Goal: Task Accomplishment & Management: Manage account settings

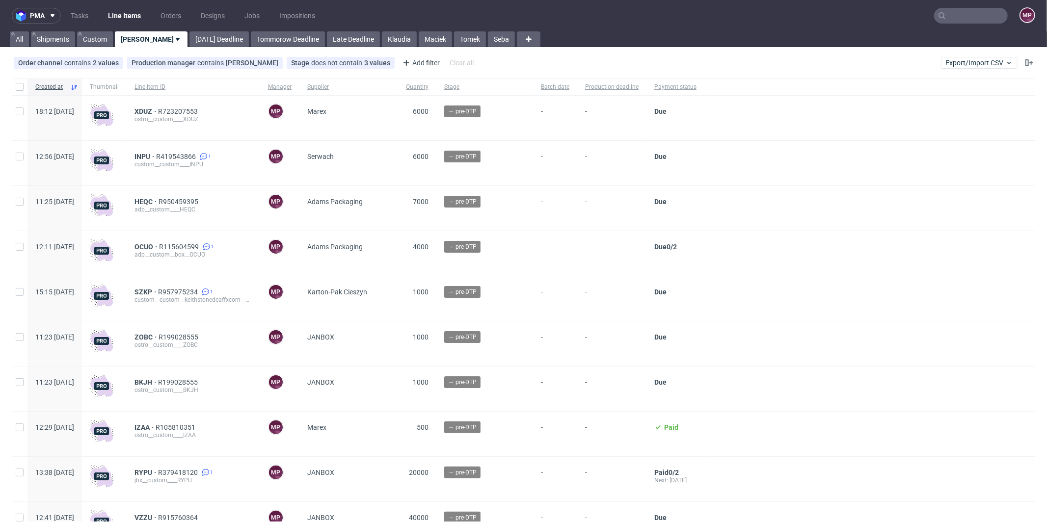
click at [785, 6] on nav "pma Tasks Line Items Orders Designs Jobs Impositions MP" at bounding box center [523, 15] width 1047 height 31
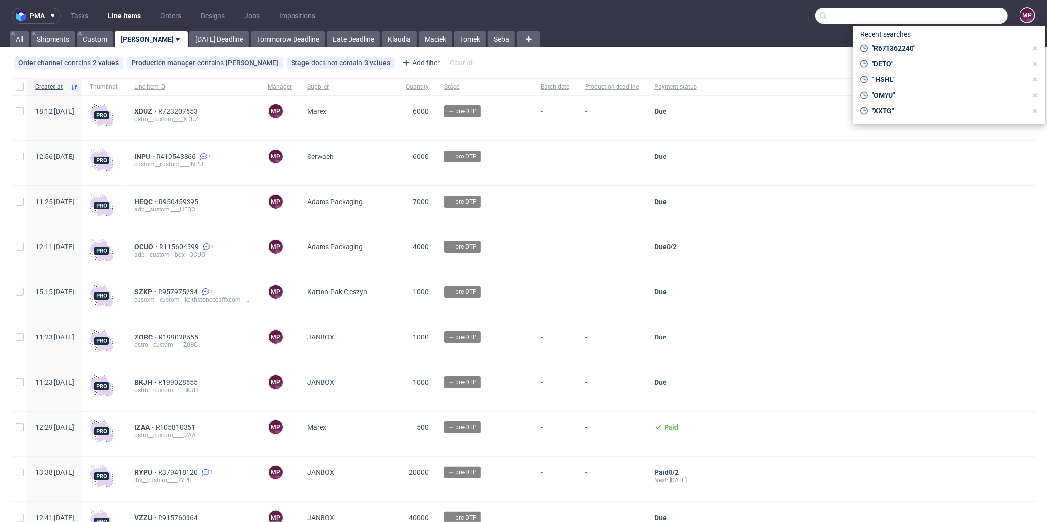
click at [785, 14] on input "text" at bounding box center [912, 16] width 192 height 16
paste input "ZHKA"
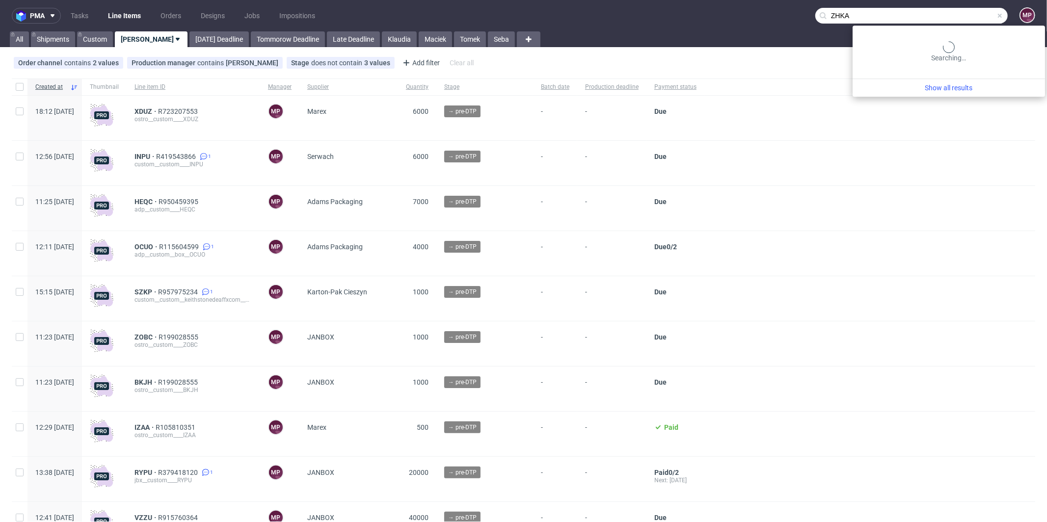
type input "ZHKA"
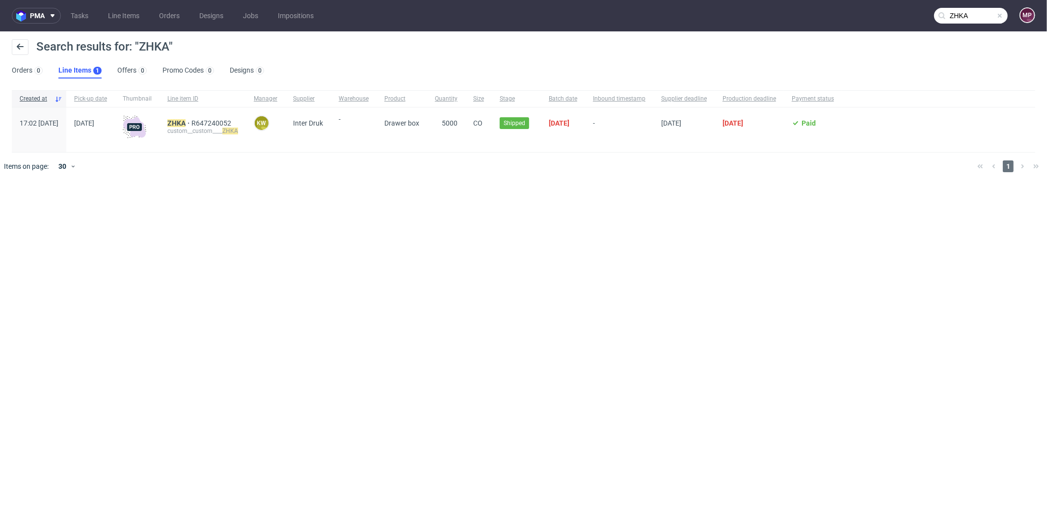
click at [196, 123] on div "ZHKA R647240052 custom__custom____ ZHKA" at bounding box center [203, 130] width 86 height 45
click at [186, 121] on mark "ZHKA" at bounding box center [176, 123] width 18 height 8
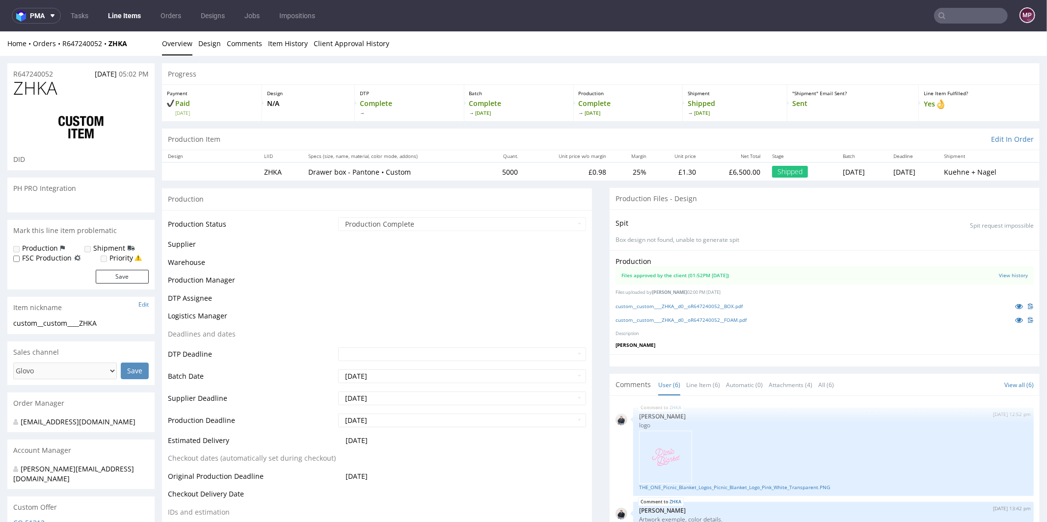
scroll to position [340, 0]
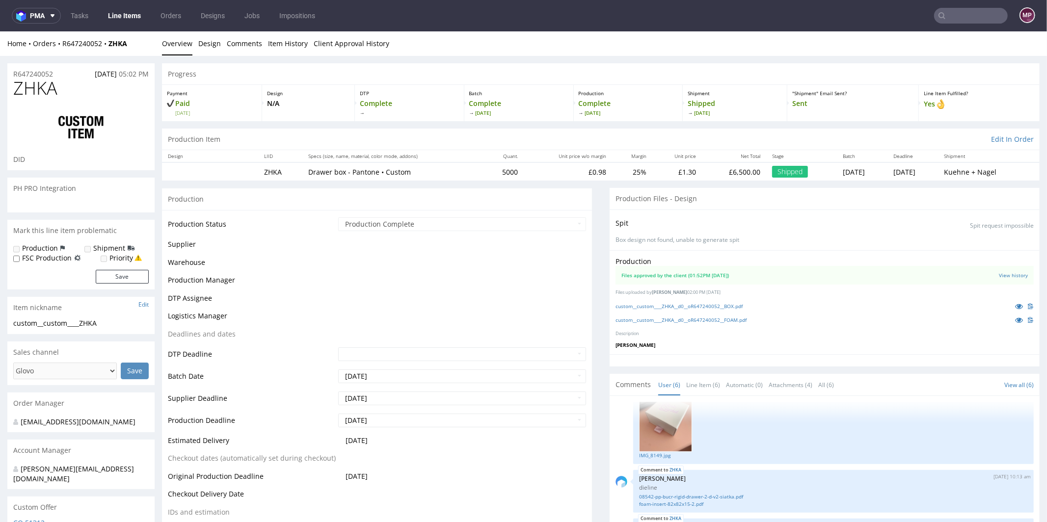
select select "in_progress"
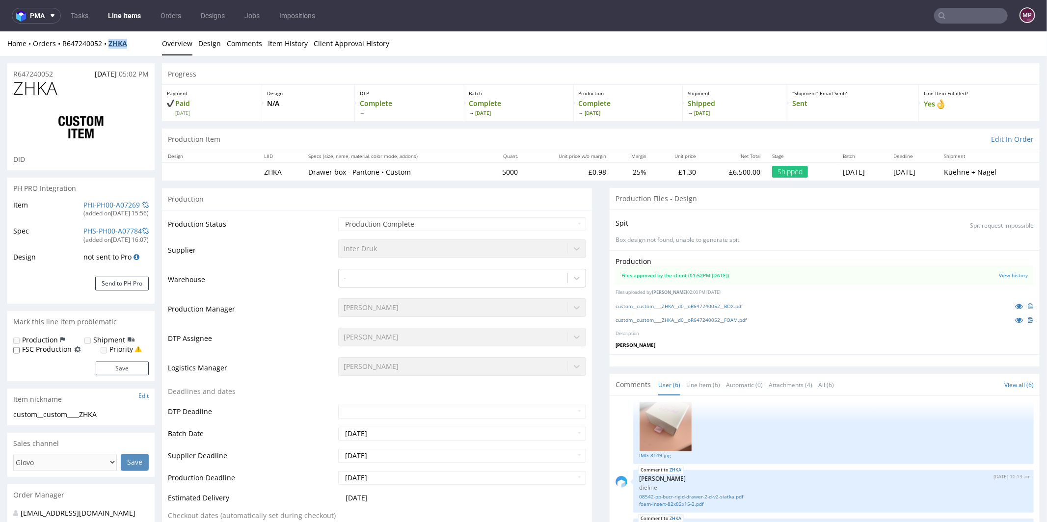
drag, startPoint x: 137, startPoint y: 42, endPoint x: 111, endPoint y: 43, distance: 25.6
click at [111, 43] on div "Home Orders R647240052 ZHKA" at bounding box center [80, 43] width 147 height 10
copy strong "ZHKA"
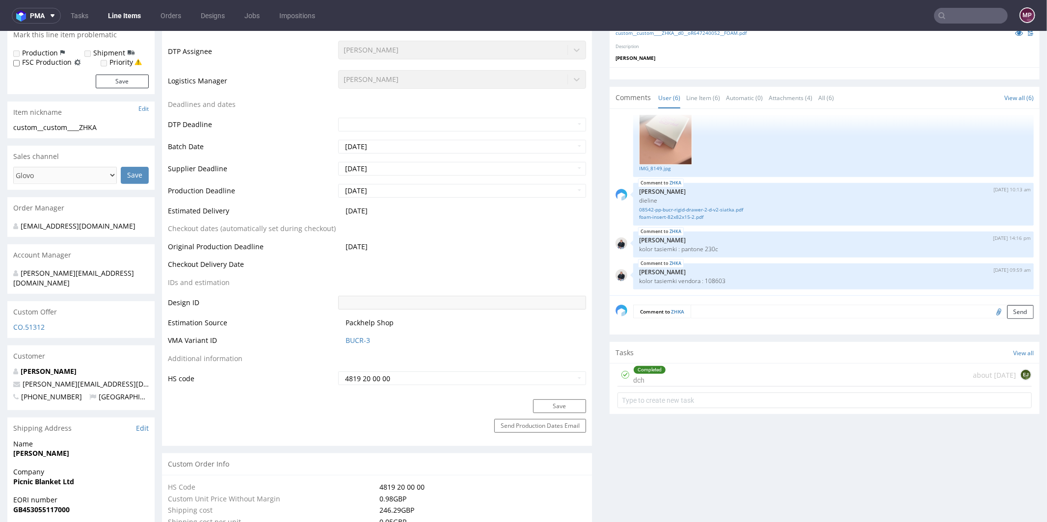
scroll to position [379, 0]
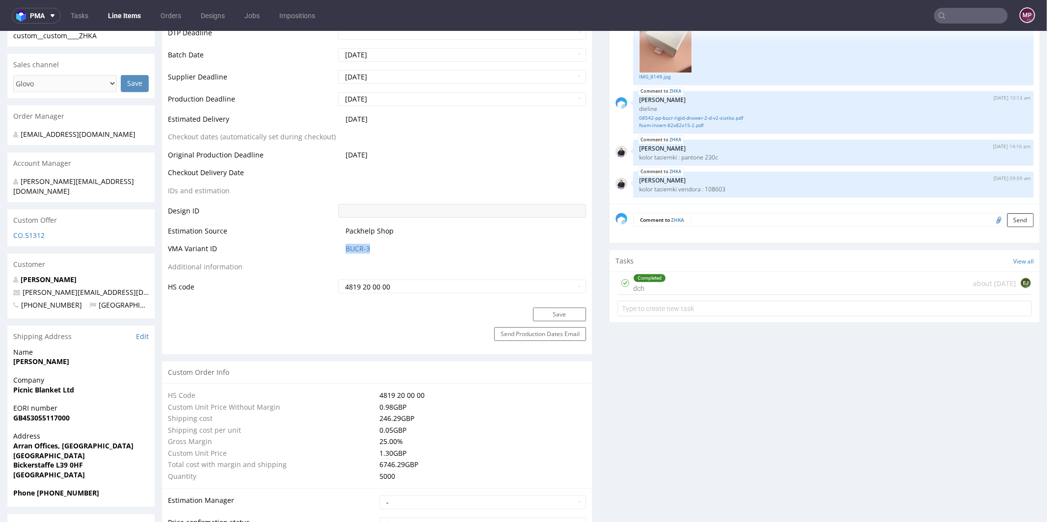
drag, startPoint x: 385, startPoint y: 248, endPoint x: 328, endPoint y: 248, distance: 57.5
click at [328, 248] on tr "VMA Variant ID BUCR-3" at bounding box center [377, 252] width 418 height 18
click at [348, 246] on link "BUCR-3" at bounding box center [358, 249] width 25 height 10
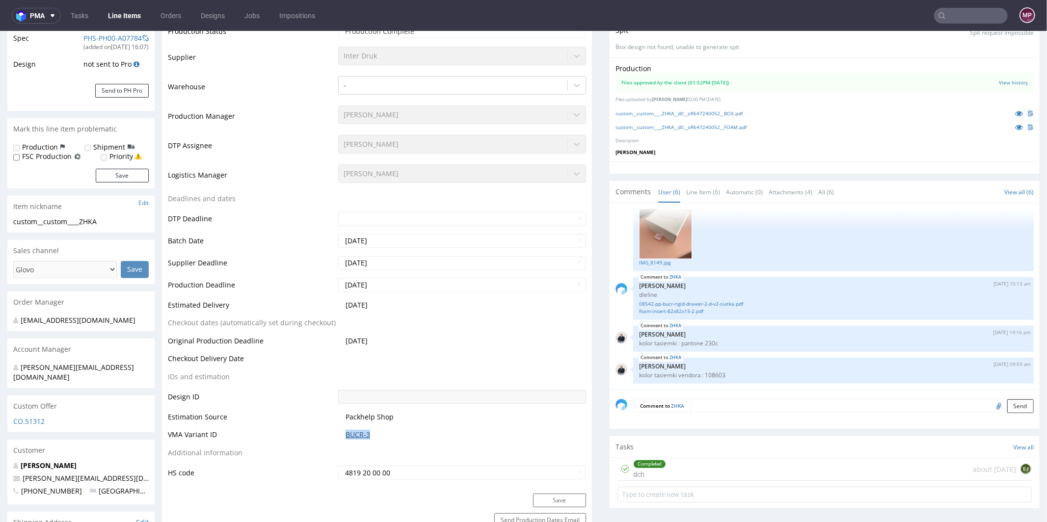
scroll to position [0, 0]
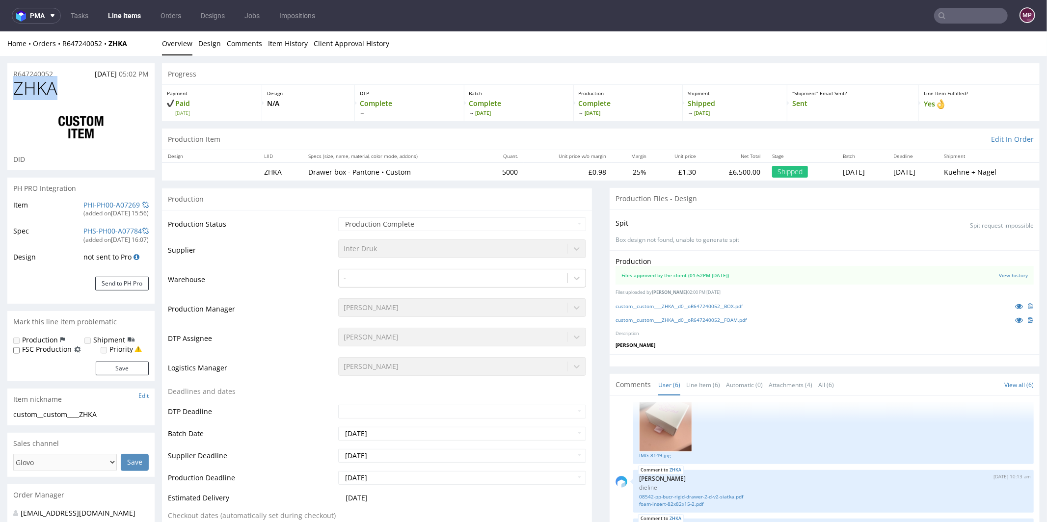
drag, startPoint x: 68, startPoint y: 93, endPoint x: 13, endPoint y: 84, distance: 56.2
click at [13, 84] on h1 "ZHKA" at bounding box center [81, 88] width 136 height 20
copy span "ZHKA"
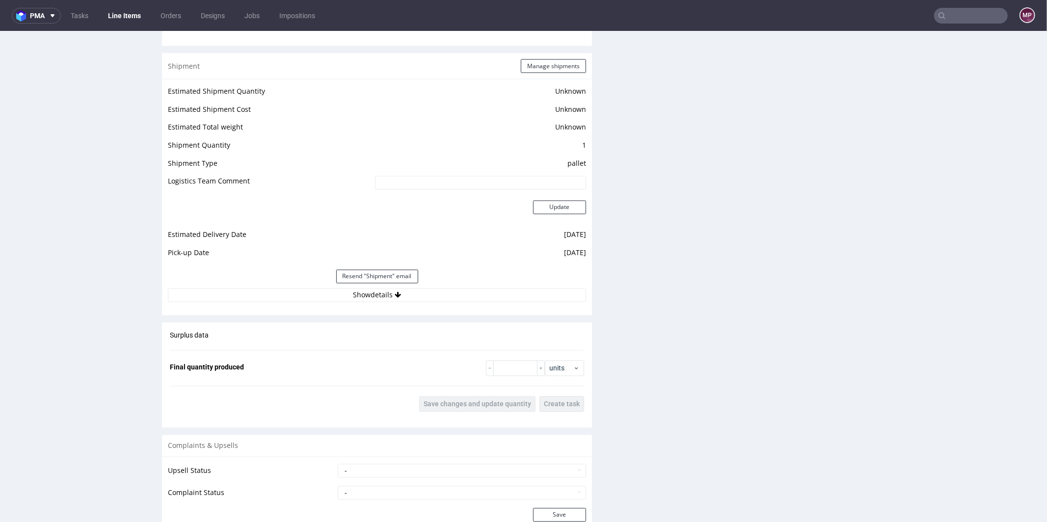
scroll to position [1319, 0]
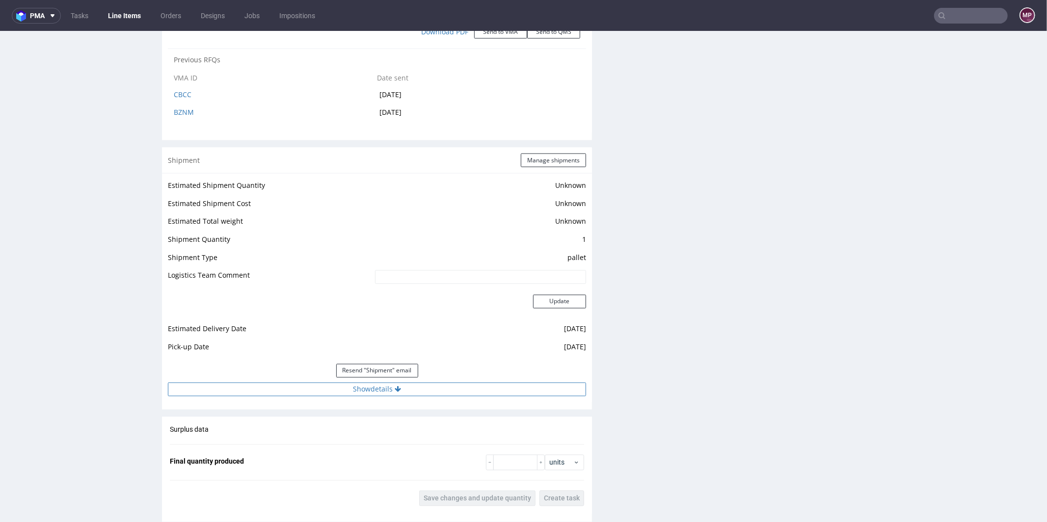
click at [406, 390] on button "Show details" at bounding box center [377, 390] width 418 height 14
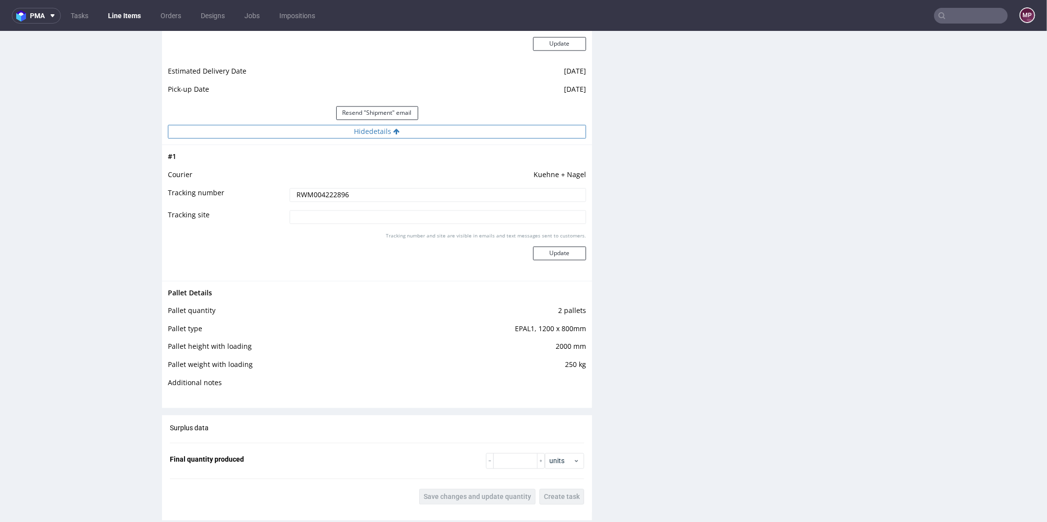
scroll to position [1576, 0]
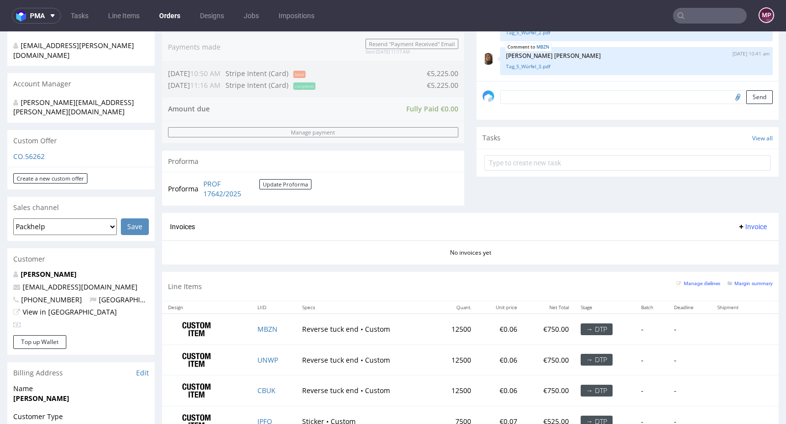
scroll to position [469, 0]
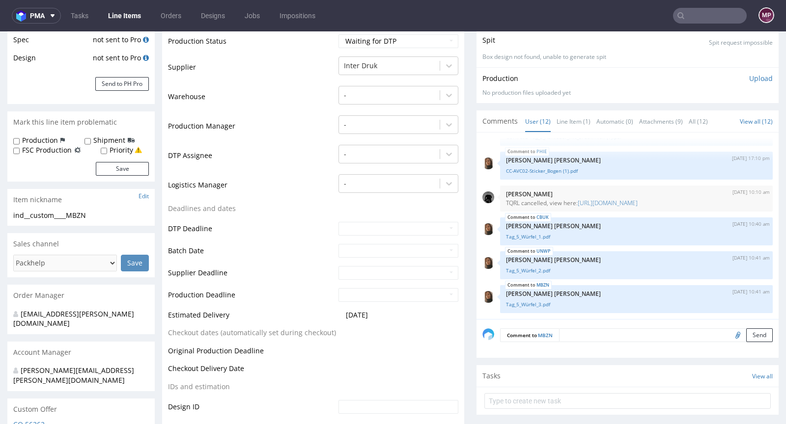
scroll to position [232, 0]
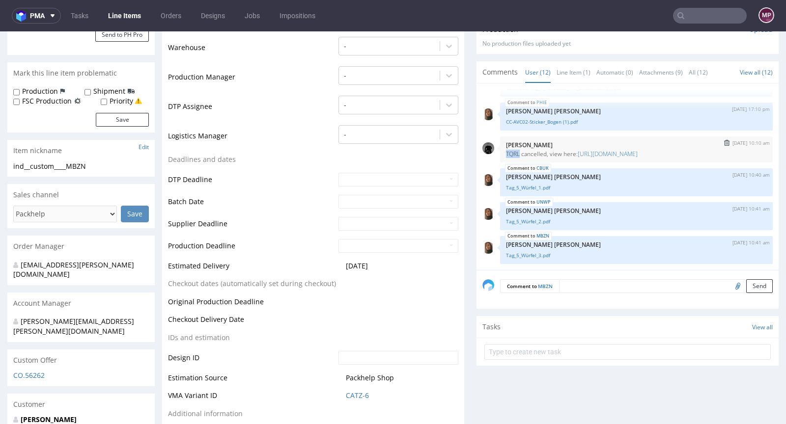
drag, startPoint x: 497, startPoint y: 143, endPoint x: 513, endPoint y: 141, distance: 15.3
click at [513, 150] on p "TQRL cancelled, view here: https://platform.packhelp.com/pma/line-items/7277207…" at bounding box center [636, 153] width 261 height 7
copy p "TQRL"
click at [708, 15] on input "text" at bounding box center [710, 16] width 74 height 16
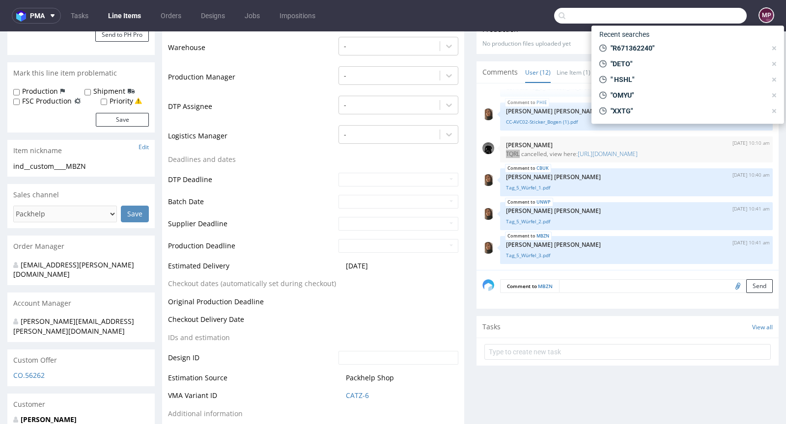
paste input "TQRL"
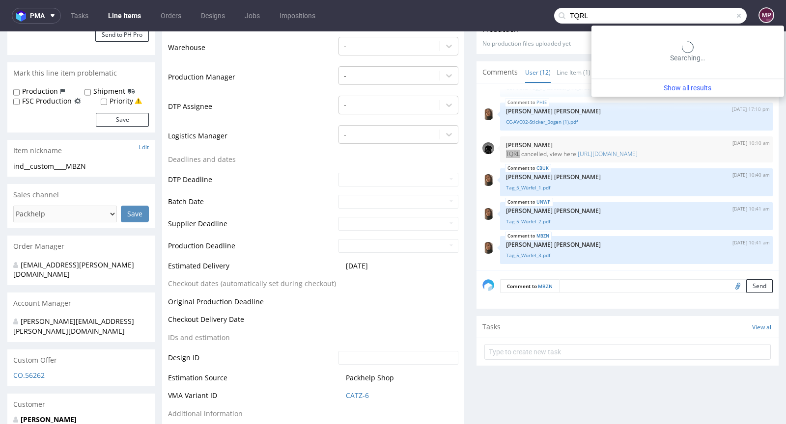
type input "TQRL"
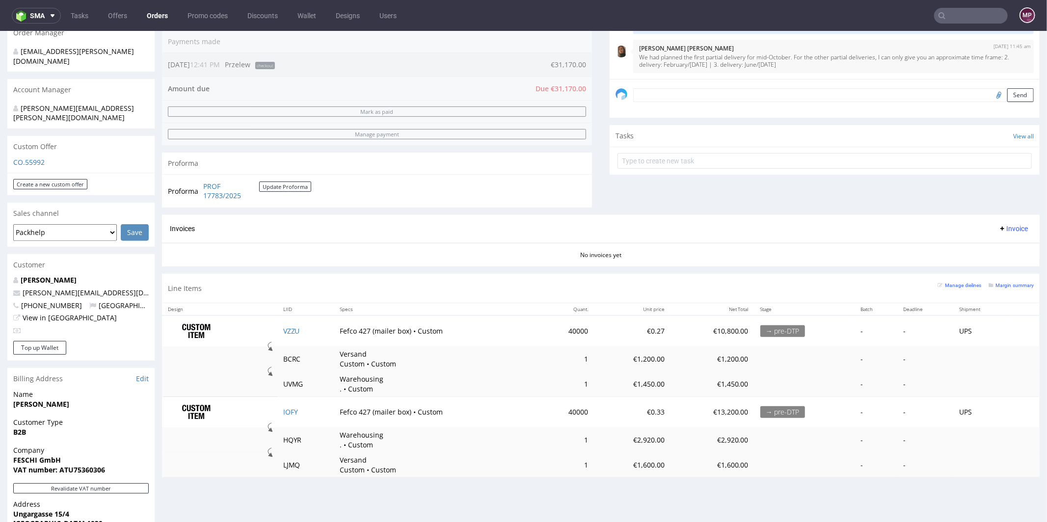
scroll to position [411, 0]
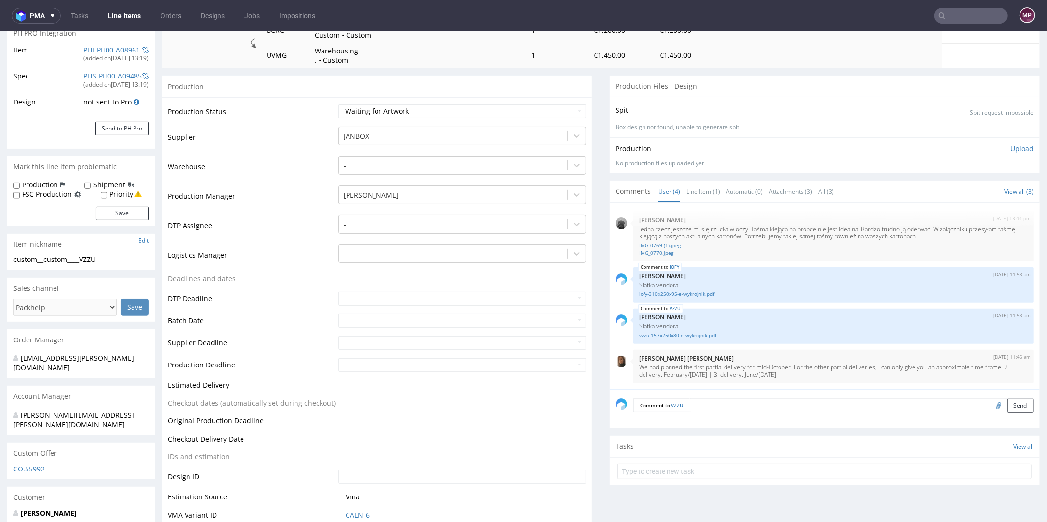
scroll to position [211, 0]
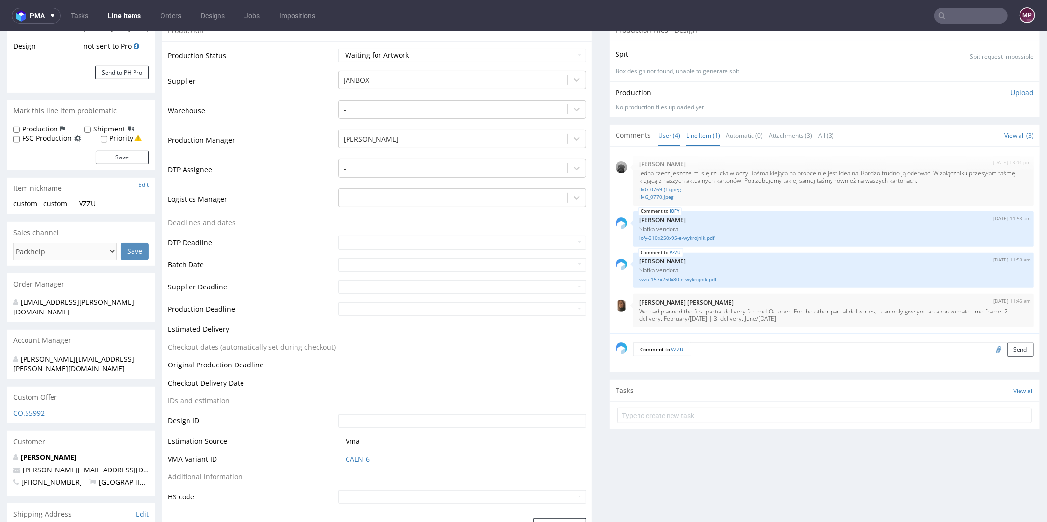
click at [696, 129] on link "Line Item (1)" at bounding box center [703, 135] width 34 height 21
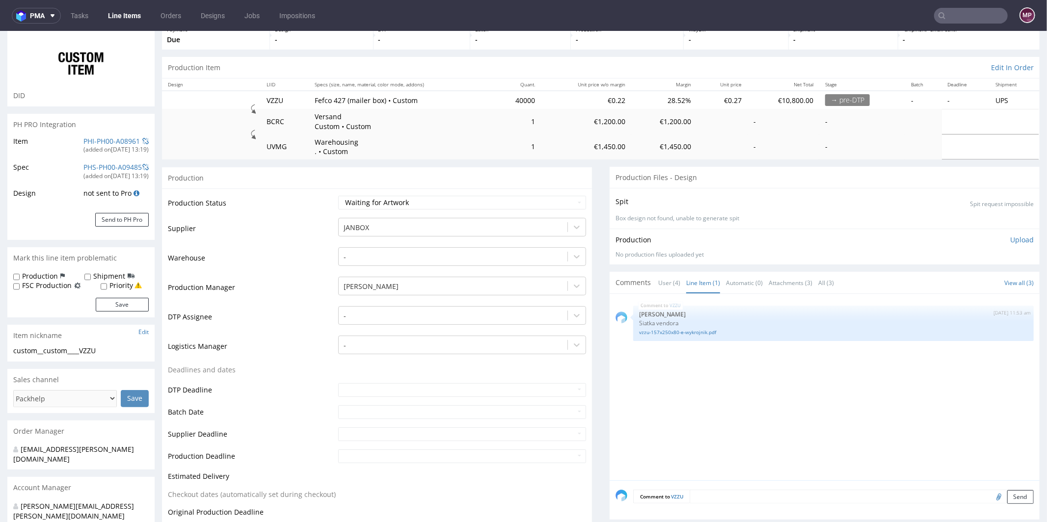
scroll to position [0, 0]
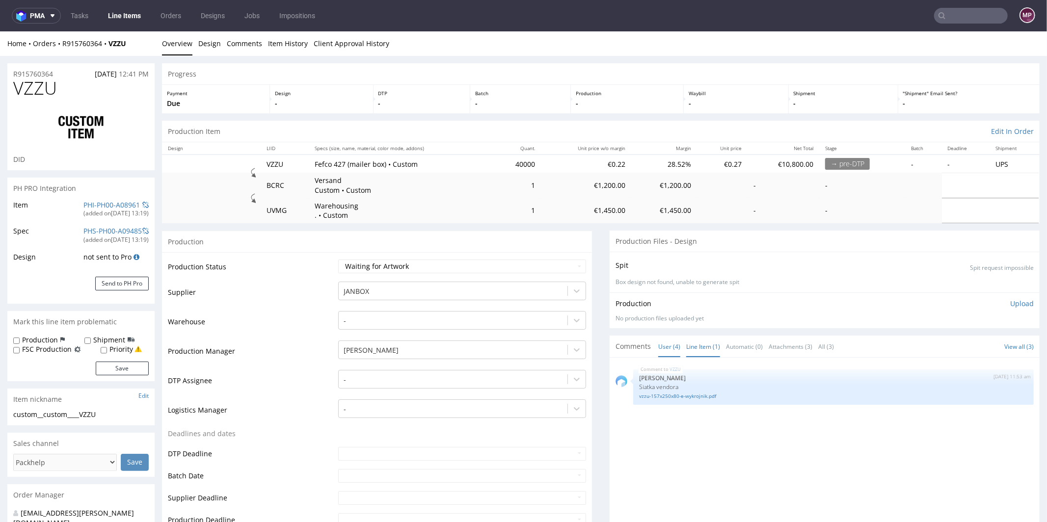
click at [658, 345] on link "User (4)" at bounding box center [669, 346] width 22 height 21
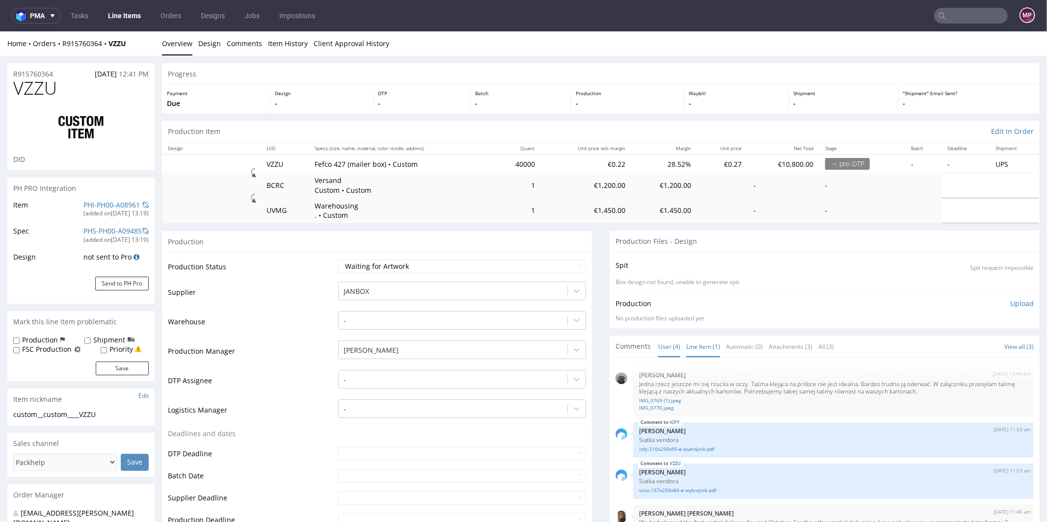
click at [686, 347] on link "Line Item (1)" at bounding box center [703, 346] width 34 height 21
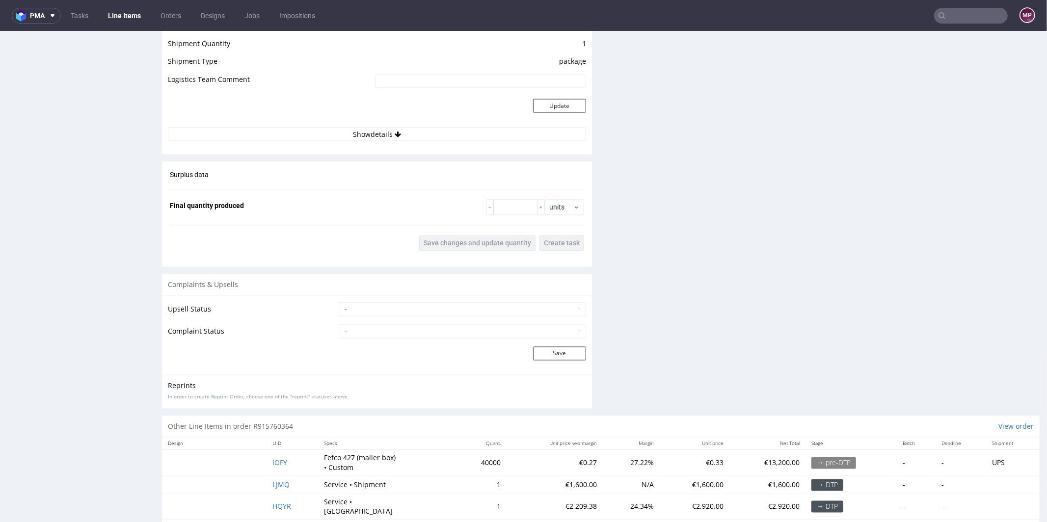
scroll to position [1464, 0]
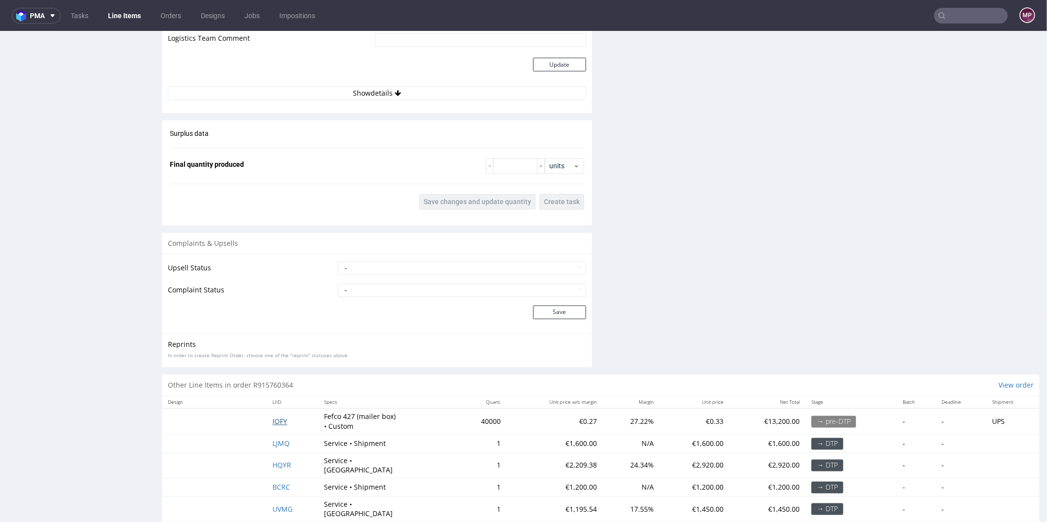
click at [280, 418] on span "IOFY" at bounding box center [280, 421] width 15 height 9
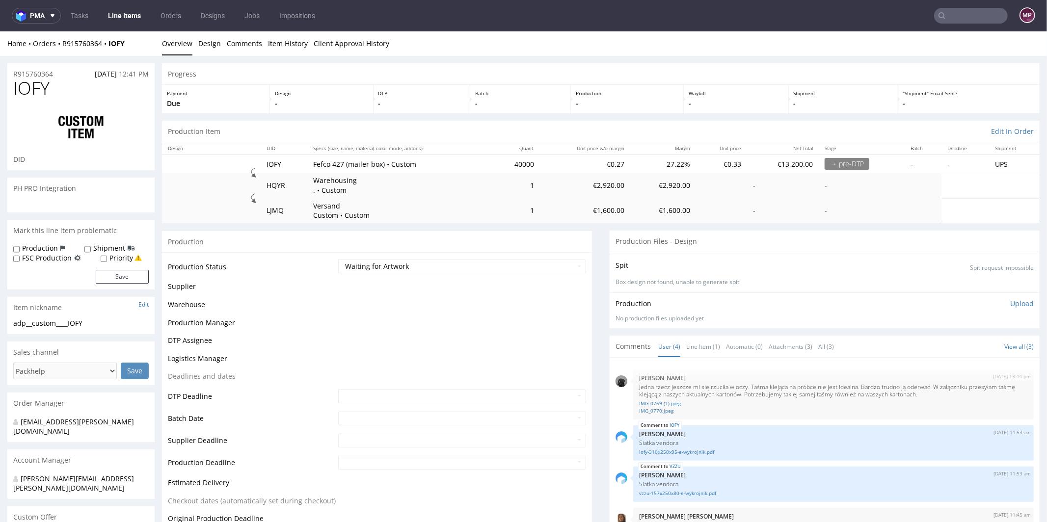
scroll to position [3, 0]
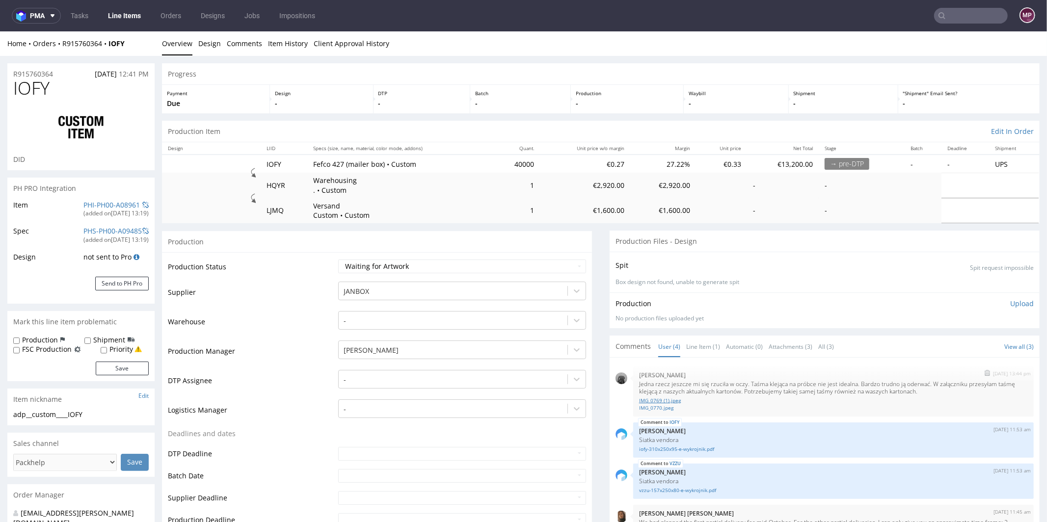
click at [655, 398] on link "IMG_0769 (1).jpeg" at bounding box center [833, 400] width 389 height 7
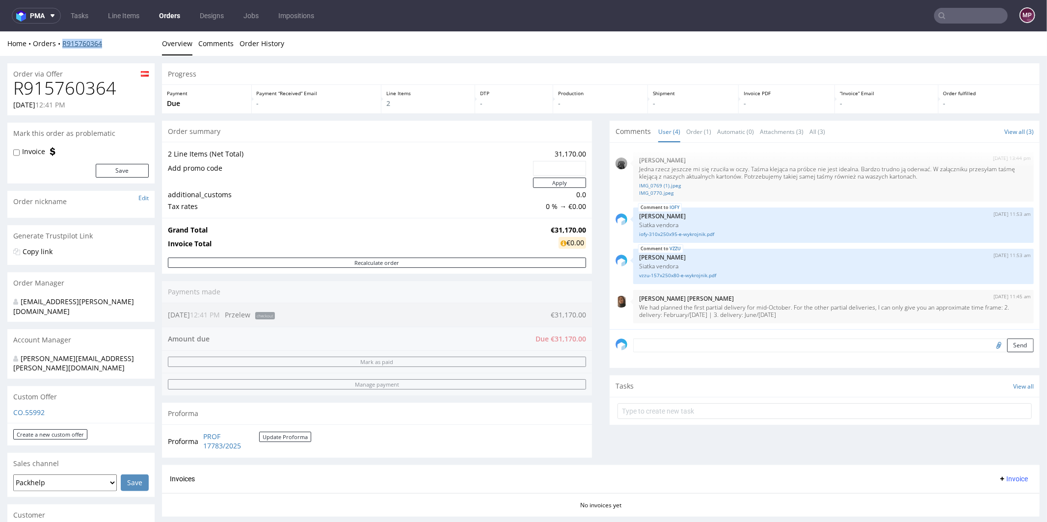
drag, startPoint x: 108, startPoint y: 43, endPoint x: 63, endPoint y: 45, distance: 44.7
click at [63, 45] on div "Home Orders R915760364" at bounding box center [80, 43] width 147 height 10
copy link "R915760364"
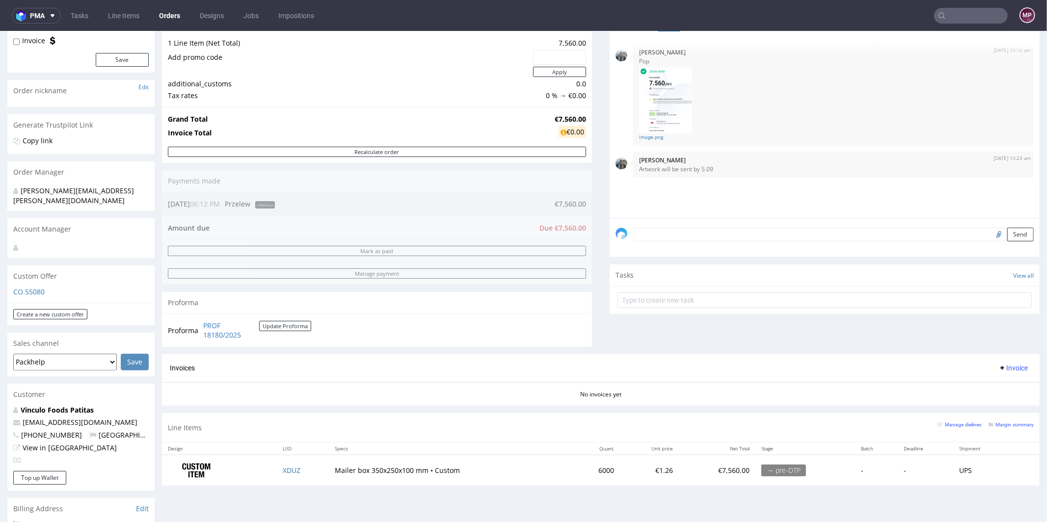
scroll to position [111, 0]
click at [286, 471] on td "XDUZ" at bounding box center [303, 469] width 52 height 31
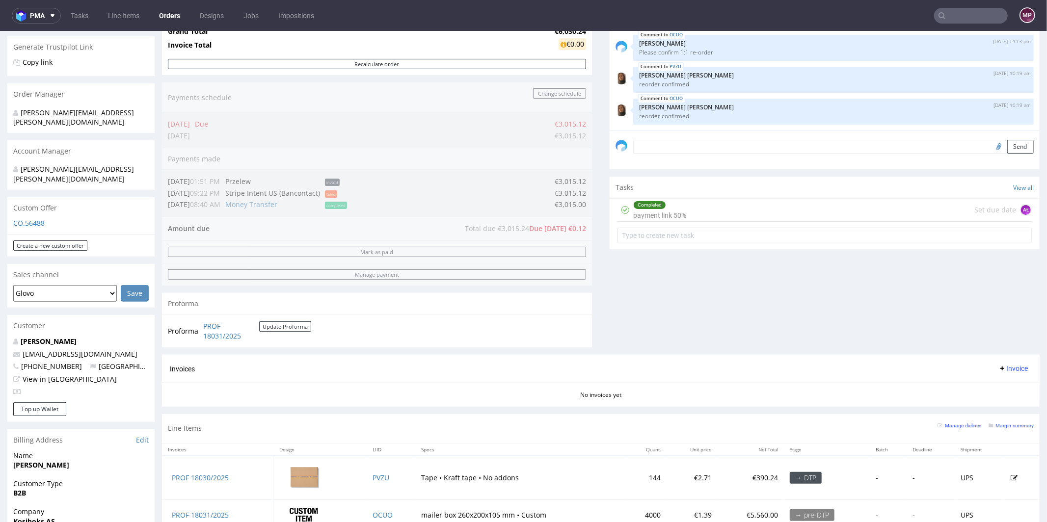
scroll to position [421, 0]
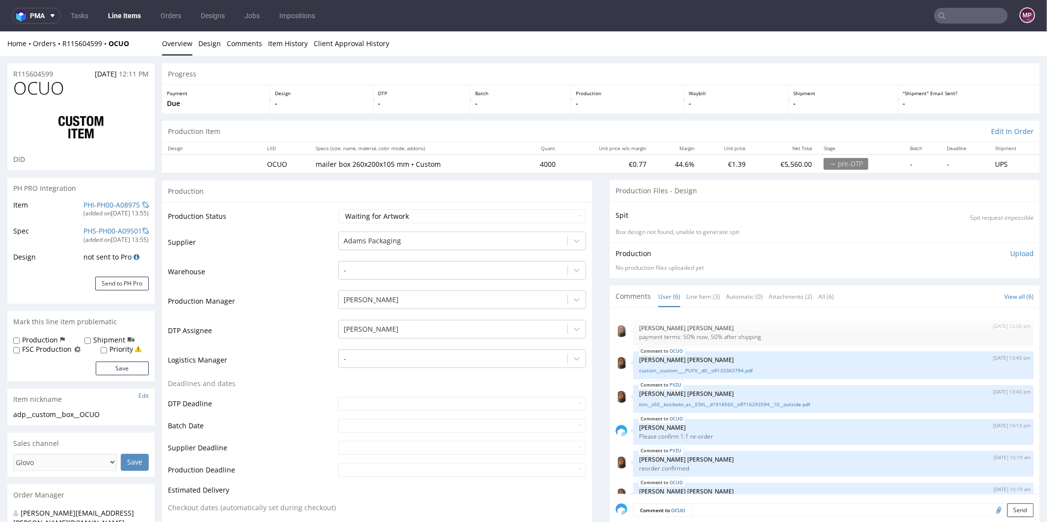
scroll to position [21, 0]
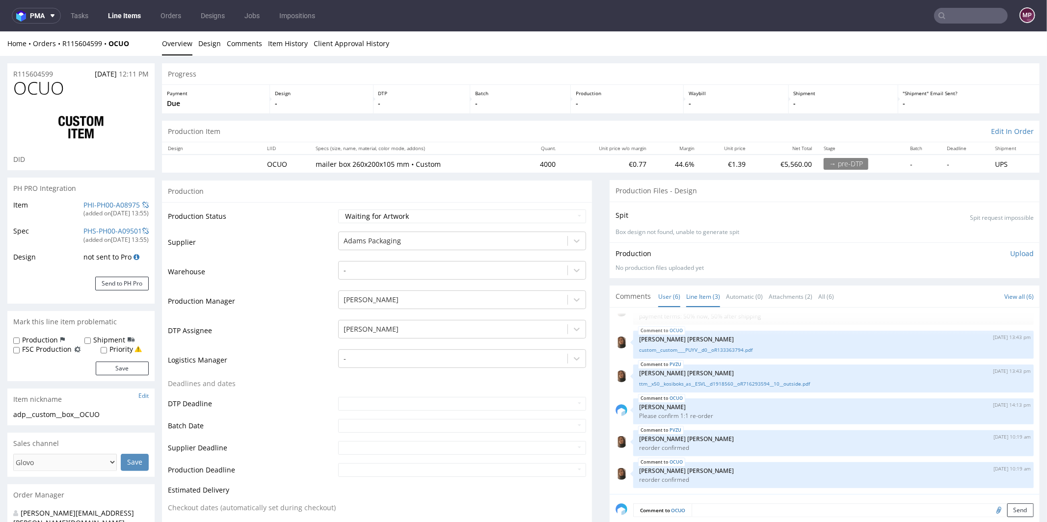
click at [703, 303] on link "Line Item (3)" at bounding box center [703, 296] width 34 height 21
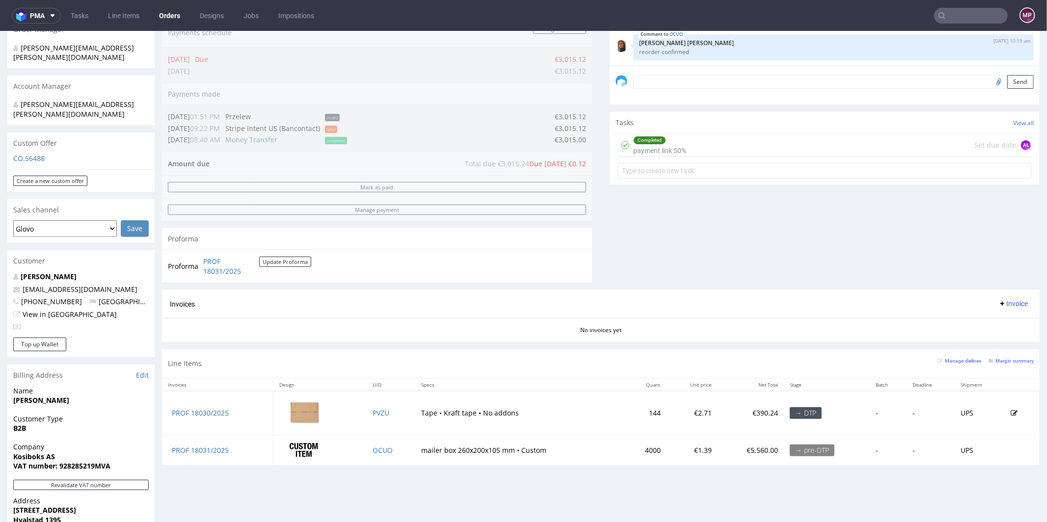
scroll to position [330, 0]
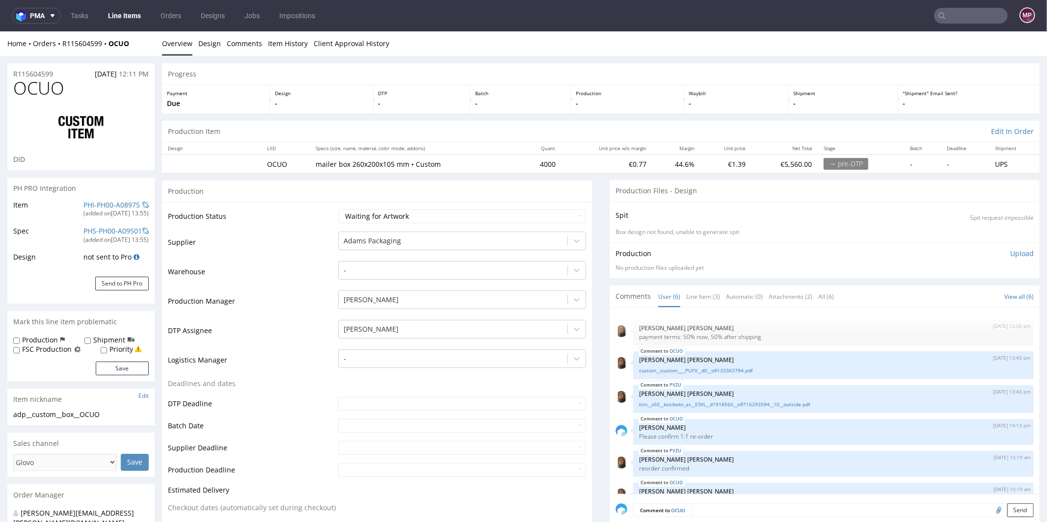
scroll to position [21, 0]
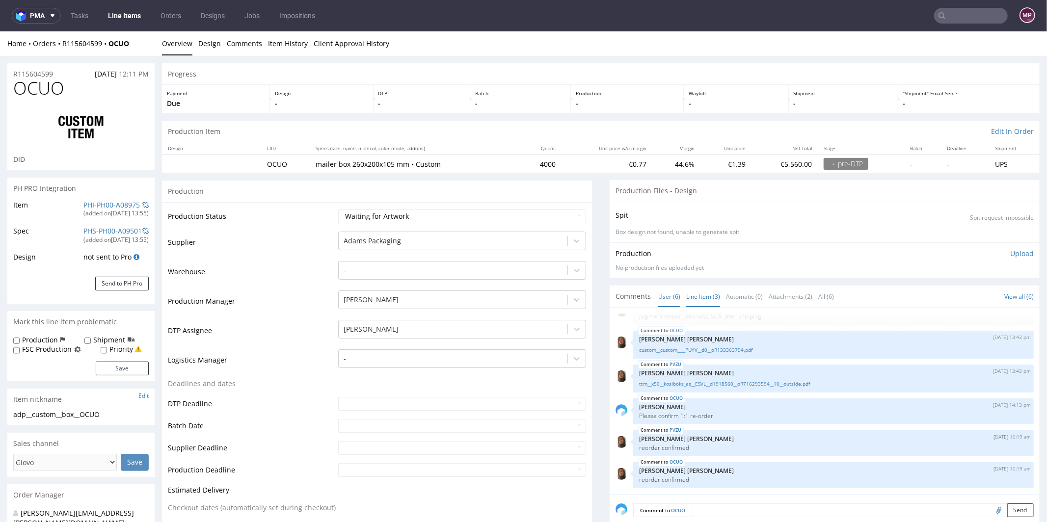
click at [690, 297] on link "Line Item (3)" at bounding box center [703, 296] width 34 height 21
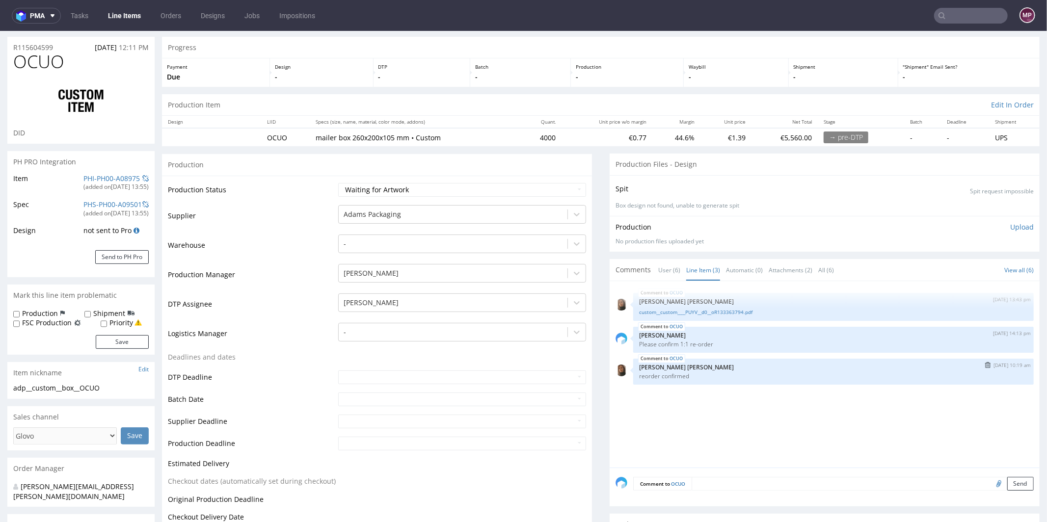
scroll to position [1, 0]
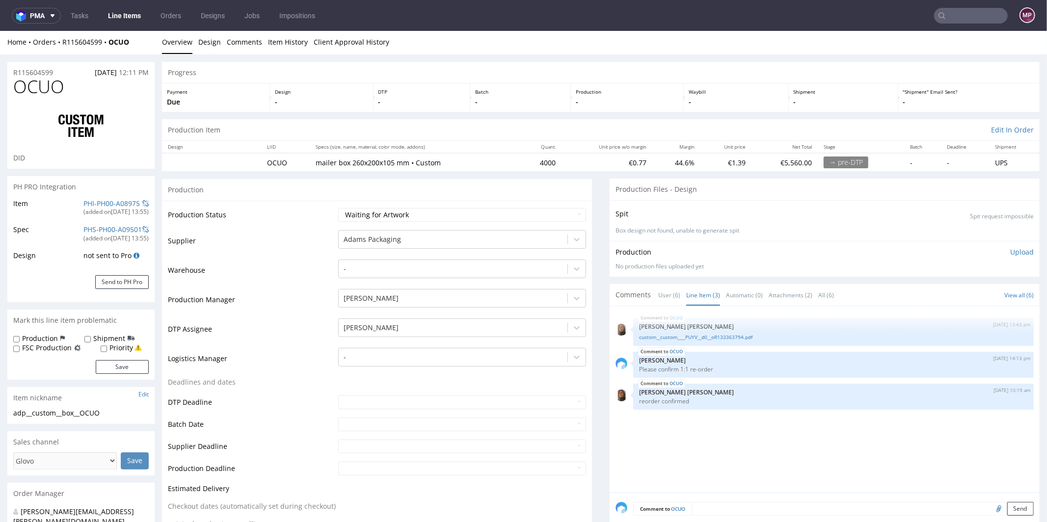
click at [150, 39] on div "Home Orders R115604599 OCUO" at bounding box center [80, 42] width 147 height 10
drag, startPoint x: 142, startPoint y: 42, endPoint x: 111, endPoint y: 45, distance: 31.6
click at [111, 45] on div "Home Orders R115604599 OCUO" at bounding box center [80, 42] width 147 height 10
copy strong "OCUO"
click at [274, 259] on td "Warehouse" at bounding box center [252, 272] width 168 height 29
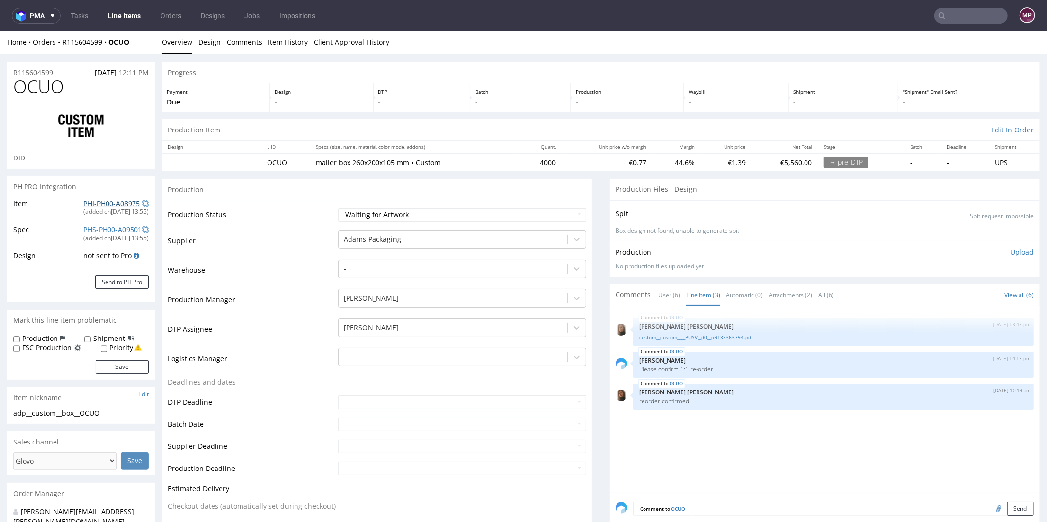
click at [114, 203] on link "PHI-PH00-A08975" at bounding box center [111, 202] width 56 height 9
drag, startPoint x: 60, startPoint y: 71, endPoint x: 10, endPoint y: 71, distance: 49.6
click at [10, 71] on div "R115604599 26.08.2025 12:11 PM" at bounding box center [80, 69] width 147 height 16
copy p "R115604599"
drag, startPoint x: 532, startPoint y: 162, endPoint x: 520, endPoint y: 164, distance: 11.9
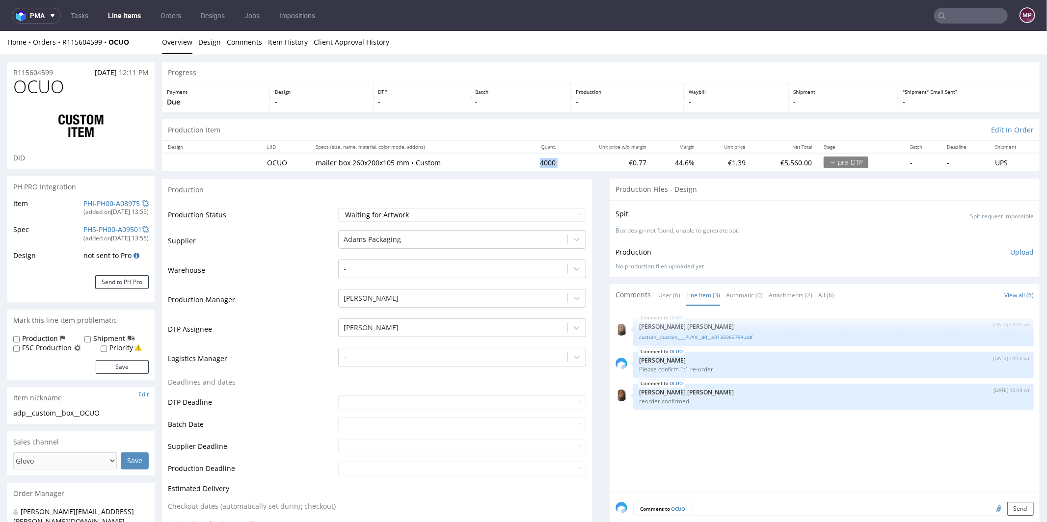
click at [520, 164] on tr "OCUO mailer box 260x200x105 mm • Custom 4000 €0.77 44.6% €1.39 €5,560.00 → pre-…" at bounding box center [601, 162] width 878 height 18
copy td "4000"
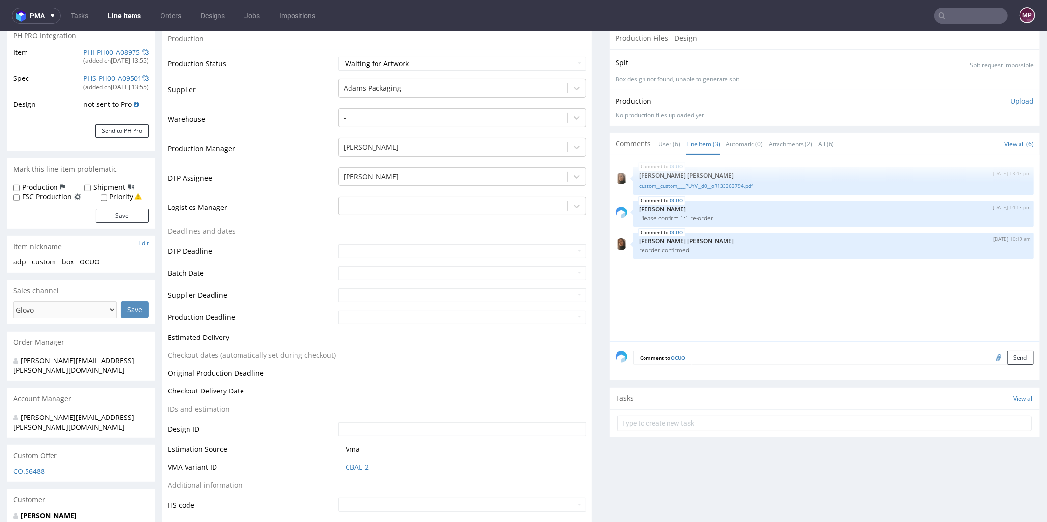
scroll to position [334, 0]
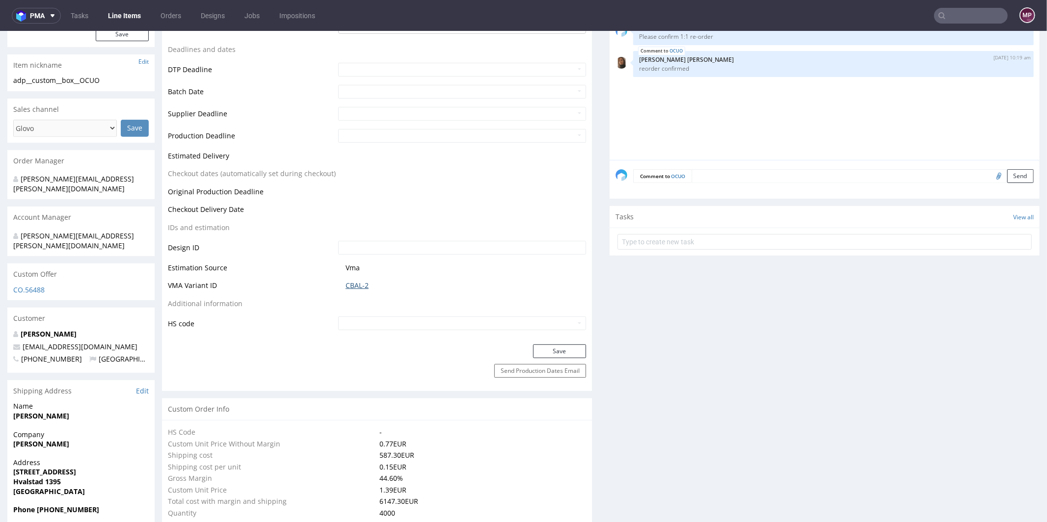
click at [364, 285] on link "CBAL-2" at bounding box center [357, 285] width 23 height 10
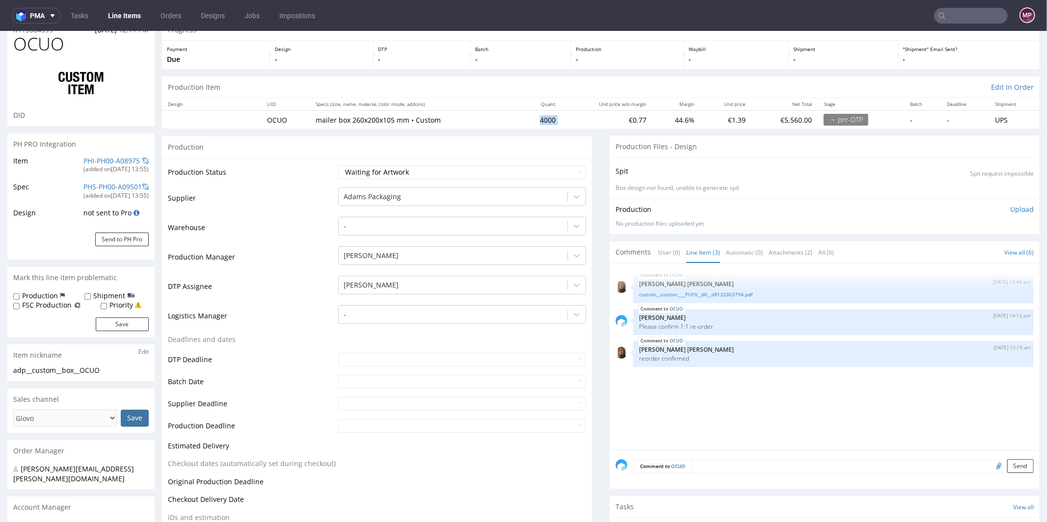
scroll to position [0, 0]
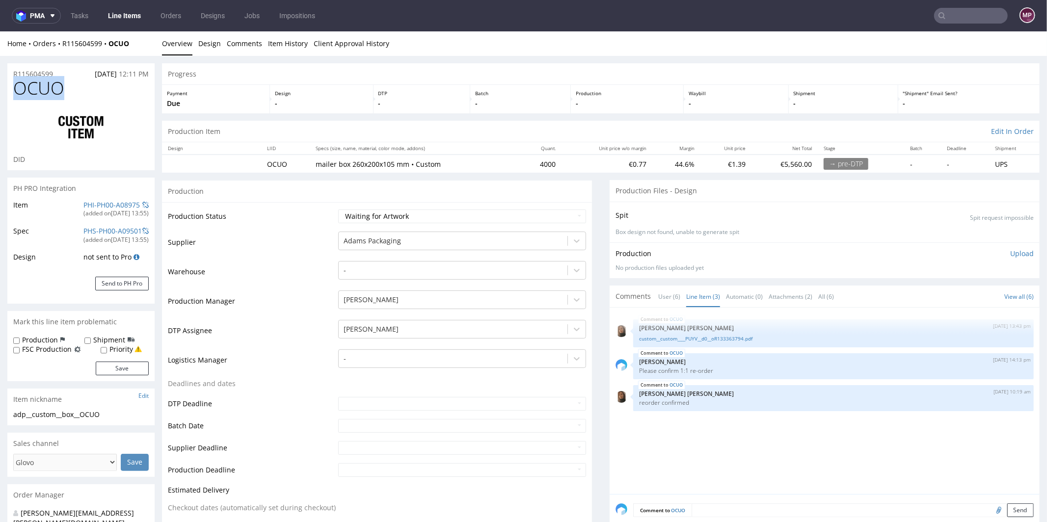
drag, startPoint x: 80, startPoint y: 94, endPoint x: 19, endPoint y: 93, distance: 61.4
click at [19, 93] on h1 "OCUO" at bounding box center [81, 88] width 136 height 20
copy span "OCUO"
drag, startPoint x: 62, startPoint y: 73, endPoint x: 10, endPoint y: 72, distance: 52.6
click at [10, 72] on div "R115604599 26.08.2025 12:11 PM" at bounding box center [80, 71] width 147 height 16
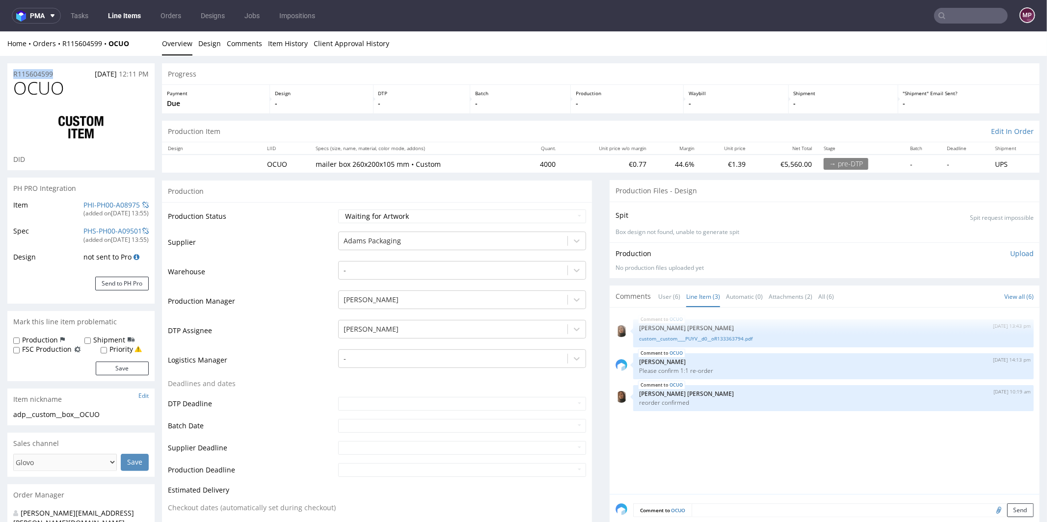
copy p "R115604599"
drag, startPoint x: 61, startPoint y: 91, endPoint x: 5, endPoint y: 91, distance: 55.5
copy span "OCUO"
click at [384, 210] on select "Waiting for Artwork Waiting for Diecut Waiting for Mockup Waiting for DTP Waiti…" at bounding box center [462, 216] width 248 height 14
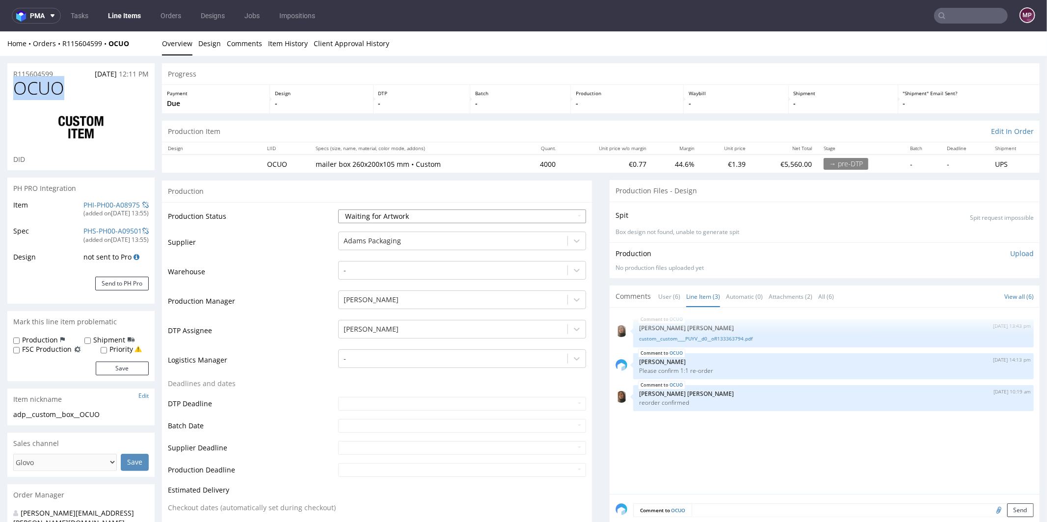
select select "production_in_process"
click at [338, 209] on select "Waiting for Artwork Waiting for Diecut Waiting for Mockup Waiting for DTP Waiti…" at bounding box center [462, 216] width 248 height 14
click at [295, 315] on td "Production Manager" at bounding box center [252, 303] width 168 height 29
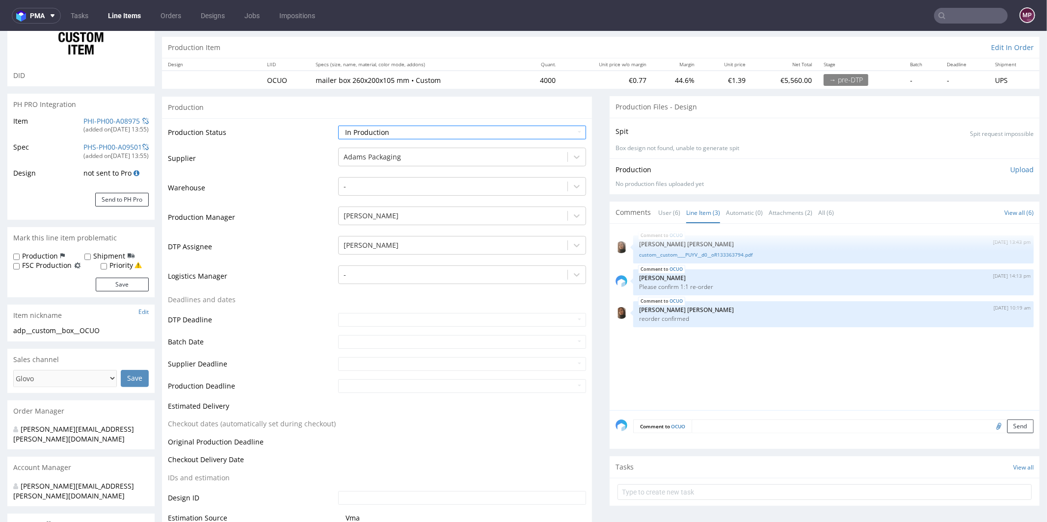
scroll to position [126, 0]
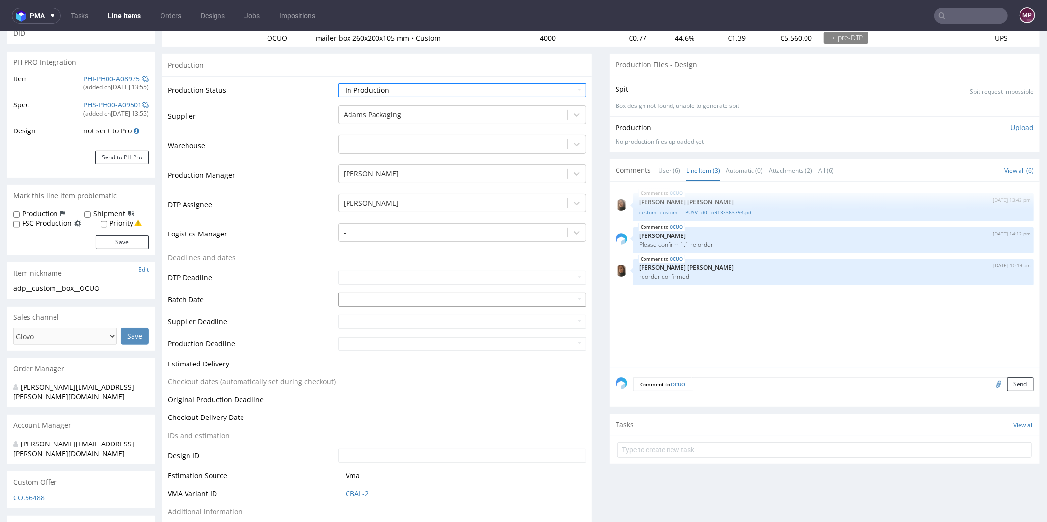
click at [354, 301] on input "text" at bounding box center [462, 300] width 248 height 14
click at [401, 266] on td "28" at bounding box center [404, 269] width 15 height 15
type input "2025-08-28"
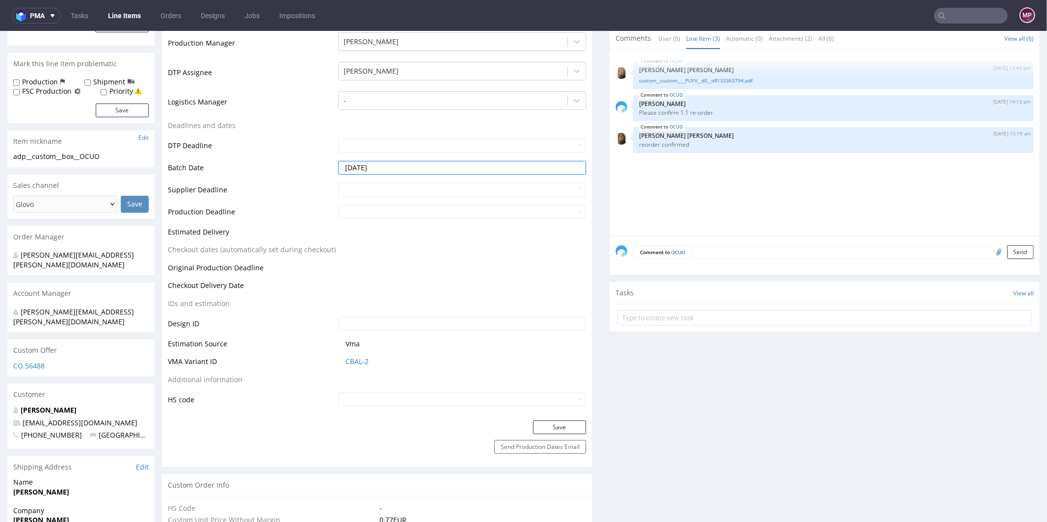
scroll to position [214, 0]
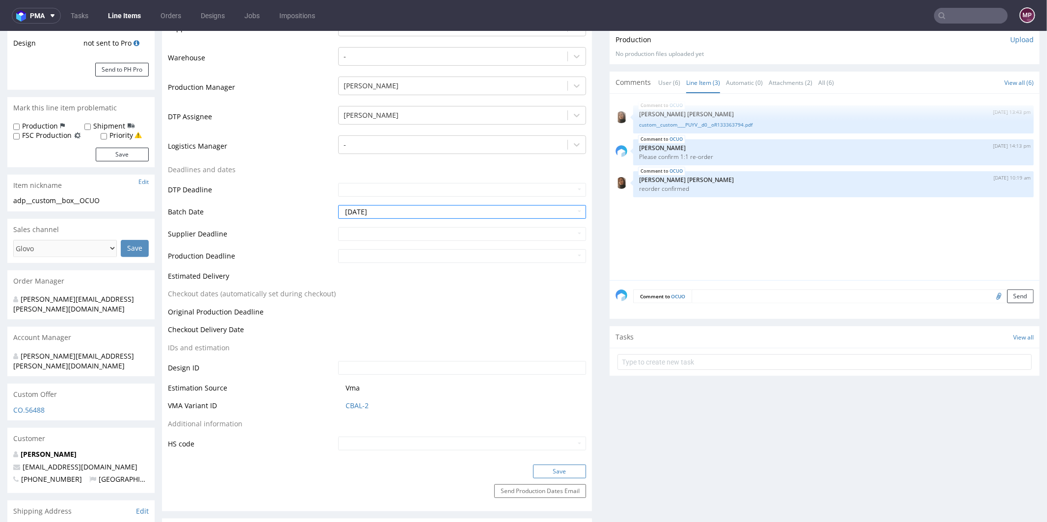
click at [547, 465] on button "Save" at bounding box center [559, 472] width 53 height 14
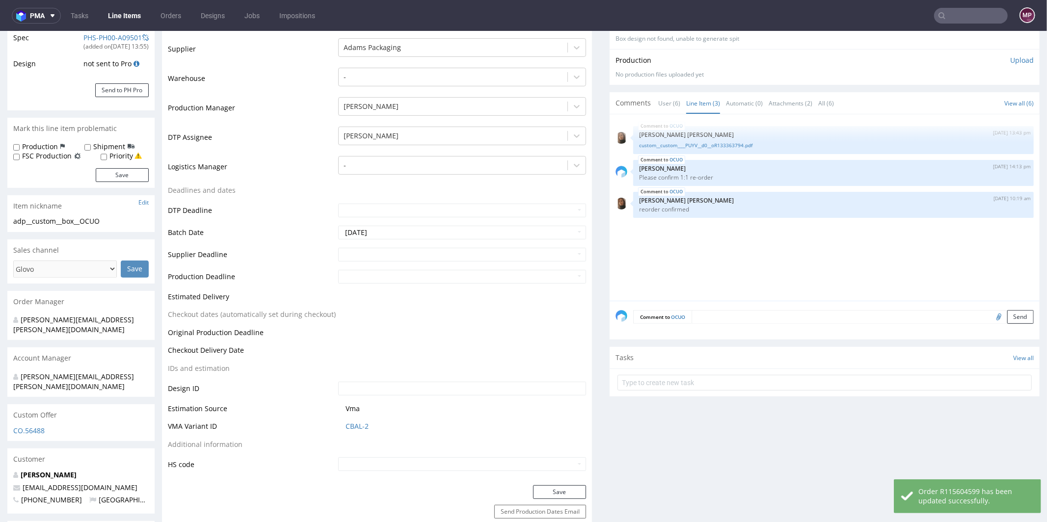
scroll to position [0, 0]
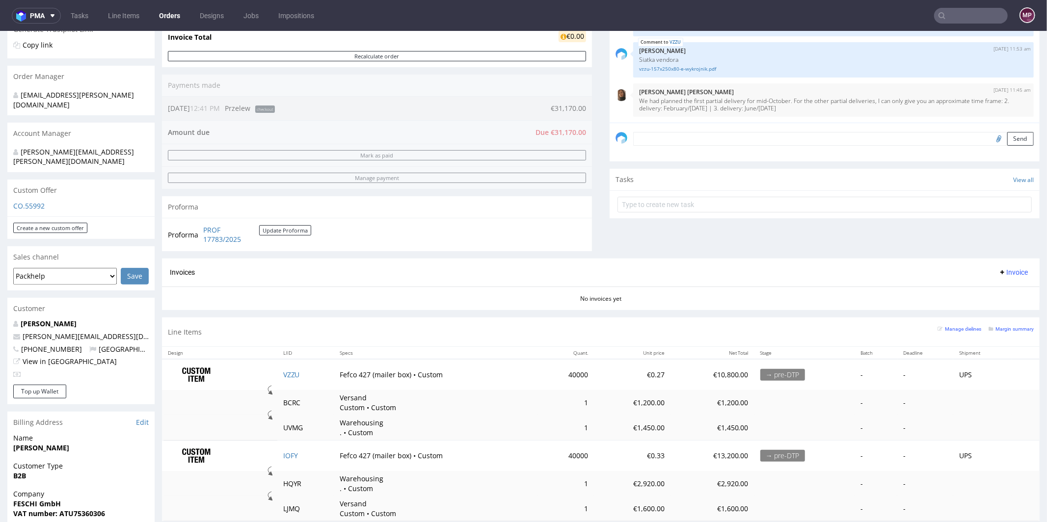
scroll to position [264, 0]
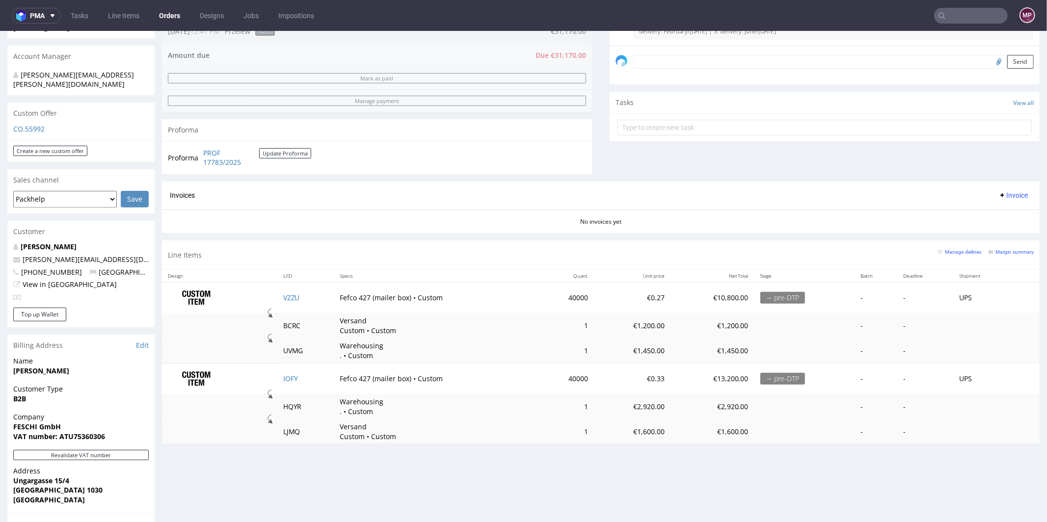
scroll to position [389, 0]
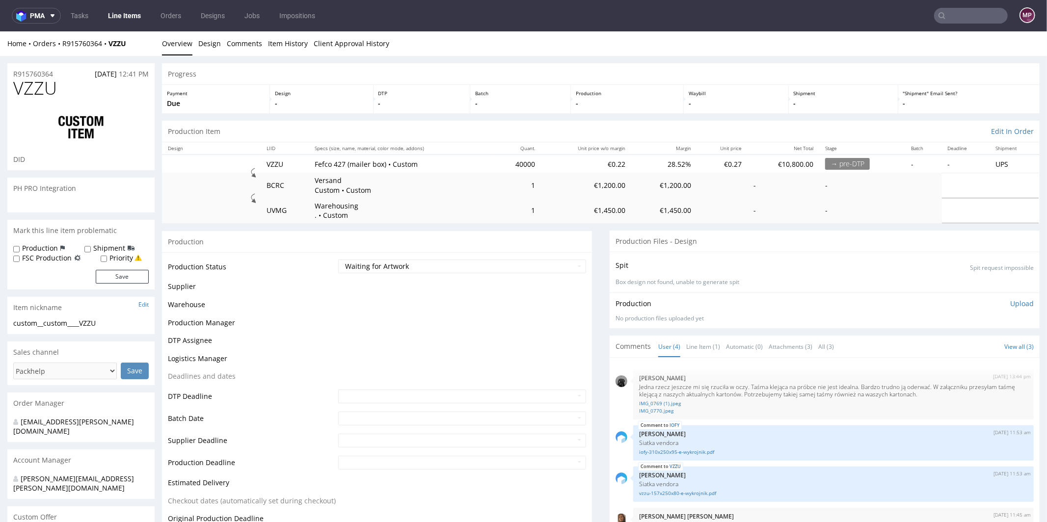
scroll to position [3, 0]
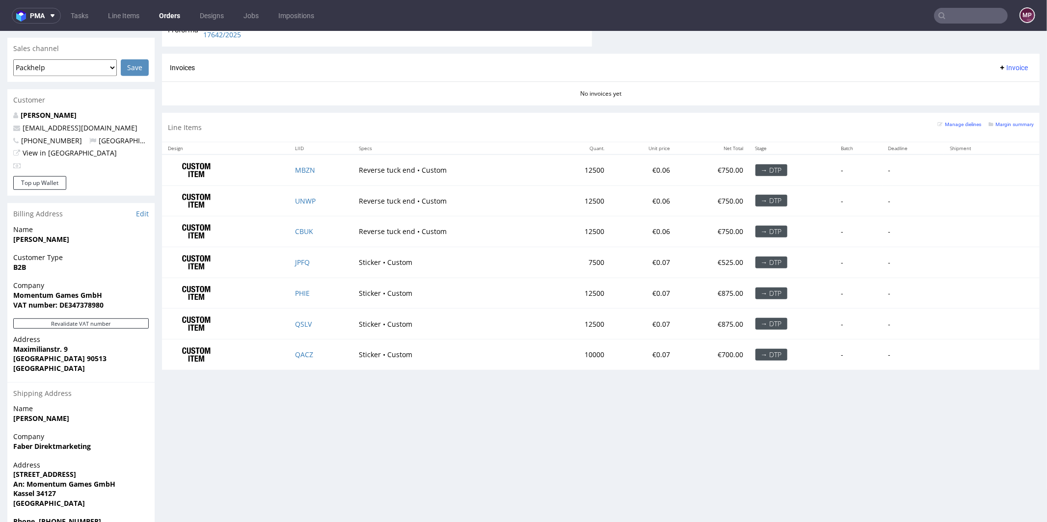
scroll to position [405, 0]
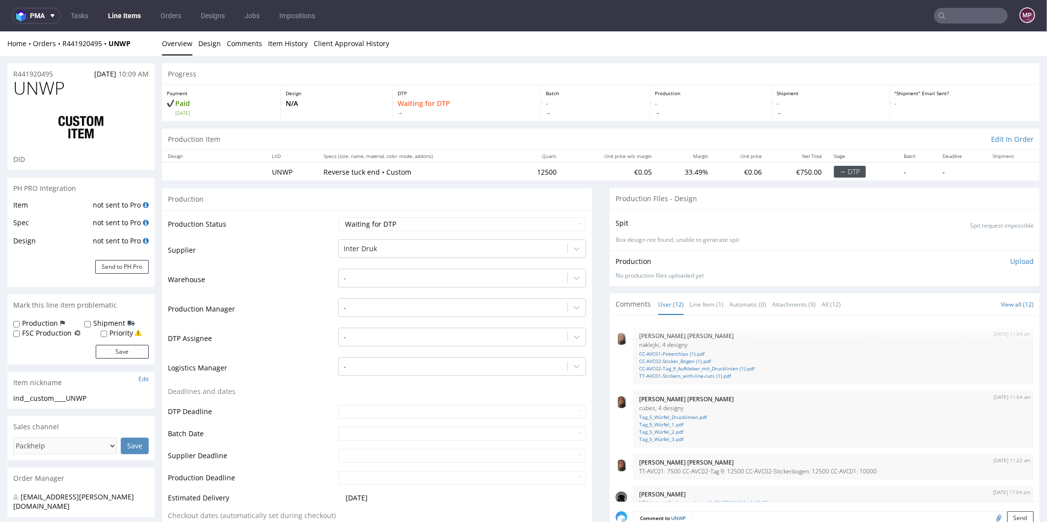
scroll to position [285, 0]
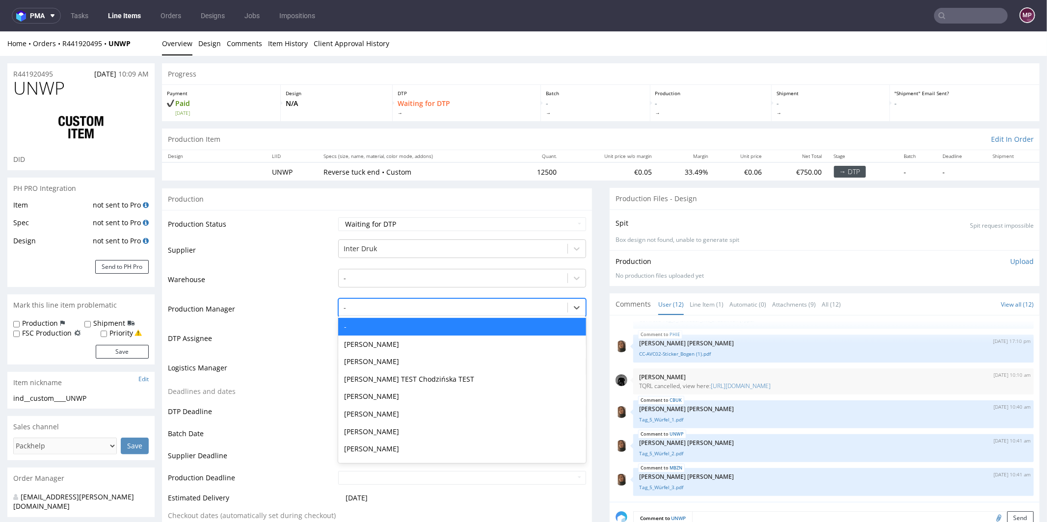
click at [380, 309] on div at bounding box center [453, 307] width 219 height 12
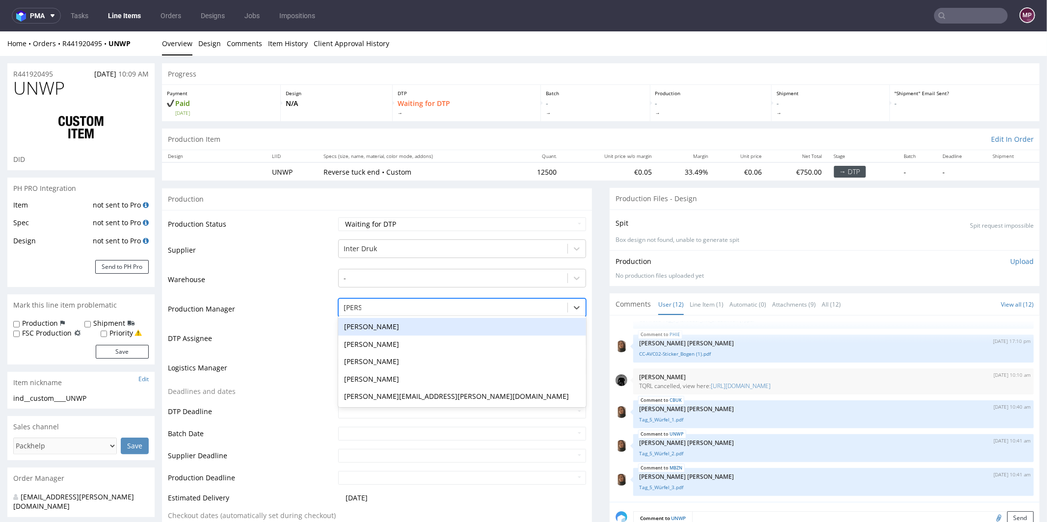
type input "[PERSON_NAME]"
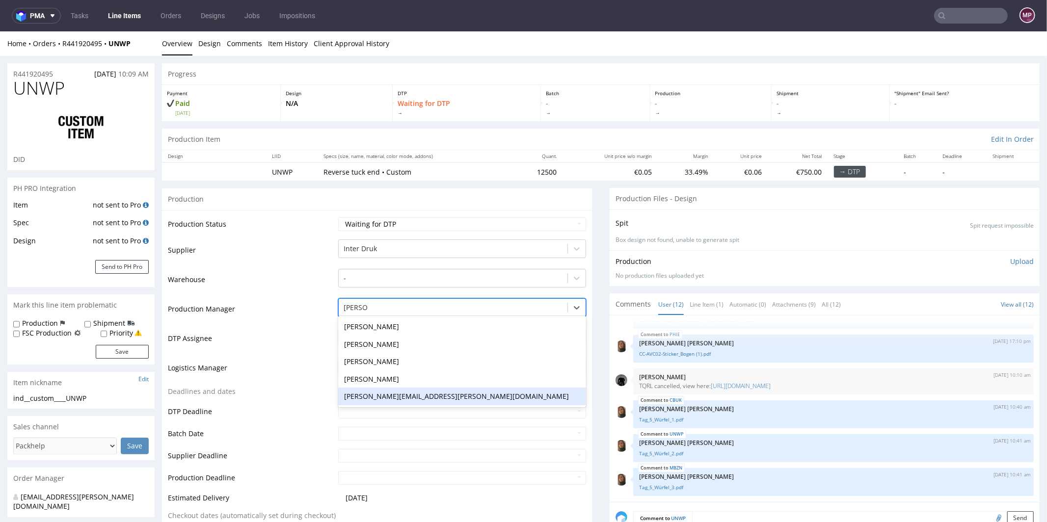
click at [391, 391] on div "[PERSON_NAME][EMAIL_ADDRESS][PERSON_NAME][DOMAIN_NAME]" at bounding box center [462, 396] width 248 height 18
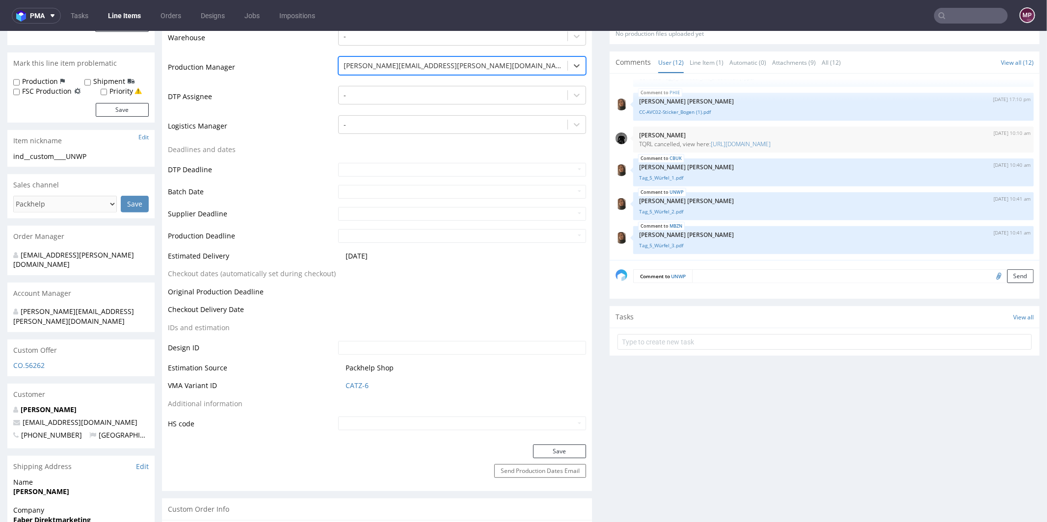
scroll to position [263, 0]
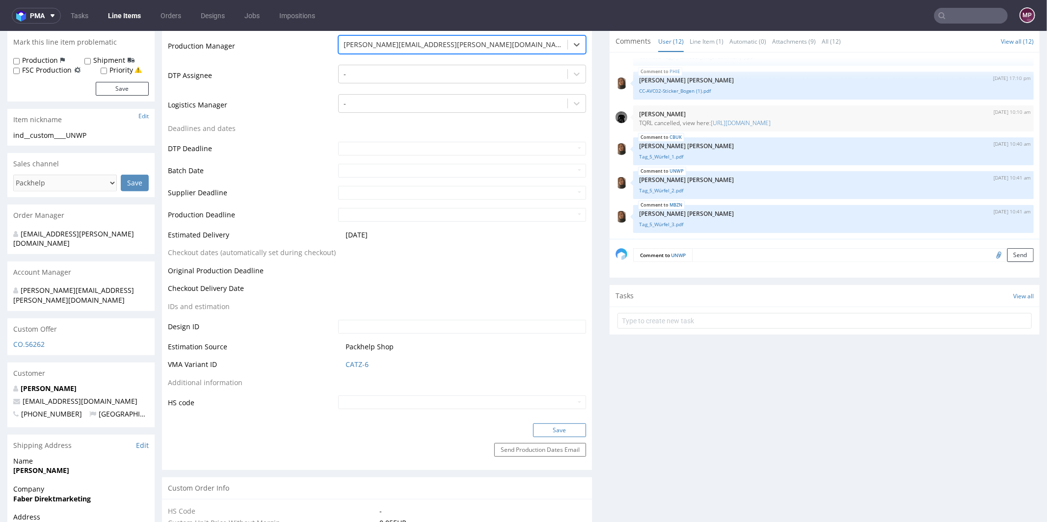
click at [545, 431] on button "Save" at bounding box center [559, 430] width 53 height 14
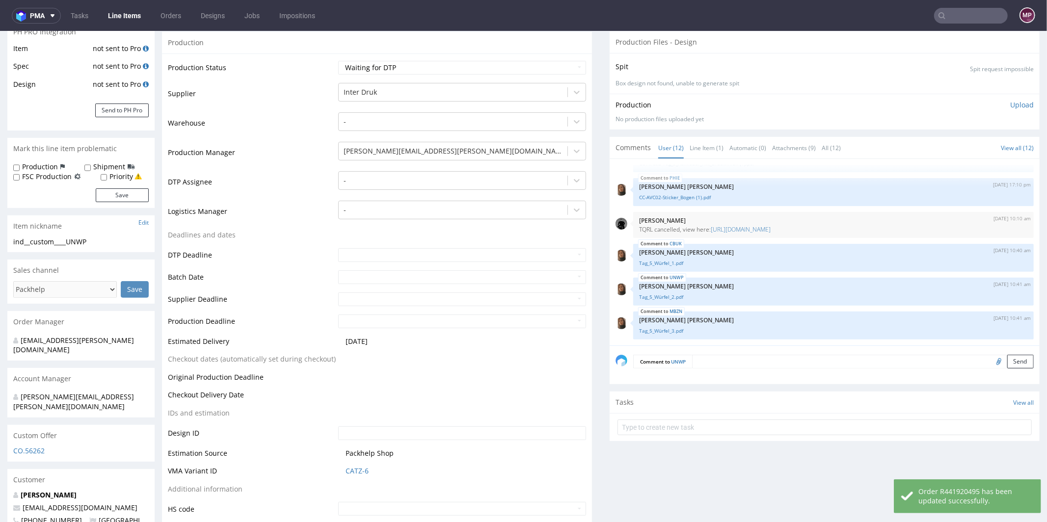
scroll to position [0, 0]
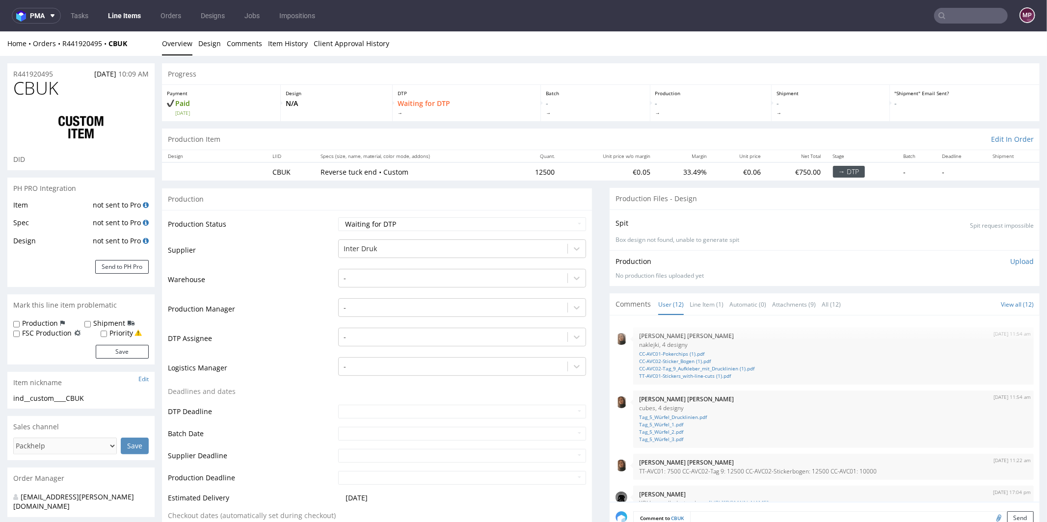
scroll to position [285, 0]
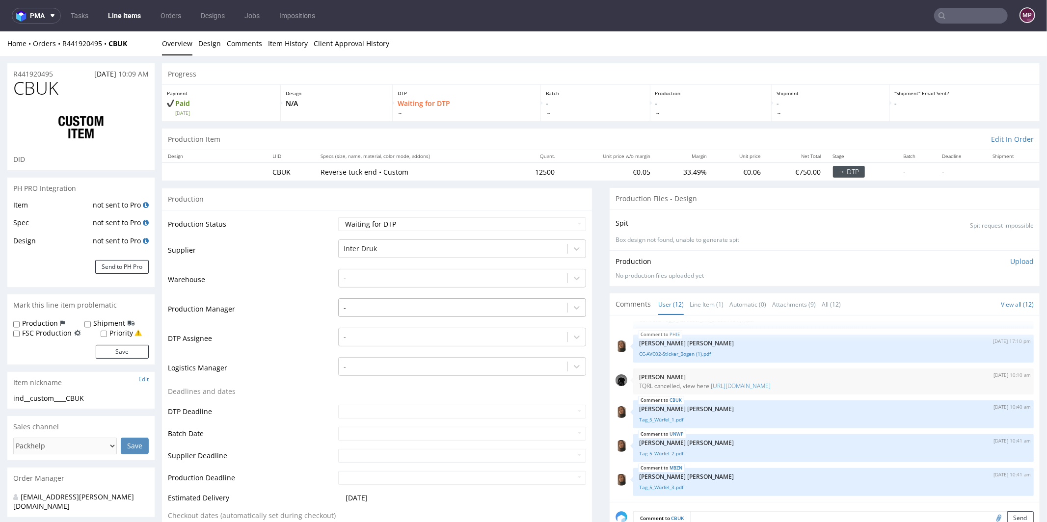
click at [404, 303] on div at bounding box center [453, 307] width 219 height 12
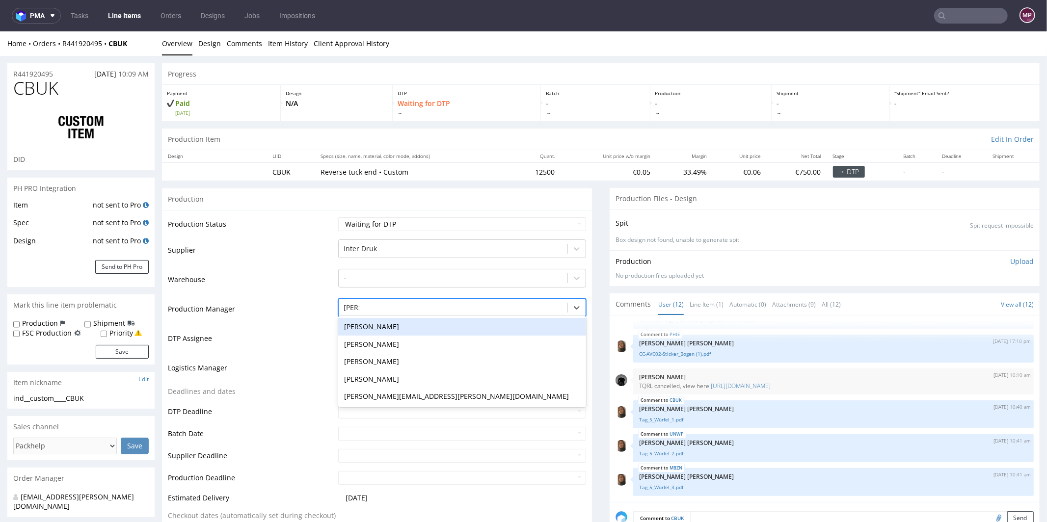
type input "[PERSON_NAME]"
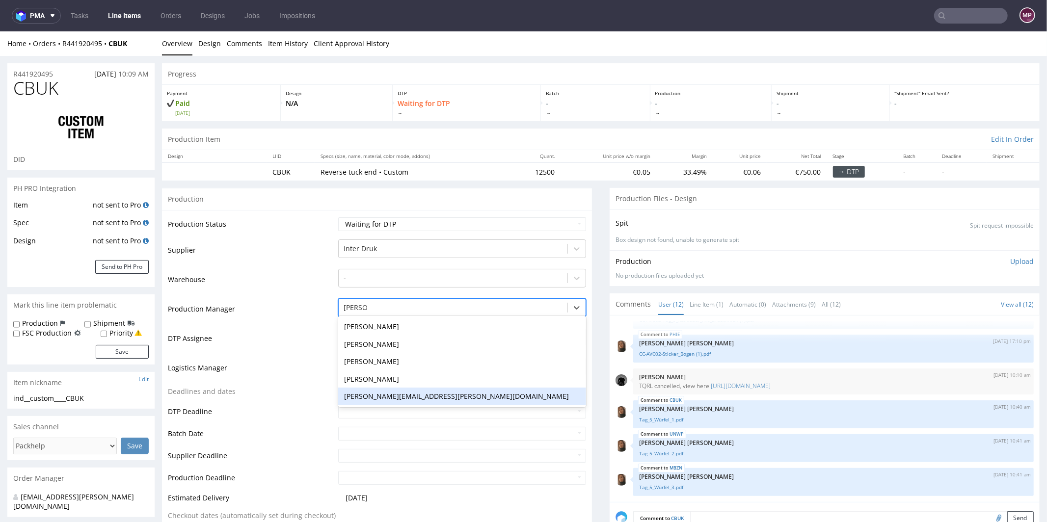
click at [413, 392] on div "[PERSON_NAME][EMAIL_ADDRESS][PERSON_NAME][DOMAIN_NAME]" at bounding box center [462, 396] width 248 height 18
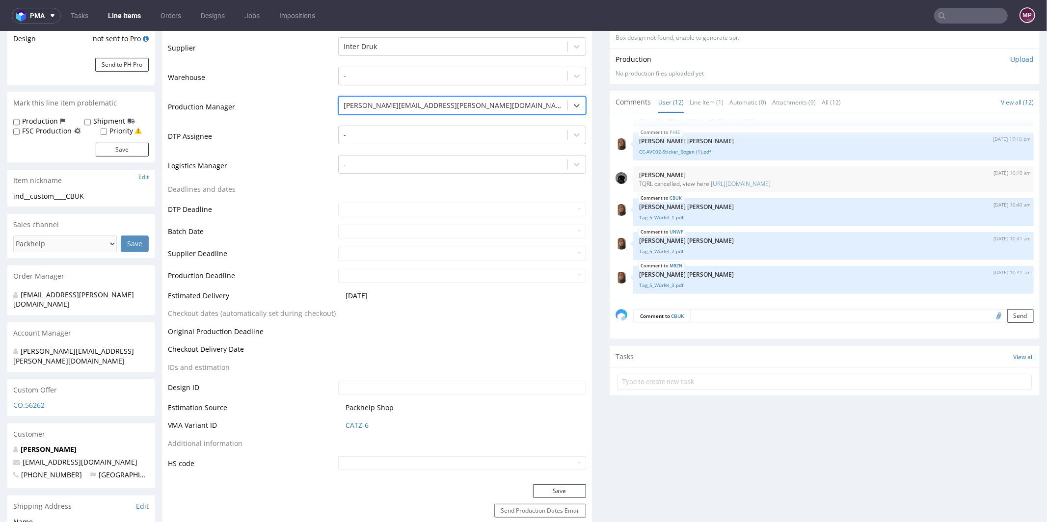
scroll to position [296, 0]
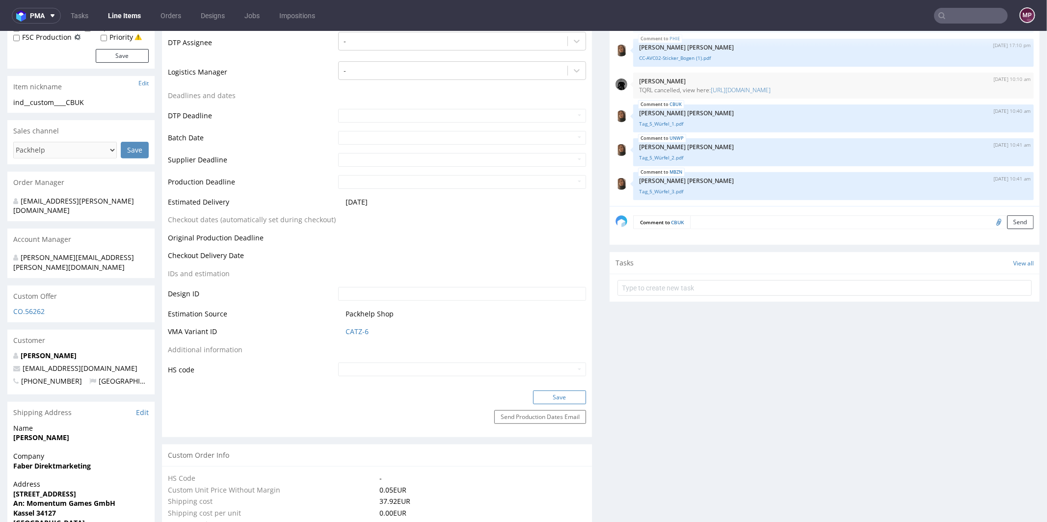
click at [570, 402] on button "Save" at bounding box center [559, 397] width 53 height 14
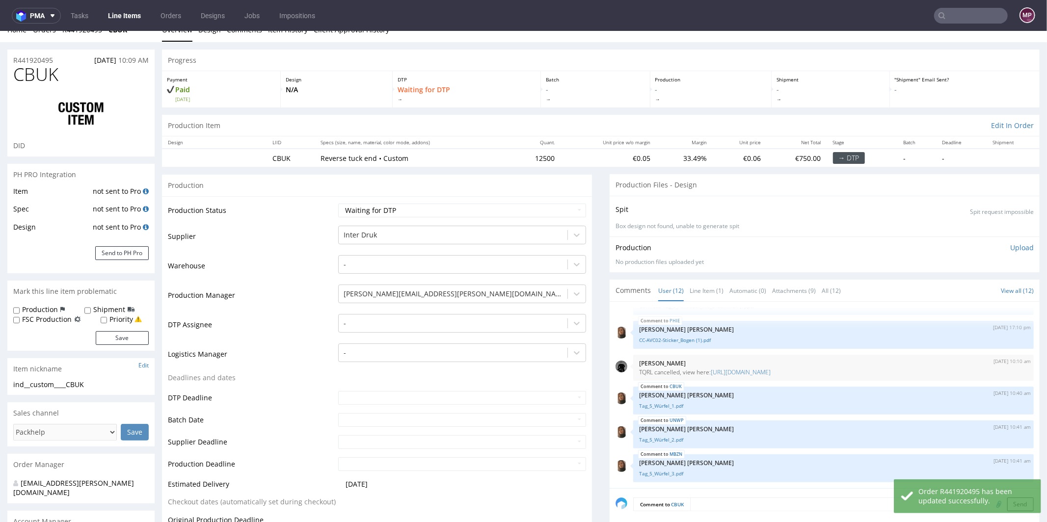
scroll to position [0, 0]
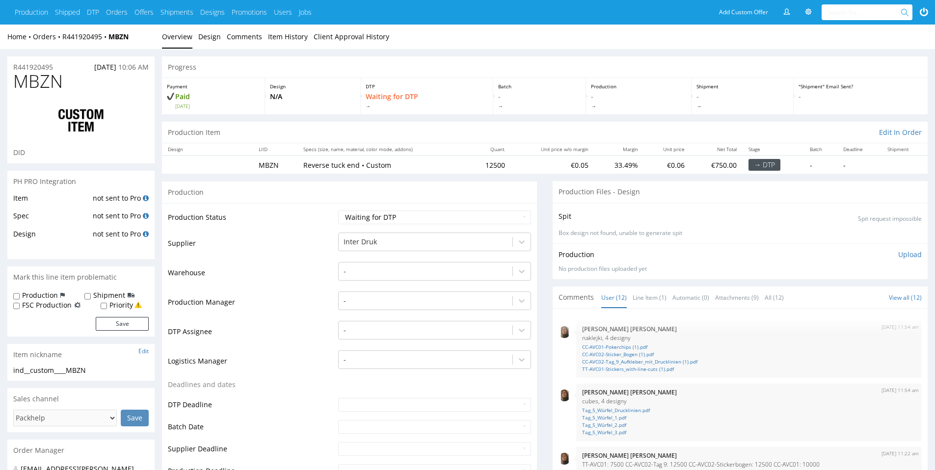
scroll to position [285, 0]
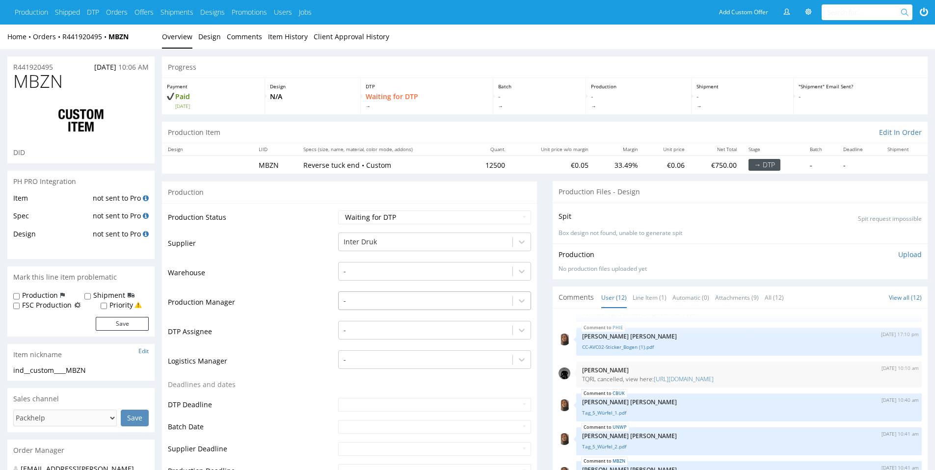
click at [363, 301] on div at bounding box center [426, 301] width 164 height 12
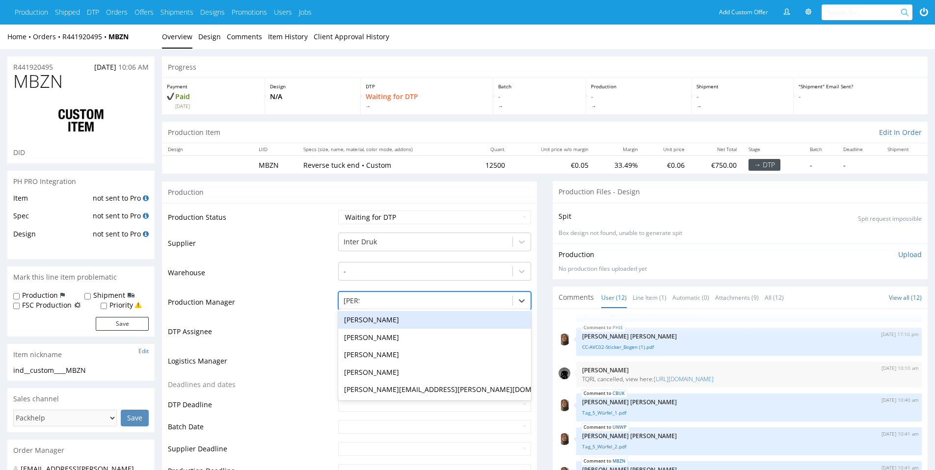
type input "[PERSON_NAME]"
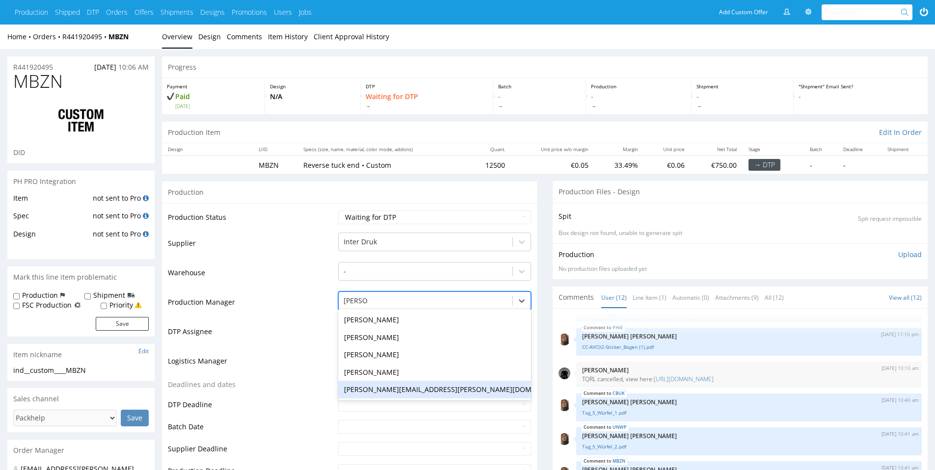
click at [383, 388] on div "[PERSON_NAME][EMAIL_ADDRESS][PERSON_NAME][DOMAIN_NAME]" at bounding box center [434, 390] width 193 height 18
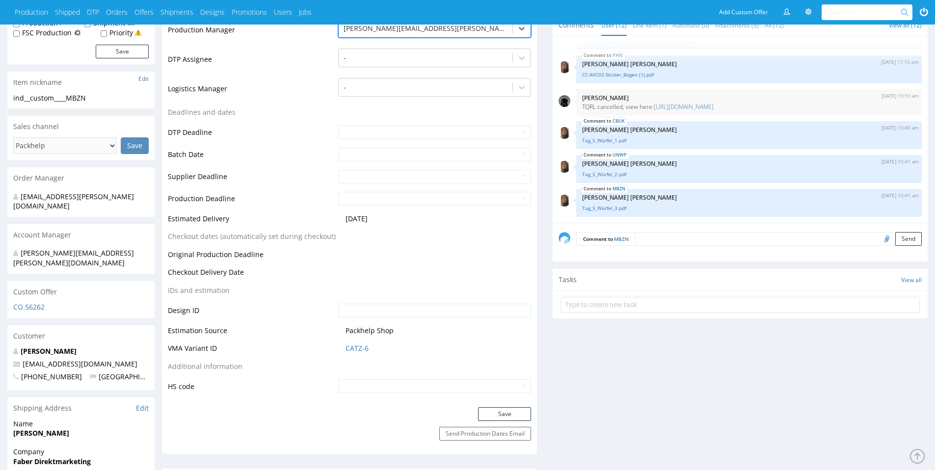
scroll to position [273, 0]
click at [507, 416] on button "Save" at bounding box center [504, 415] width 53 height 14
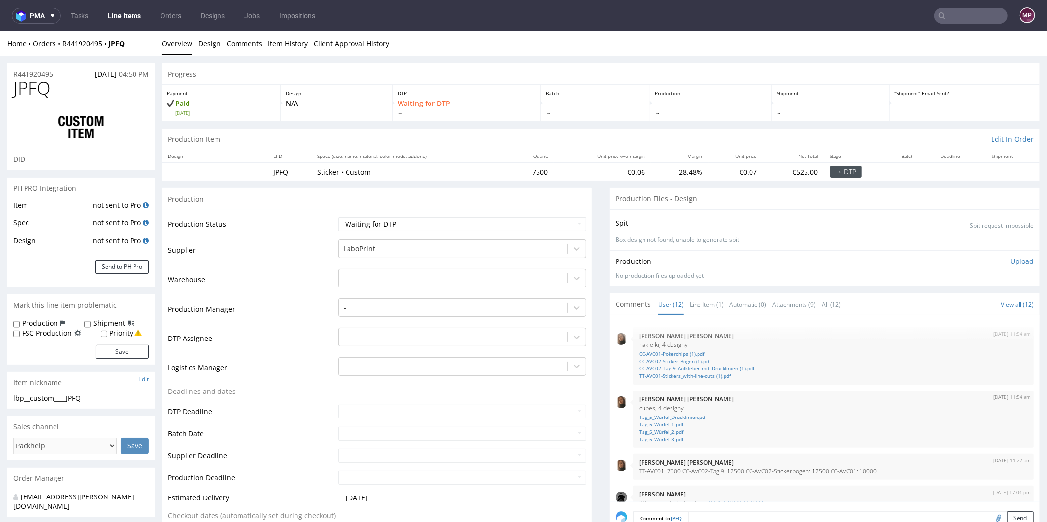
scroll to position [285, 0]
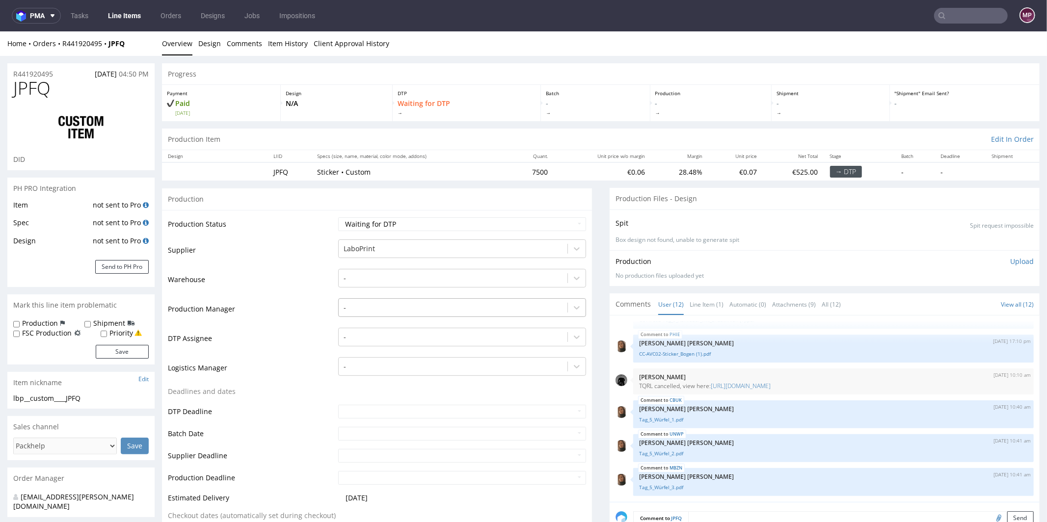
click at [359, 306] on div at bounding box center [453, 307] width 219 height 12
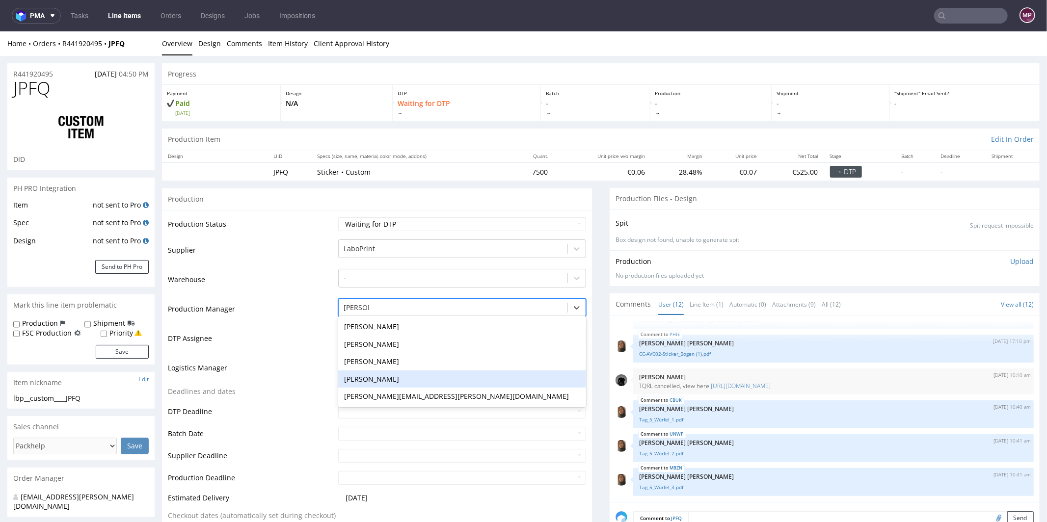
type input "[PERSON_NAME]"
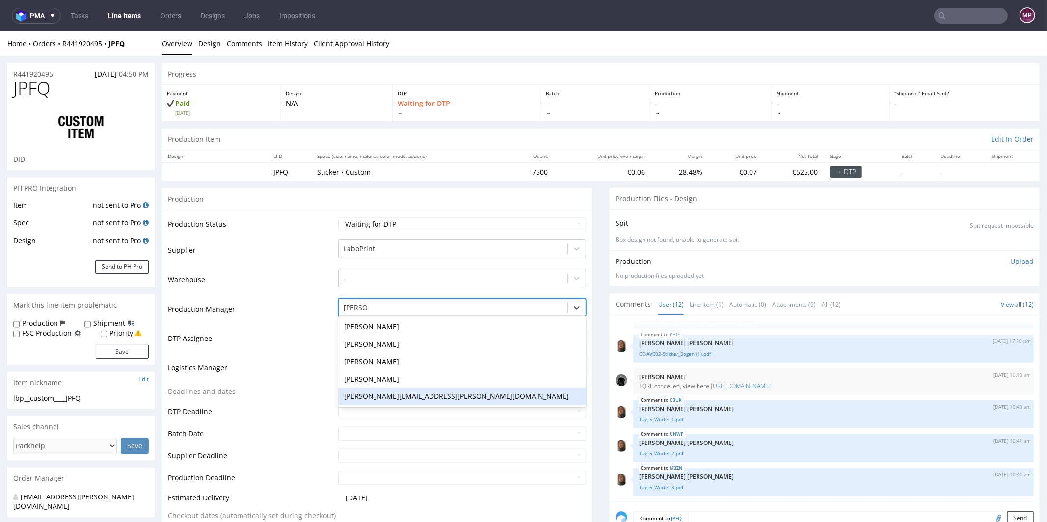
click at [391, 391] on div "[PERSON_NAME][EMAIL_ADDRESS][DOMAIN_NAME]" at bounding box center [462, 396] width 248 height 18
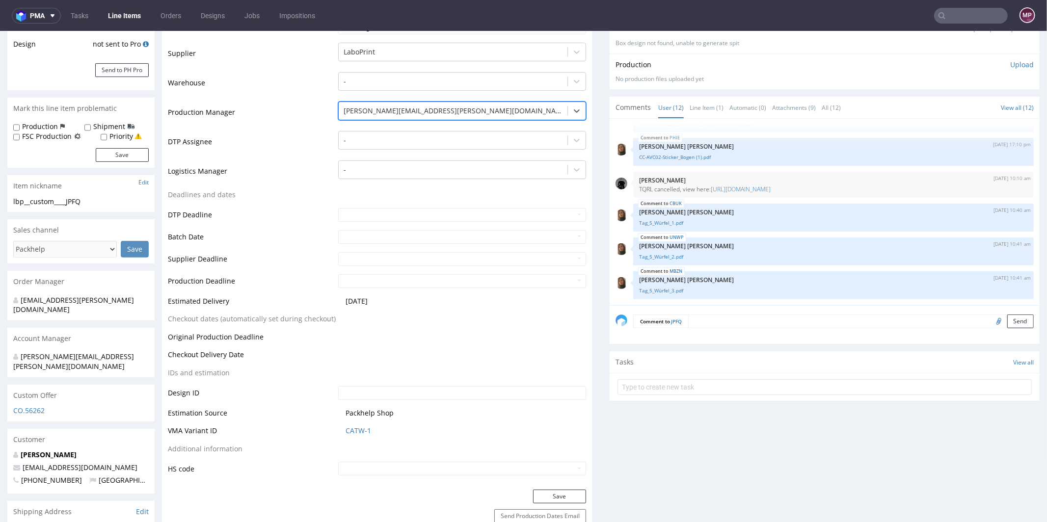
scroll to position [295, 0]
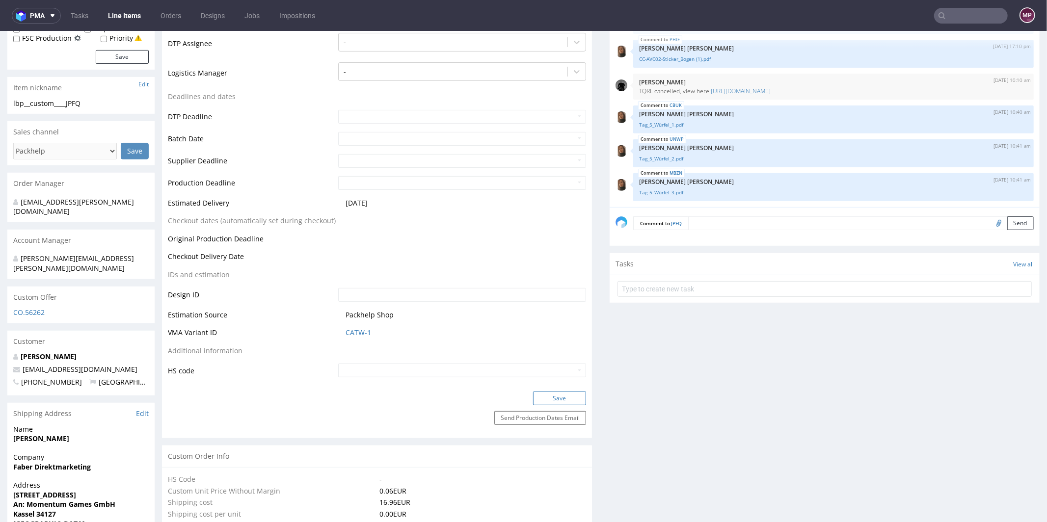
click at [547, 397] on button "Save" at bounding box center [559, 398] width 53 height 14
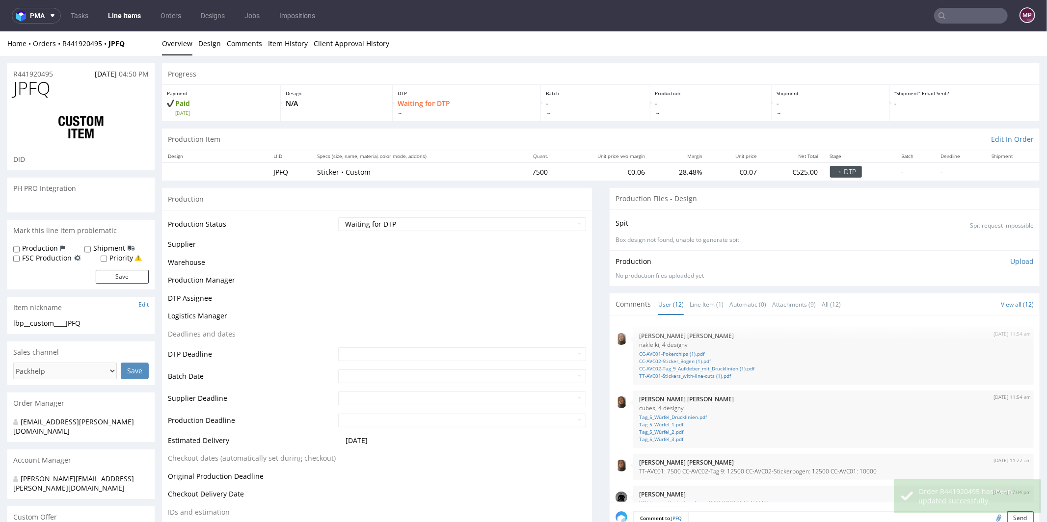
scroll to position [285, 0]
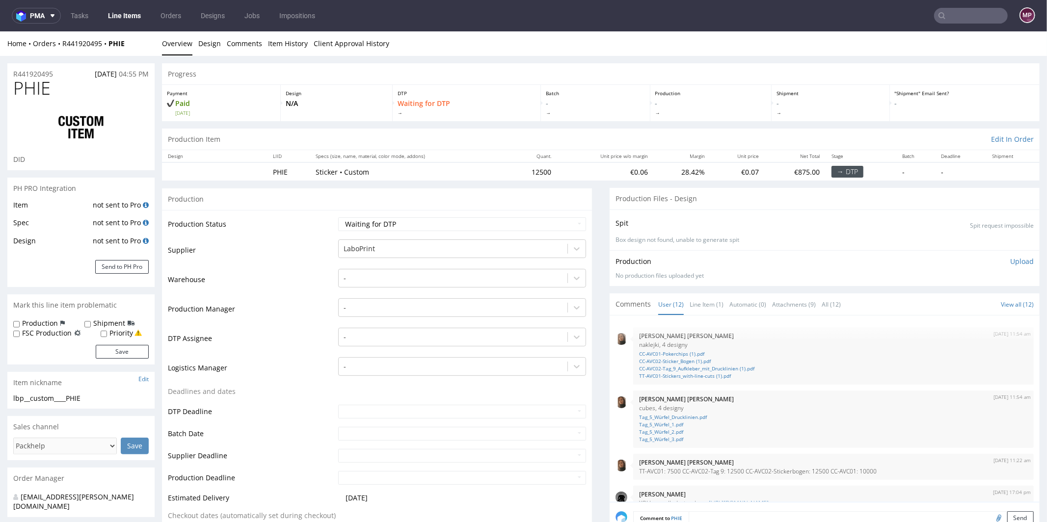
scroll to position [285, 0]
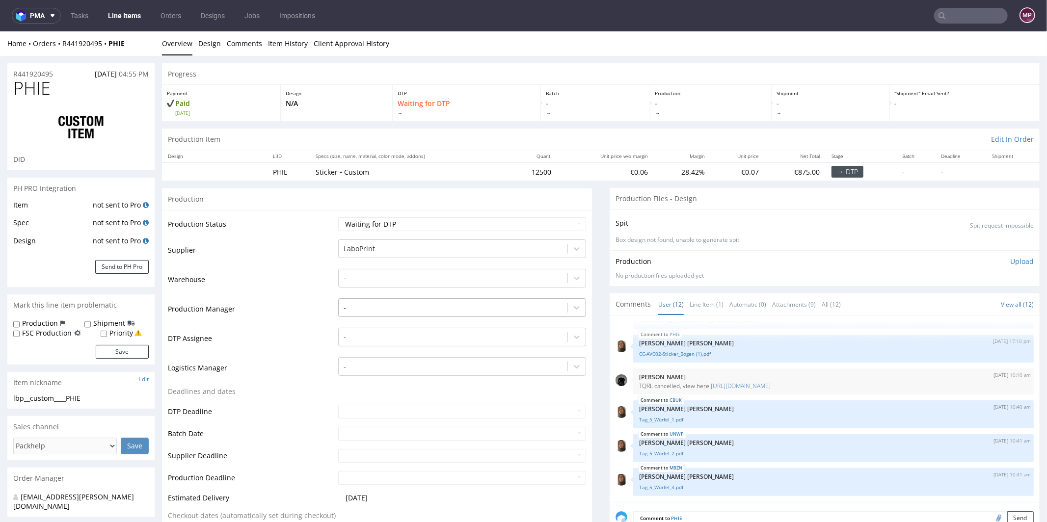
click at [353, 307] on div at bounding box center [453, 307] width 219 height 12
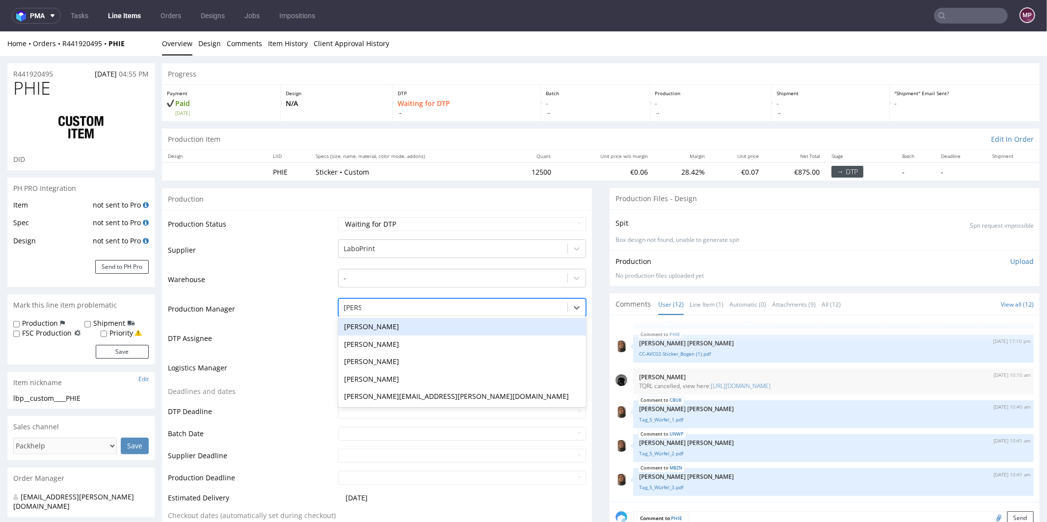
type input "[PERSON_NAME]"
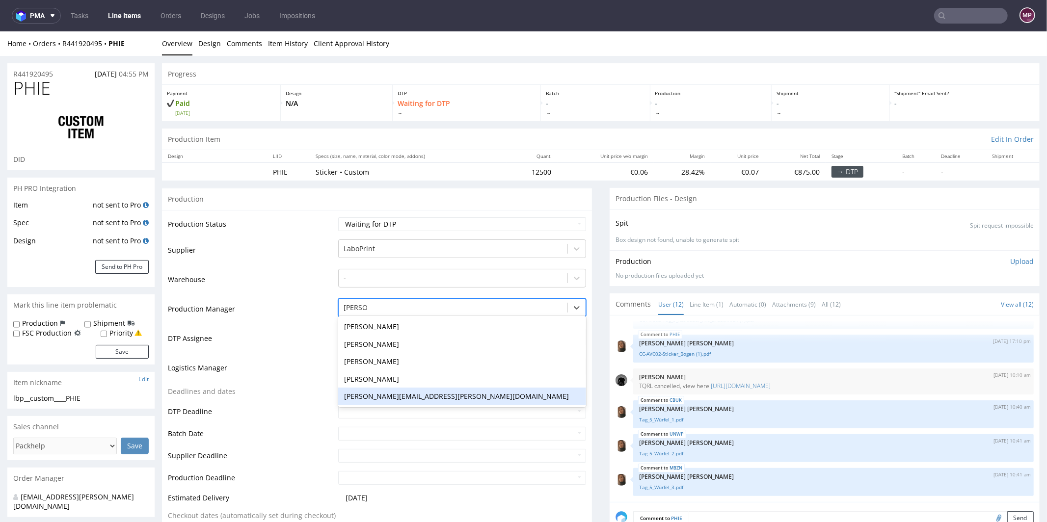
click at [386, 397] on div "[PERSON_NAME][EMAIL_ADDRESS][PERSON_NAME][DOMAIN_NAME]" at bounding box center [462, 396] width 248 height 18
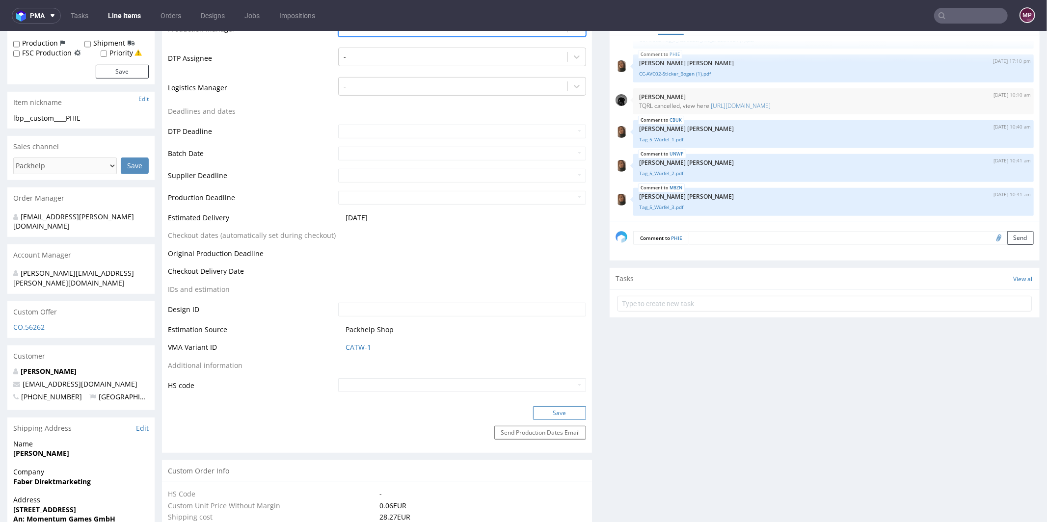
scroll to position [303, 0]
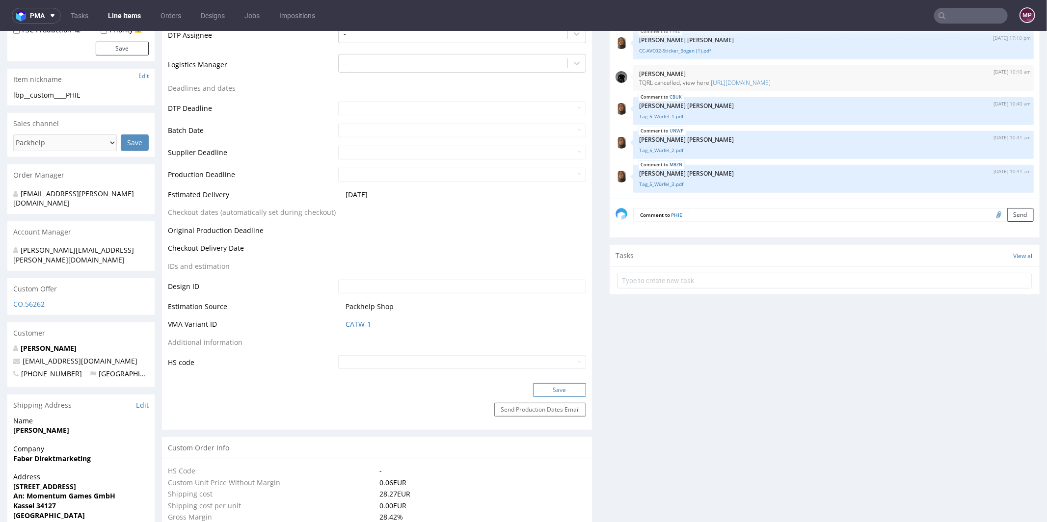
click at [558, 385] on button "Save" at bounding box center [559, 390] width 53 height 14
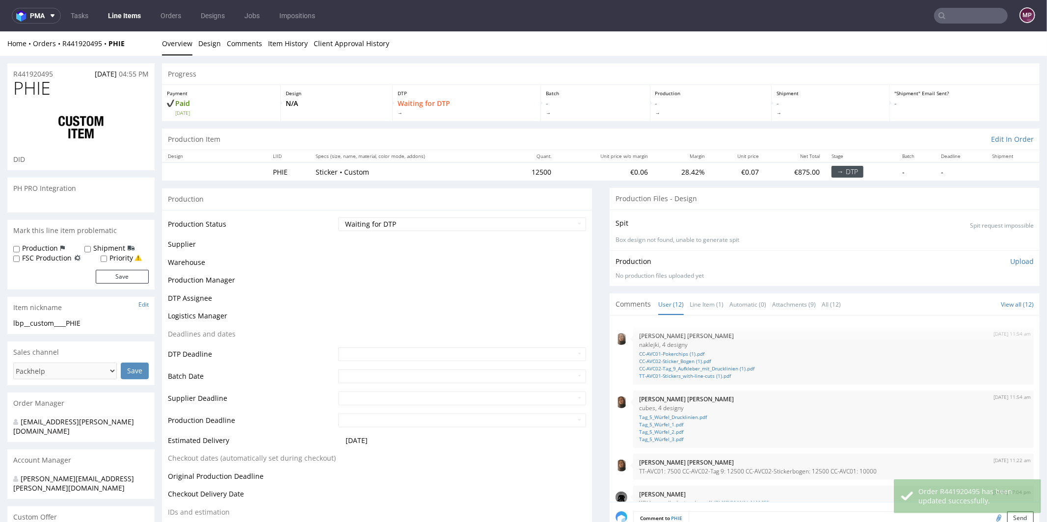
scroll to position [285, 0]
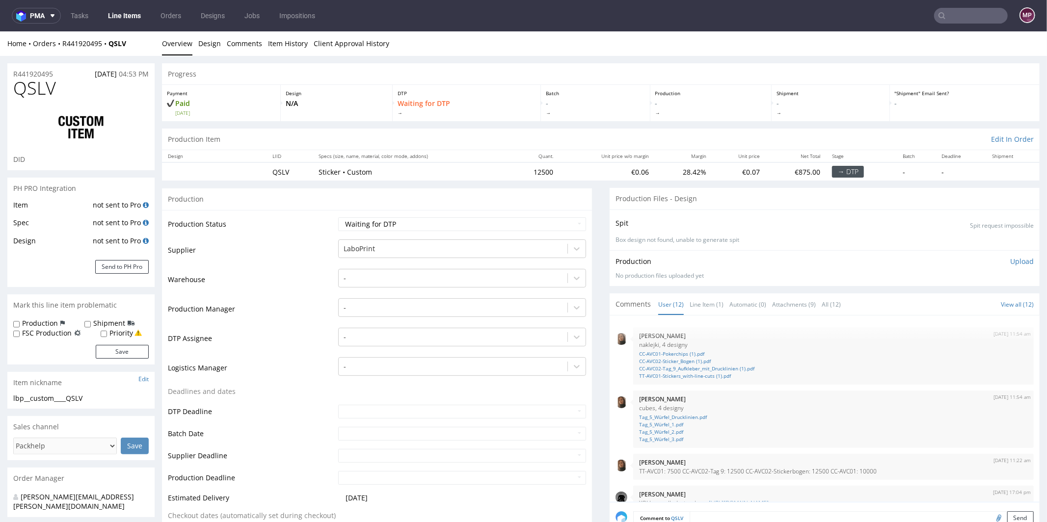
scroll to position [285, 0]
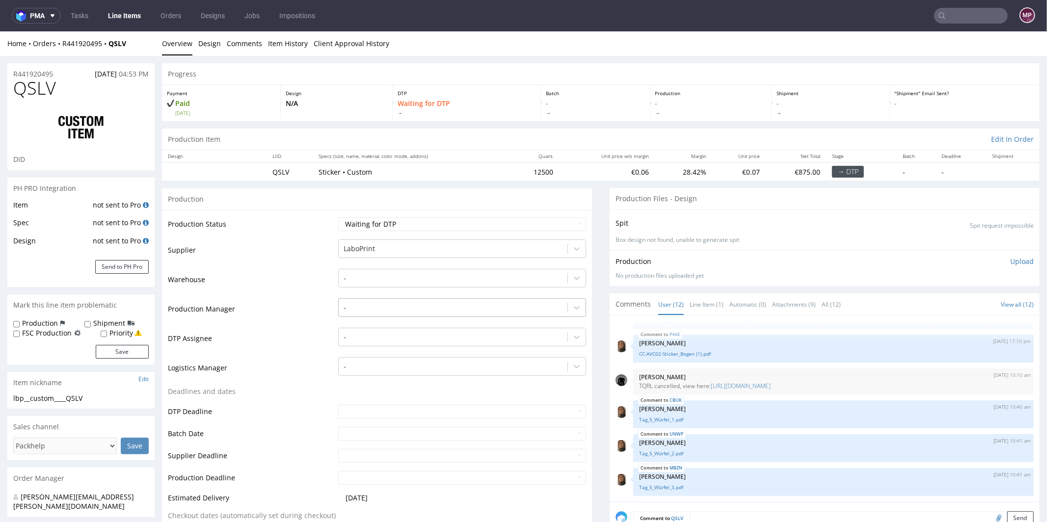
click at [363, 307] on div at bounding box center [453, 307] width 219 height 12
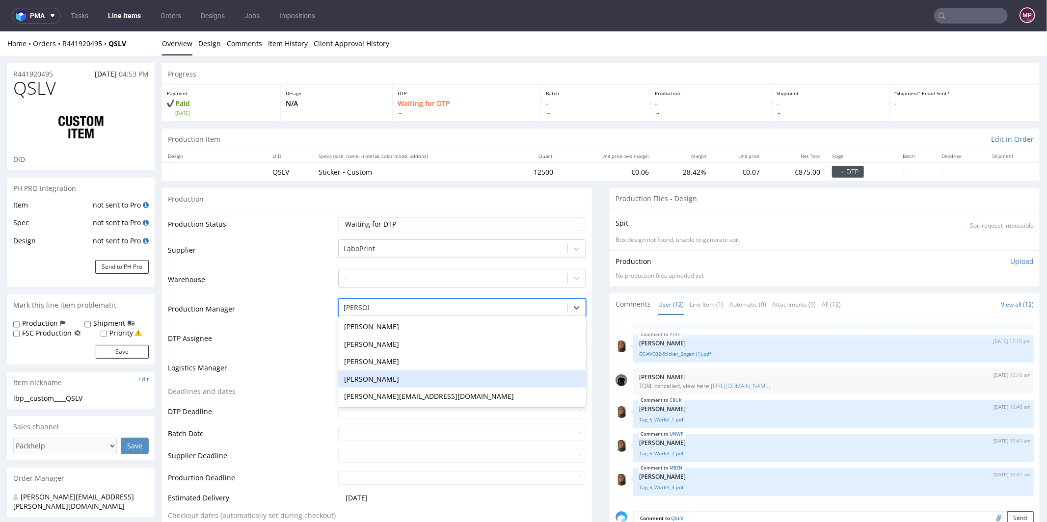
type input "[PERSON_NAME]"
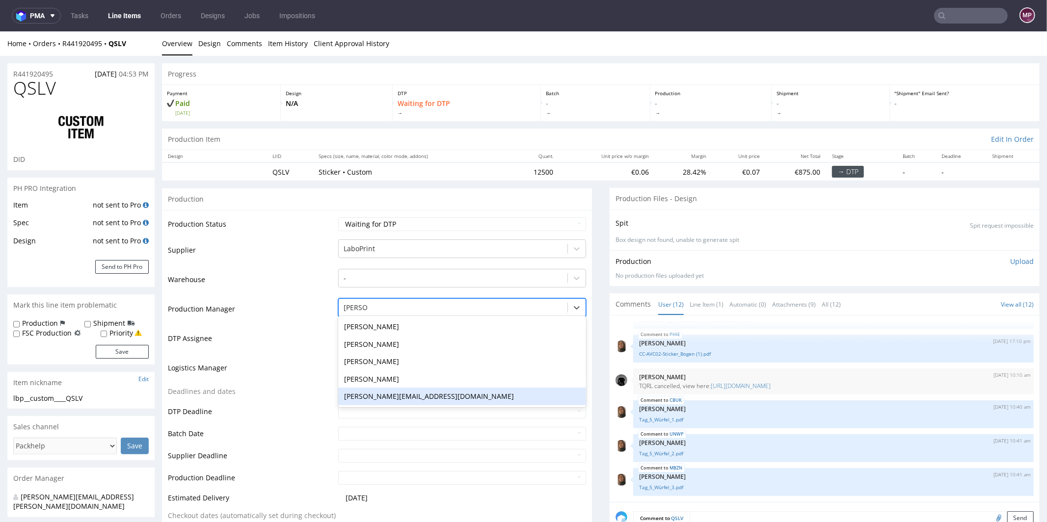
click at [406, 393] on div "[PERSON_NAME][EMAIL_ADDRESS][PERSON_NAME][DOMAIN_NAME]" at bounding box center [462, 396] width 248 height 18
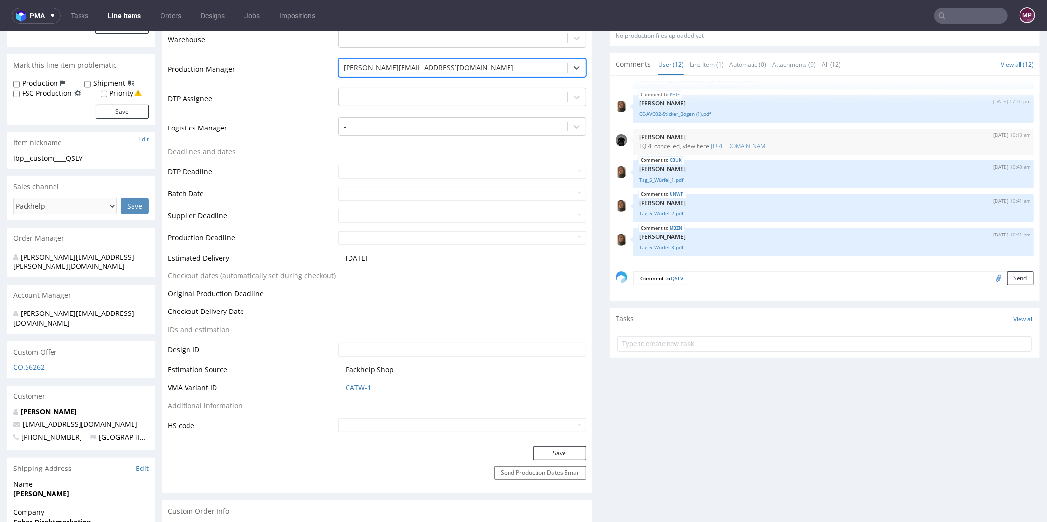
scroll to position [285, 0]
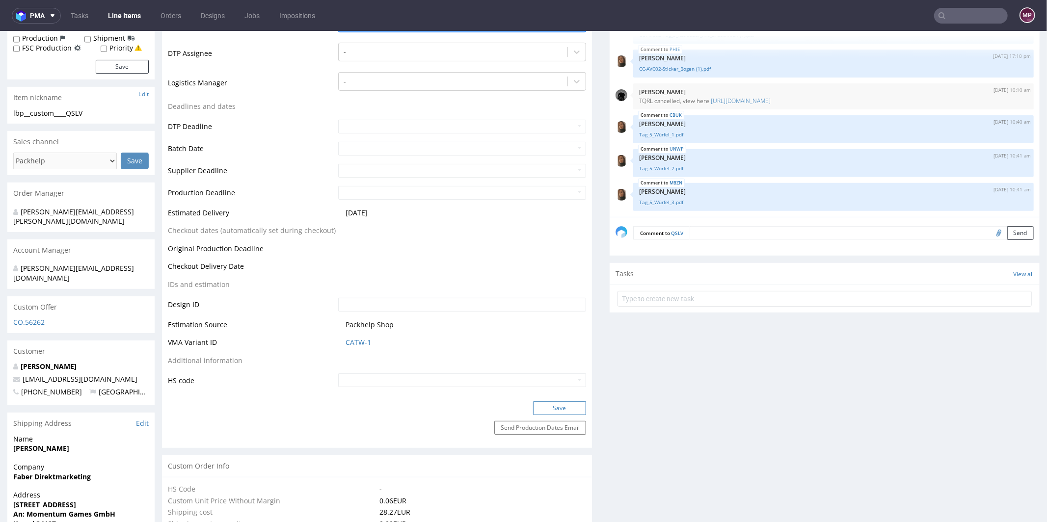
click at [553, 403] on button "Save" at bounding box center [559, 408] width 53 height 14
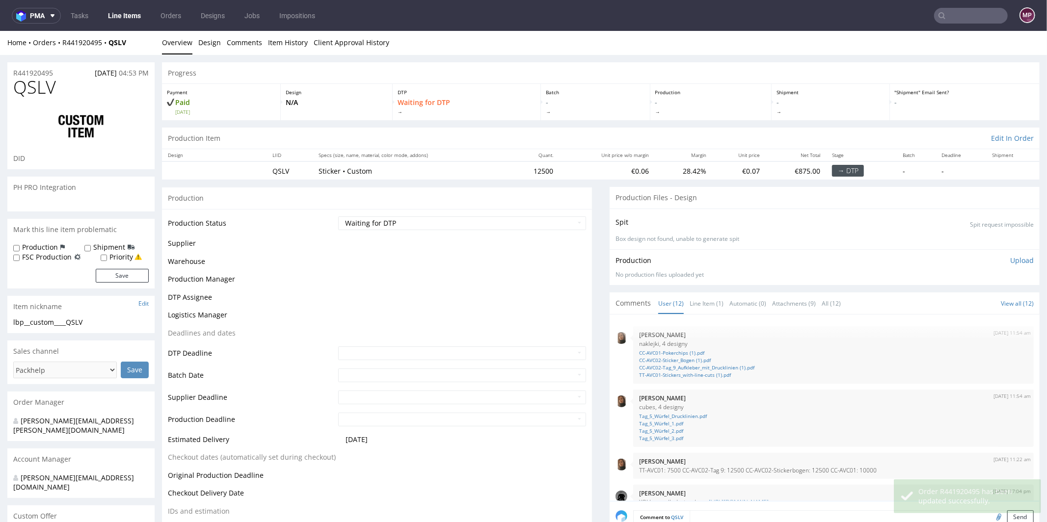
scroll to position [285, 0]
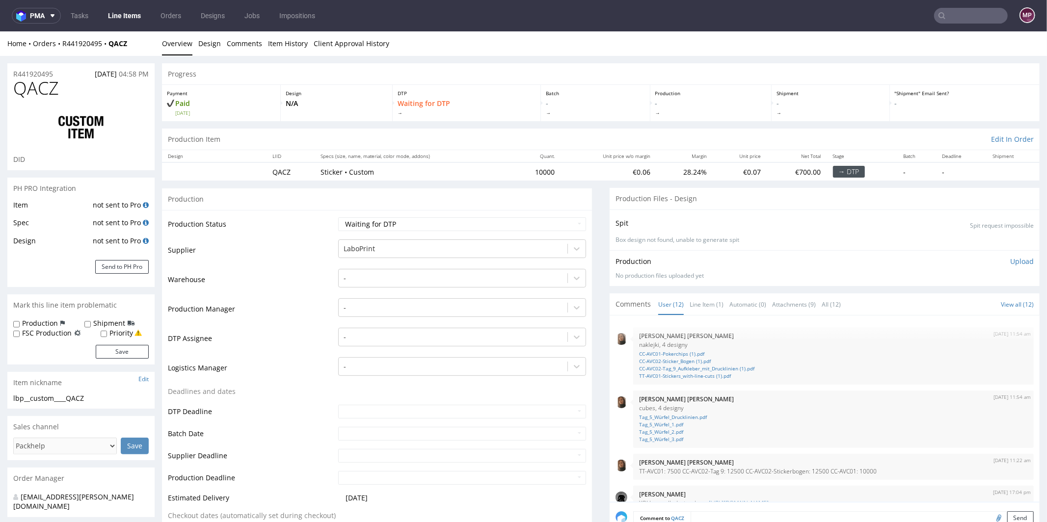
scroll to position [285, 0]
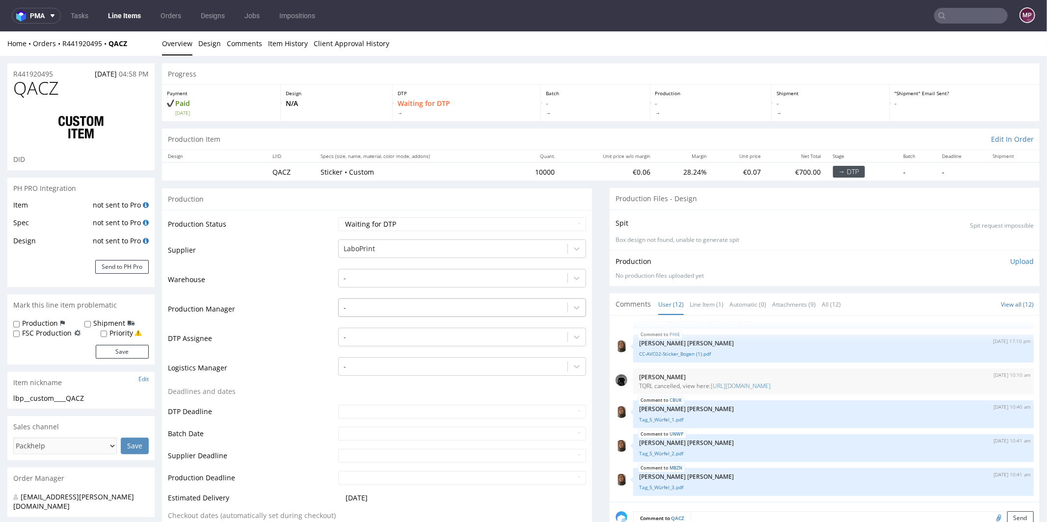
click at [370, 308] on div at bounding box center [453, 307] width 219 height 12
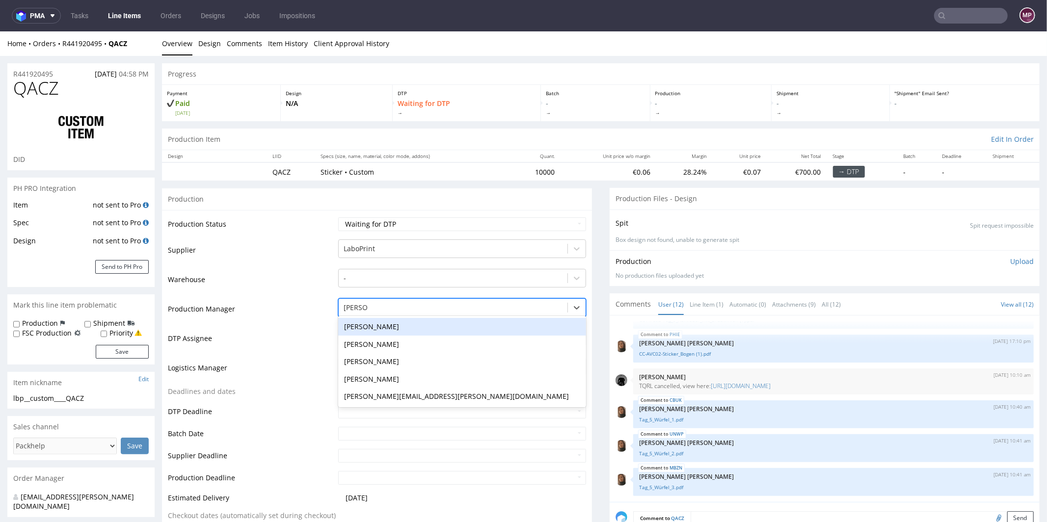
type input "maciej"
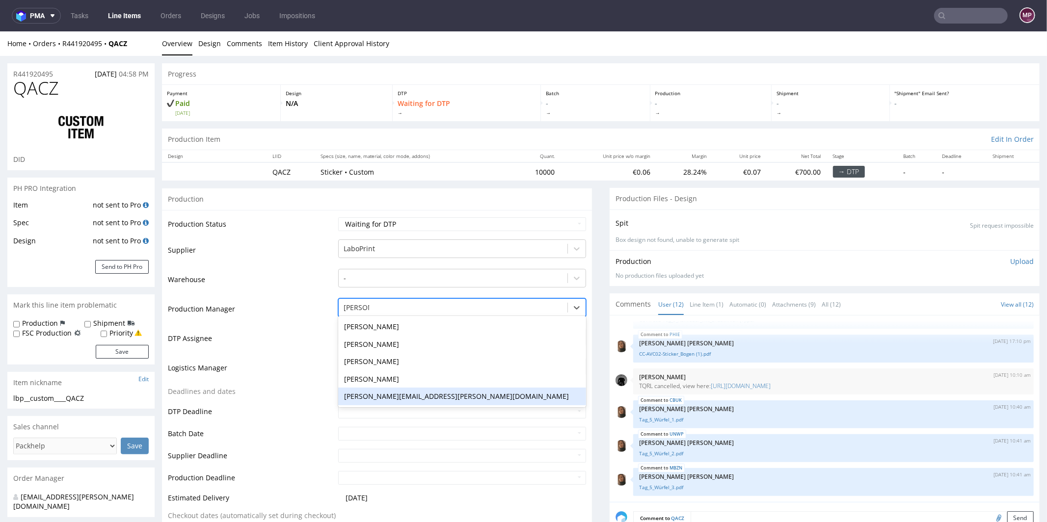
click at [421, 393] on div "[PERSON_NAME][EMAIL_ADDRESS][PERSON_NAME][DOMAIN_NAME]" at bounding box center [462, 396] width 248 height 18
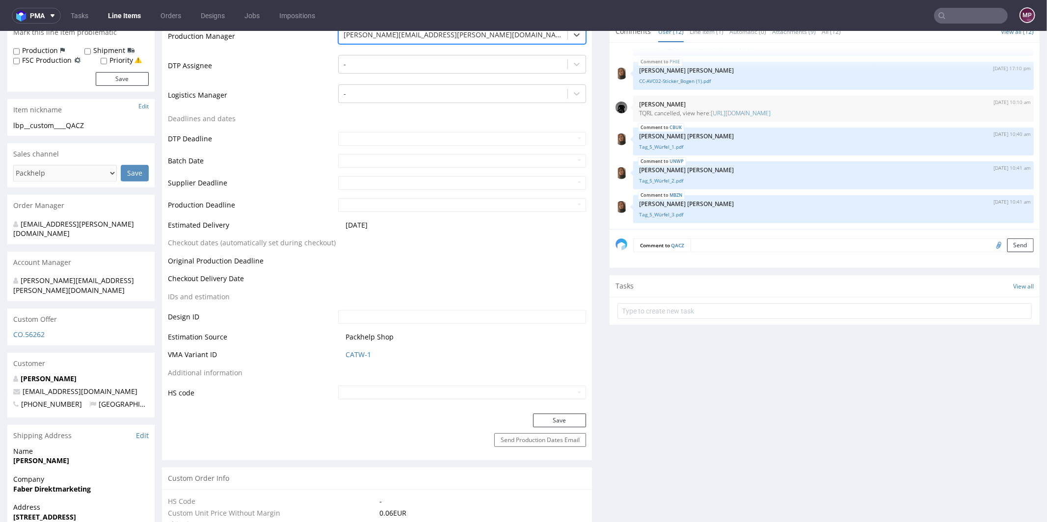
scroll to position [297, 0]
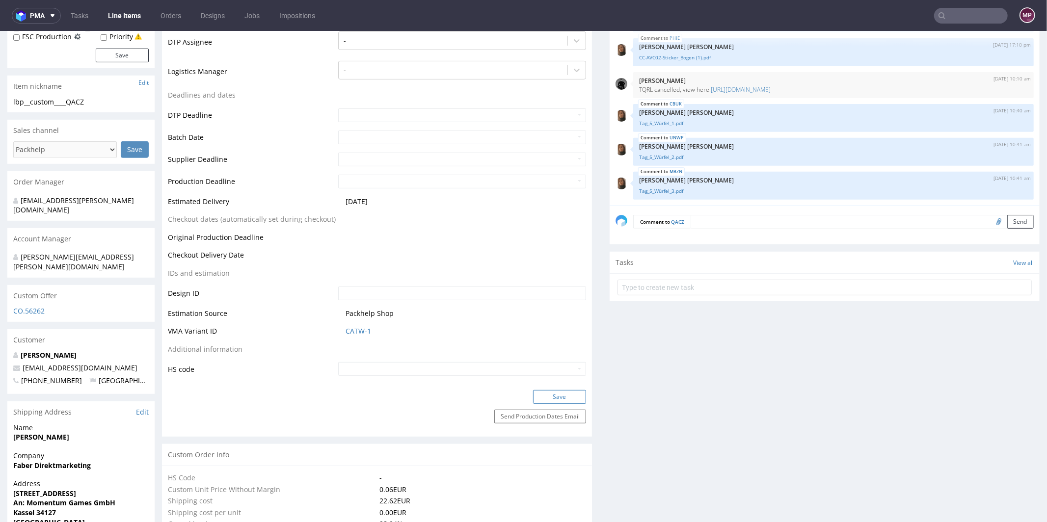
click at [554, 399] on button "Save" at bounding box center [559, 397] width 53 height 14
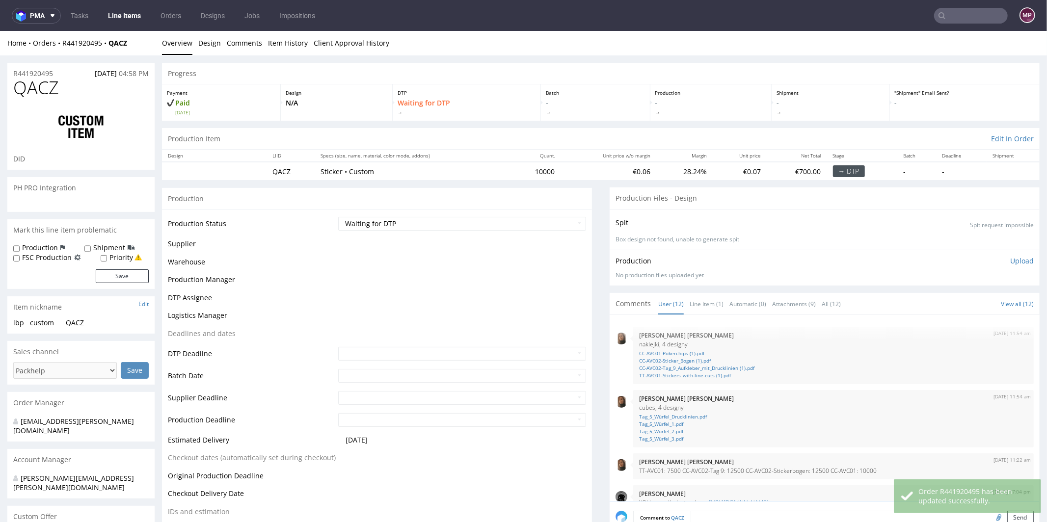
scroll to position [285, 0]
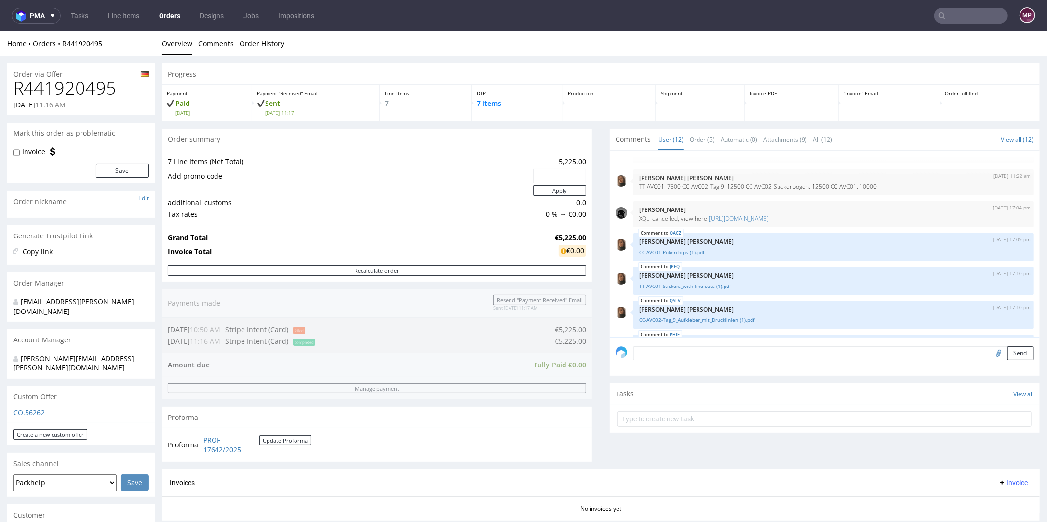
scroll to position [120, 0]
click at [769, 219] on link "[URL][DOMAIN_NAME]" at bounding box center [739, 218] width 60 height 8
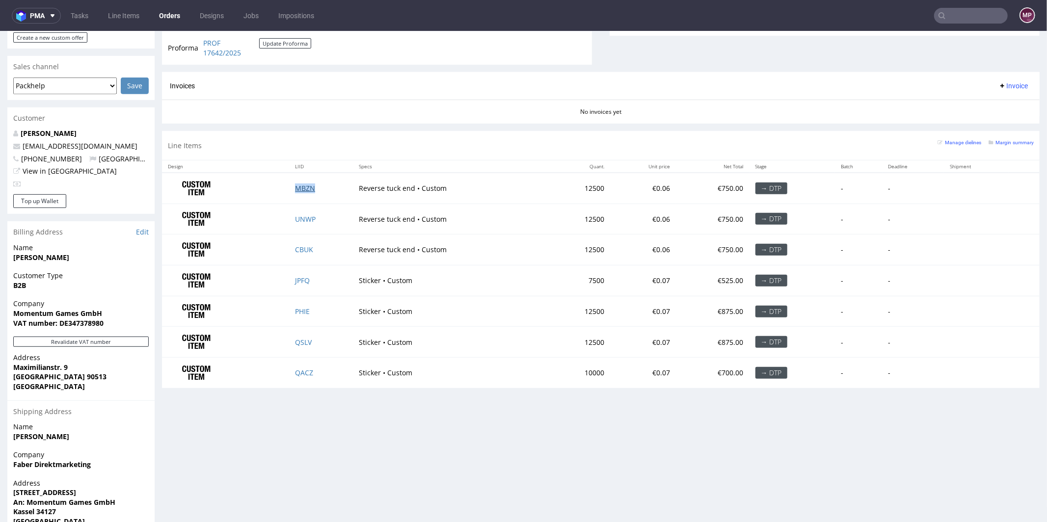
scroll to position [418, 0]
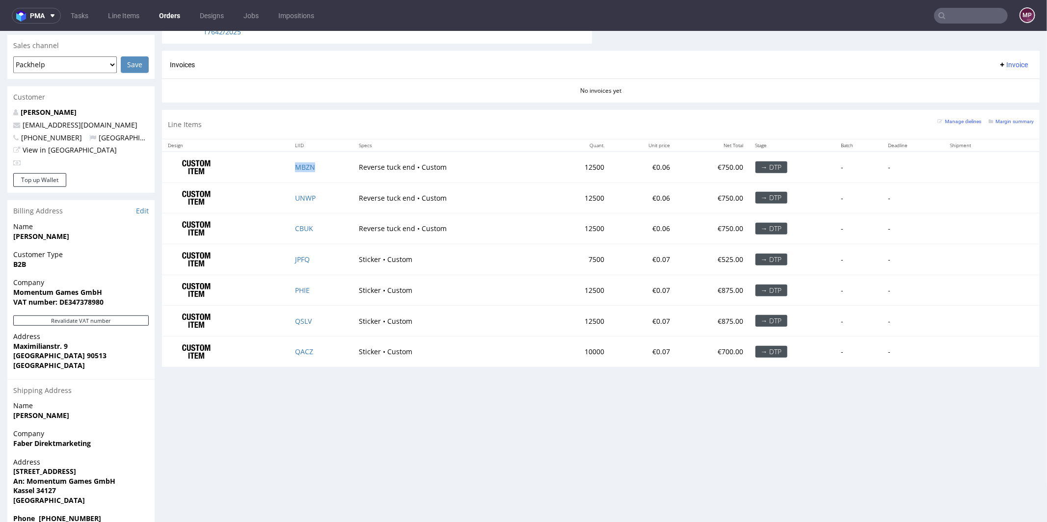
click at [332, 154] on td "MBZN" at bounding box center [321, 166] width 64 height 31
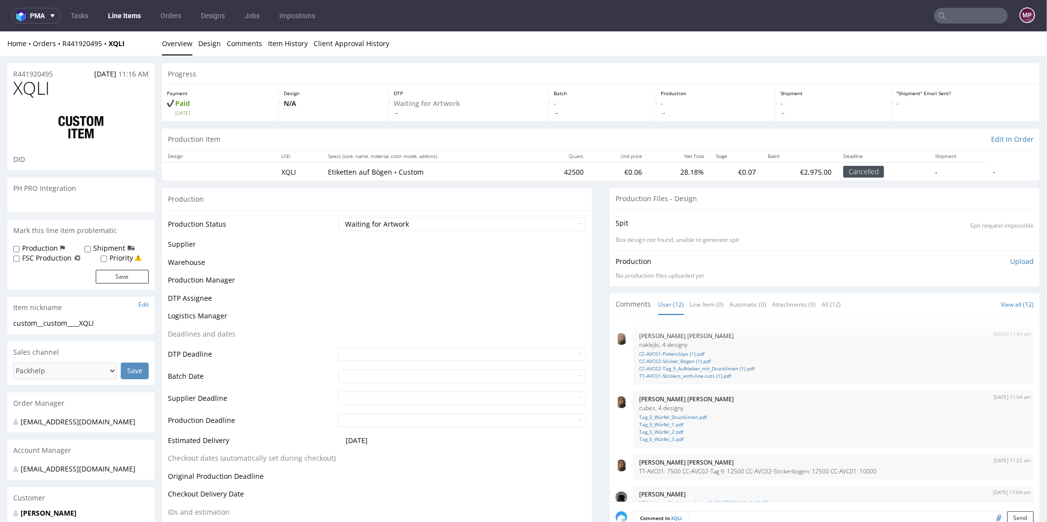
scroll to position [285, 0]
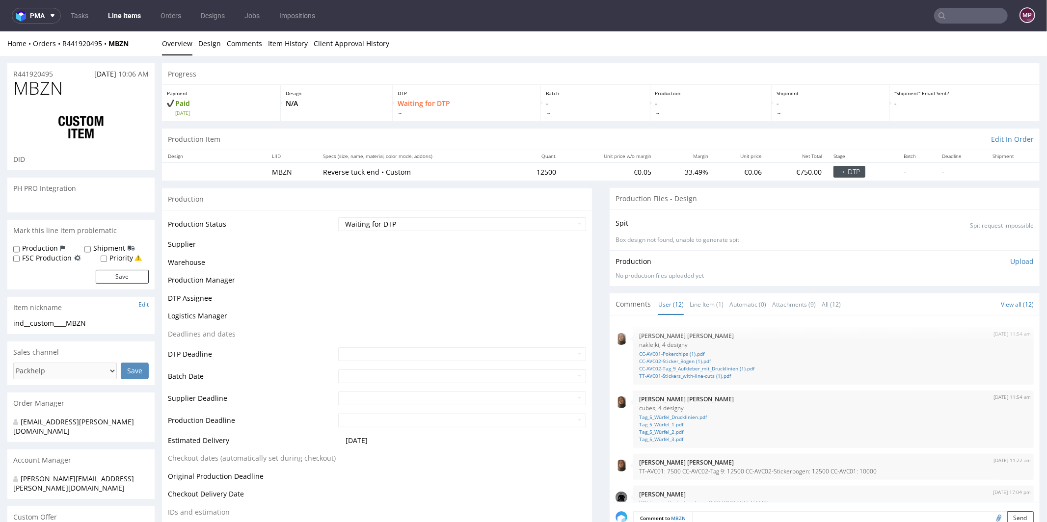
scroll to position [285, 0]
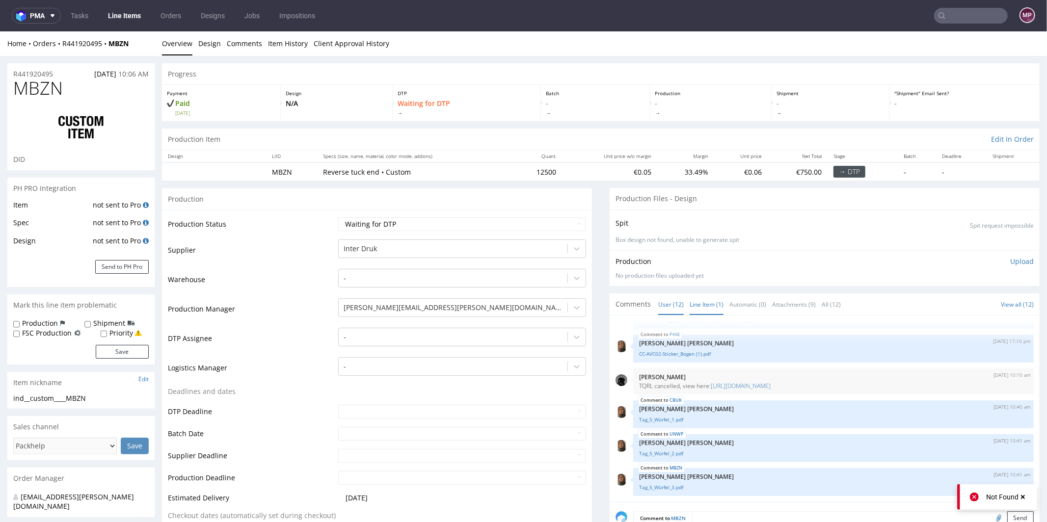
click at [704, 308] on link "Line Item (1)" at bounding box center [707, 304] width 34 height 21
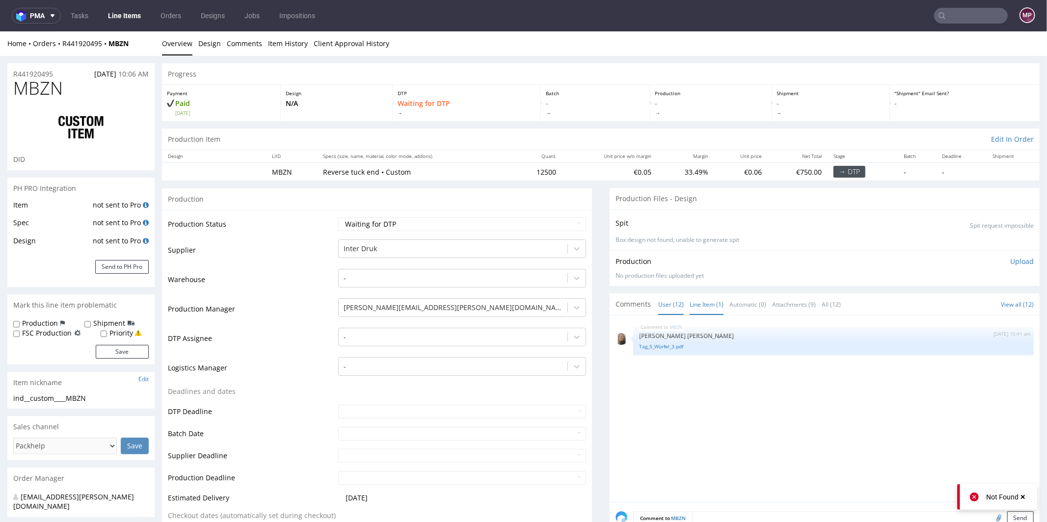
click at [658, 307] on link "User (12)" at bounding box center [671, 304] width 26 height 21
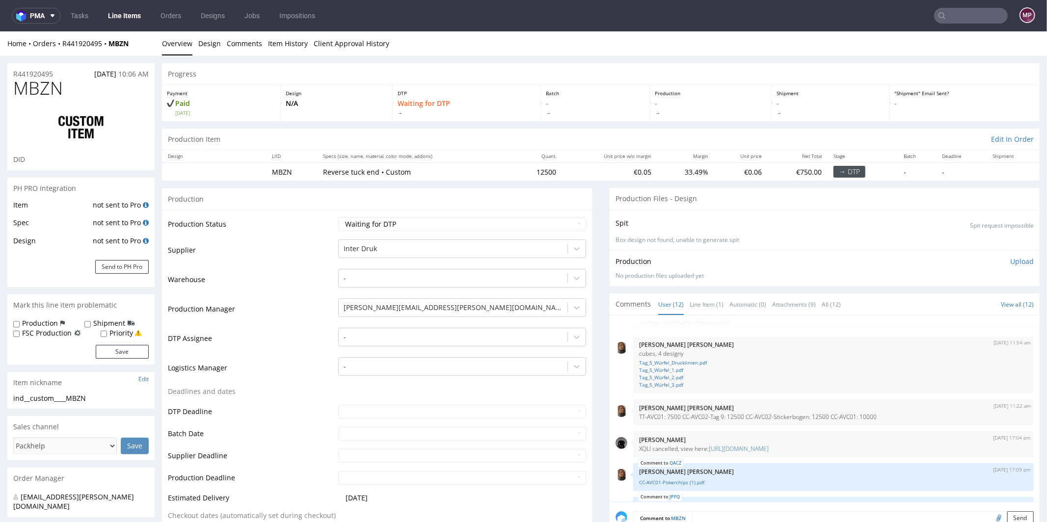
scroll to position [69, 0]
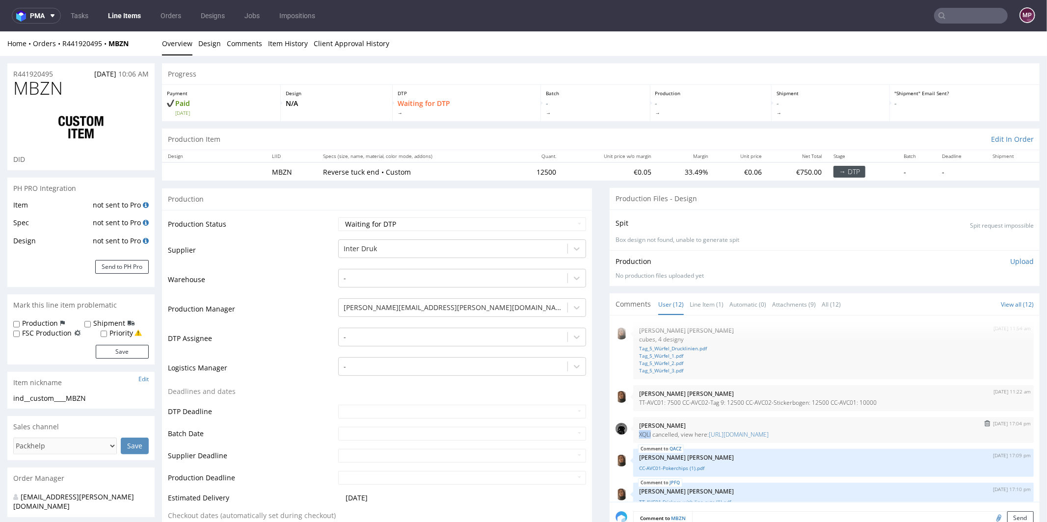
drag, startPoint x: 631, startPoint y: 434, endPoint x: 645, endPoint y: 433, distance: 13.3
click at [645, 433] on p "XQLI cancelled, view here: https://platform.packhelp.com/pma/line-items/7277206…" at bounding box center [833, 434] width 389 height 7
copy p "XQLI"
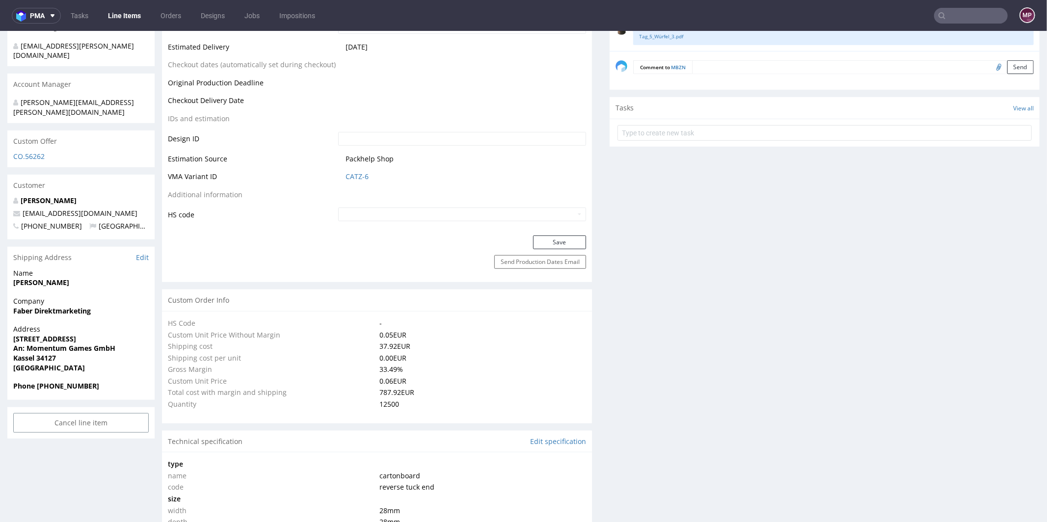
scroll to position [447, 0]
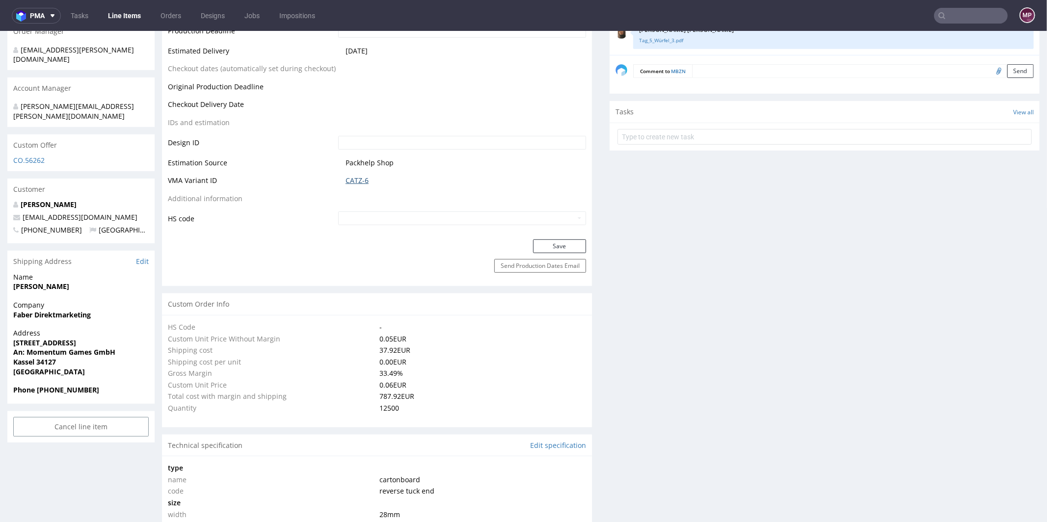
click at [364, 178] on link "CATZ-6" at bounding box center [357, 180] width 23 height 10
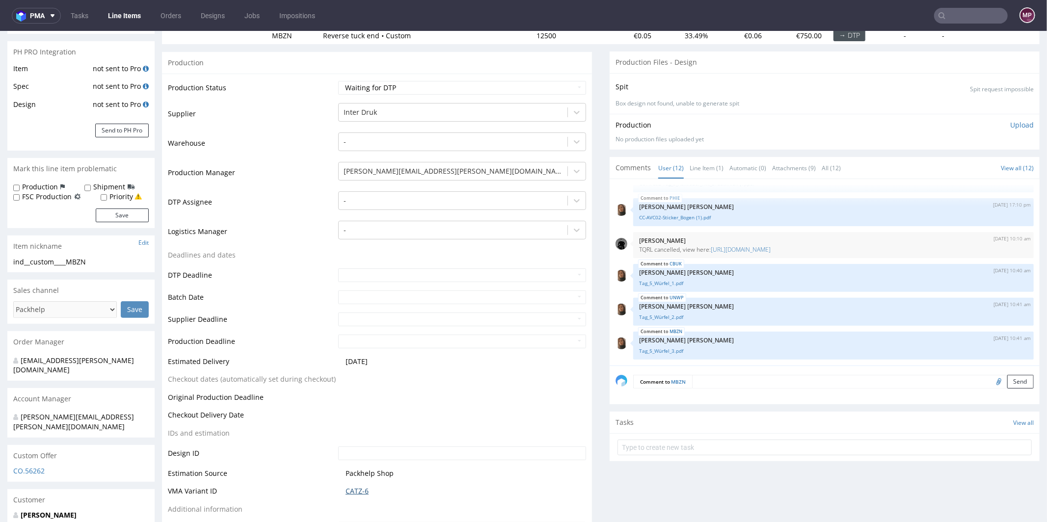
scroll to position [0, 0]
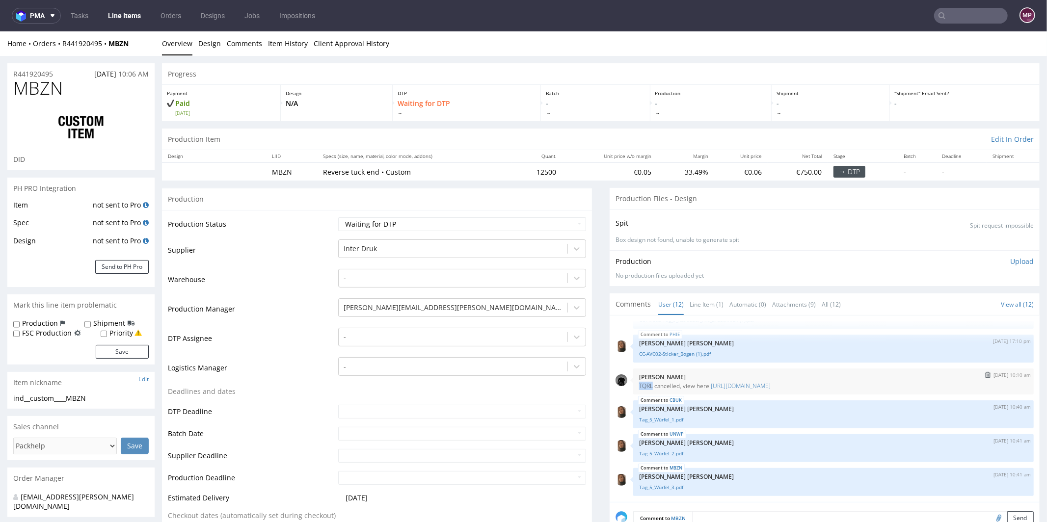
drag, startPoint x: 629, startPoint y: 384, endPoint x: 646, endPoint y: 383, distance: 17.7
click at [646, 383] on div "28th Aug 25 | 10:10 am Dawid Urbanowicz TQRL cancelled, view here: https://plat…" at bounding box center [833, 381] width 401 height 26
copy p "TQRL"
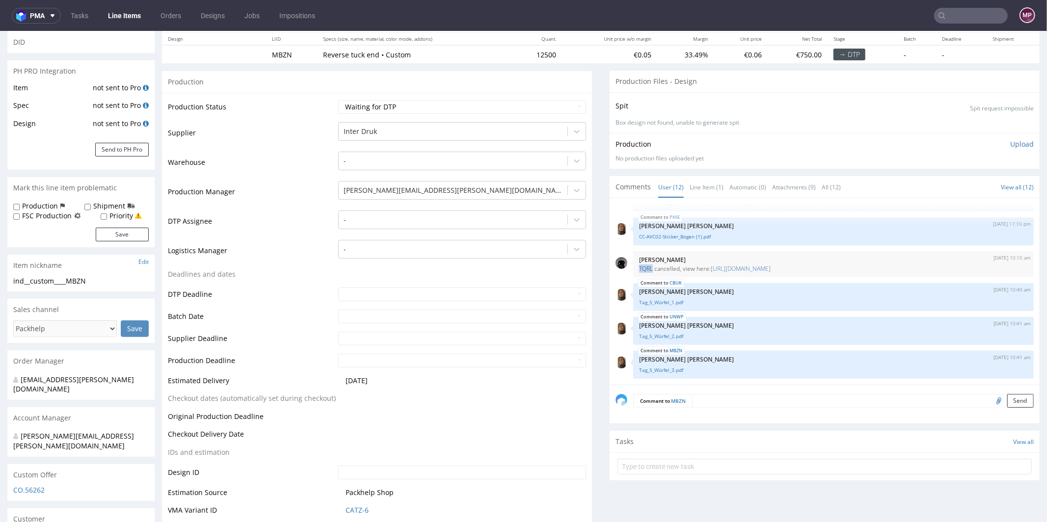
scroll to position [170, 0]
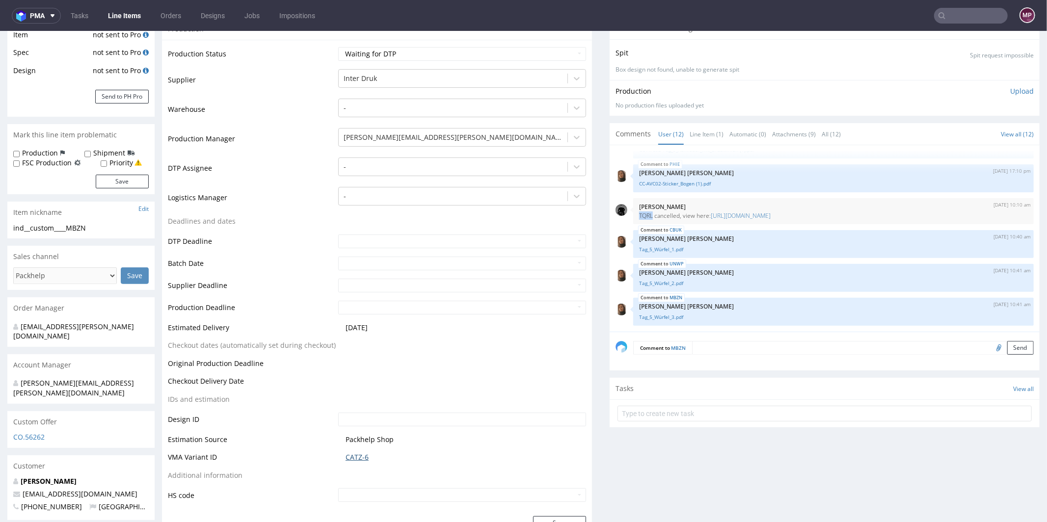
click at [362, 453] on link "CATZ-6" at bounding box center [357, 457] width 23 height 10
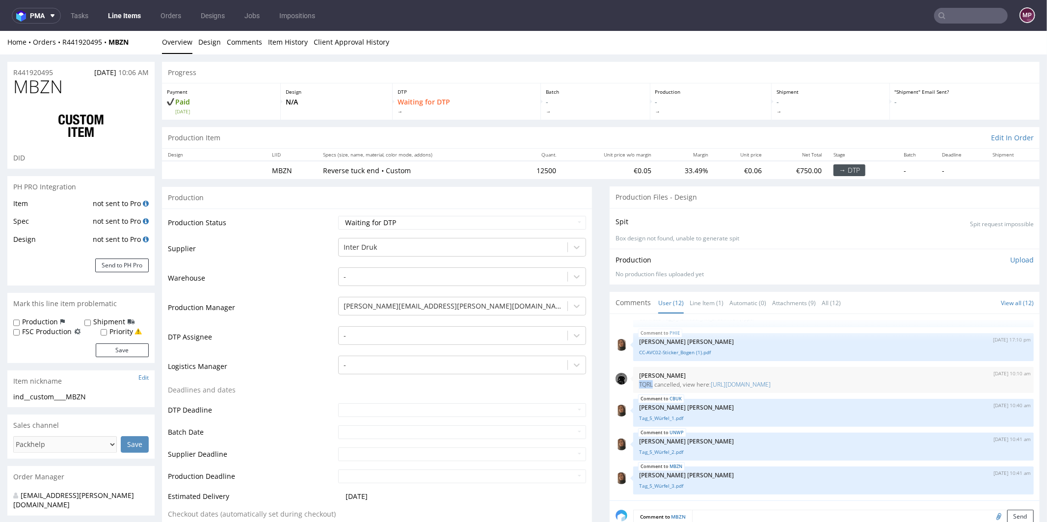
scroll to position [0, 0]
click at [695, 300] on link "Line Item (1)" at bounding box center [707, 304] width 34 height 21
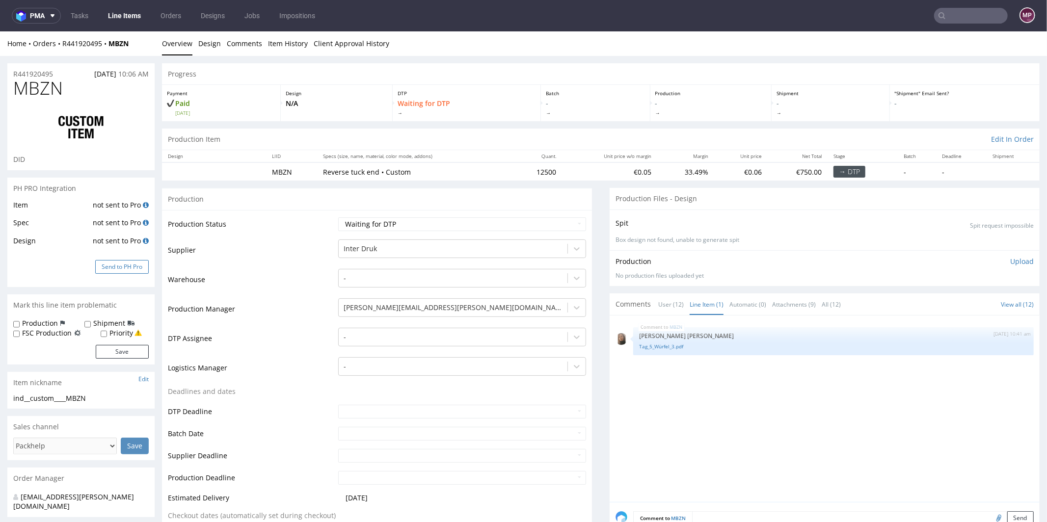
click at [119, 264] on button "Send to PH Pro" at bounding box center [122, 267] width 54 height 14
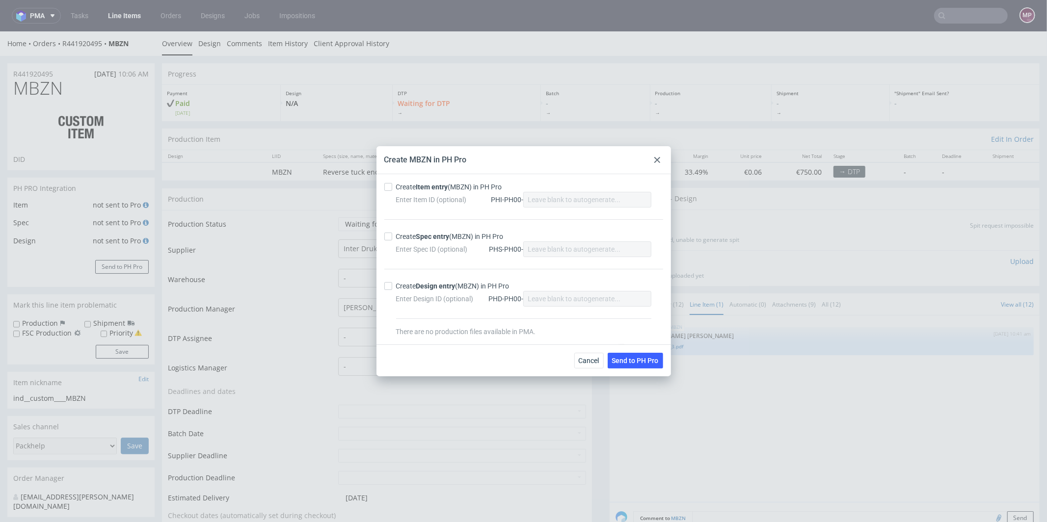
click at [431, 186] on strong "Item entry" at bounding box center [432, 187] width 32 height 8
click at [392, 186] on input "Create Item entry (MBZN) in PH Pro" at bounding box center [388, 187] width 8 height 8
checkbox input "true"
click at [428, 240] on strong "Spec entry" at bounding box center [432, 237] width 33 height 8
click at [392, 240] on input "Create Spec entry (MBZN) in PH Pro" at bounding box center [388, 237] width 8 height 8
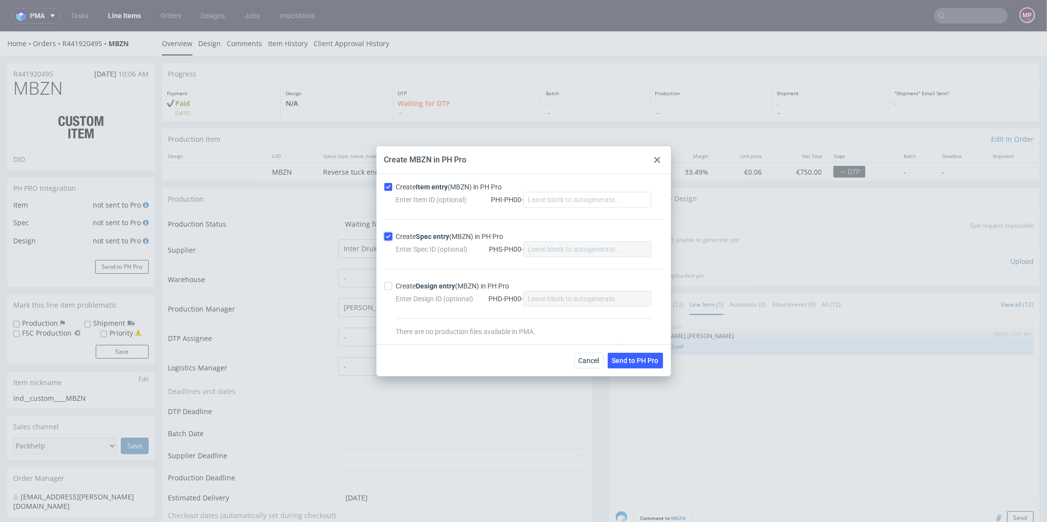
checkbox input "true"
click at [630, 358] on span "Send to PH Pro" at bounding box center [635, 360] width 47 height 7
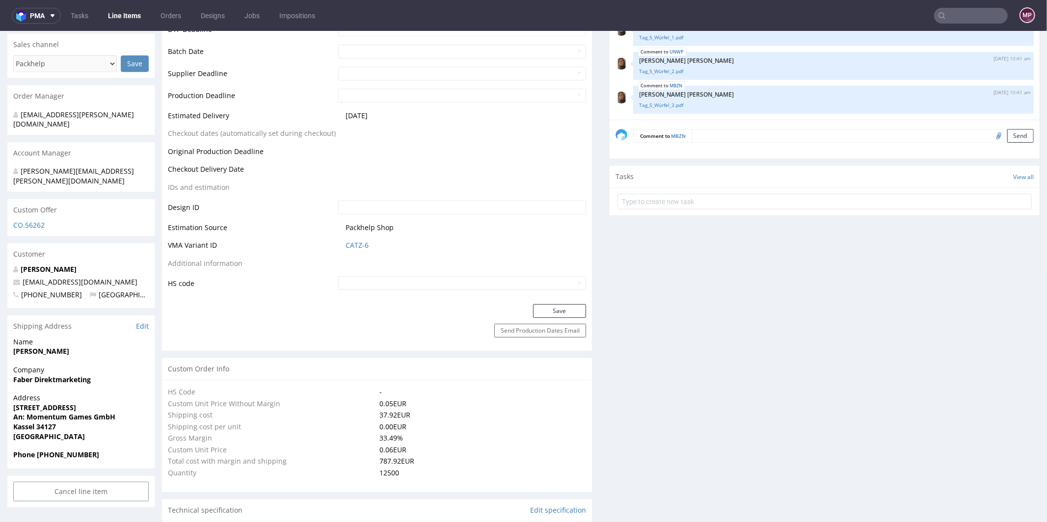
scroll to position [384, 0]
click at [366, 244] on link "CATZ-6" at bounding box center [357, 243] width 23 height 10
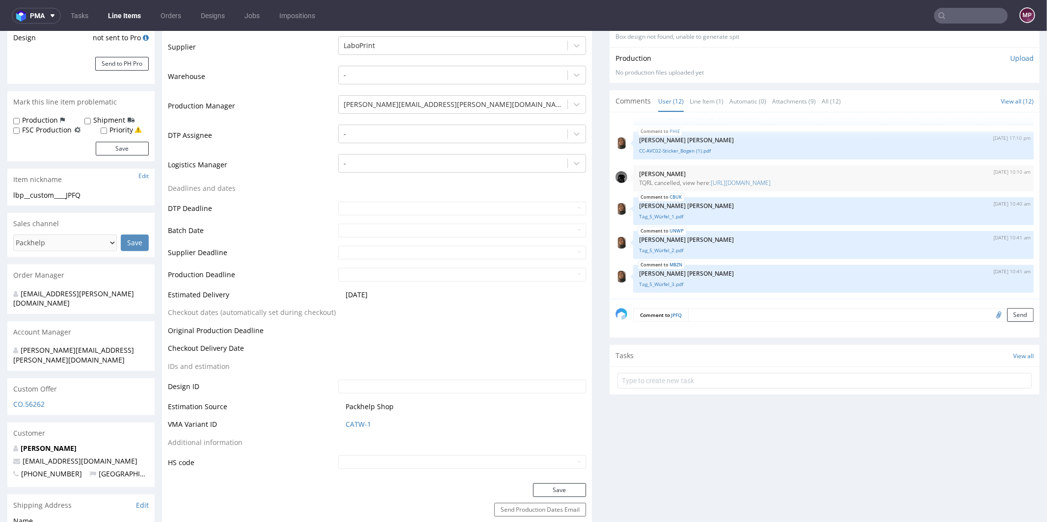
scroll to position [351, 0]
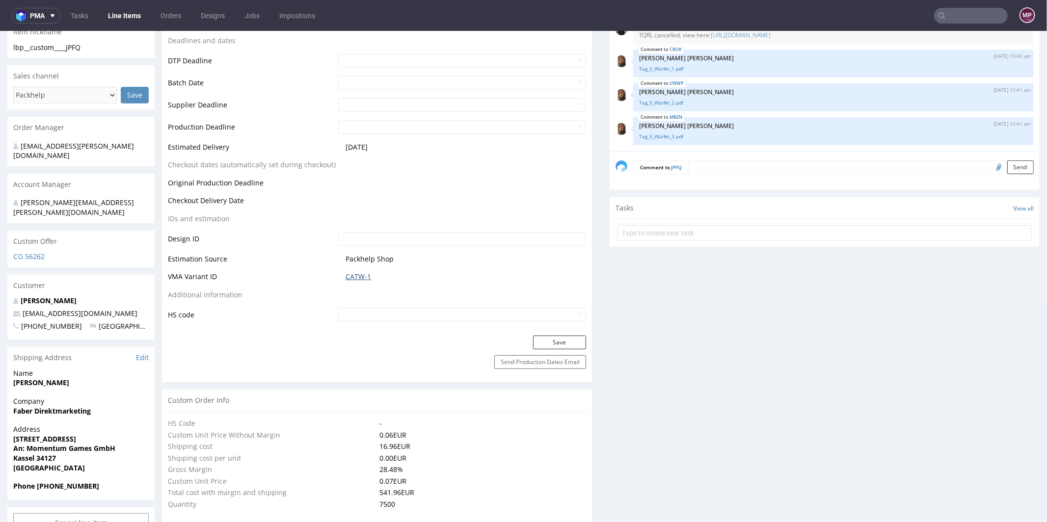
click at [364, 276] on link "CATW-1" at bounding box center [359, 277] width 26 height 10
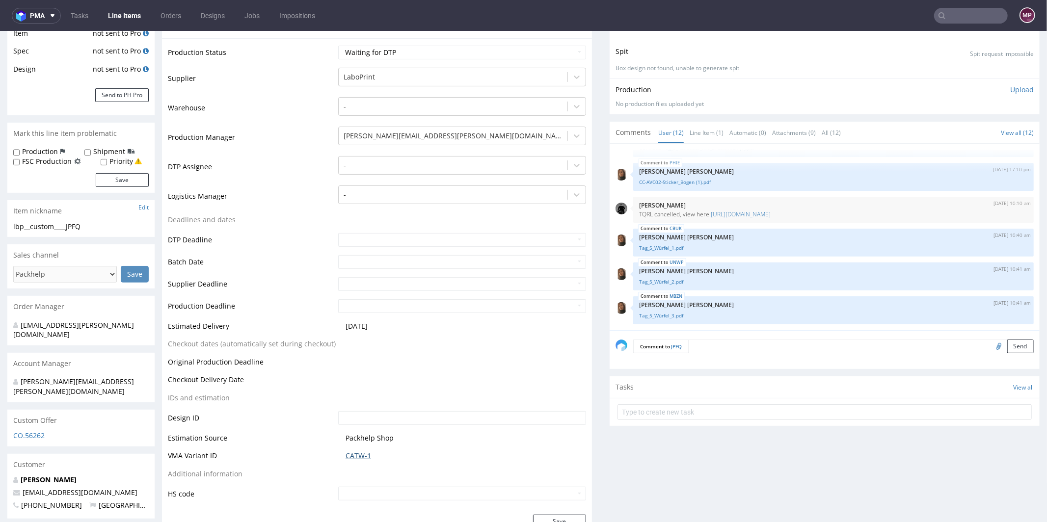
scroll to position [0, 0]
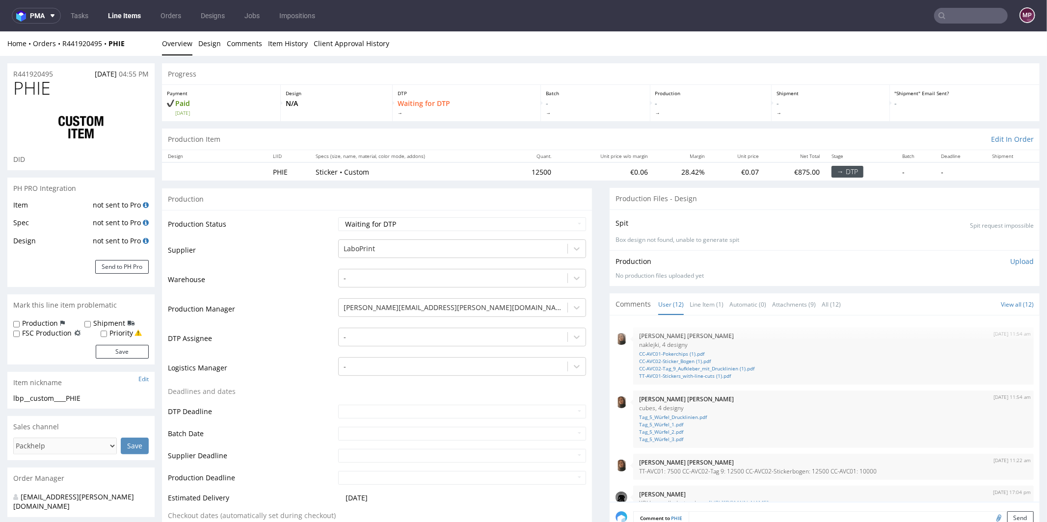
scroll to position [285, 0]
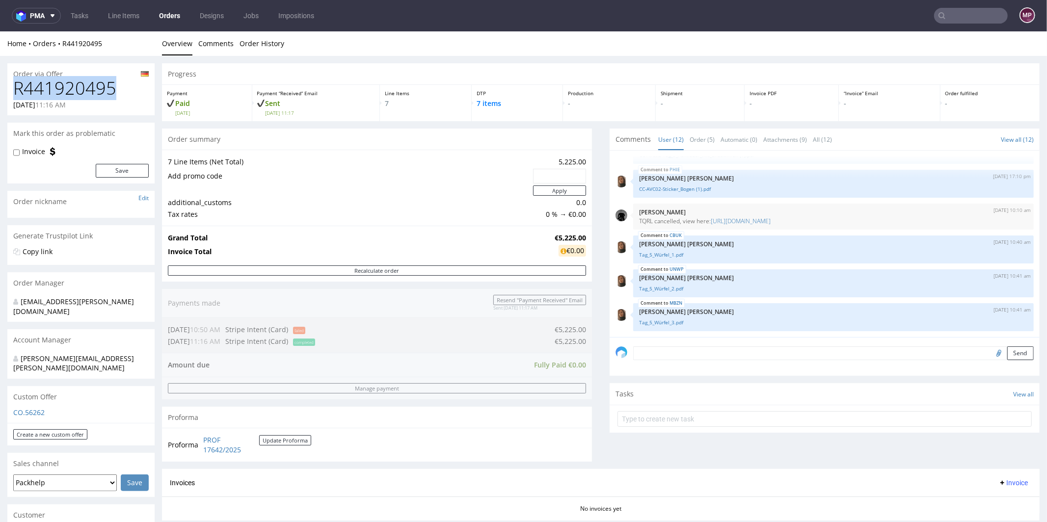
drag, startPoint x: 121, startPoint y: 87, endPoint x: 13, endPoint y: 89, distance: 108.1
click at [13, 89] on h1 "R441920495" at bounding box center [81, 88] width 136 height 20
copy h1 "R441920495"
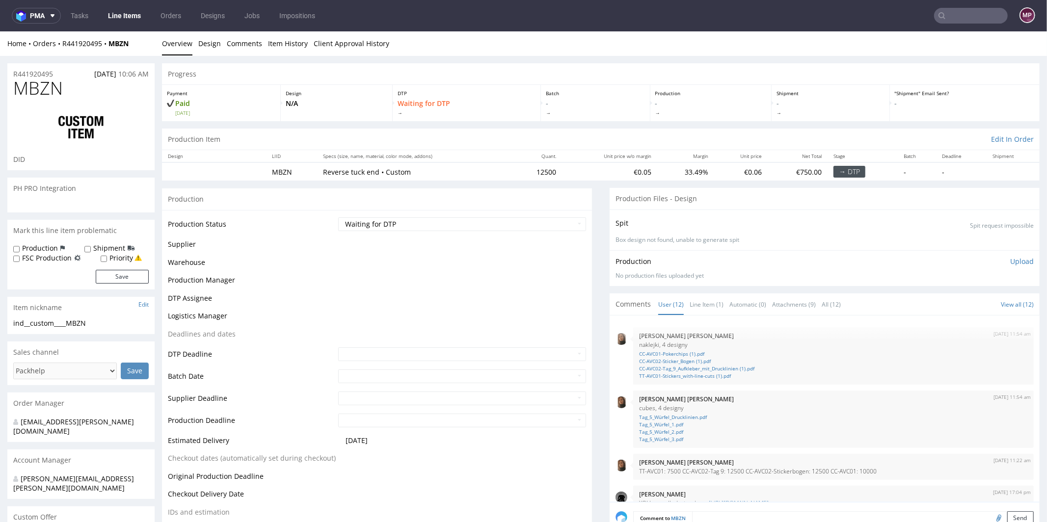
scroll to position [285, 0]
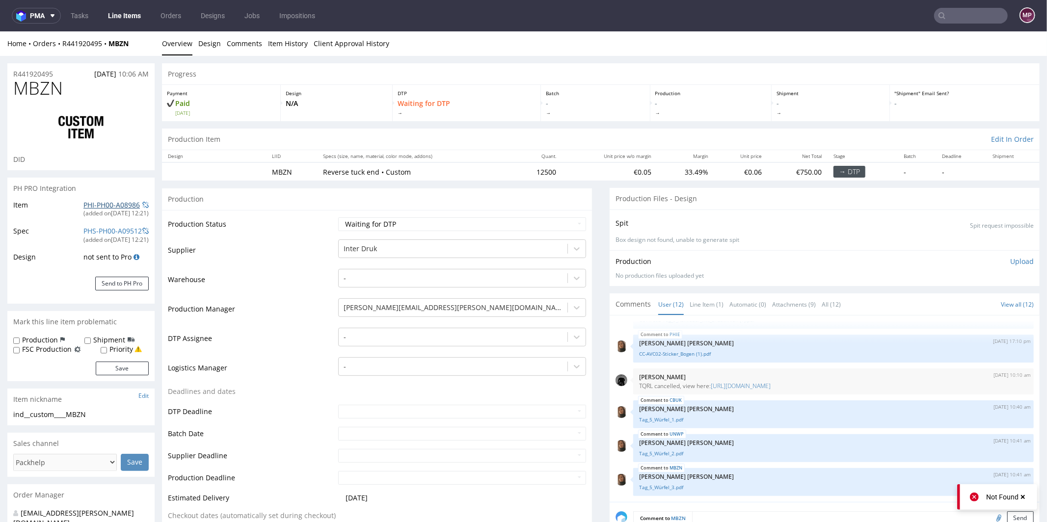
click at [114, 203] on link "PHI-PH00-A08986" at bounding box center [111, 204] width 56 height 9
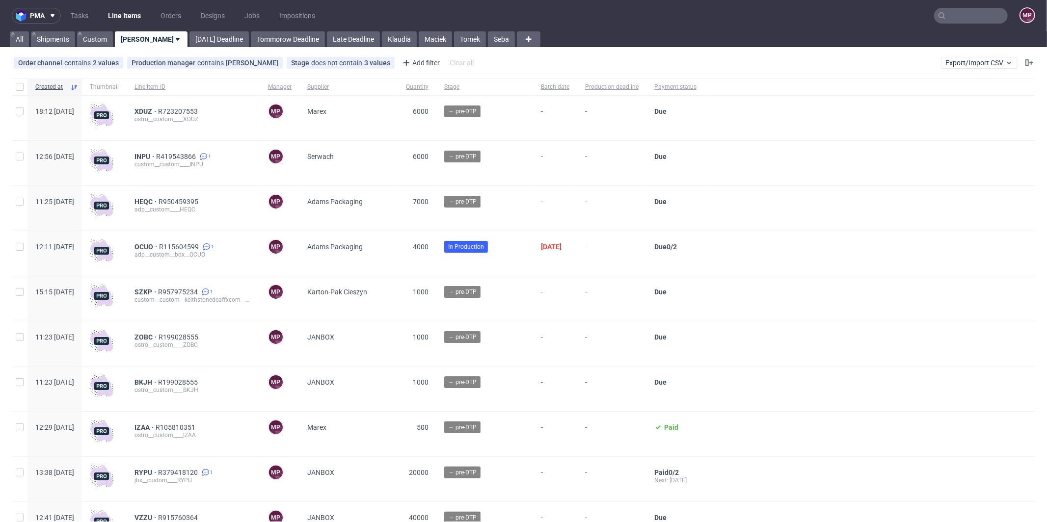
click at [976, 13] on input "text" at bounding box center [971, 16] width 74 height 16
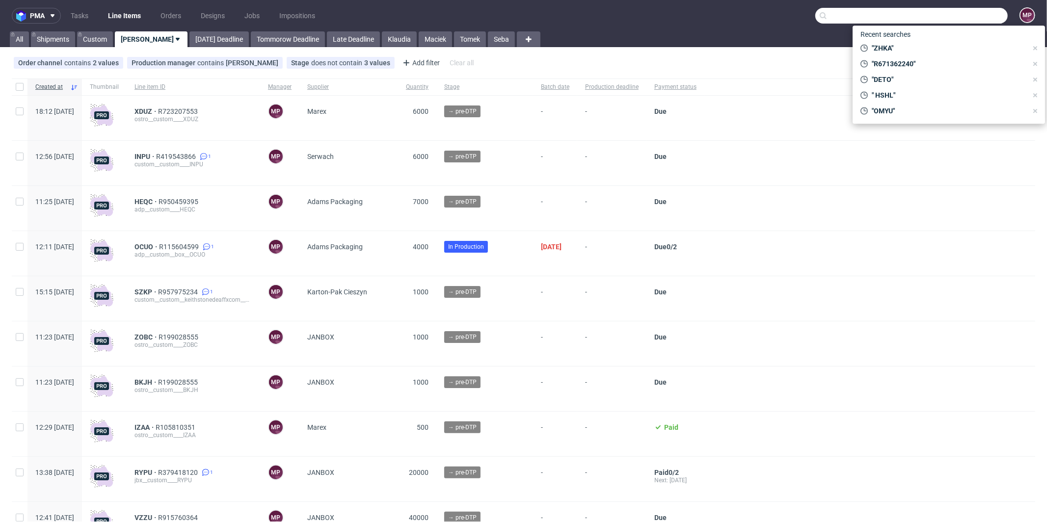
paste input "DFRE"
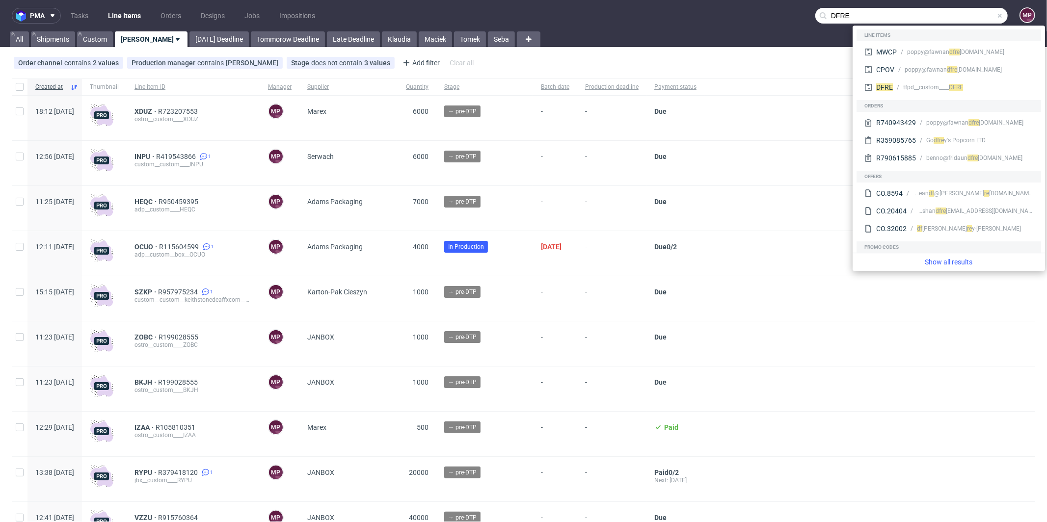
type input "DFRE"
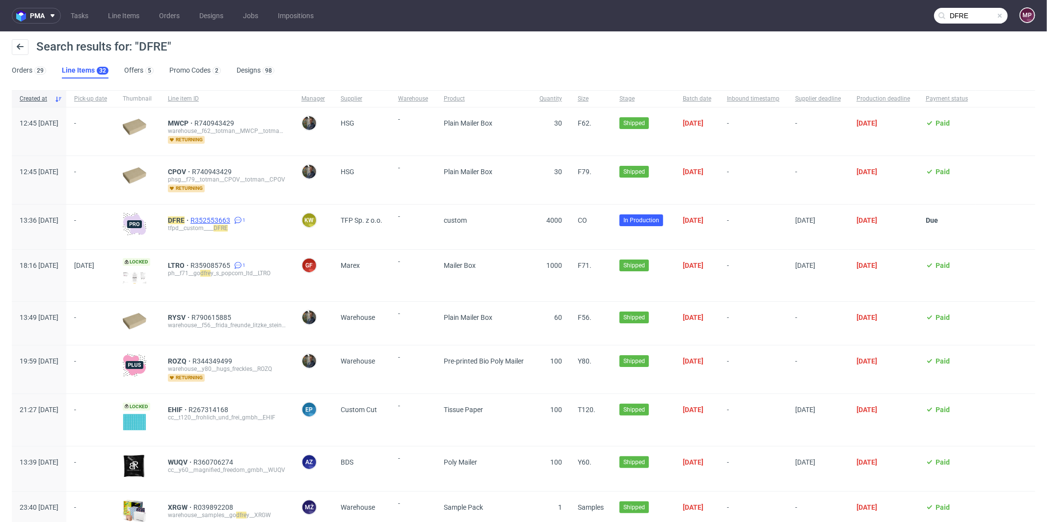
click at [232, 218] on span "R352553663" at bounding box center [212, 221] width 42 height 8
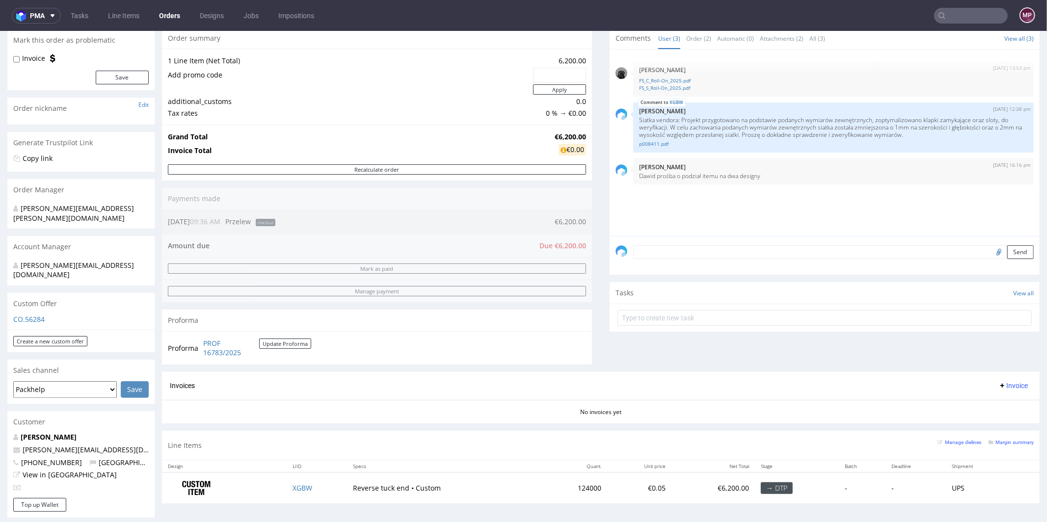
scroll to position [421, 0]
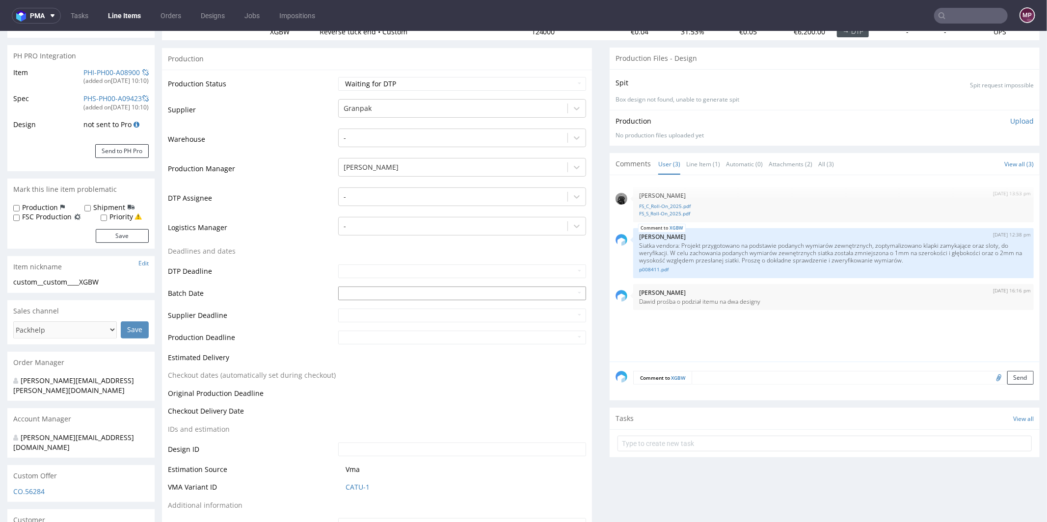
scroll to position [226, 0]
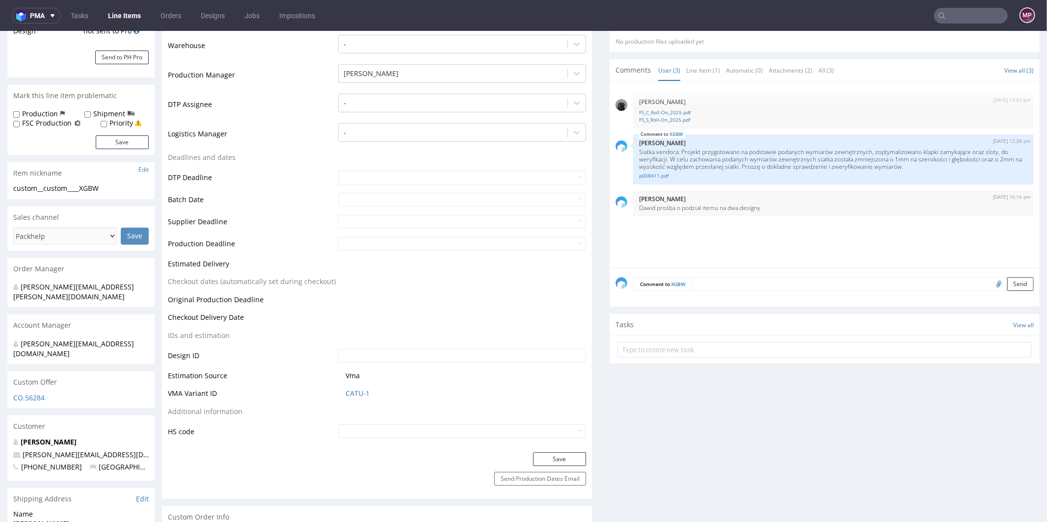
click at [357, 385] on td "Vma" at bounding box center [461, 379] width 250 height 18
click at [356, 388] on link "CATU-1" at bounding box center [358, 393] width 24 height 10
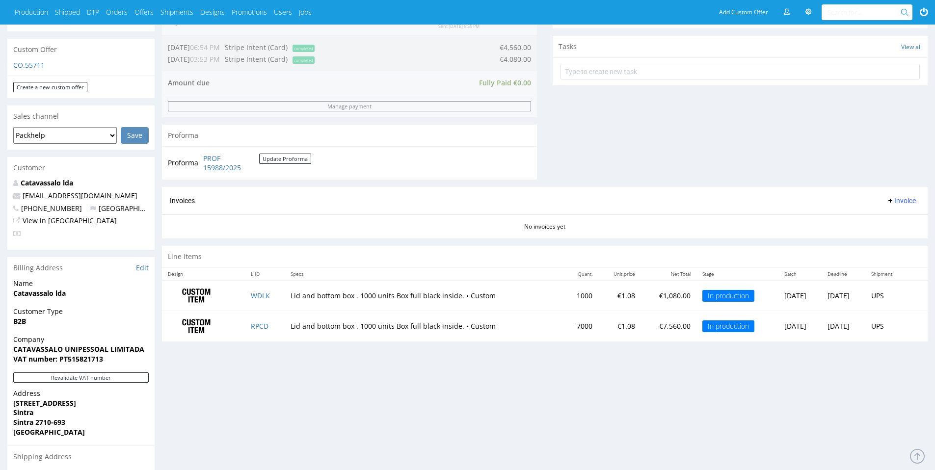
scroll to position [410, 0]
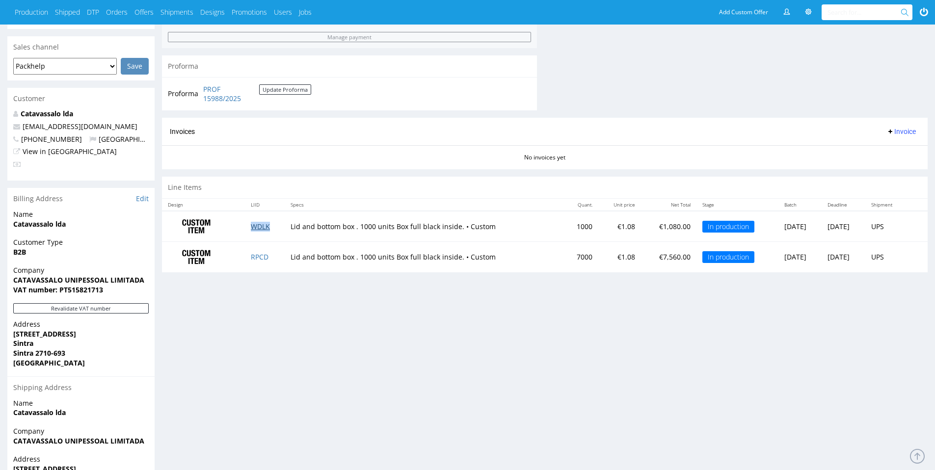
click at [265, 228] on link "WDLK" at bounding box center [260, 226] width 19 height 9
click at [263, 229] on link "WDLK" at bounding box center [260, 226] width 19 height 9
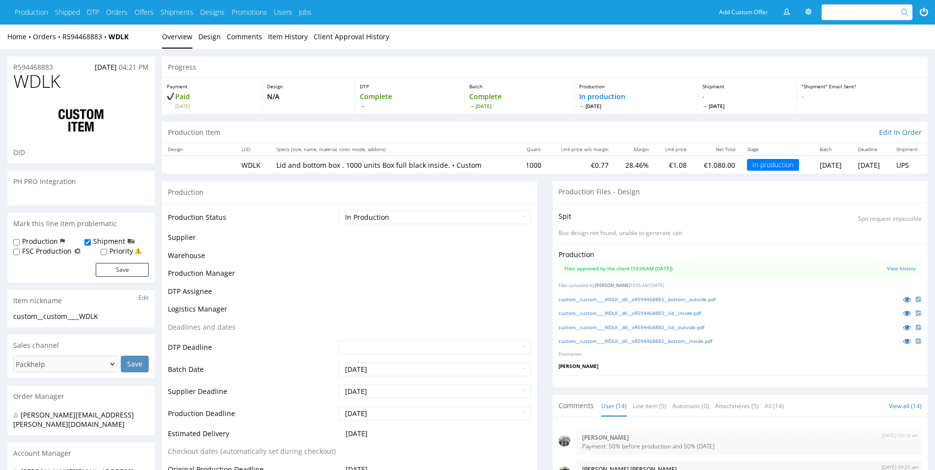
scroll to position [370, 0]
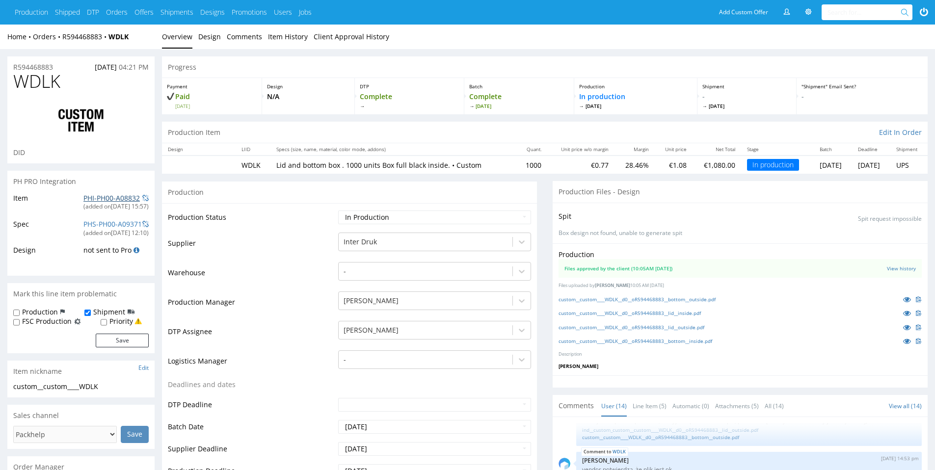
click at [120, 201] on link "PHI-PH00-A08832" at bounding box center [111, 197] width 56 height 9
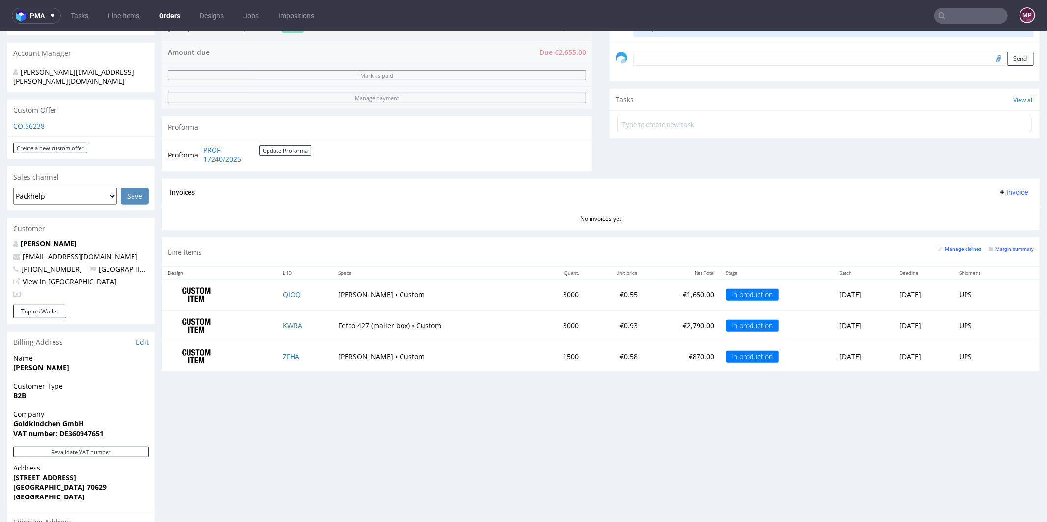
scroll to position [390, 0]
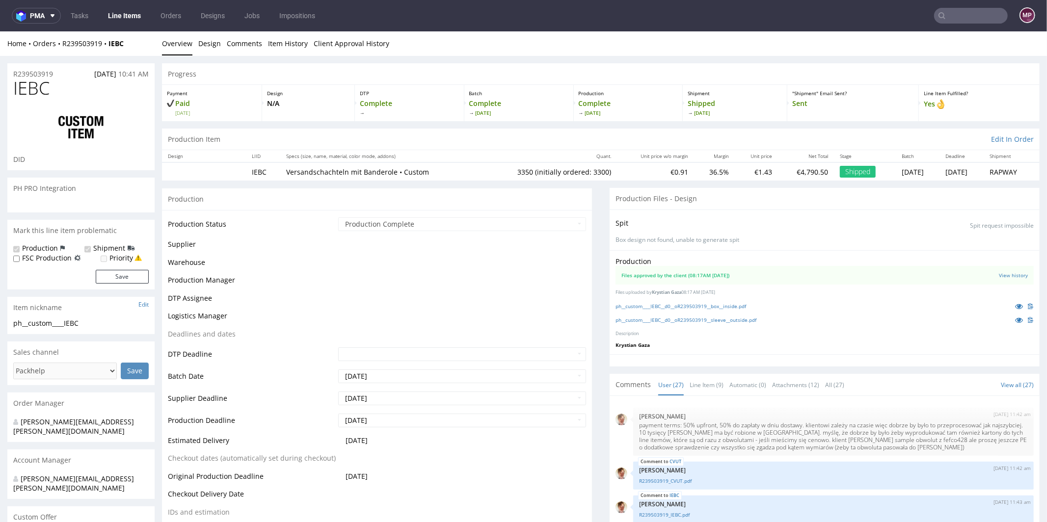
scroll to position [972, 0]
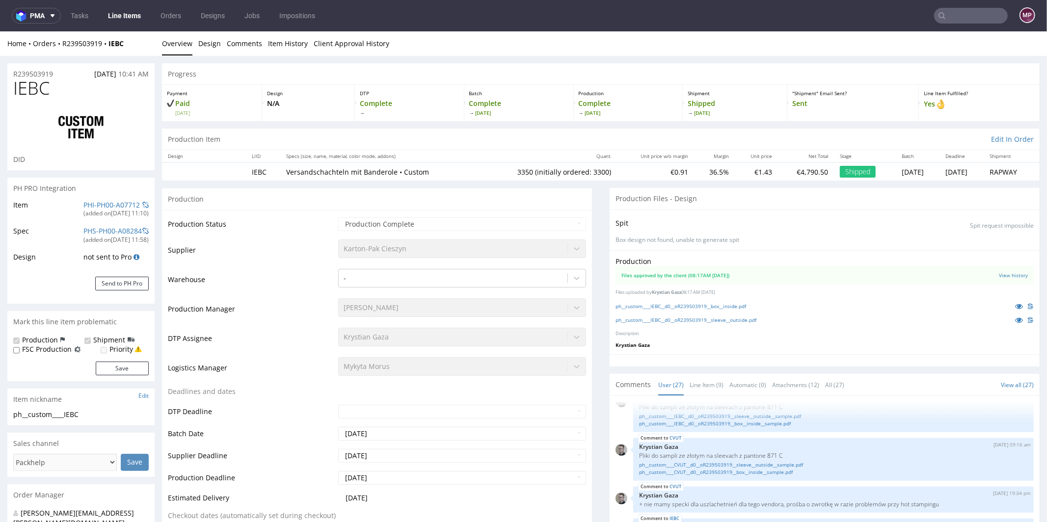
select select "in_progress"
click at [89, 81] on h1 "IEBC" at bounding box center [81, 88] width 136 height 20
drag, startPoint x: 132, startPoint y: 42, endPoint x: 110, endPoint y: 43, distance: 21.6
click at [110, 43] on div "Home Orders R239503919 IEBC" at bounding box center [80, 43] width 147 height 10
copy strong "IEBC"
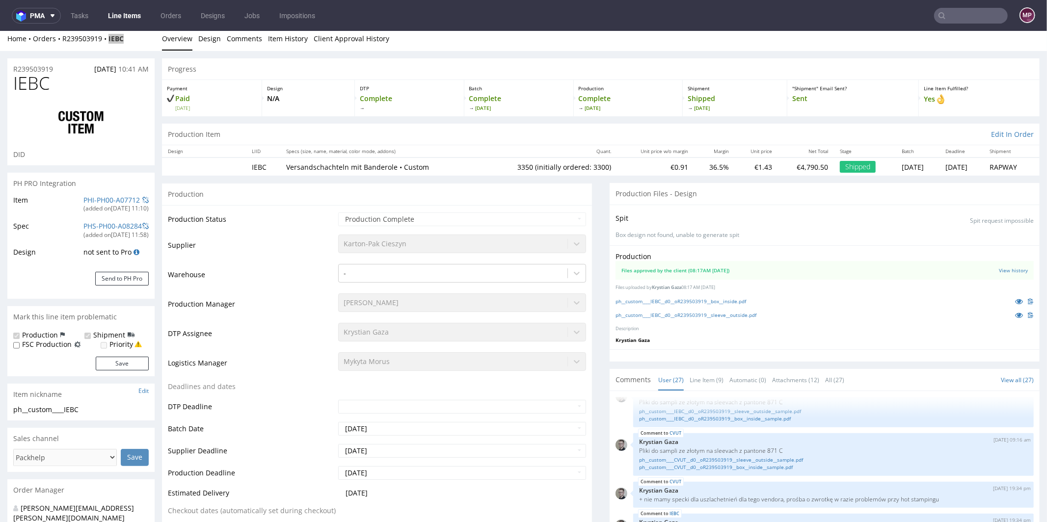
scroll to position [0, 0]
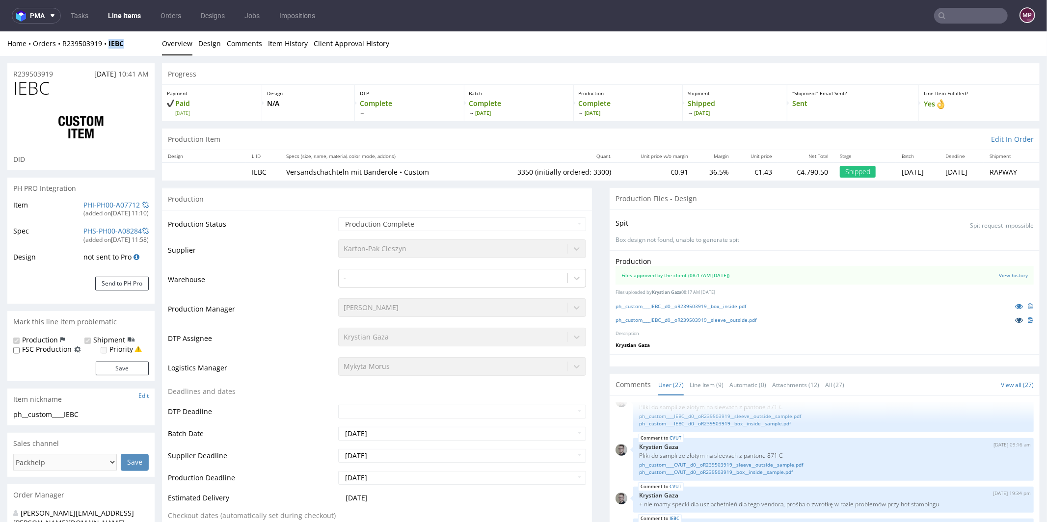
click at [1015, 318] on icon at bounding box center [1019, 319] width 8 height 7
drag, startPoint x: 64, startPoint y: 91, endPoint x: 12, endPoint y: 91, distance: 52.5
click at [12, 91] on div "IEBC DID" at bounding box center [80, 124] width 147 height 92
copy span "IEBC"
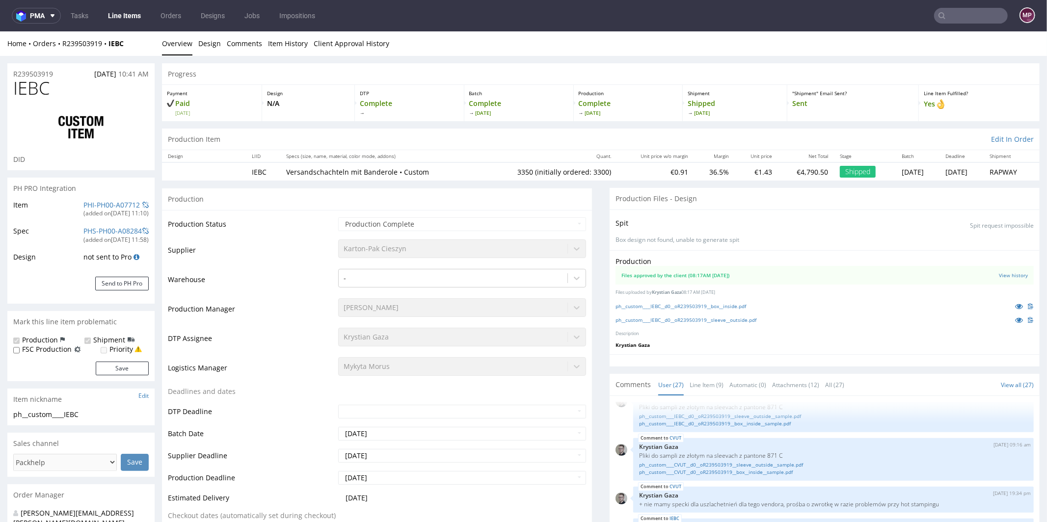
click at [145, 54] on div "Home Orders R239503919 IEBC Overview Design Comments Item History Client Approv…" at bounding box center [523, 43] width 1047 height 25
drag, startPoint x: 138, startPoint y: 47, endPoint x: 62, endPoint y: 47, distance: 76.1
click at [62, 47] on div "Home Orders R239503919 IEBC" at bounding box center [80, 43] width 147 height 10
copy div "R239503919 IEBC"
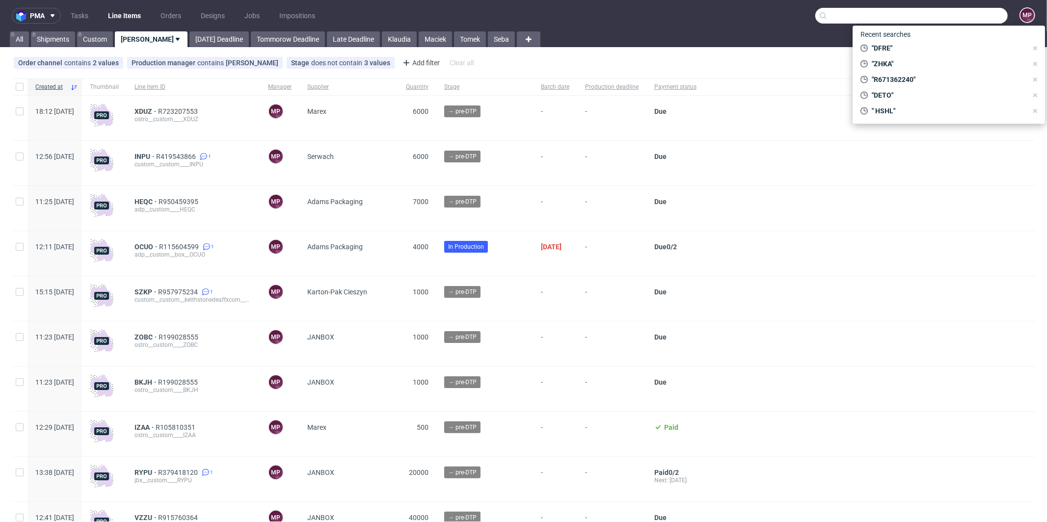
click at [954, 16] on input "text" at bounding box center [912, 16] width 192 height 16
paste input "R916140478"
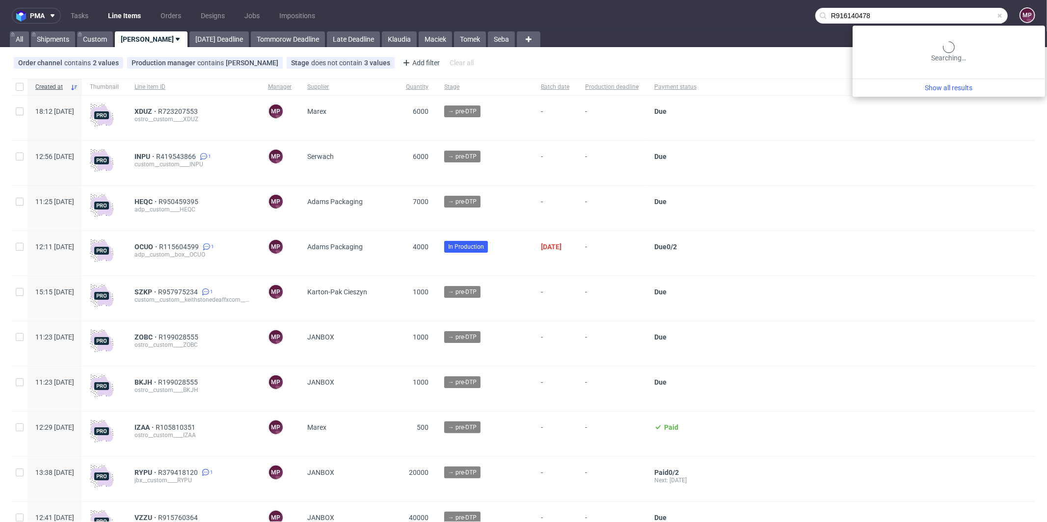
type input "R916140478"
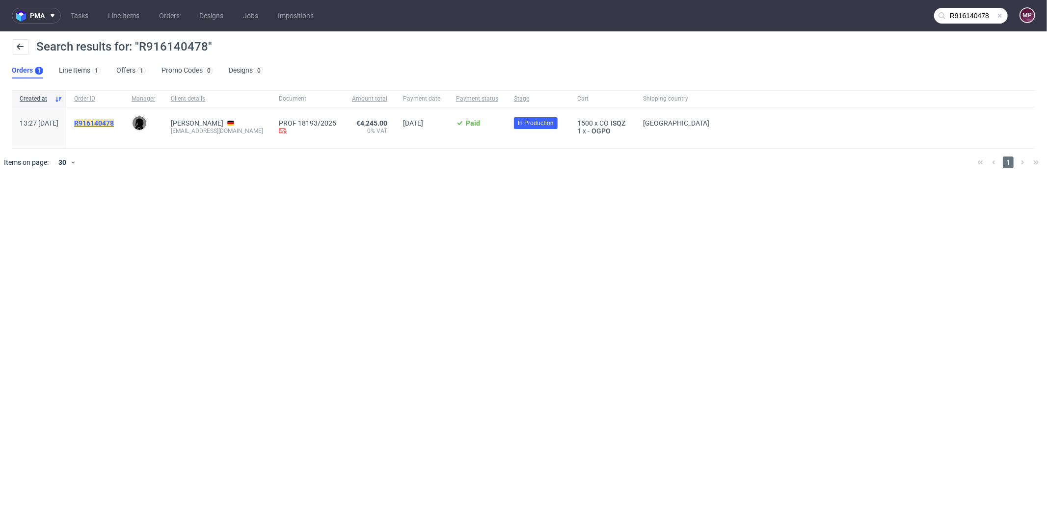
click at [114, 122] on mark "R916140478" at bounding box center [94, 123] width 40 height 8
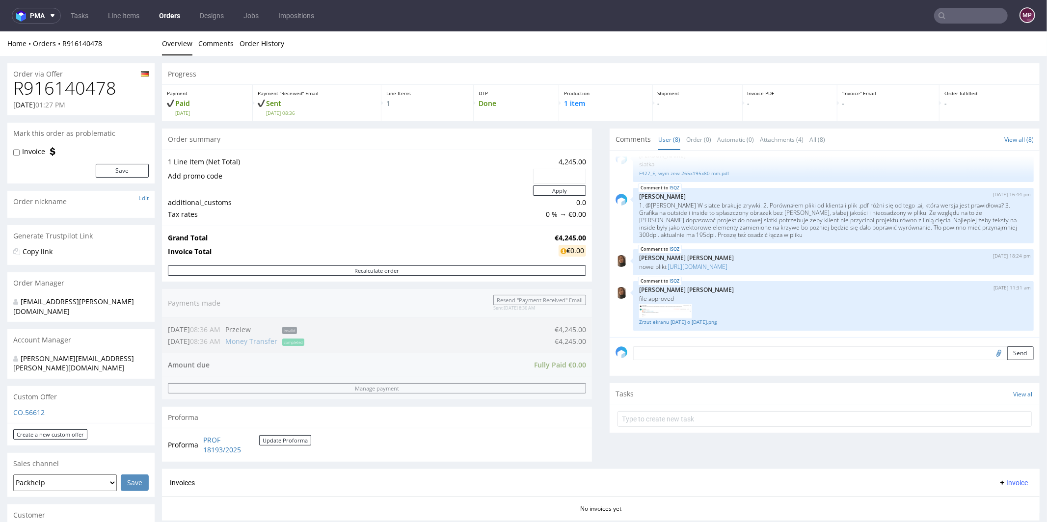
scroll to position [431, 0]
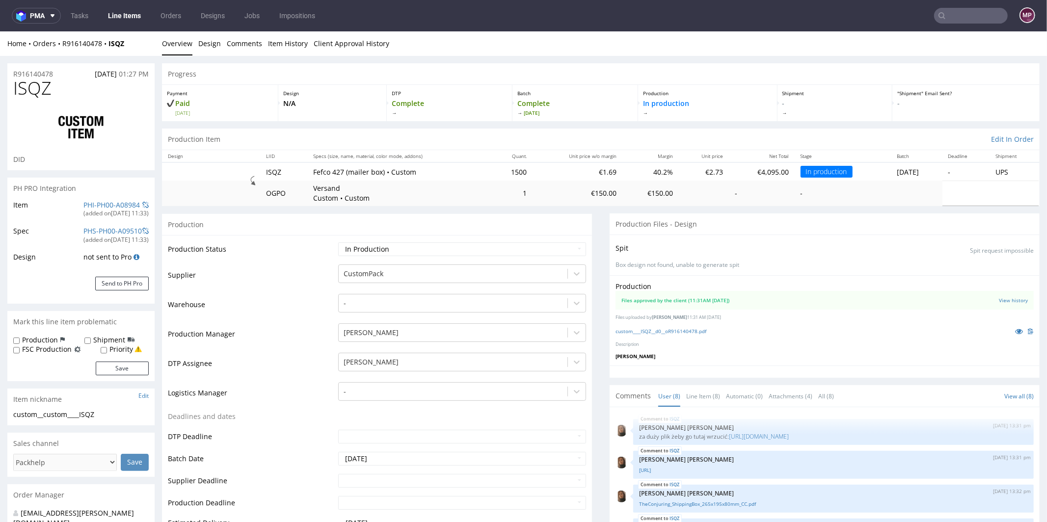
scroll to position [162, 0]
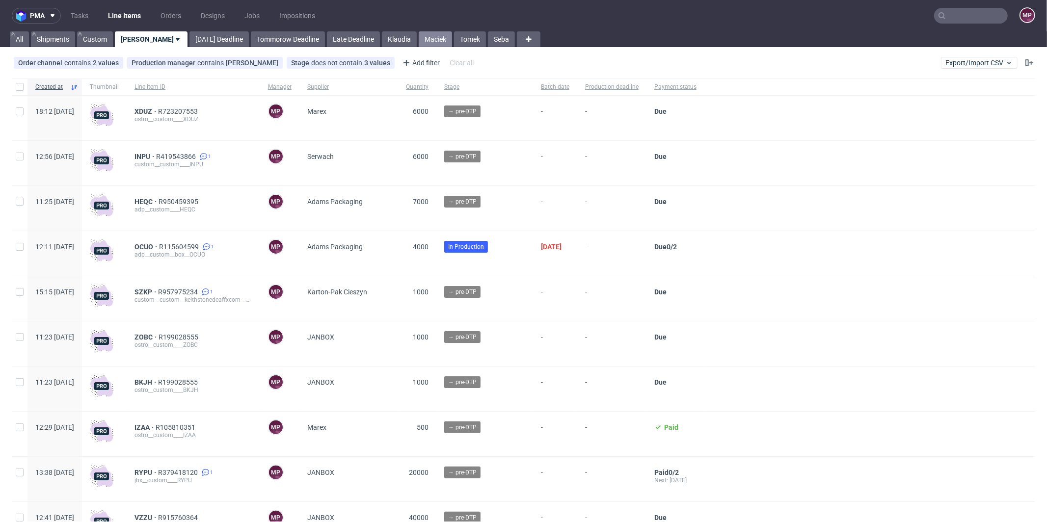
click at [419, 34] on link "Maciek" at bounding box center [435, 39] width 33 height 16
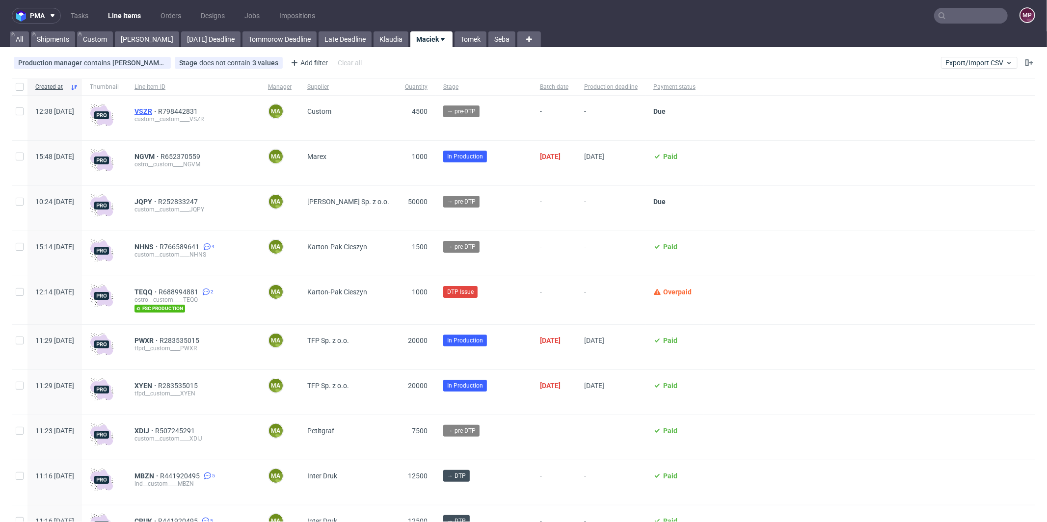
click at [158, 110] on span "VSZR" at bounding box center [147, 112] width 24 height 8
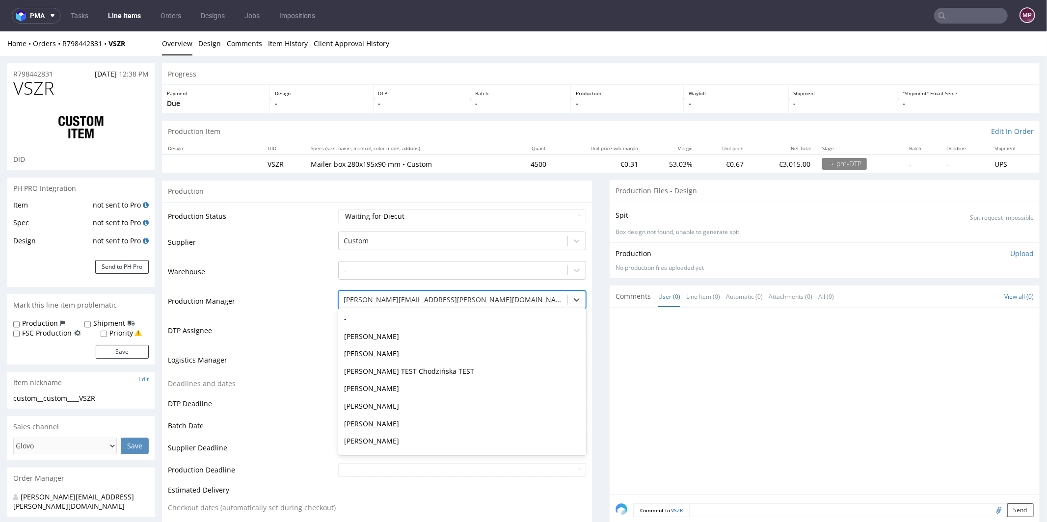
click at [419, 296] on div at bounding box center [453, 300] width 219 height 12
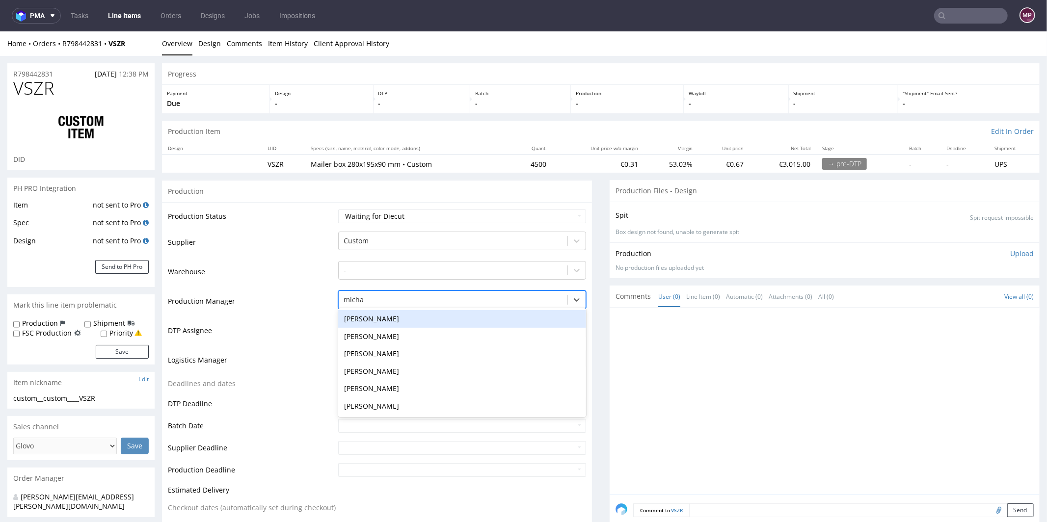
type input "michał"
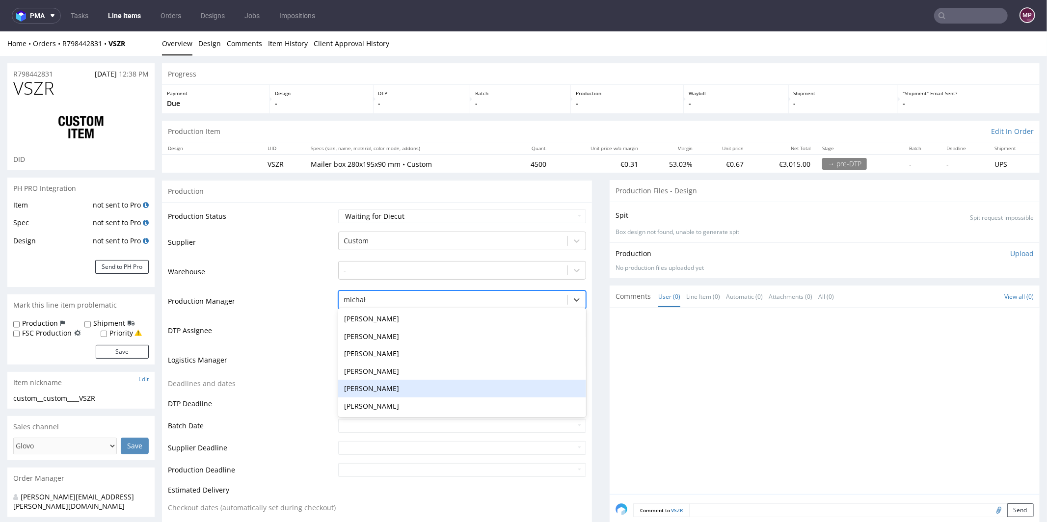
click at [394, 384] on div "Michał Palasek" at bounding box center [462, 389] width 248 height 18
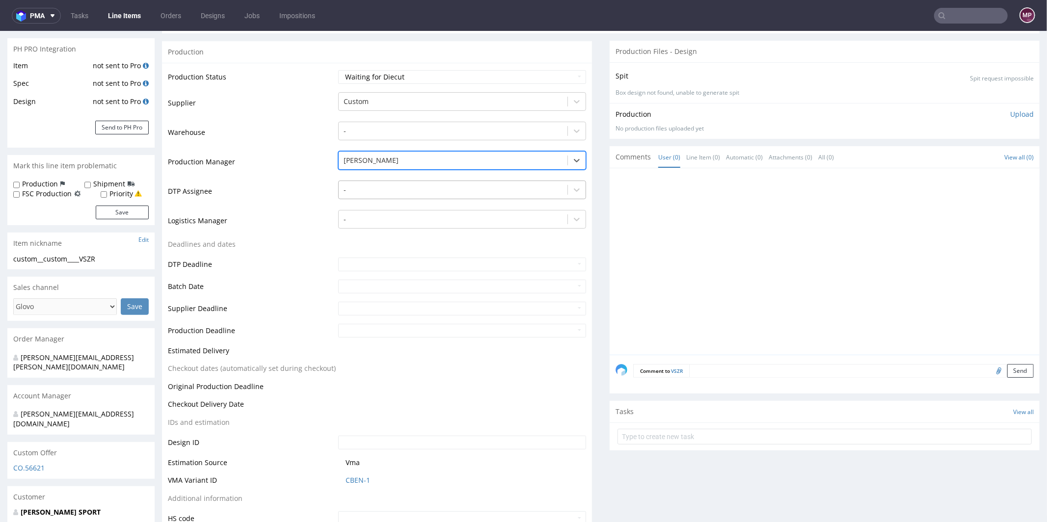
scroll to position [229, 0]
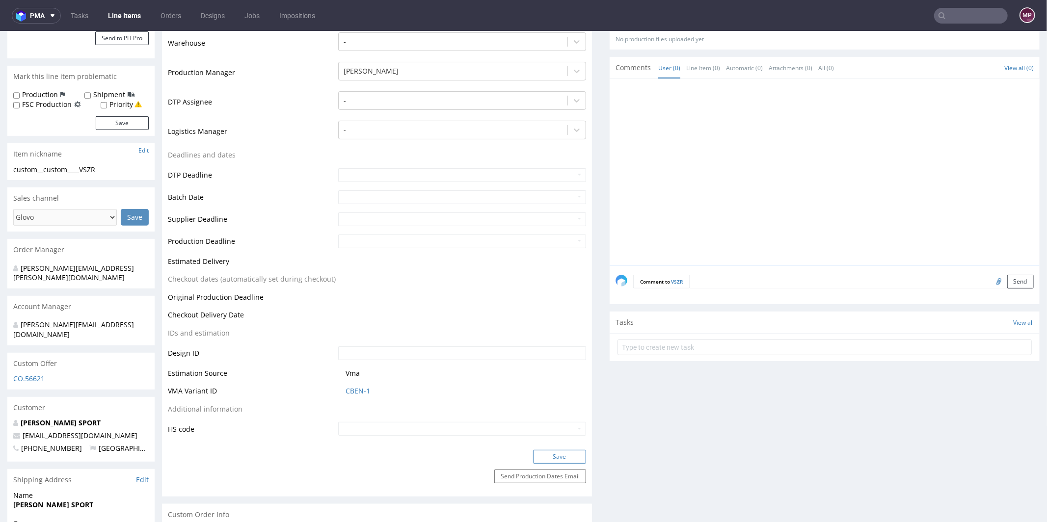
click at [544, 451] on button "Save" at bounding box center [559, 457] width 53 height 14
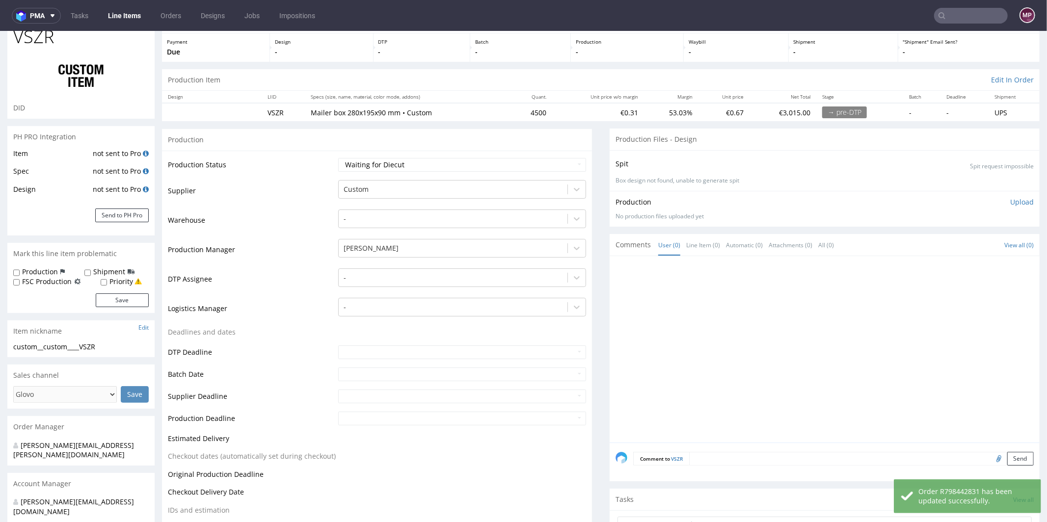
scroll to position [0, 0]
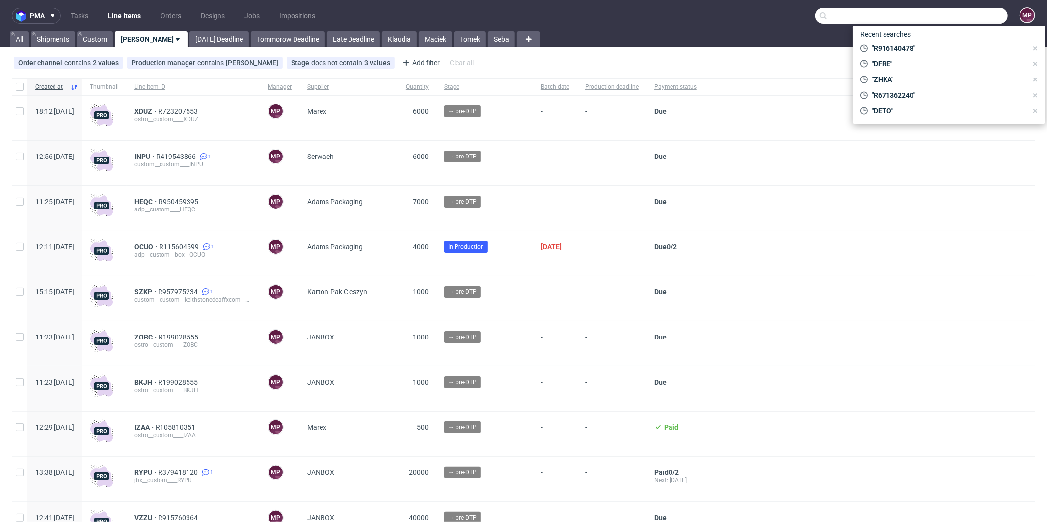
click at [955, 15] on input "text" at bounding box center [912, 16] width 192 height 16
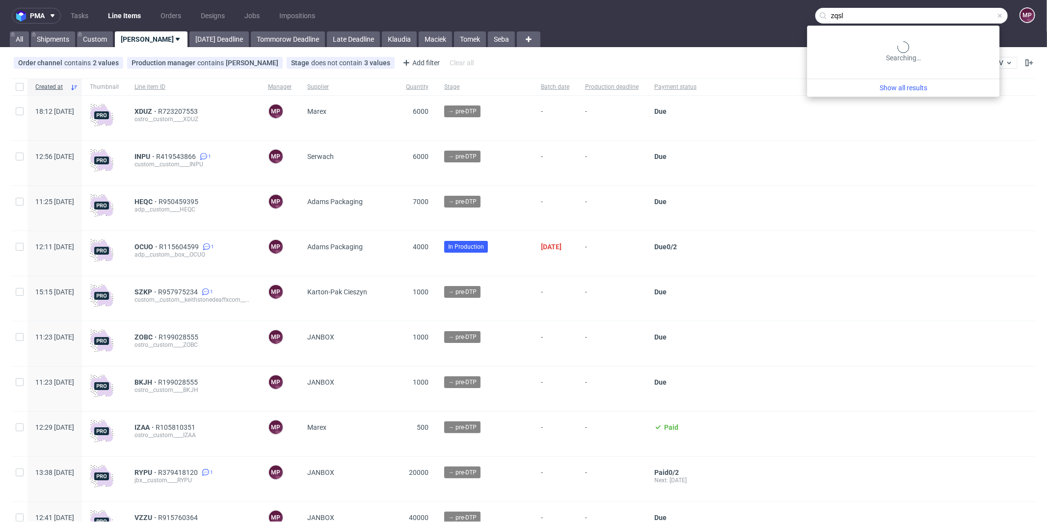
type input "zqsl"
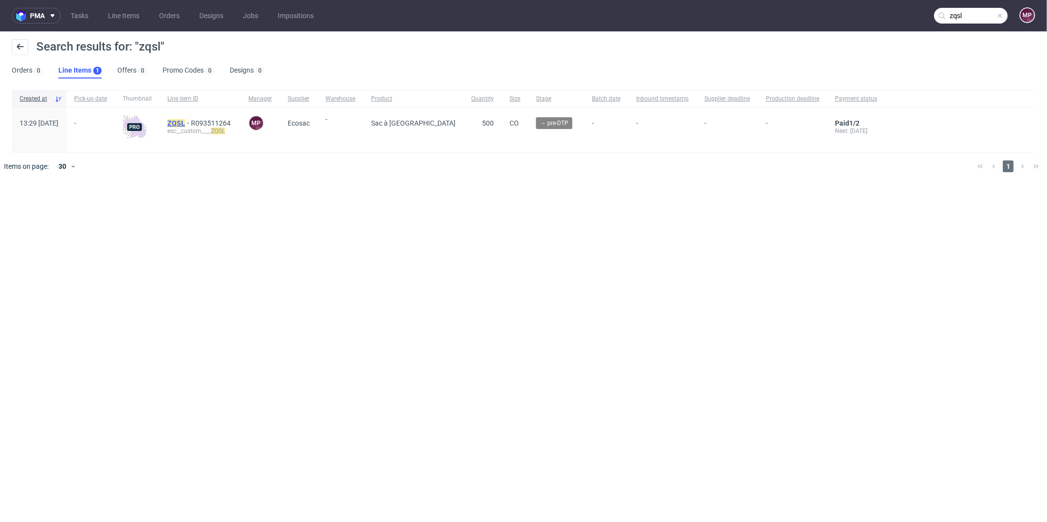
click at [185, 120] on mark "ZQSL" at bounding box center [176, 123] width 18 height 8
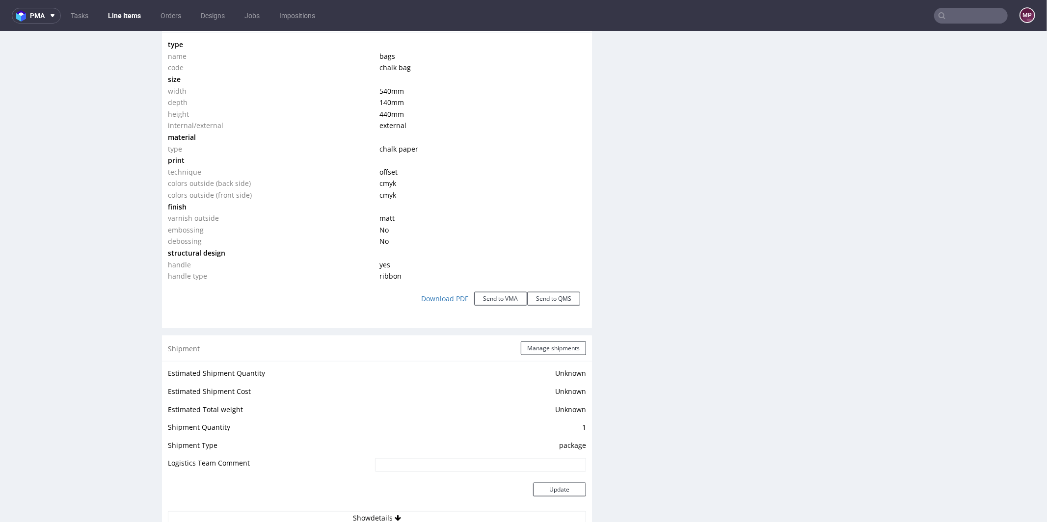
scroll to position [933, 0]
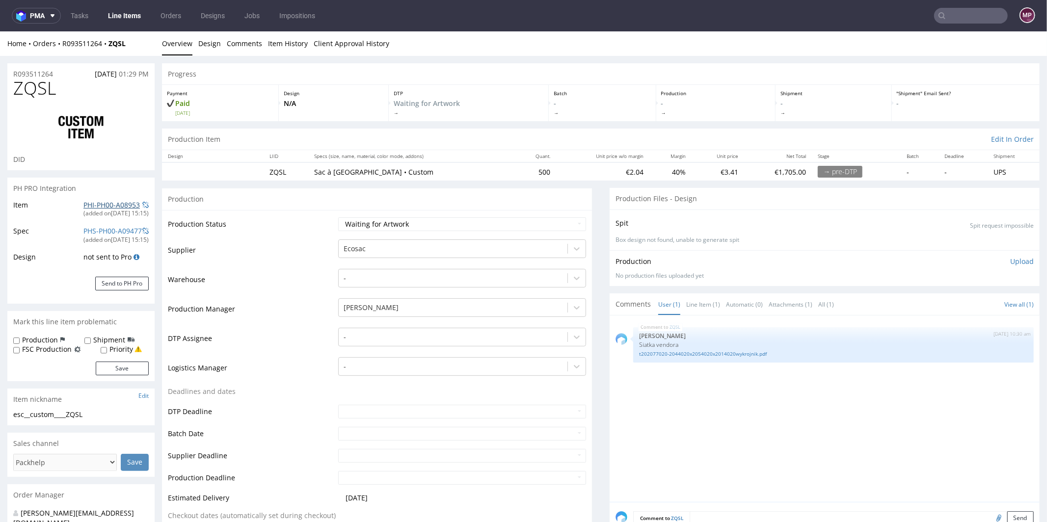
click at [120, 204] on link "PHI-PH00-A08953" at bounding box center [111, 204] width 56 height 9
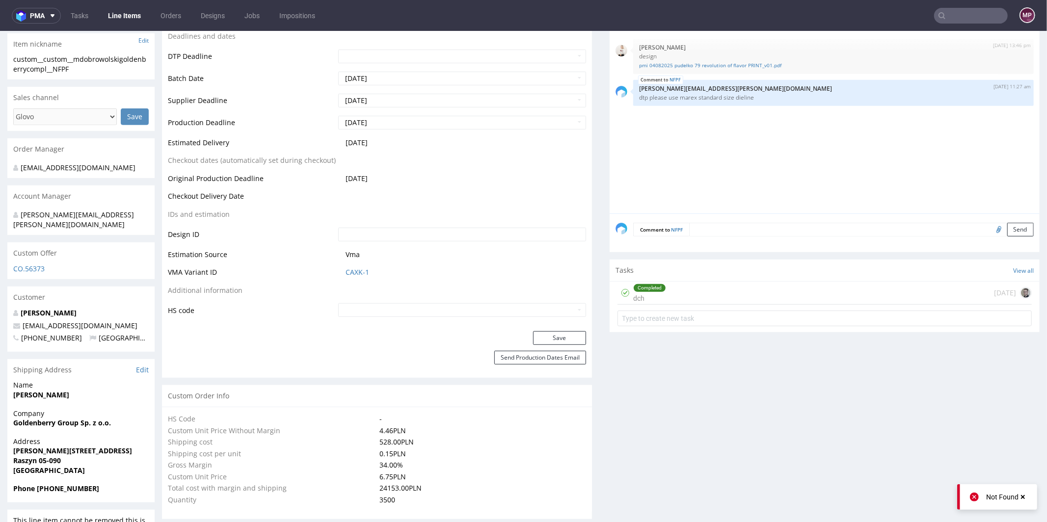
scroll to position [356, 0]
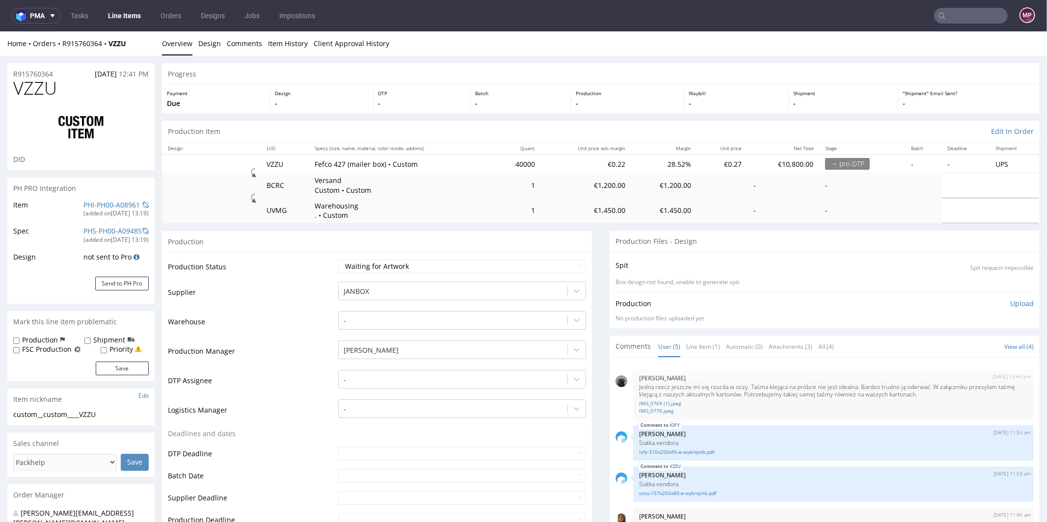
scroll to position [42, 0]
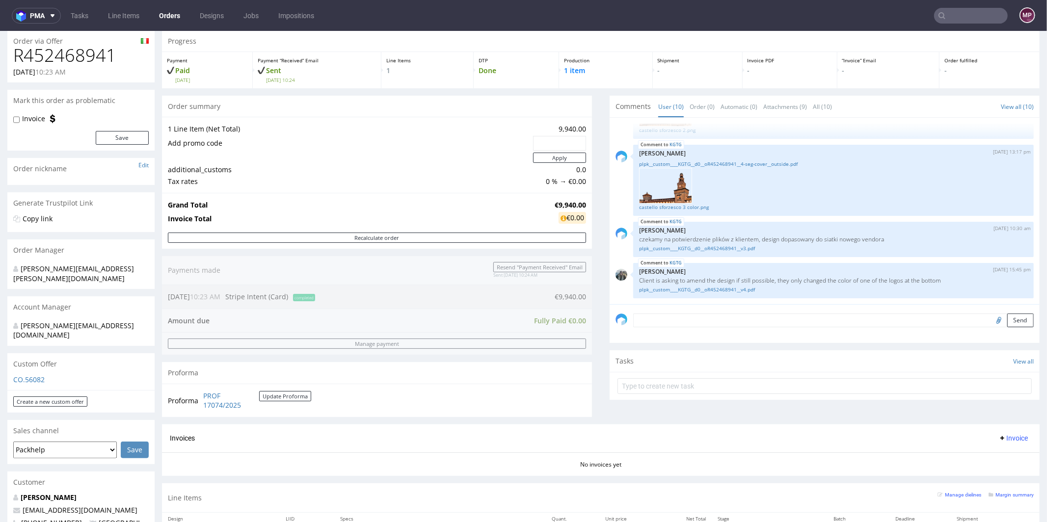
scroll to position [354, 0]
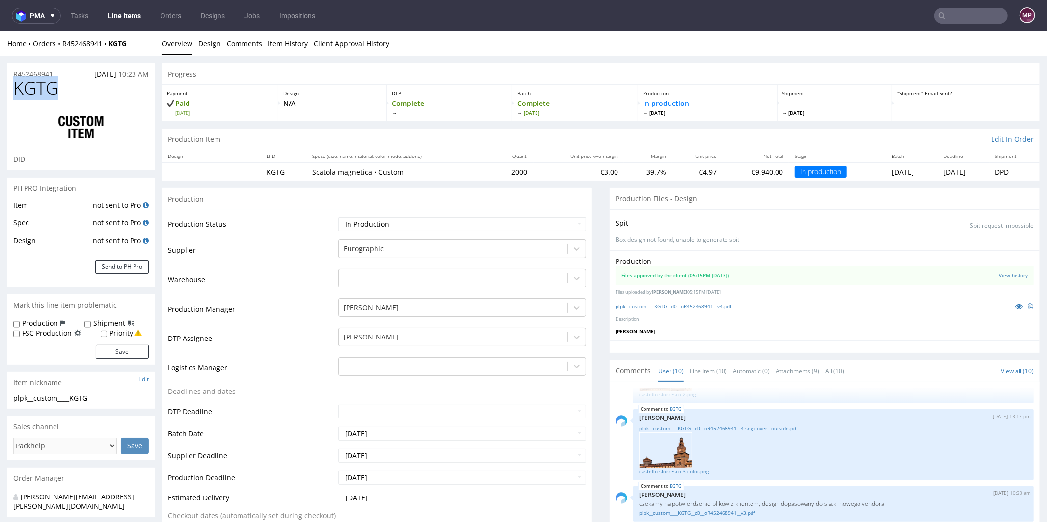
drag, startPoint x: 75, startPoint y: 91, endPoint x: 0, endPoint y: 89, distance: 74.7
copy span "KGTG"
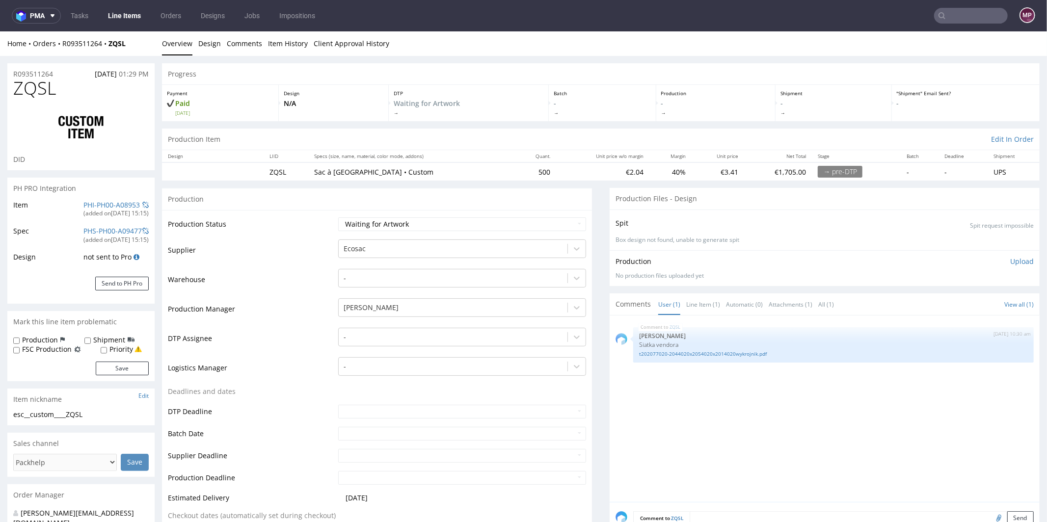
click at [963, 21] on input "text" at bounding box center [971, 16] width 74 height 16
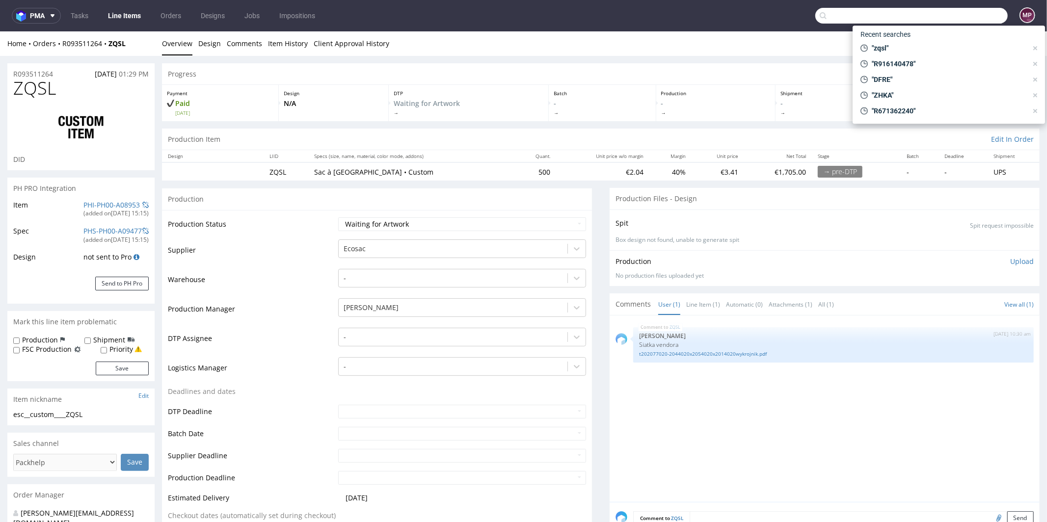
paste input "OEHF"
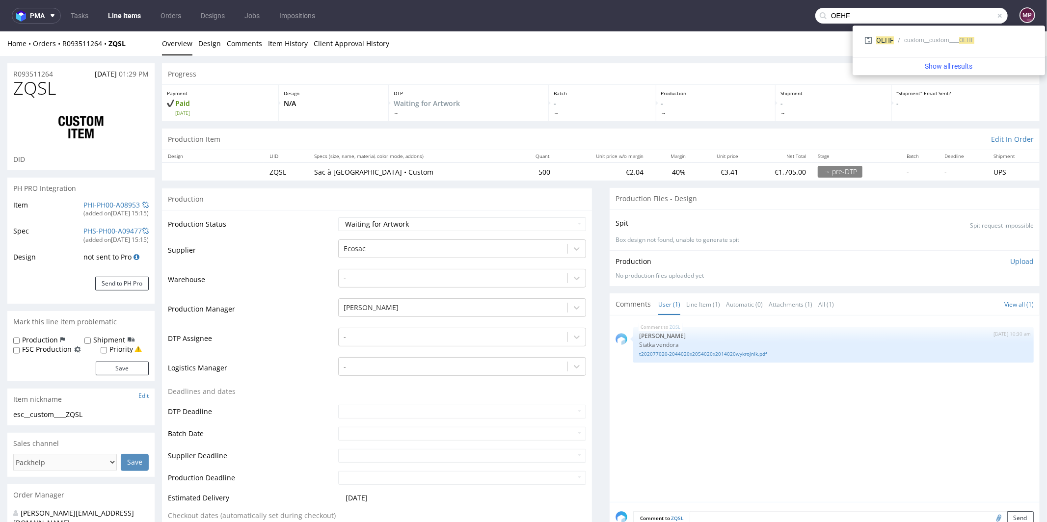
type input "OEHF"
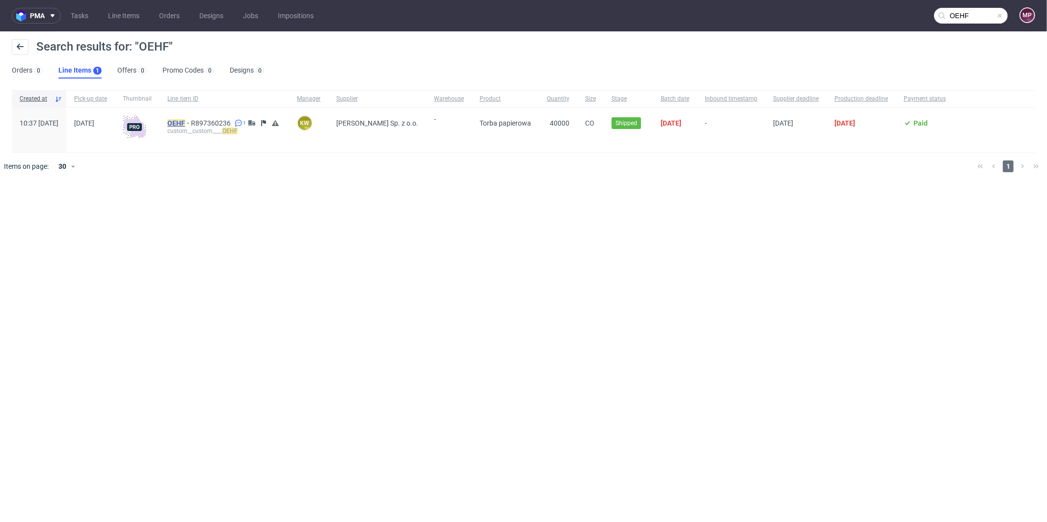
click at [185, 121] on mark "OEHF" at bounding box center [176, 123] width 18 height 8
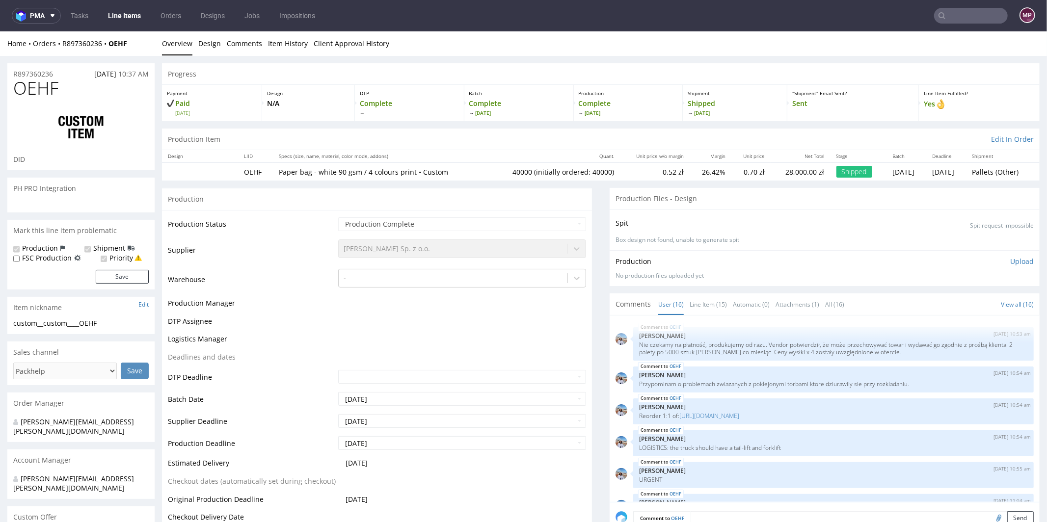
scroll to position [360, 0]
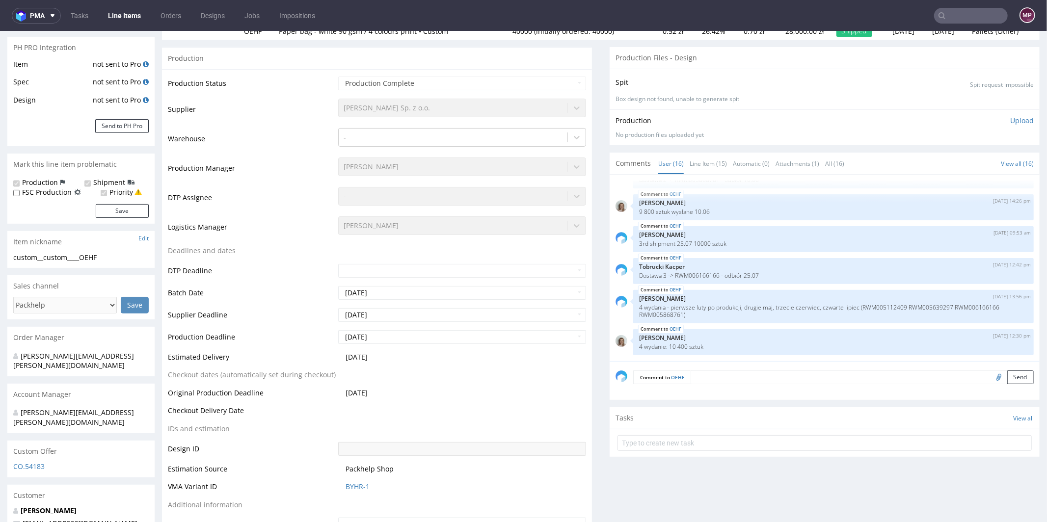
select select "in_progress"
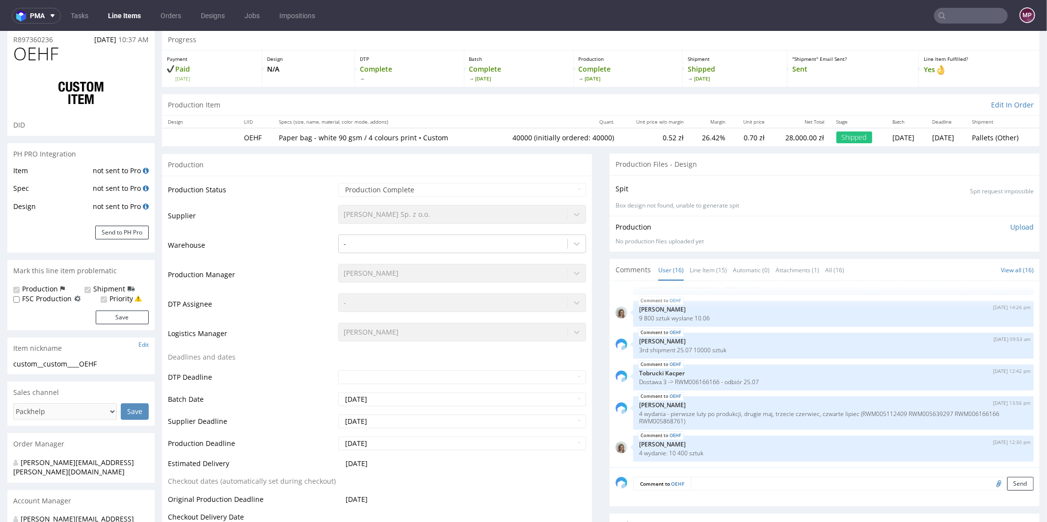
scroll to position [0, 0]
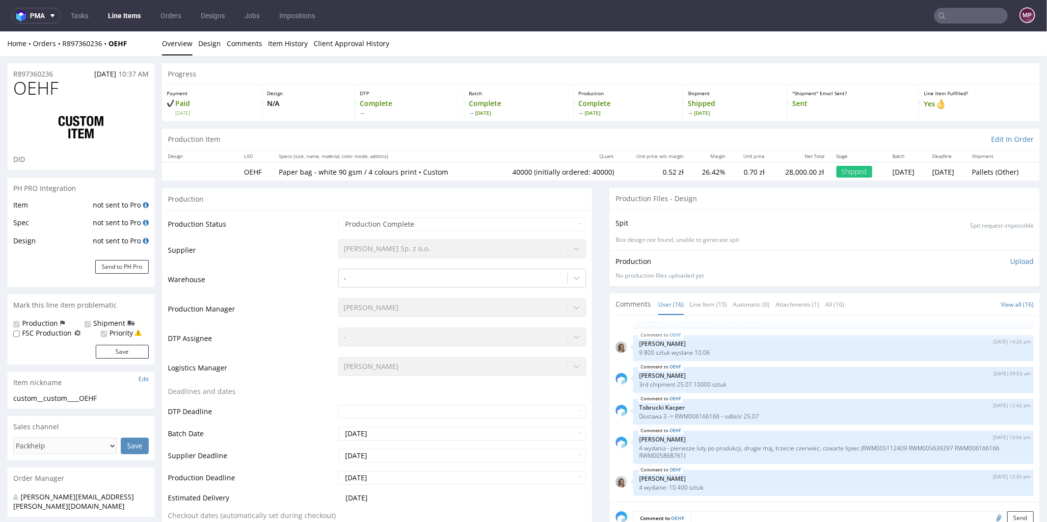
click at [971, 20] on input "text" at bounding box center [971, 16] width 74 height 16
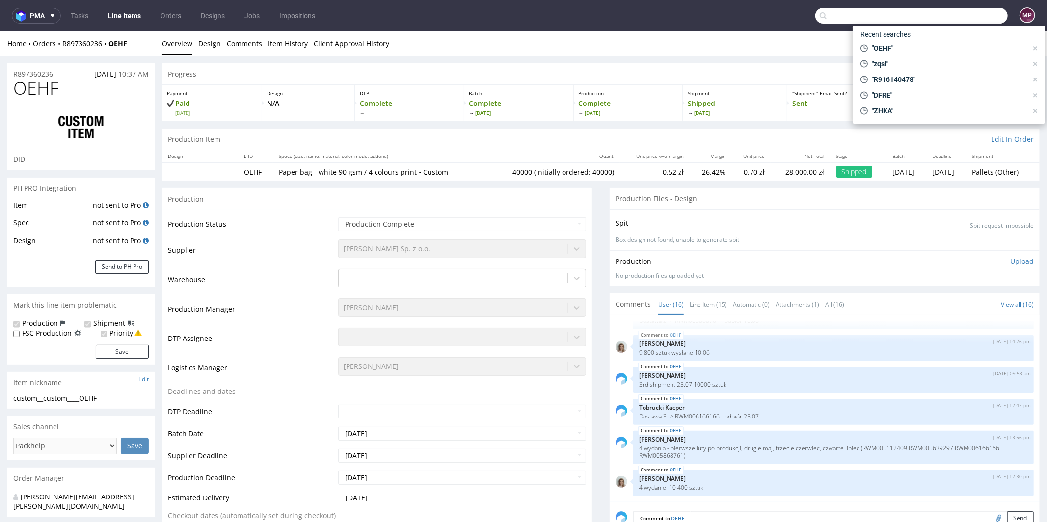
paste input "CPHW"
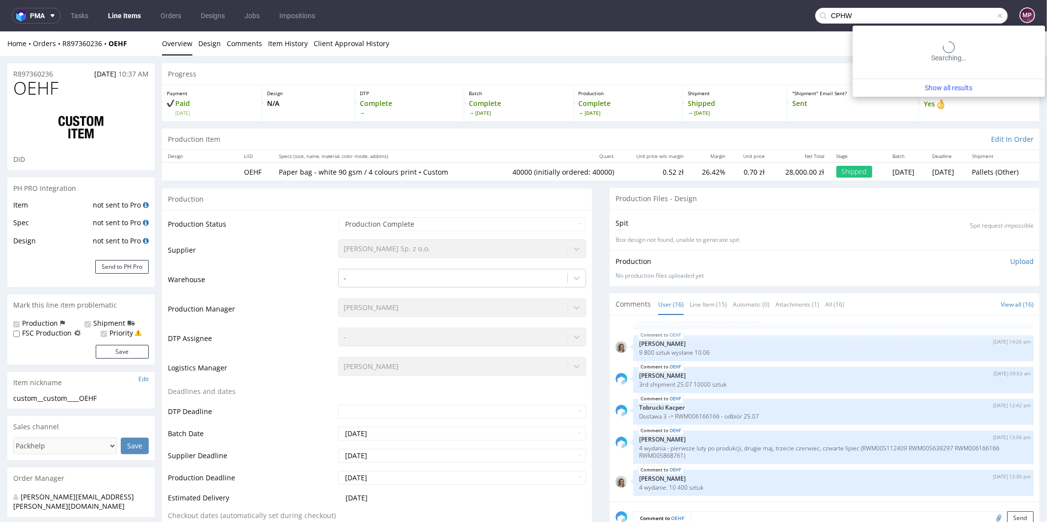
type input "CPHW"
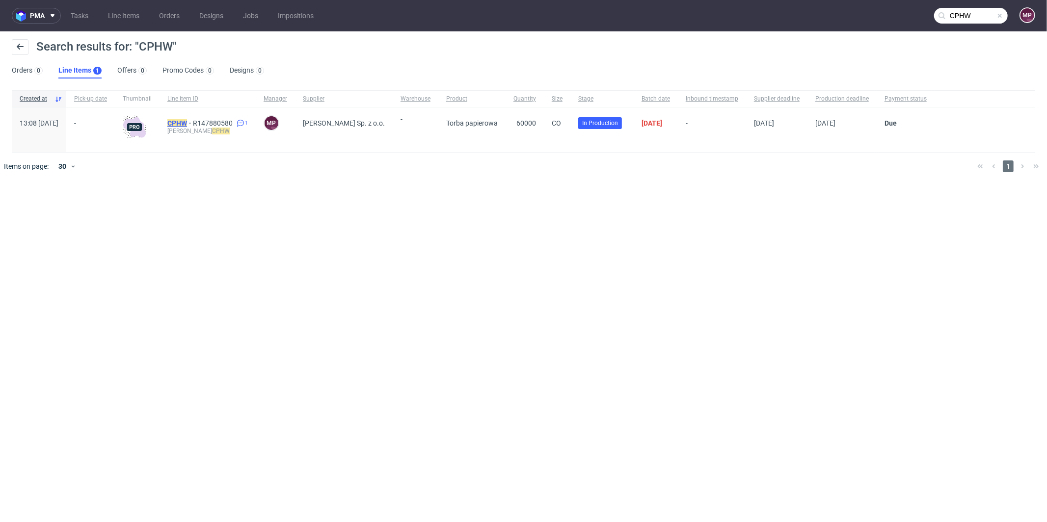
click at [187, 121] on mark "CPHW" at bounding box center [177, 123] width 20 height 8
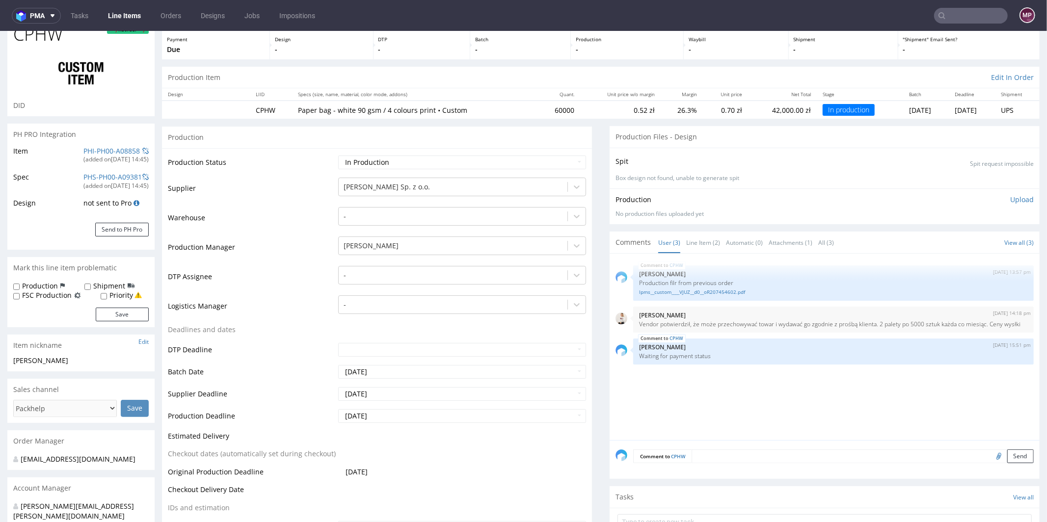
scroll to position [100, 0]
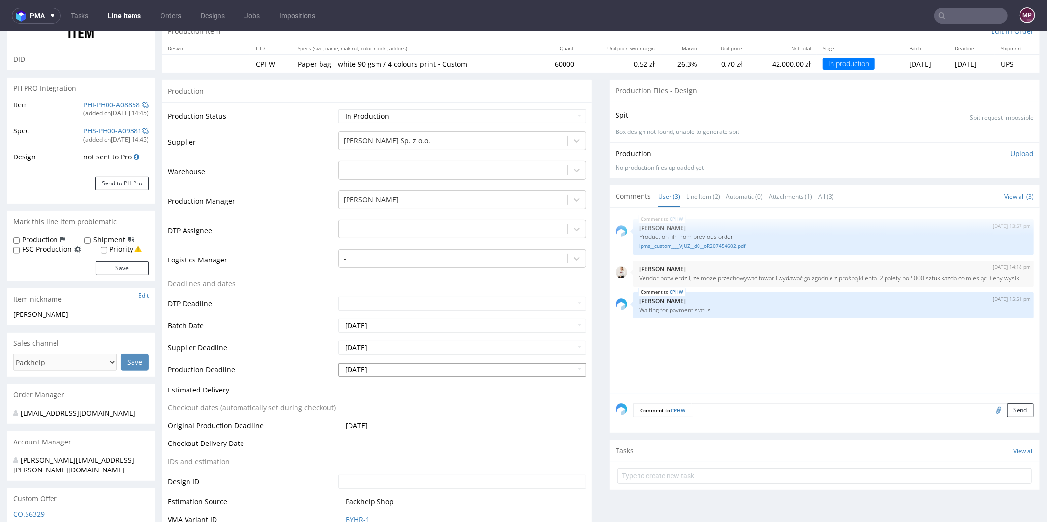
click at [415, 365] on input "2025-08-29" at bounding box center [462, 370] width 248 height 14
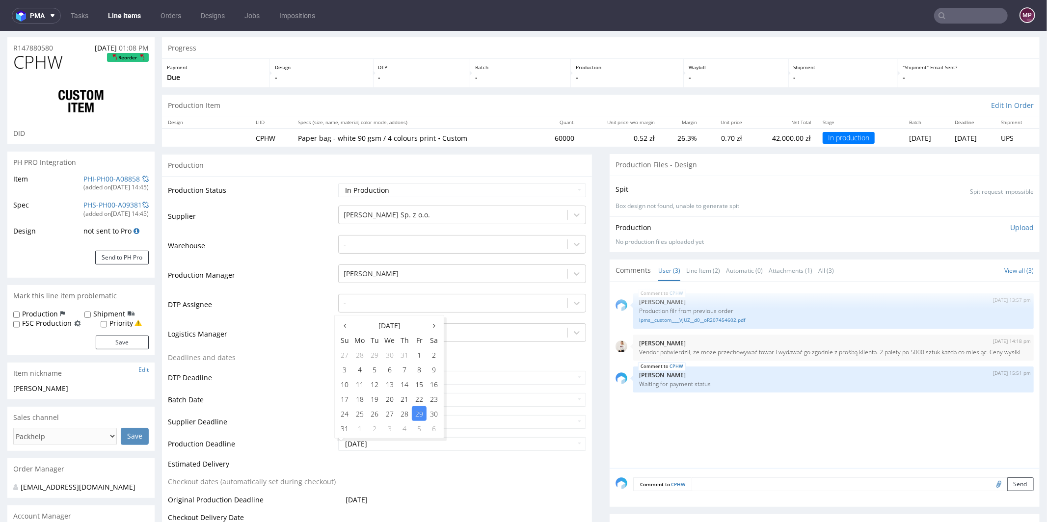
scroll to position [0, 0]
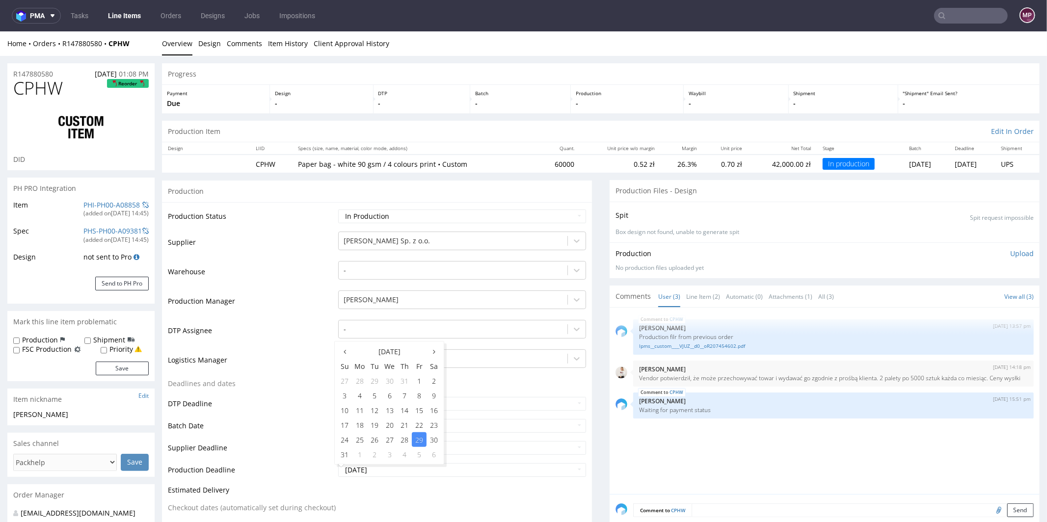
click at [264, 186] on div "Production" at bounding box center [377, 191] width 430 height 22
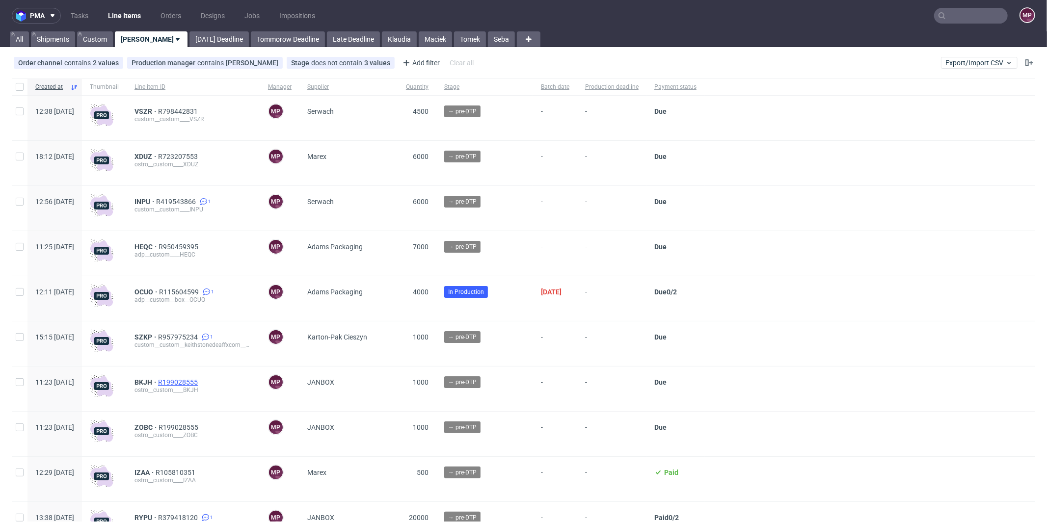
click at [200, 379] on span "R199028555" at bounding box center [179, 383] width 42 height 8
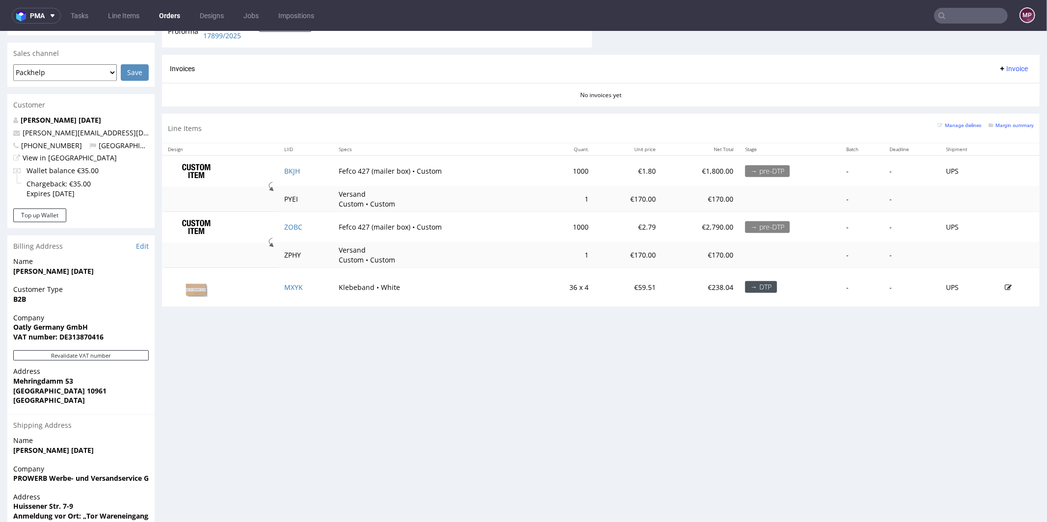
scroll to position [397, 0]
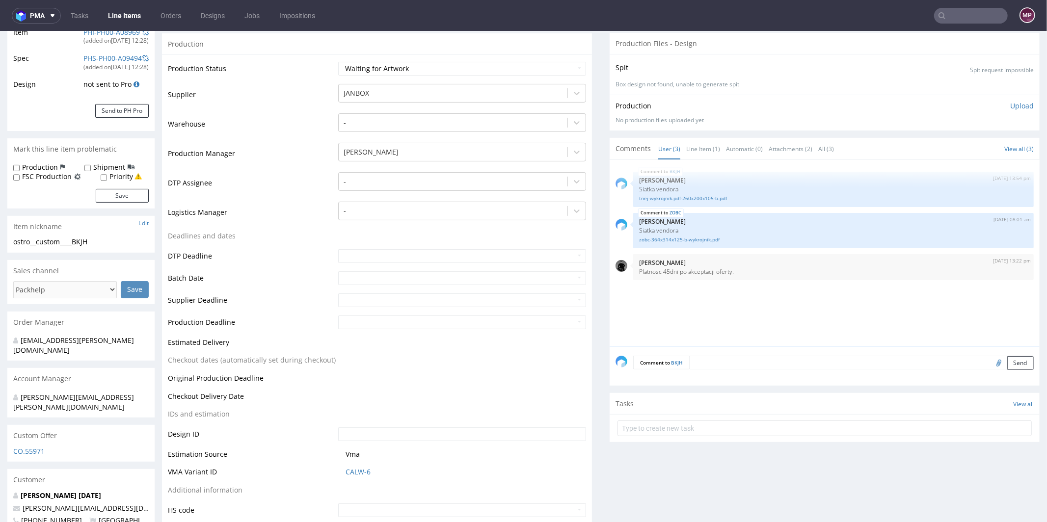
scroll to position [357, 0]
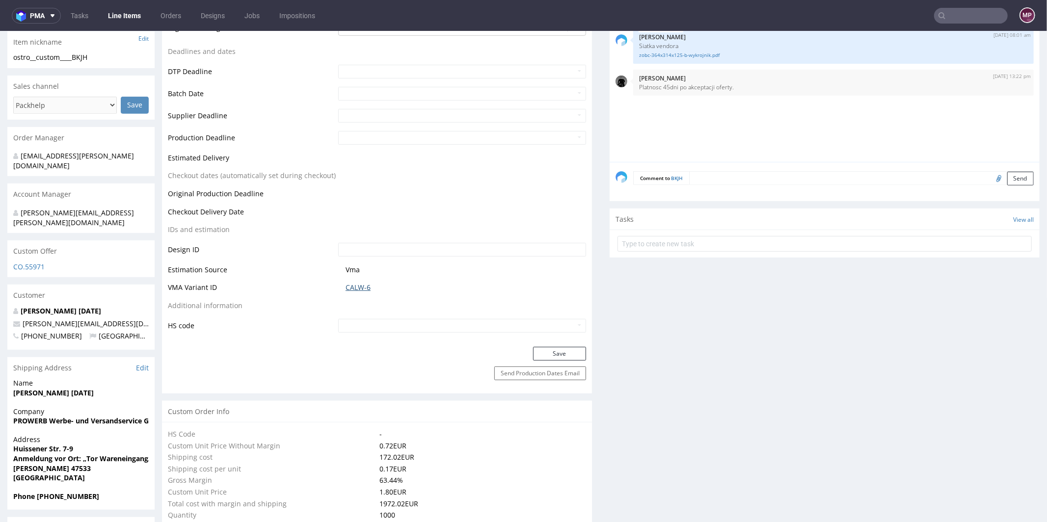
click at [356, 284] on link "CALW-6" at bounding box center [358, 287] width 25 height 10
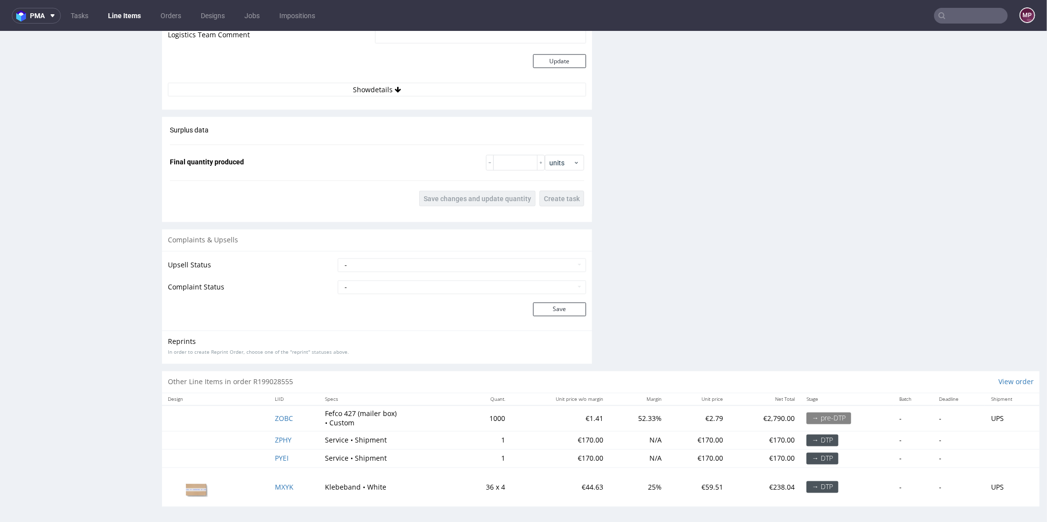
scroll to position [2, 0]
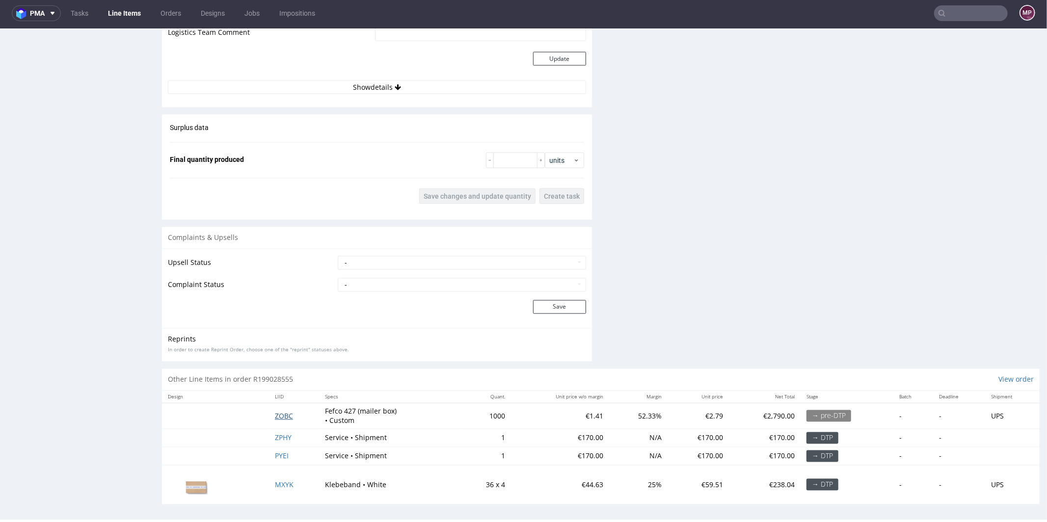
click at [284, 411] on span "ZOBC" at bounding box center [284, 415] width 18 height 9
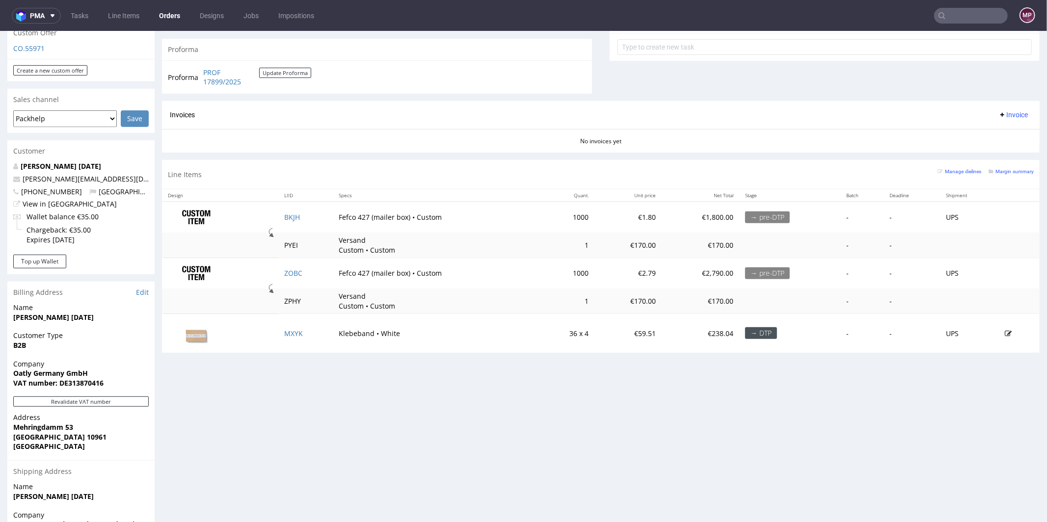
scroll to position [356, 0]
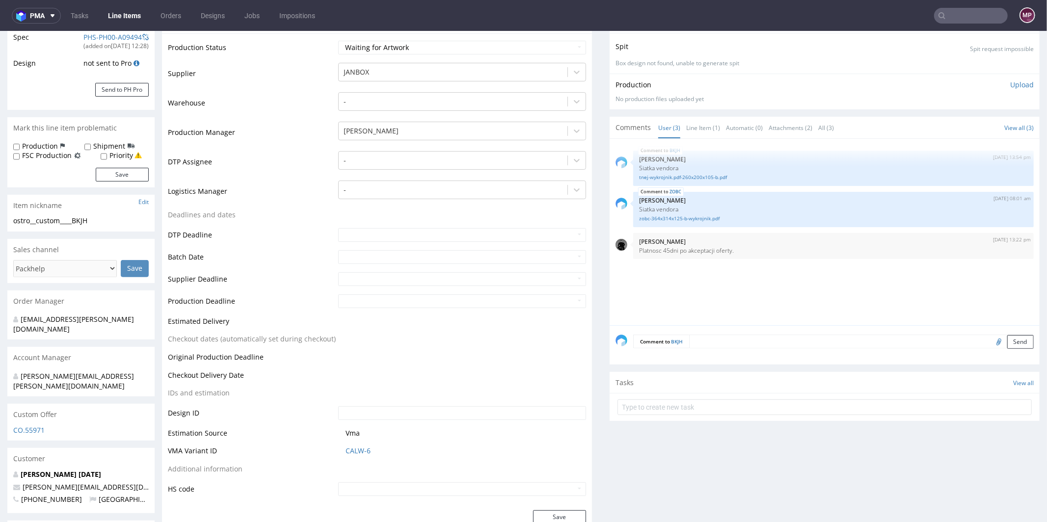
scroll to position [393, 0]
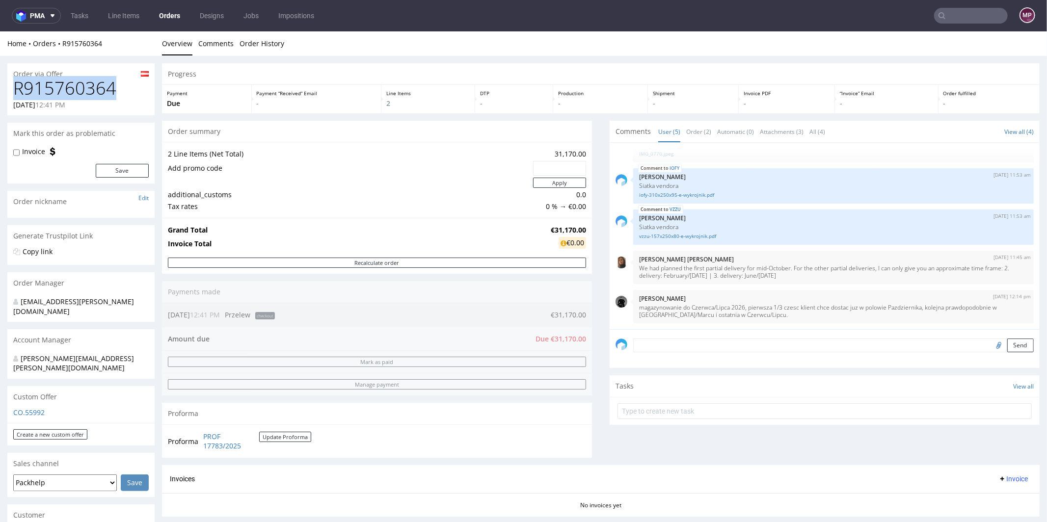
drag, startPoint x: 129, startPoint y: 90, endPoint x: 18, endPoint y: 93, distance: 111.0
click at [18, 93] on h1 "R915760364" at bounding box center [81, 88] width 136 height 20
copy h1 "R915760364"
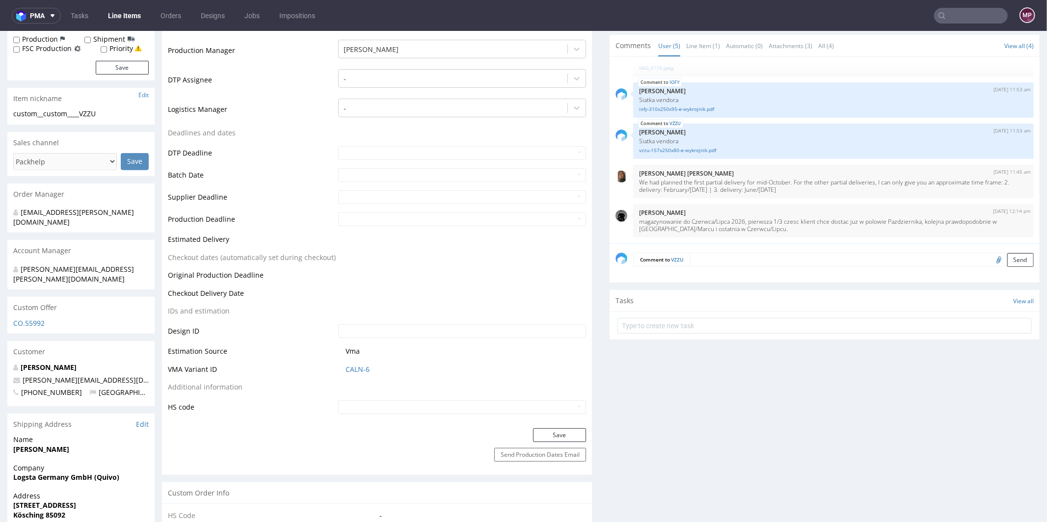
scroll to position [337, 0]
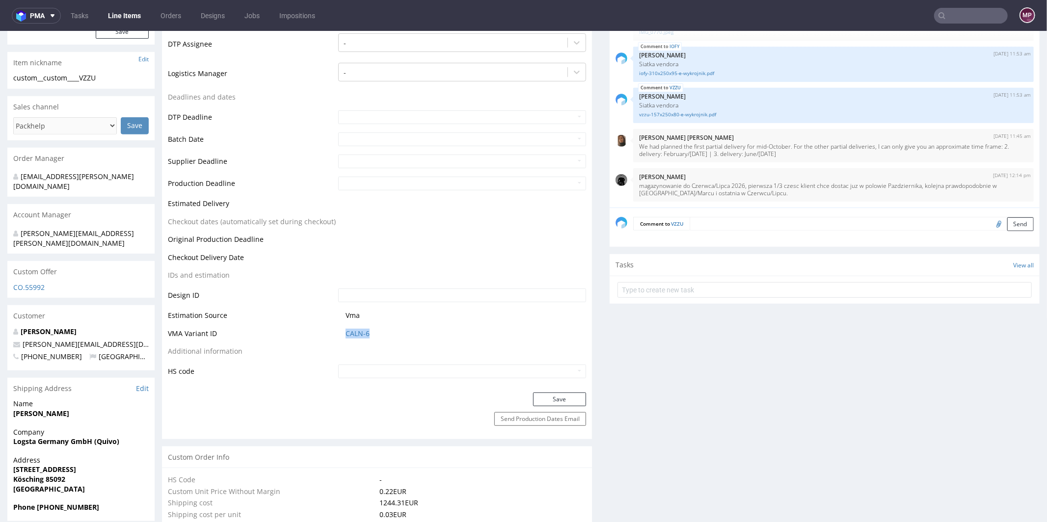
drag, startPoint x: 377, startPoint y: 331, endPoint x: 334, endPoint y: 331, distance: 42.2
click at [336, 331] on td "CALN-6" at bounding box center [461, 337] width 250 height 18
copy link "CALN-6"
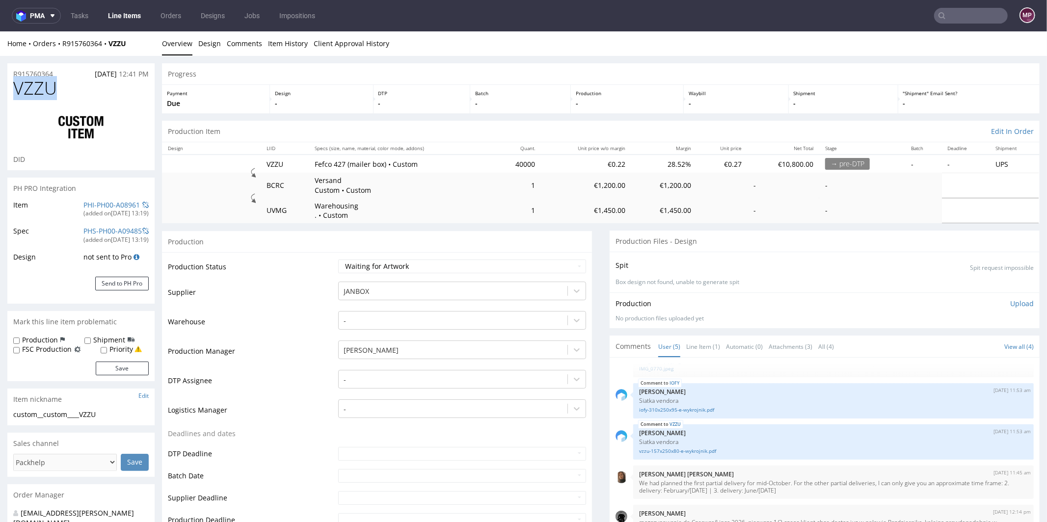
drag, startPoint x: 68, startPoint y: 92, endPoint x: 18, endPoint y: 91, distance: 50.1
click at [18, 91] on h1 "VZZU" at bounding box center [81, 88] width 136 height 20
copy span "VZZU"
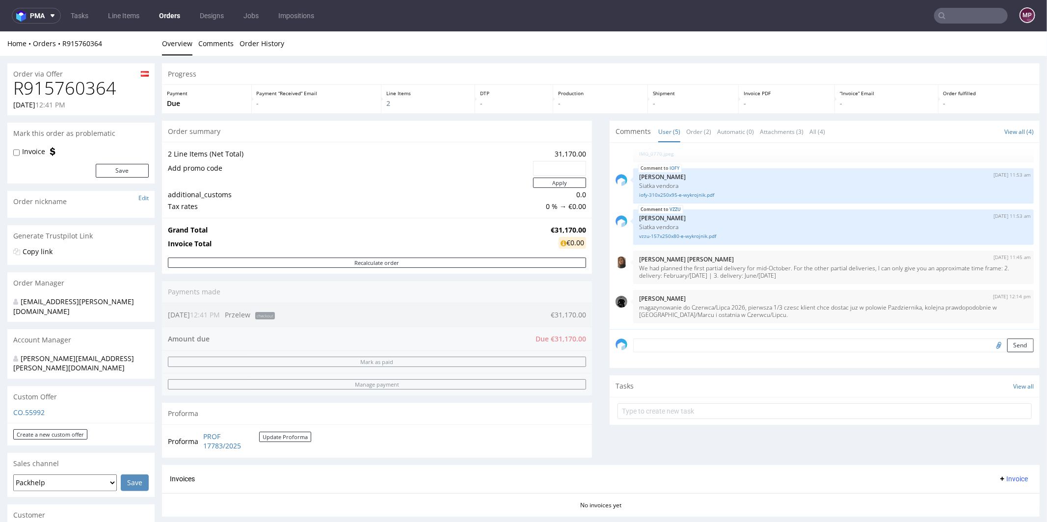
click at [120, 84] on h1 "R915760364" at bounding box center [81, 88] width 136 height 20
drag, startPoint x: 121, startPoint y: 88, endPoint x: 10, endPoint y: 87, distance: 111.5
click at [10, 87] on div "R915760364 22.08.2025 12:41 PM" at bounding box center [80, 96] width 147 height 37
copy h1 "R915760364"
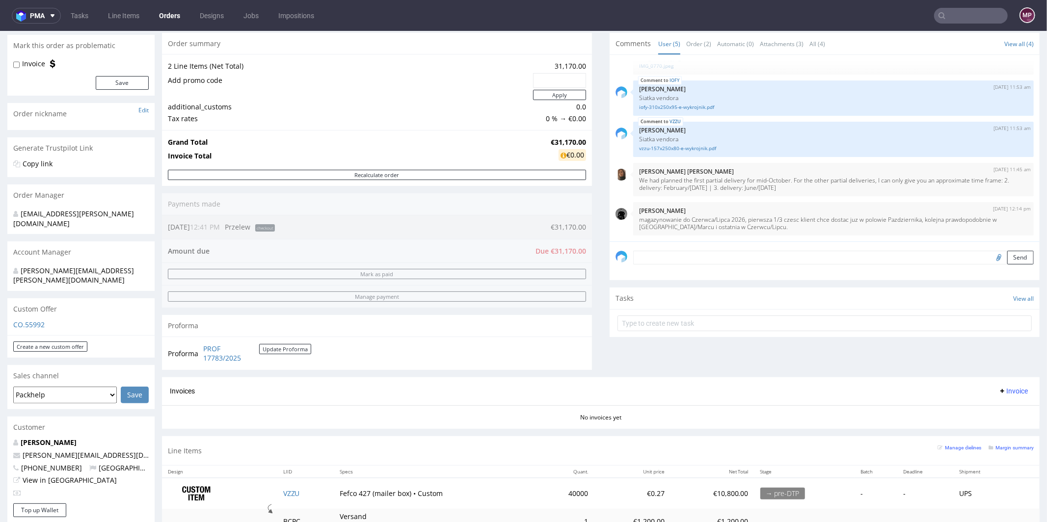
scroll to position [283, 0]
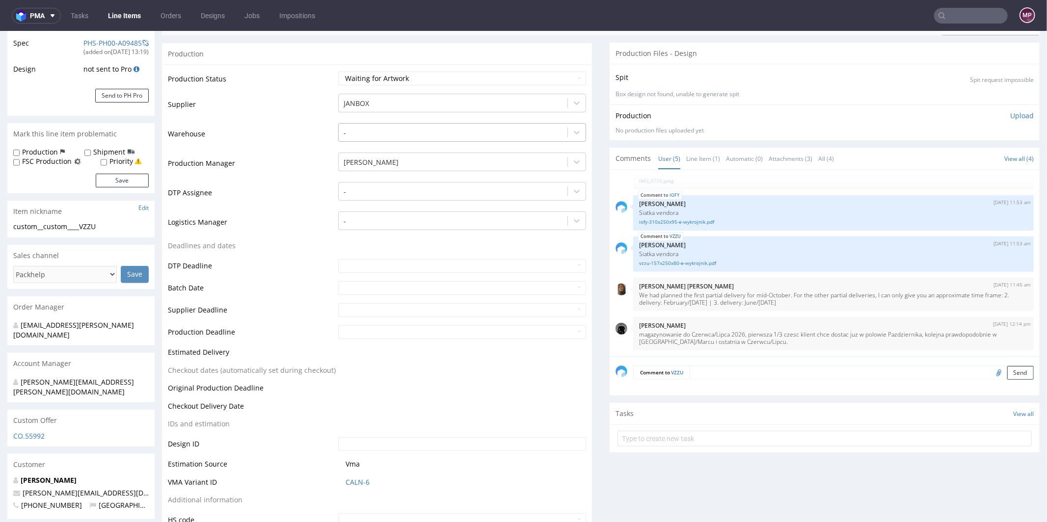
scroll to position [391, 0]
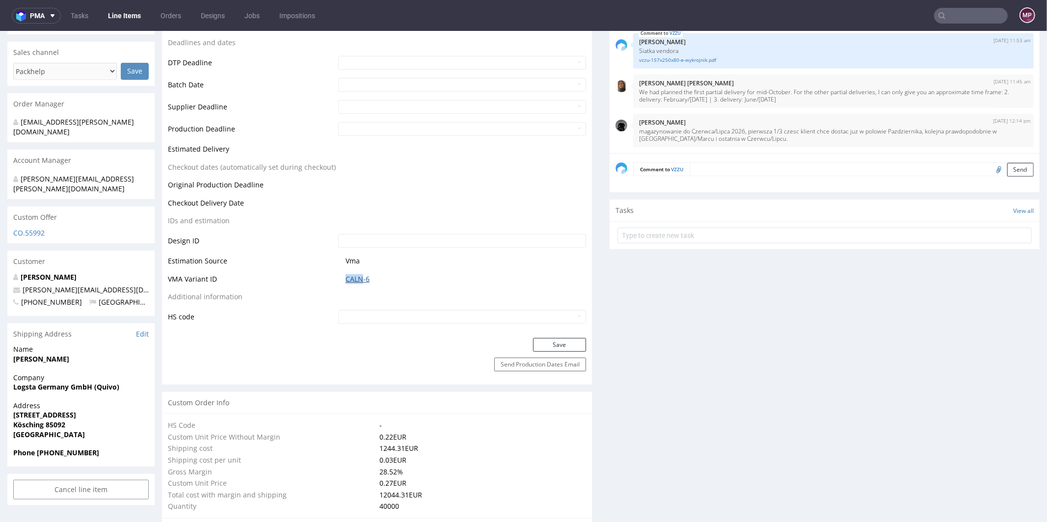
drag, startPoint x: 337, startPoint y: 275, endPoint x: 360, endPoint y: 276, distance: 23.6
click at [360, 276] on td "CALN-6" at bounding box center [461, 282] width 250 height 18
copy link "CALN"
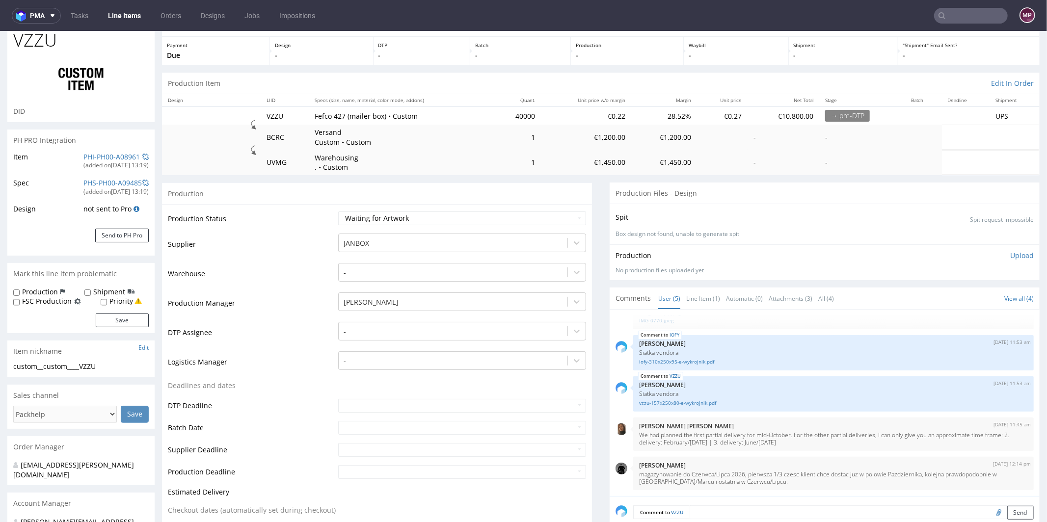
scroll to position [0, 0]
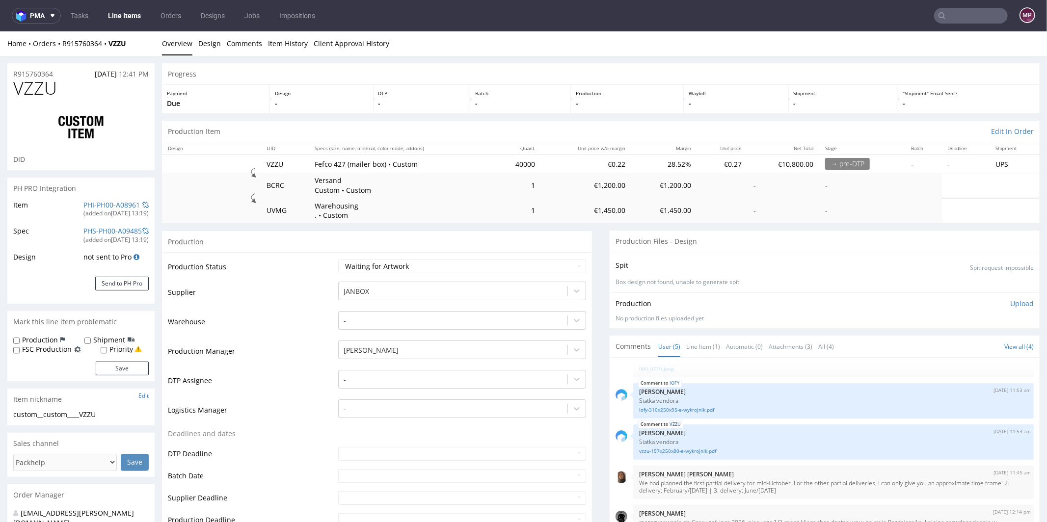
click at [58, 72] on div "R915760364 22.08.2025 12:41 PM" at bounding box center [80, 71] width 147 height 16
copy p "R915760364"
click at [56, 73] on div "R915760364 22.08.2025 12:41 PM" at bounding box center [80, 71] width 147 height 16
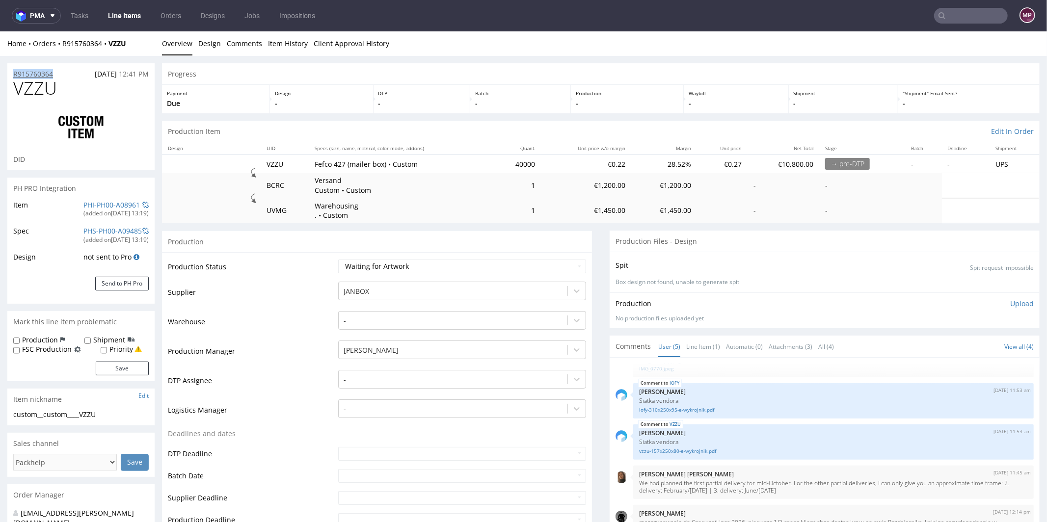
drag, startPoint x: 56, startPoint y: 73, endPoint x: 25, endPoint y: 72, distance: 31.0
click at [25, 72] on div "R915760364 22.08.2025 12:41 PM" at bounding box center [80, 71] width 147 height 16
copy p "R915760364"
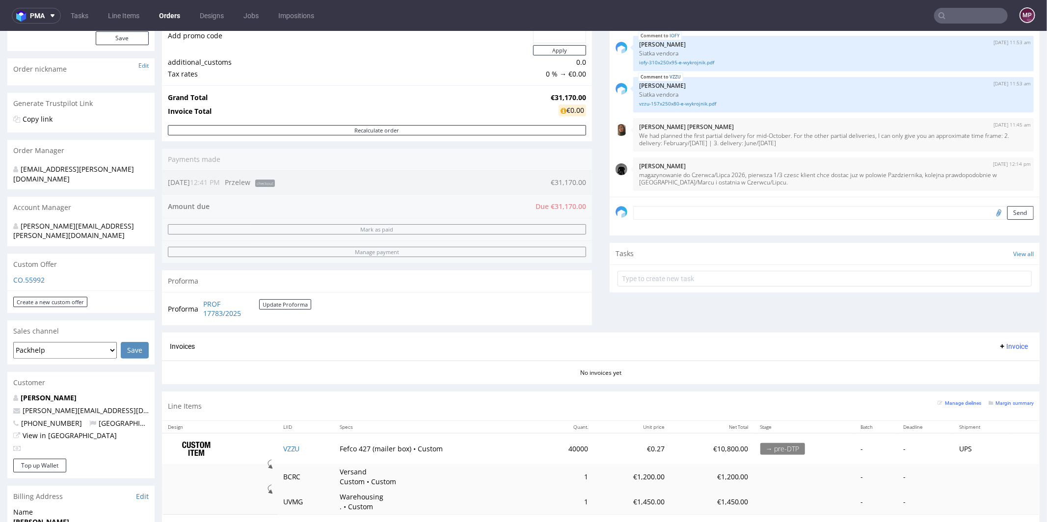
scroll to position [347, 0]
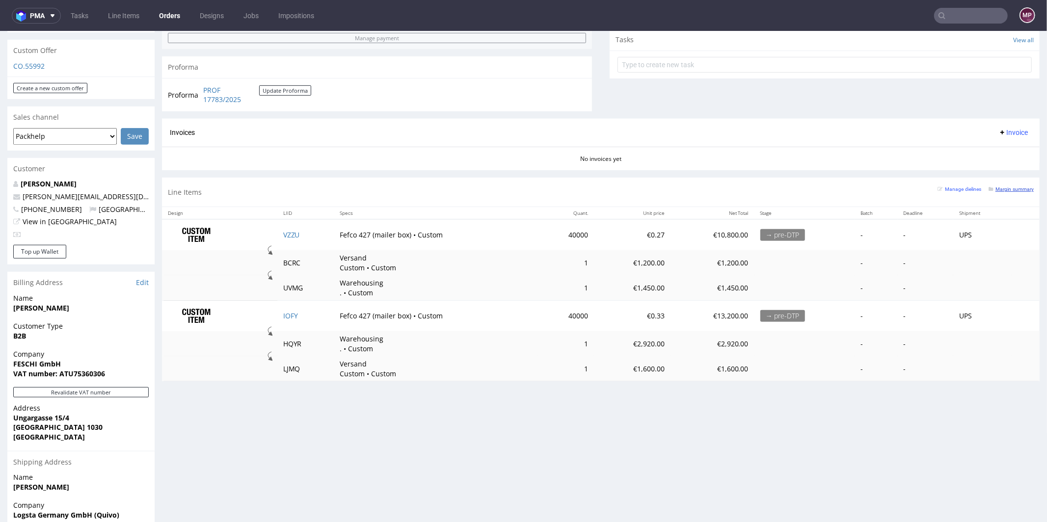
click at [1001, 187] on small "Margin summary" at bounding box center [1011, 188] width 45 height 5
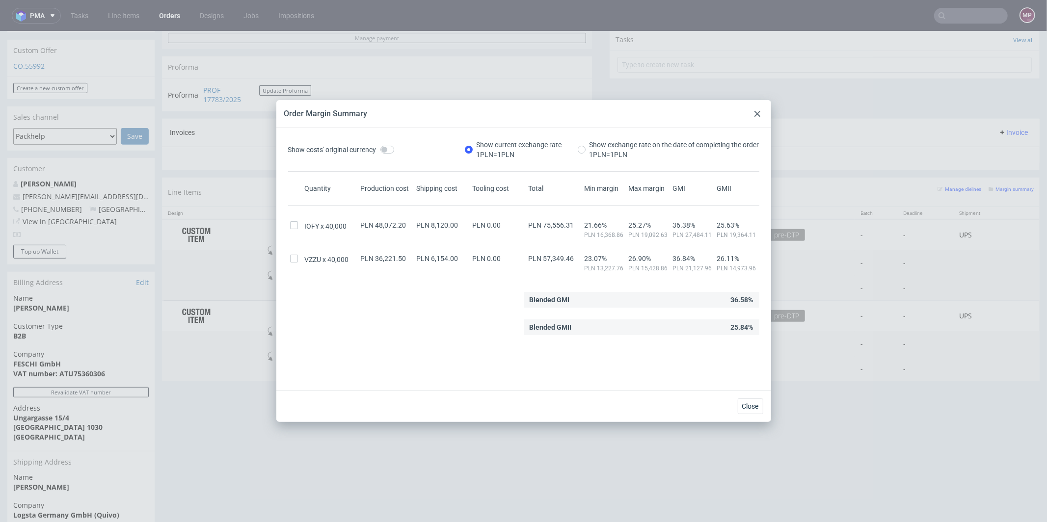
click at [755, 117] on div at bounding box center [758, 114] width 12 height 12
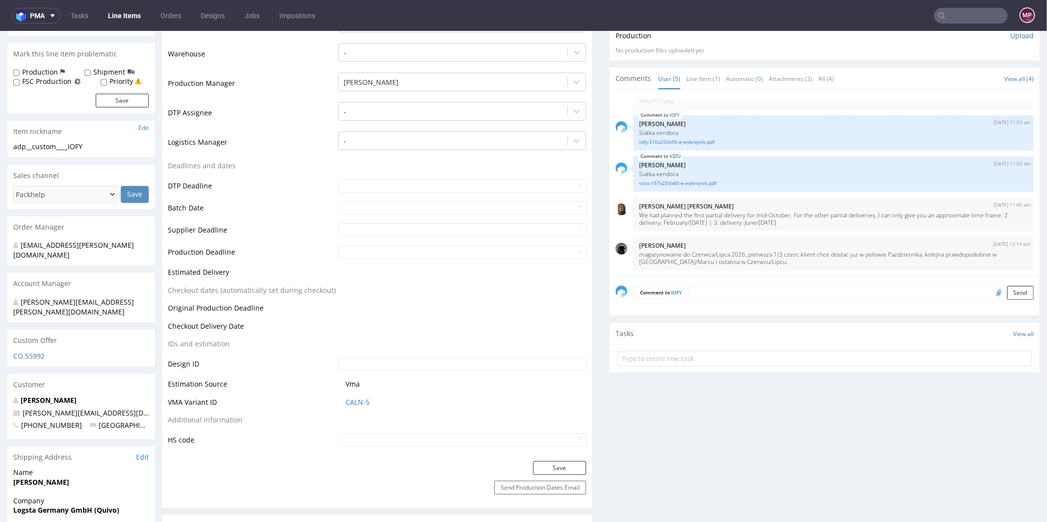
scroll to position [412, 0]
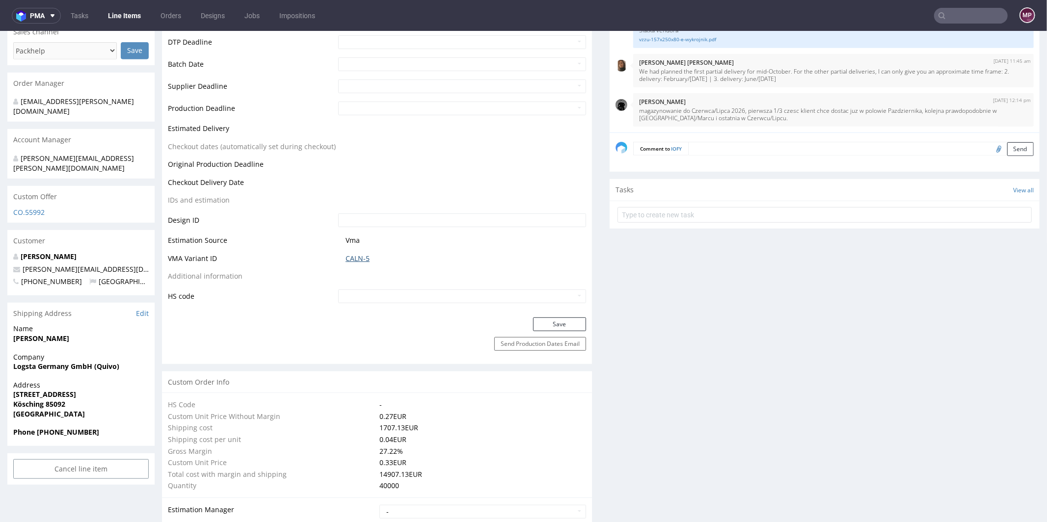
click at [357, 259] on link "CALN-5" at bounding box center [358, 258] width 24 height 10
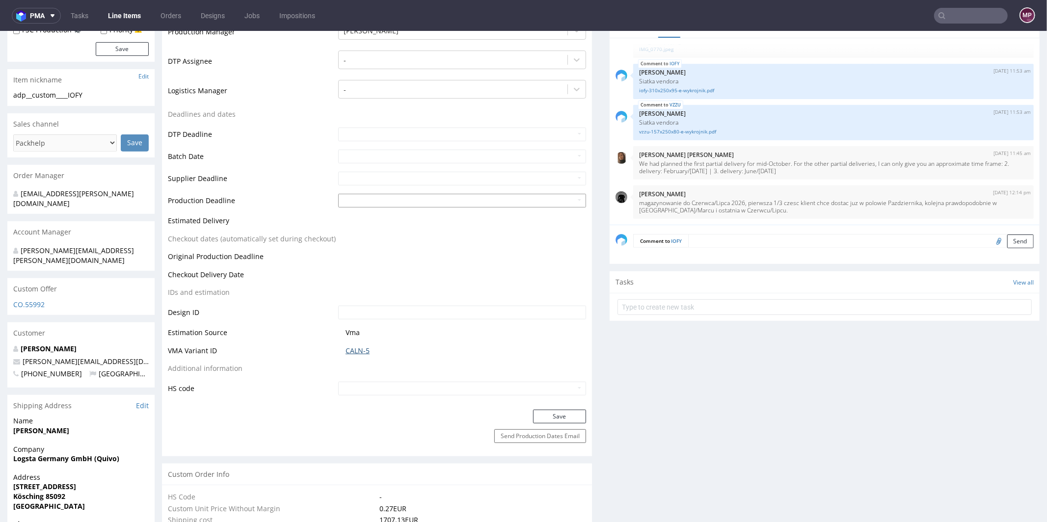
scroll to position [0, 0]
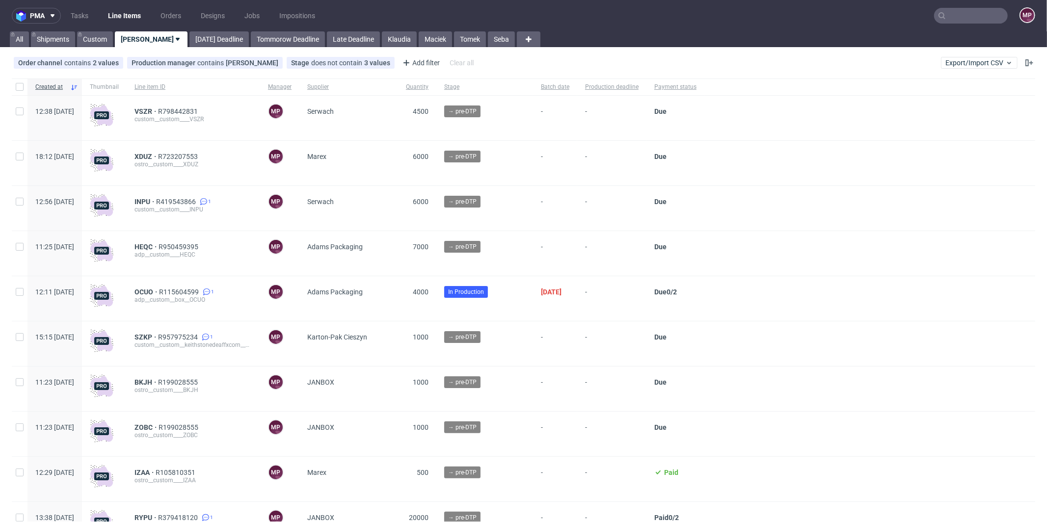
click at [781, 247] on div at bounding box center [870, 253] width 331 height 45
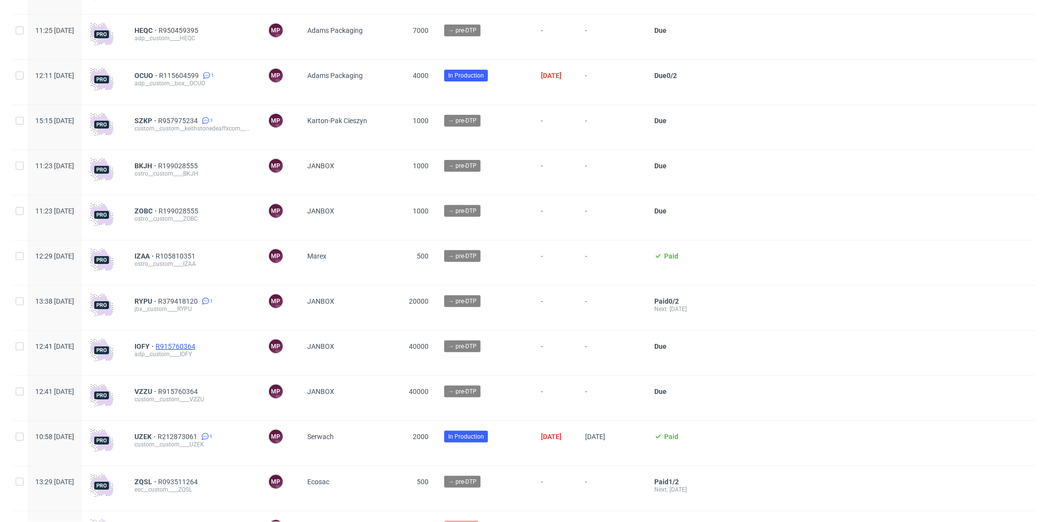
click at [197, 346] on span "R915760364" at bounding box center [177, 347] width 42 height 8
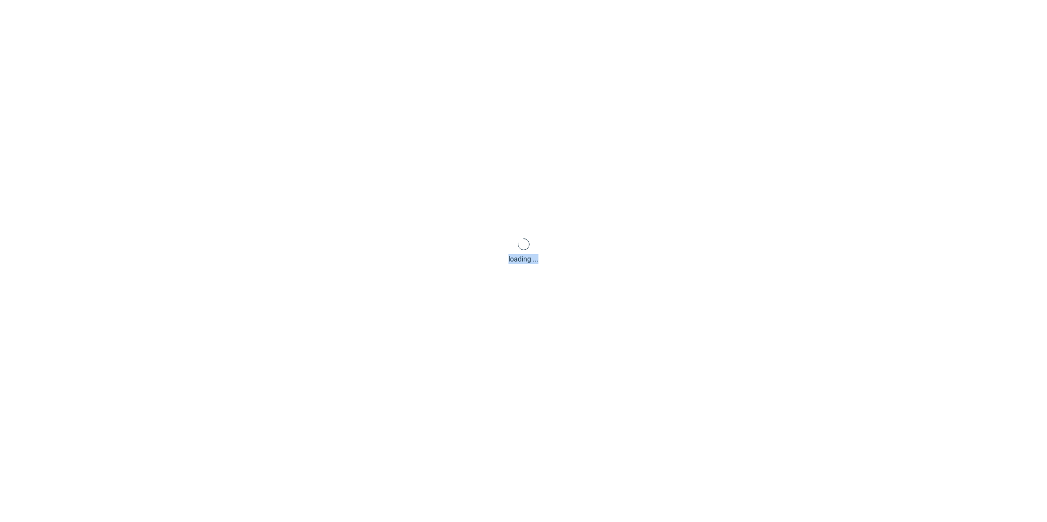
click at [205, 346] on div "loading ..." at bounding box center [523, 251] width 1047 height 522
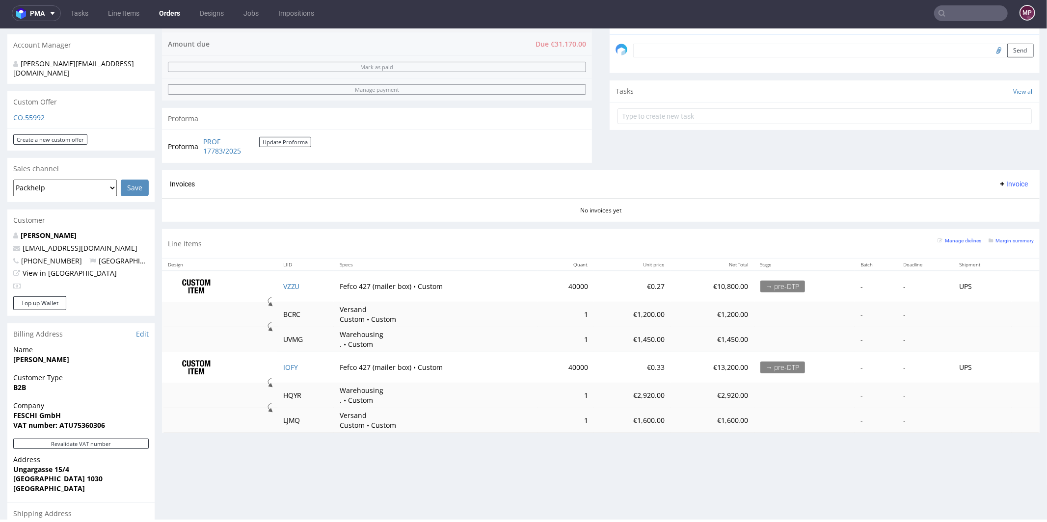
scroll to position [301, 0]
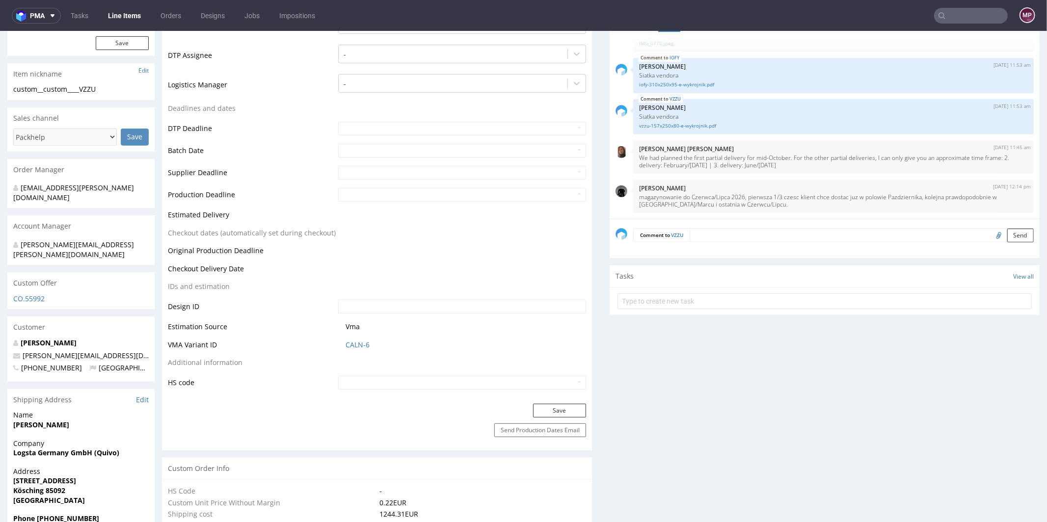
scroll to position [386, 0]
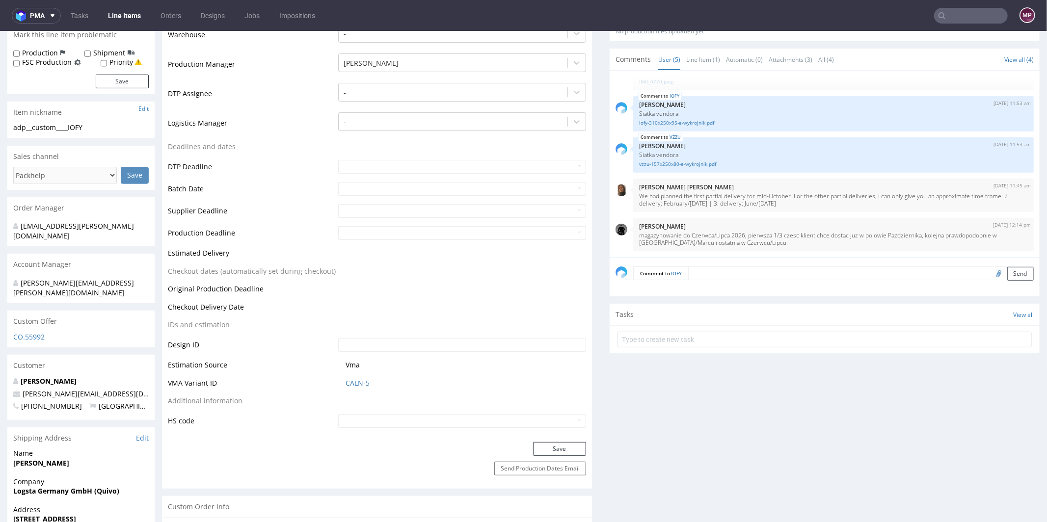
scroll to position [367, 0]
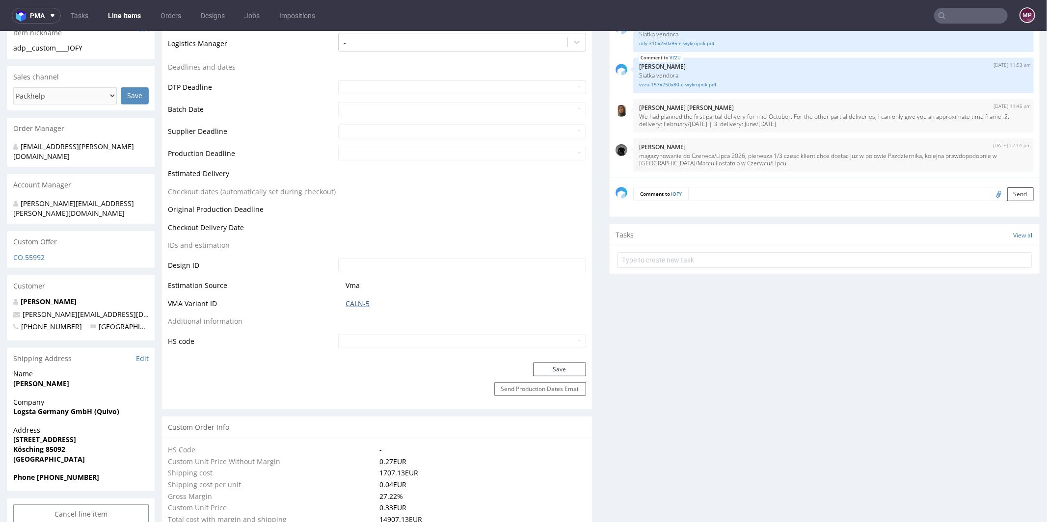
click at [352, 302] on link "CALN-5" at bounding box center [358, 304] width 24 height 10
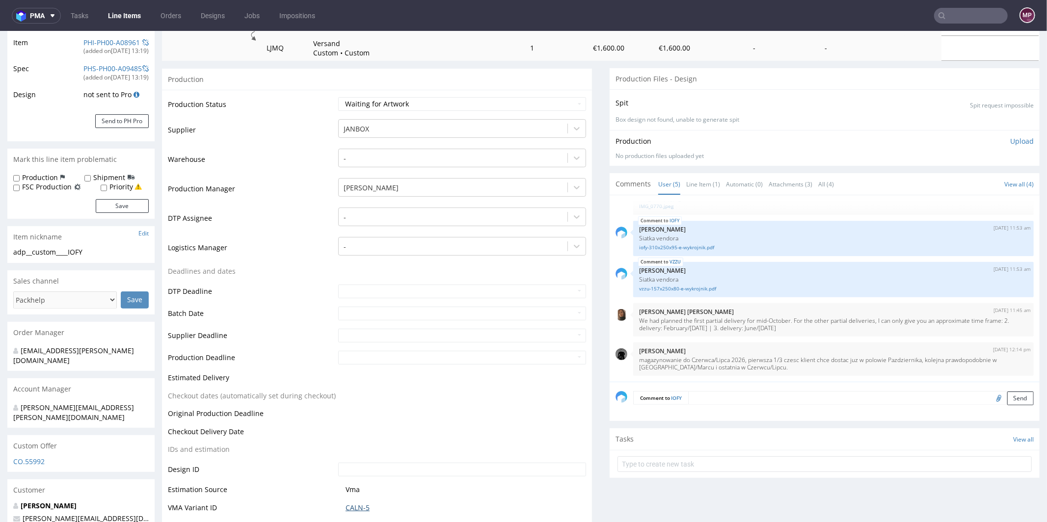
scroll to position [0, 0]
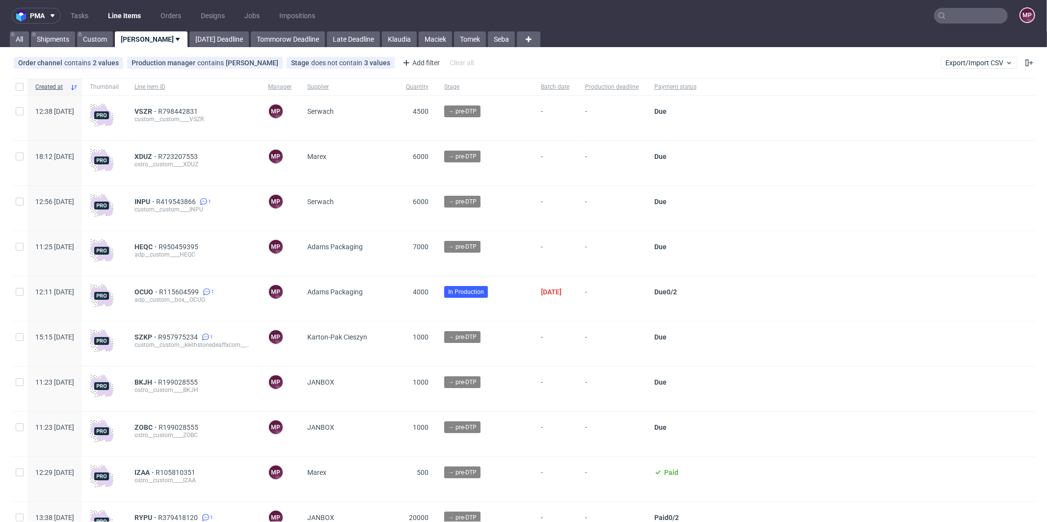
click at [983, 8] on input "text" at bounding box center [971, 16] width 74 height 16
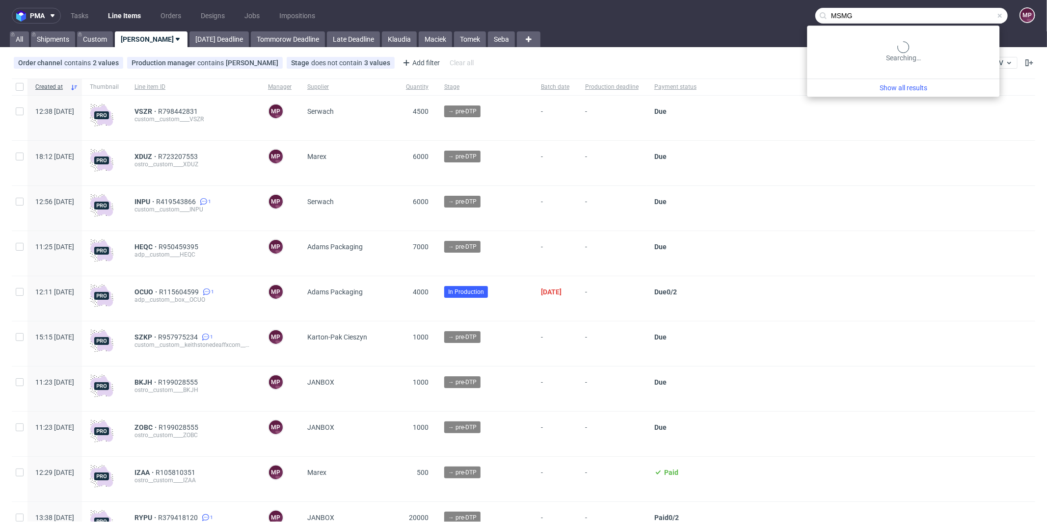
type input "MSMG"
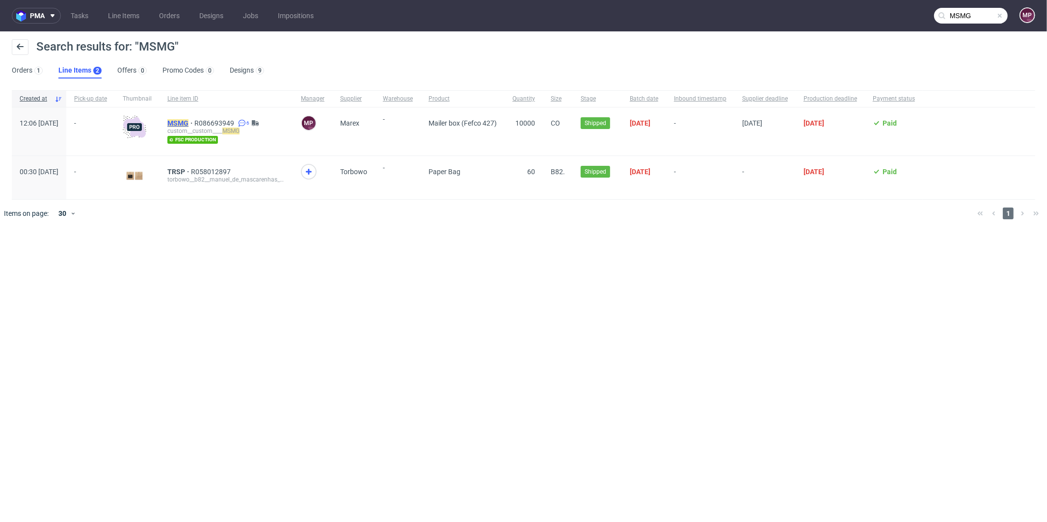
click at [189, 123] on mark "MSMG" at bounding box center [177, 123] width 21 height 8
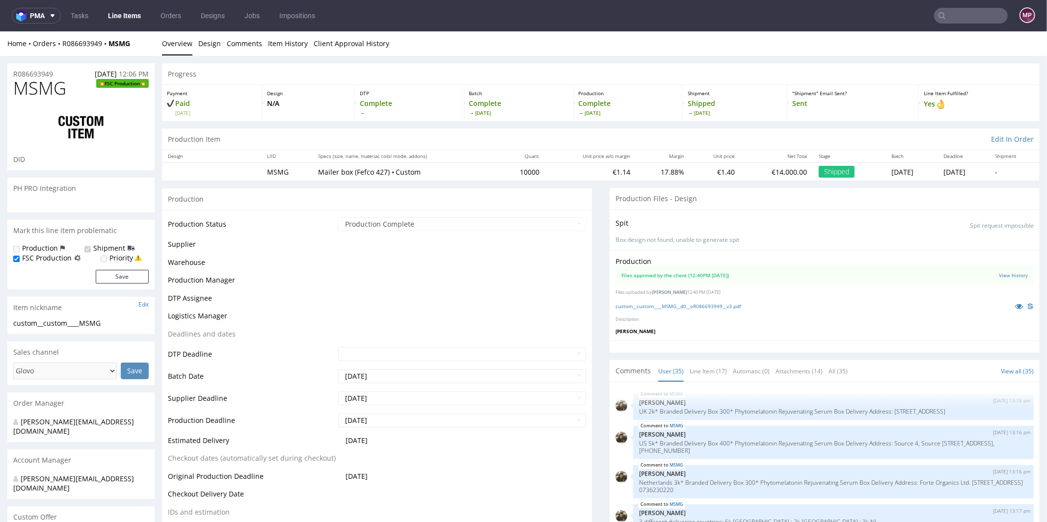
scroll to position [1382, 0]
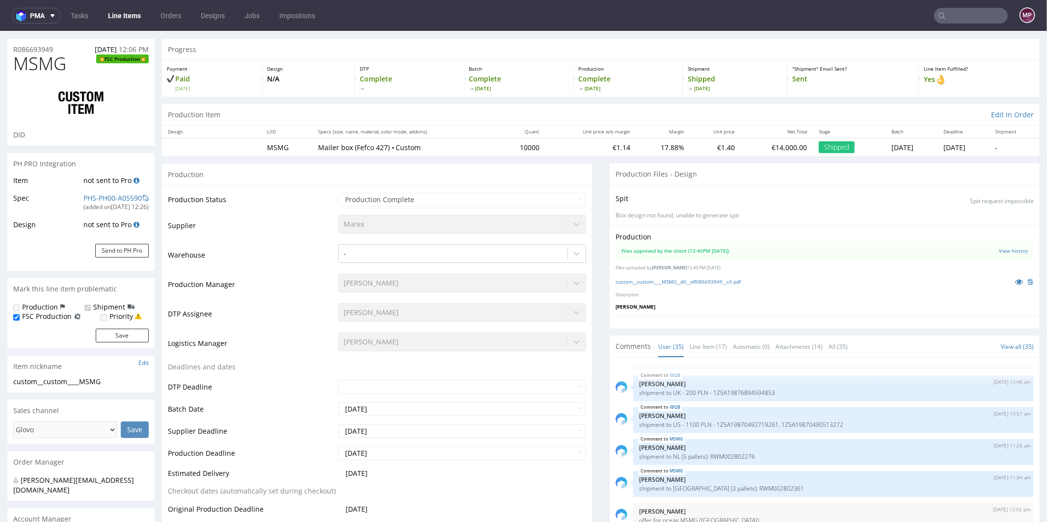
select select "in_progress"
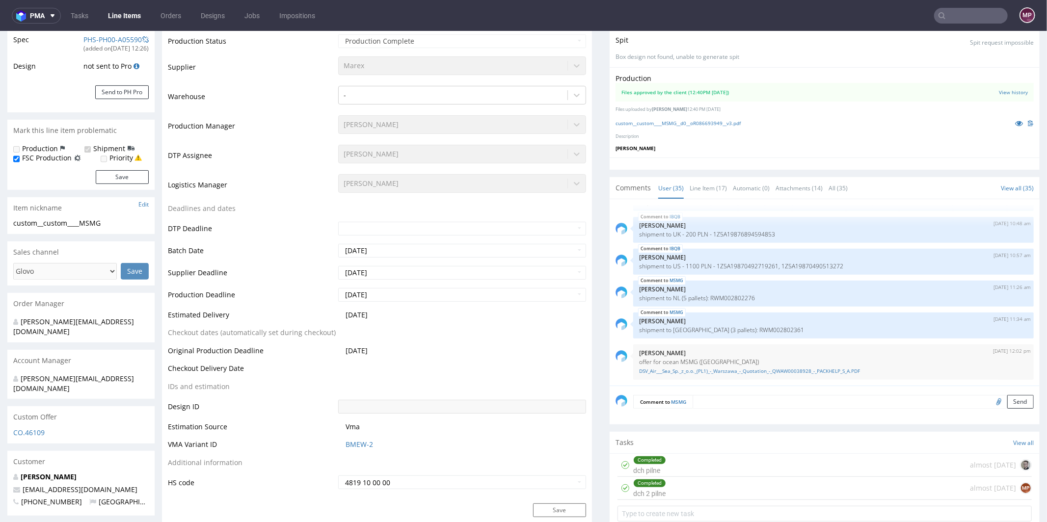
scroll to position [0, 0]
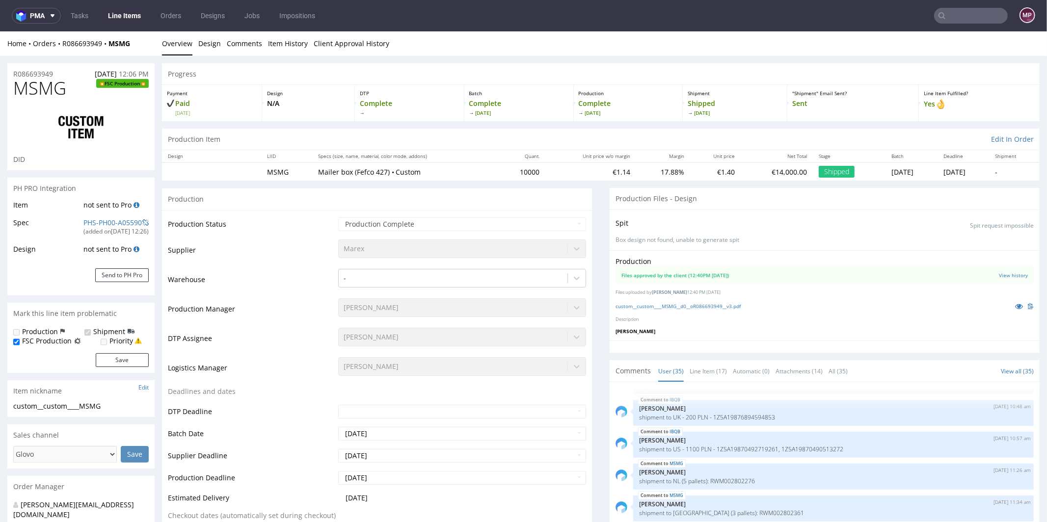
type input "MSMG"
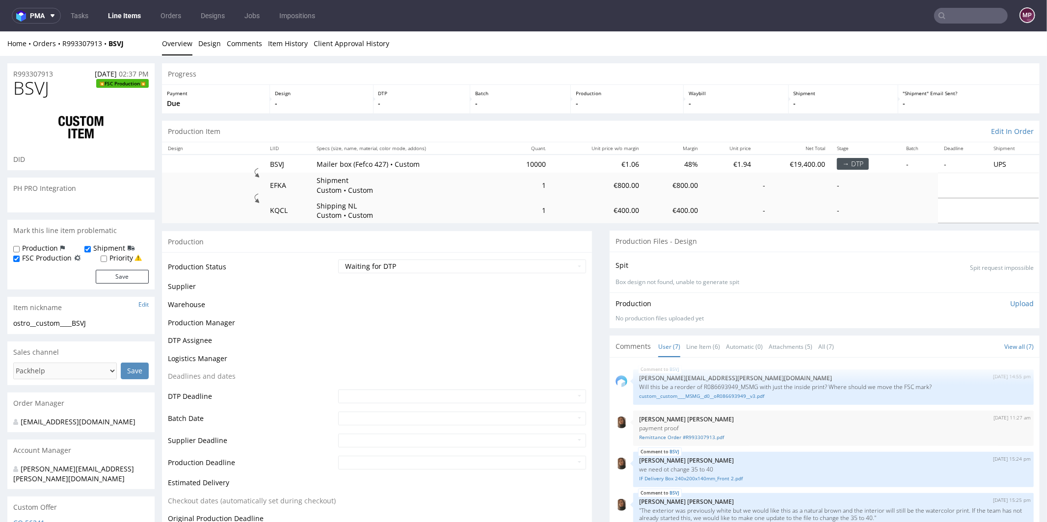
scroll to position [102, 0]
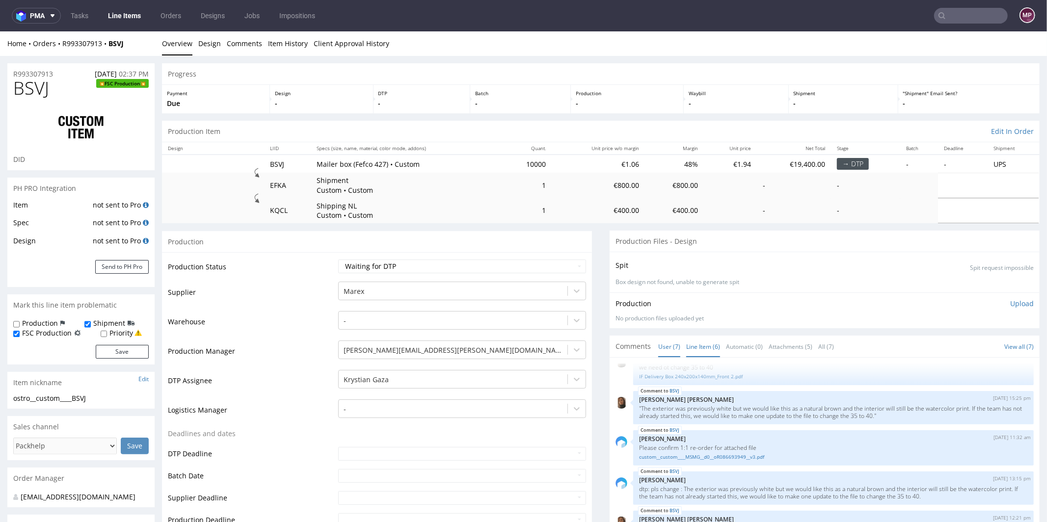
click at [707, 338] on link "Line Item (6)" at bounding box center [703, 346] width 34 height 21
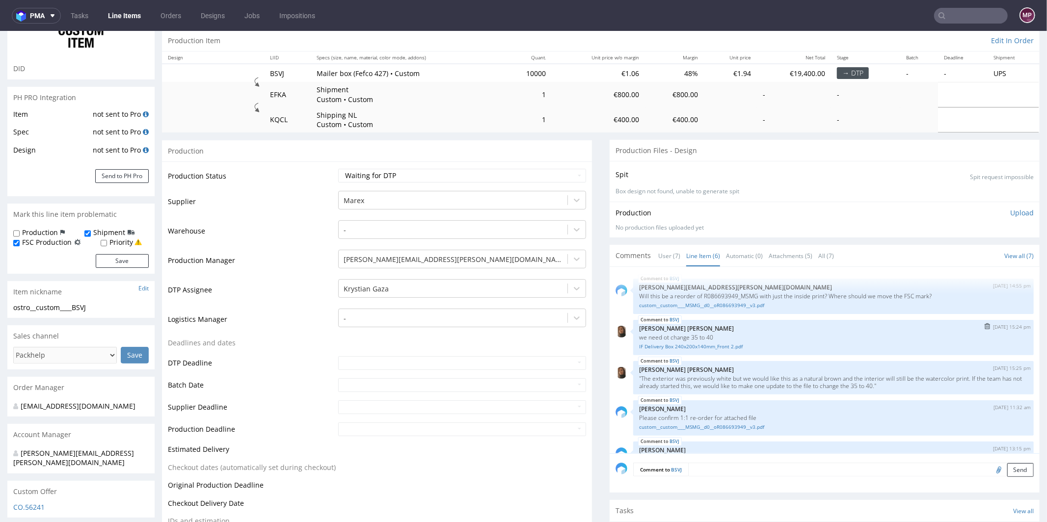
scroll to position [76, 0]
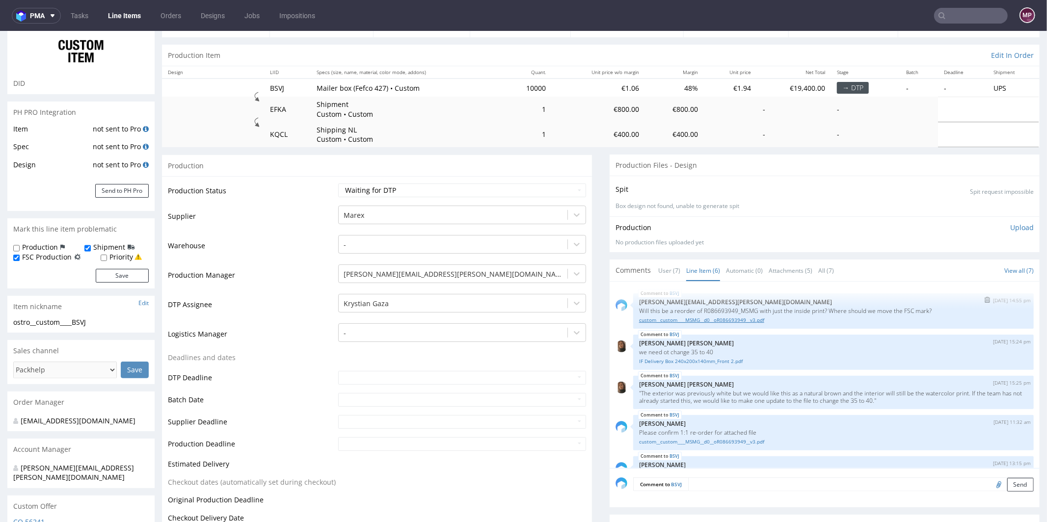
click at [747, 319] on link "custom__custom____MSMG__d0__oR086693949__v3.pdf" at bounding box center [833, 319] width 389 height 7
click at [742, 307] on p "Will this be a reorder of R086693949_MSMG with just the inside print? Where sho…" at bounding box center [833, 310] width 389 height 7
drag, startPoint x: 737, startPoint y: 307, endPoint x: 755, endPoint y: 307, distance: 17.7
click at [755, 307] on p "Will this be a reorder of R086693949_MSMG with just the inside print? Where sho…" at bounding box center [833, 310] width 389 height 7
copy p "MSMG"
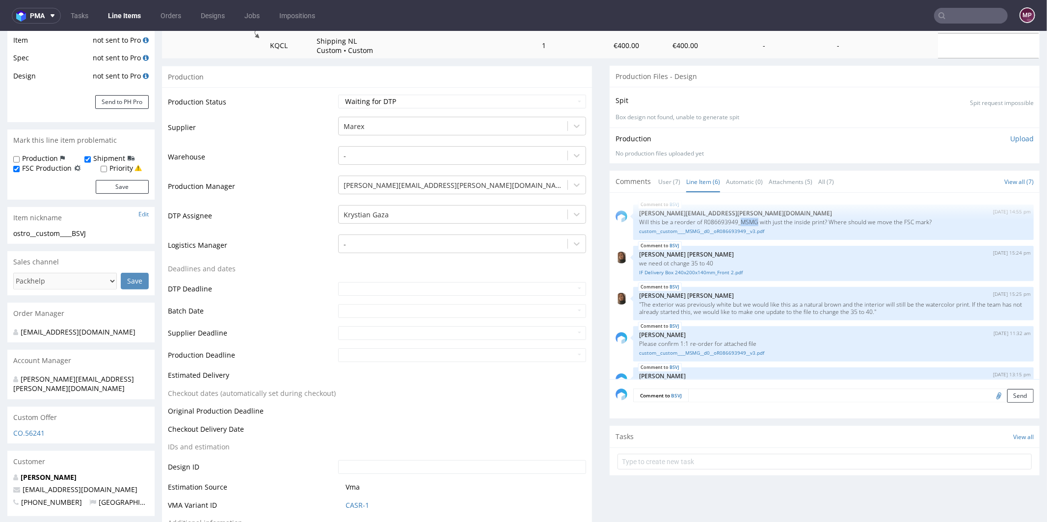
scroll to position [173, 0]
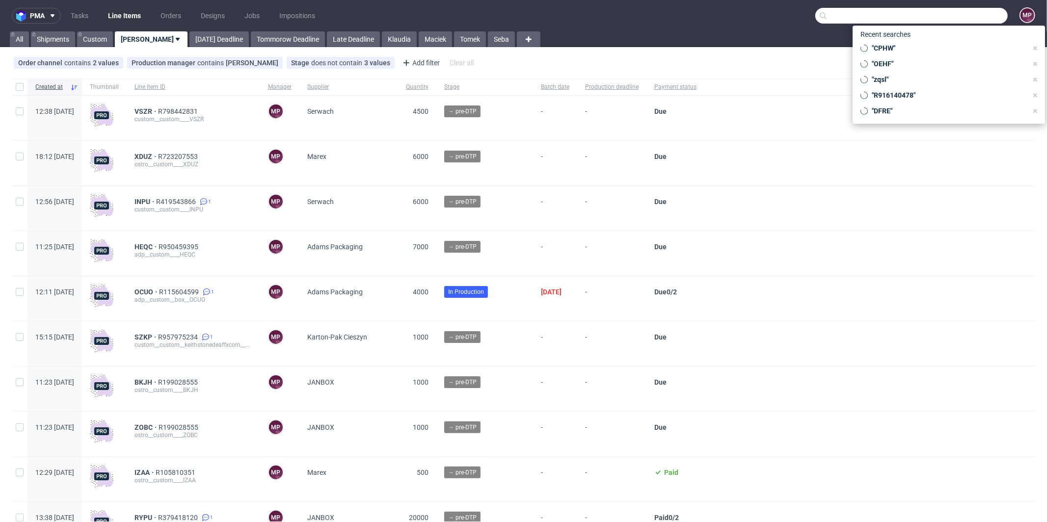
click at [967, 19] on input "text" at bounding box center [912, 16] width 192 height 16
paste input "MSMG"
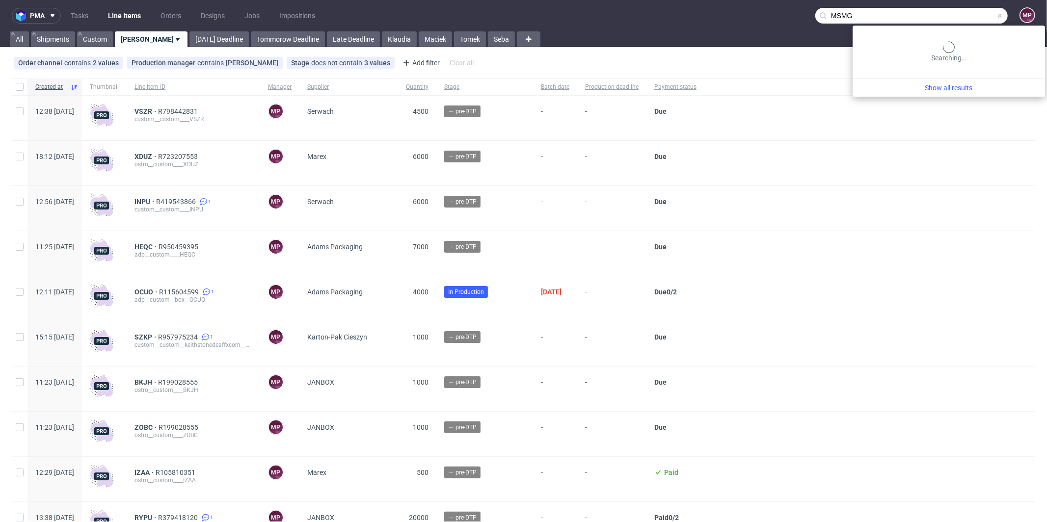
type input "MSMG"
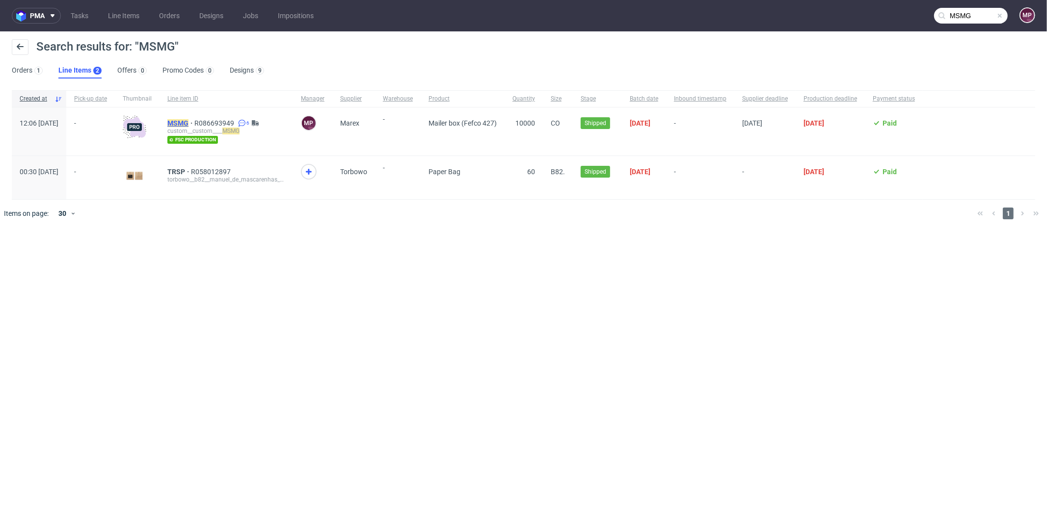
click at [189, 120] on mark "MSMG" at bounding box center [177, 123] width 21 height 8
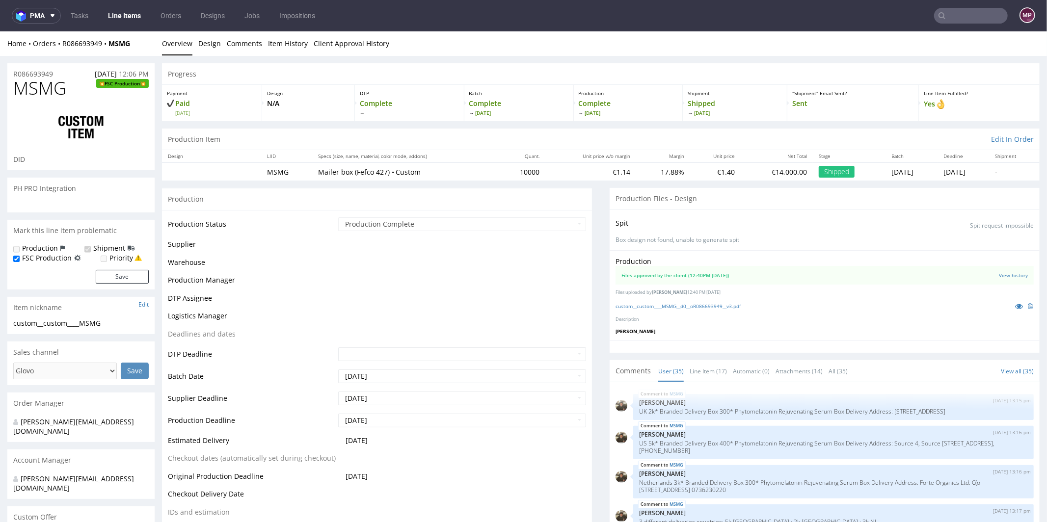
scroll to position [1382, 0]
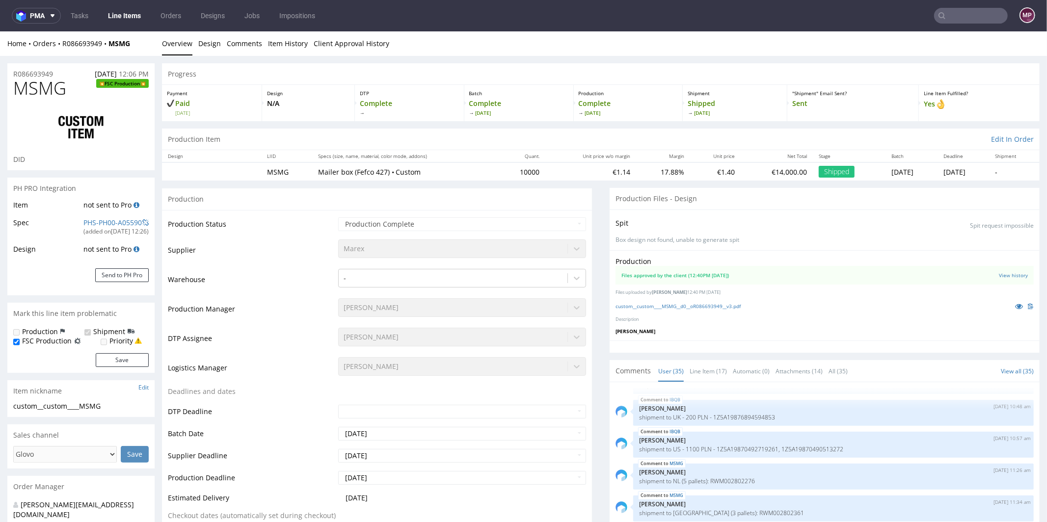
select select "in_progress"
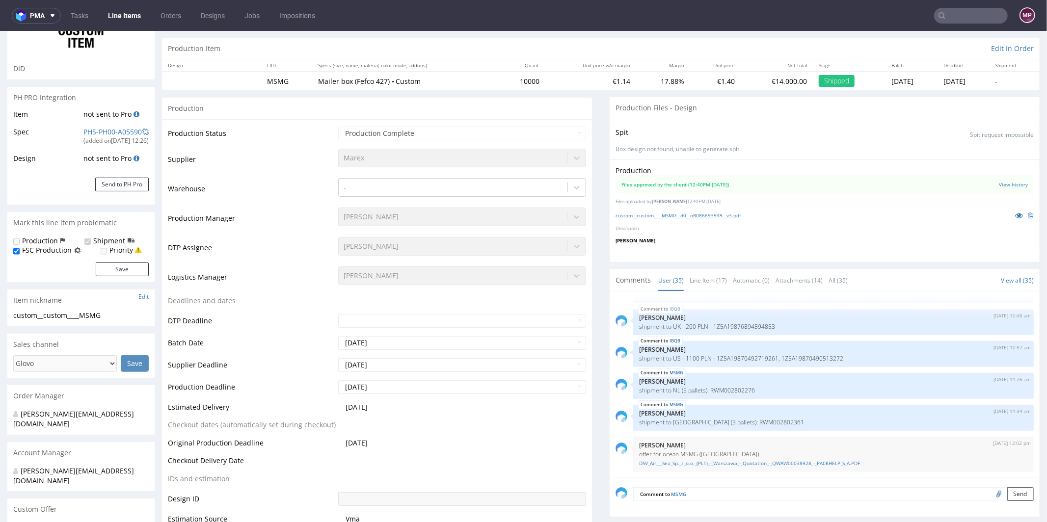
scroll to position [6, 0]
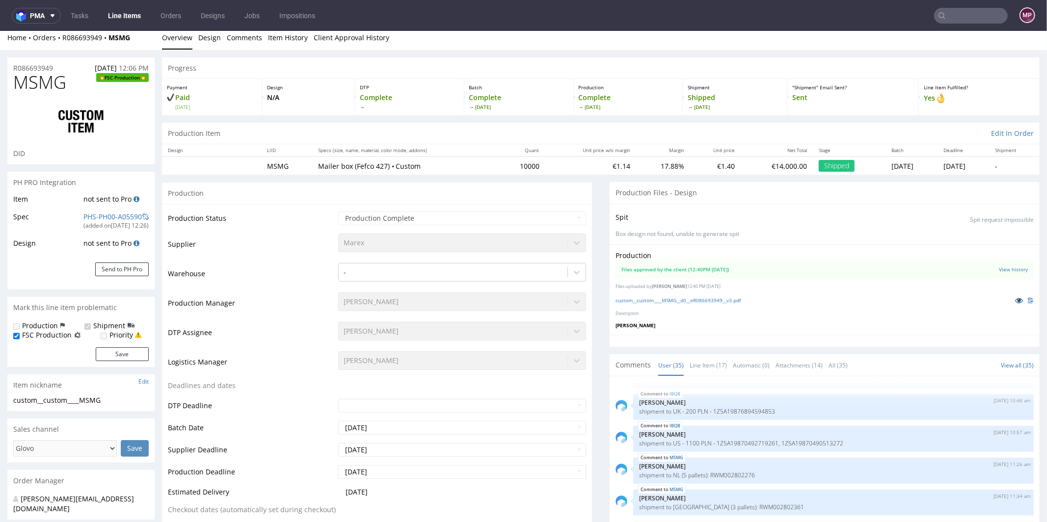
click at [1015, 300] on icon at bounding box center [1019, 300] width 8 height 7
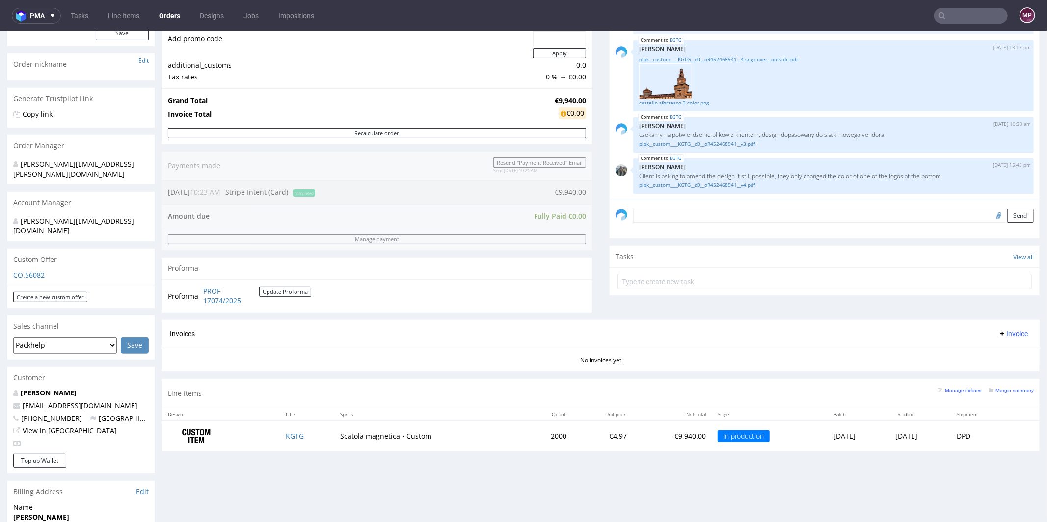
scroll to position [348, 0]
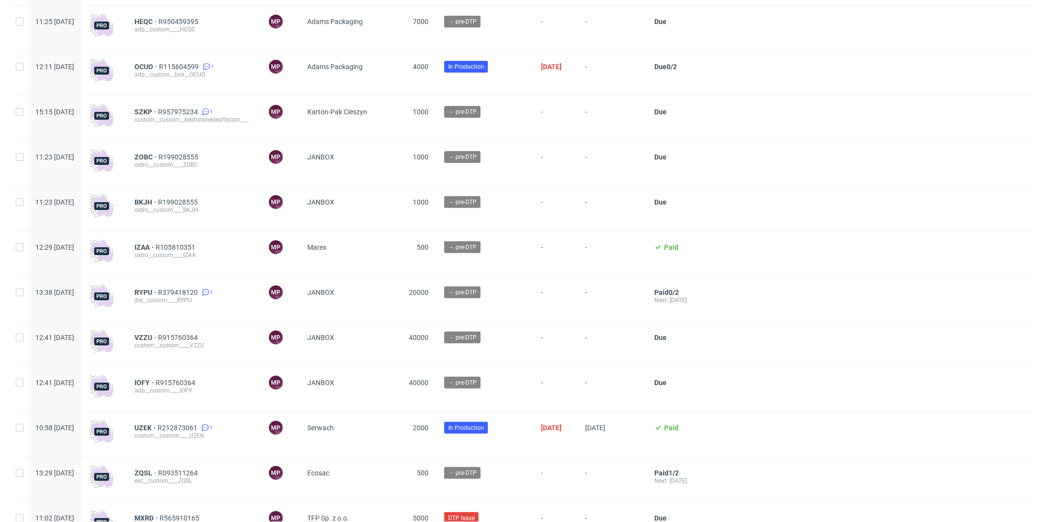
scroll to position [238, 0]
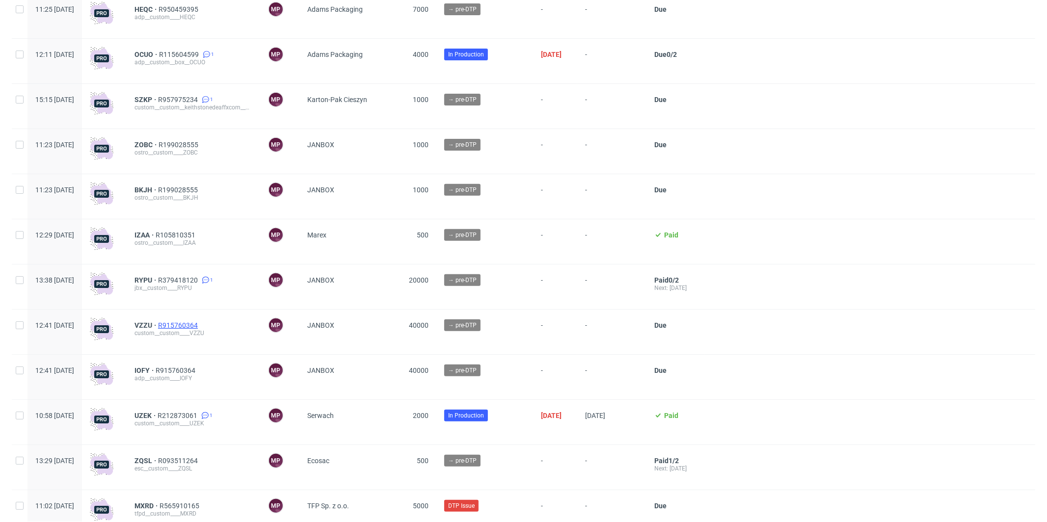
click at [200, 325] on span "R915760364" at bounding box center [179, 326] width 42 height 8
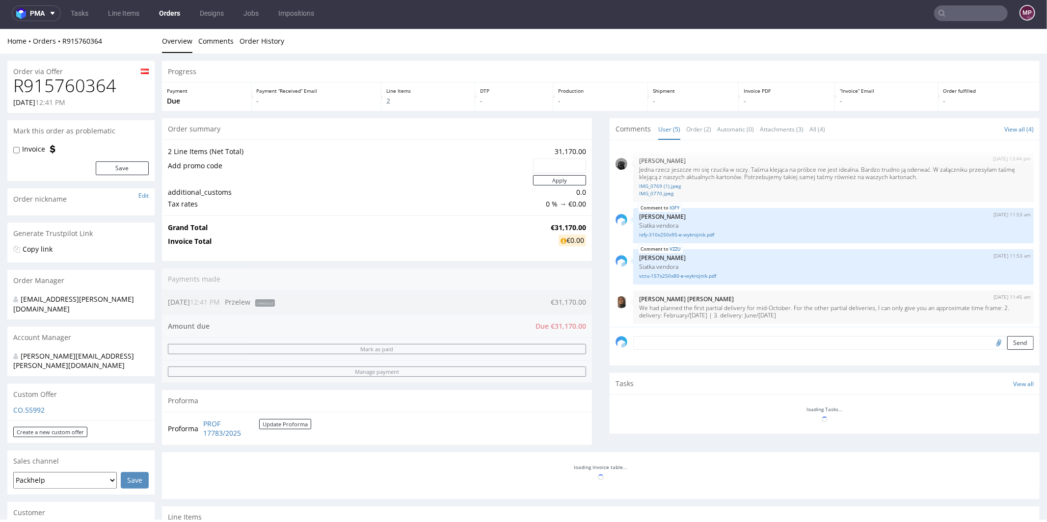
scroll to position [42, 0]
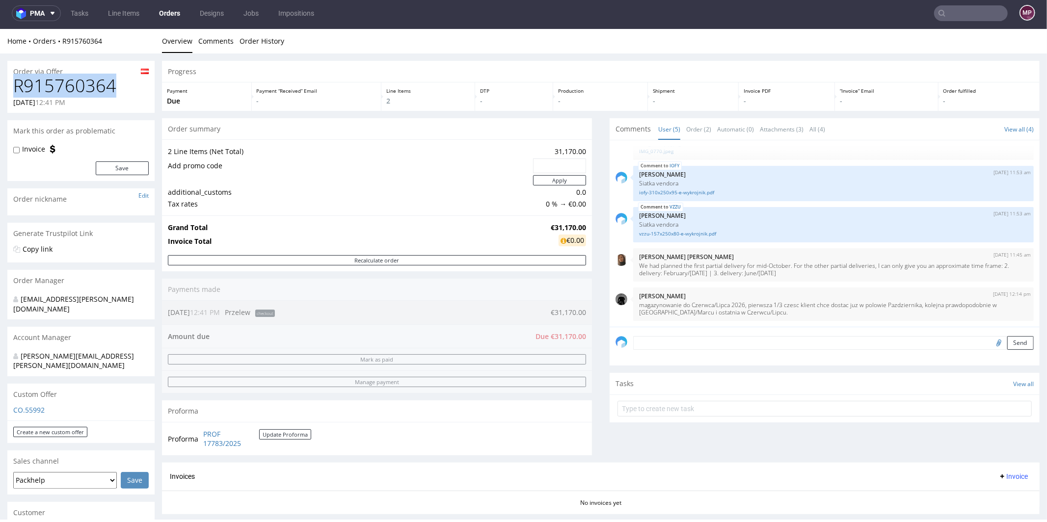
drag, startPoint x: 134, startPoint y: 87, endPoint x: 15, endPoint y: 87, distance: 118.8
click at [15, 87] on h1 "R915760364" at bounding box center [81, 86] width 136 height 20
copy h1 "R915760364"
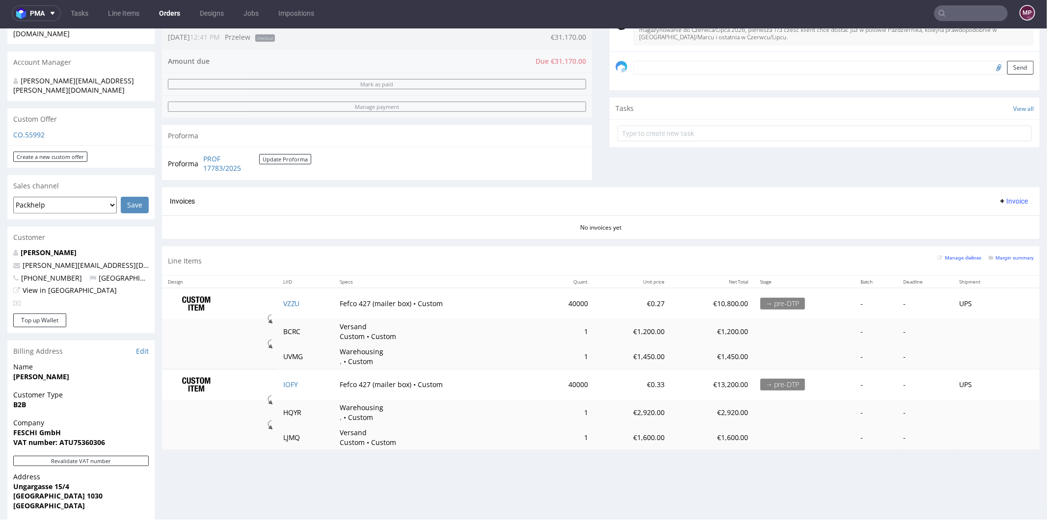
scroll to position [375, 0]
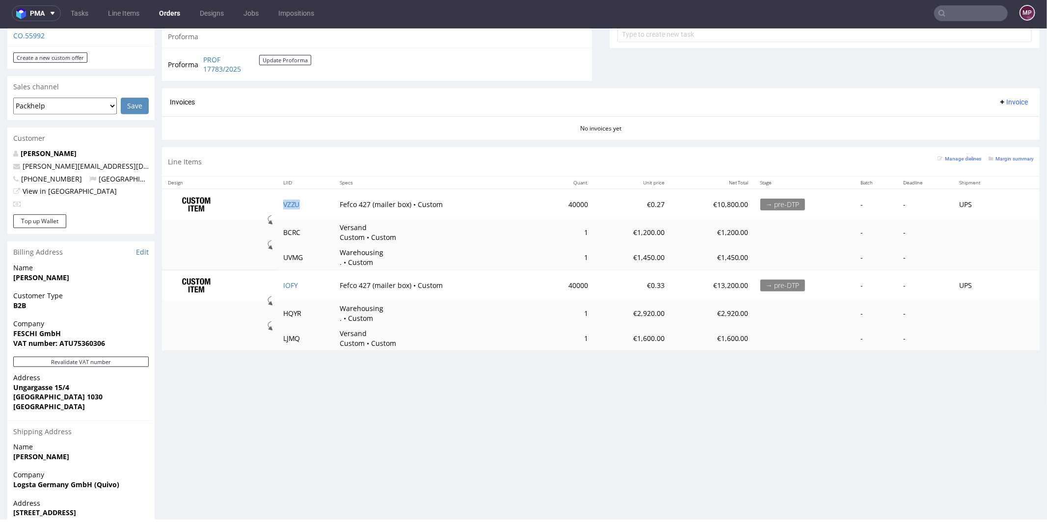
click at [303, 202] on td "VZZU" at bounding box center [305, 204] width 57 height 31
copy link "VZZU"
click at [302, 282] on td "IOFY" at bounding box center [305, 285] width 57 height 30
copy link "IOFY"
click at [305, 198] on td "VZZU" at bounding box center [305, 204] width 57 height 31
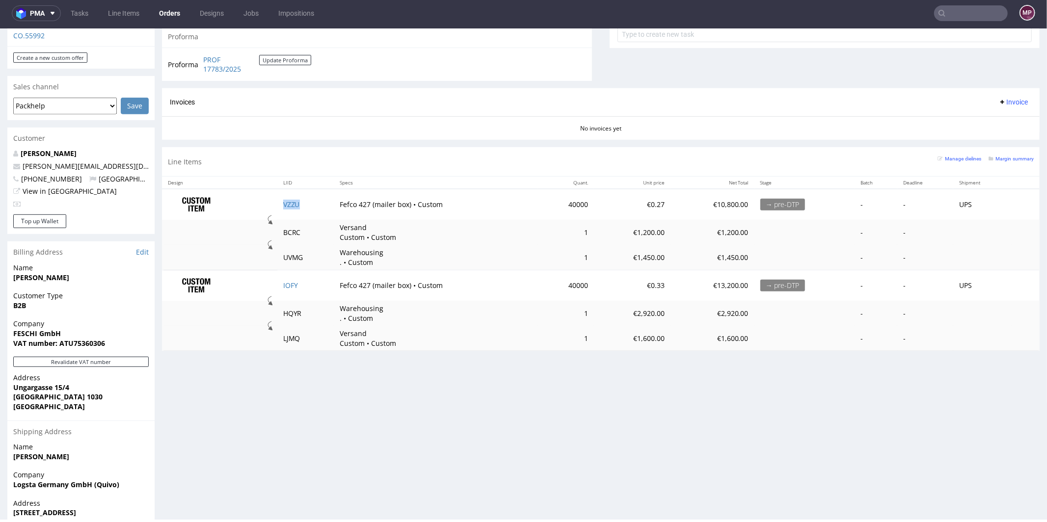
copy link "VZZU"
click at [306, 280] on td "IOFY" at bounding box center [305, 285] width 57 height 30
copy link "IOFY"
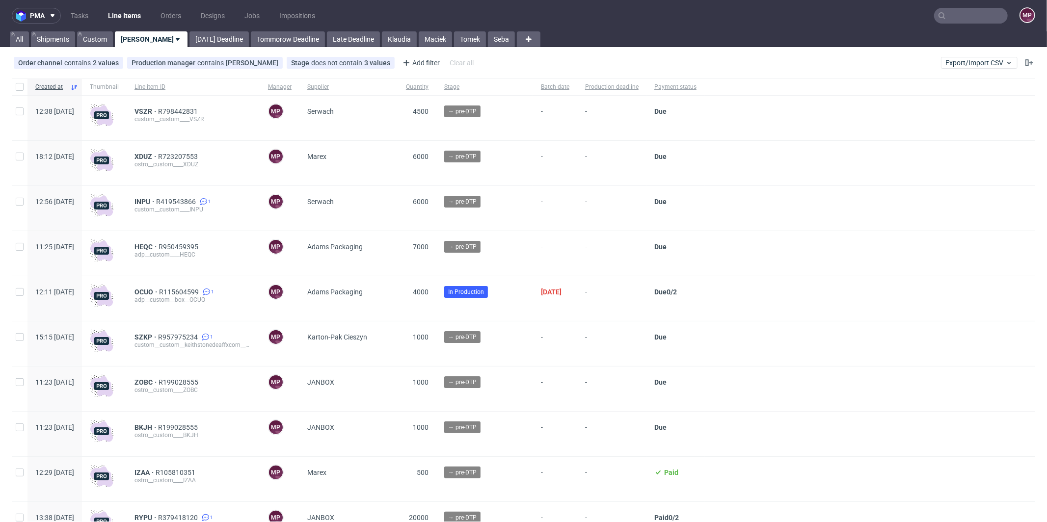
click at [954, 17] on input "text" at bounding box center [971, 16] width 74 height 16
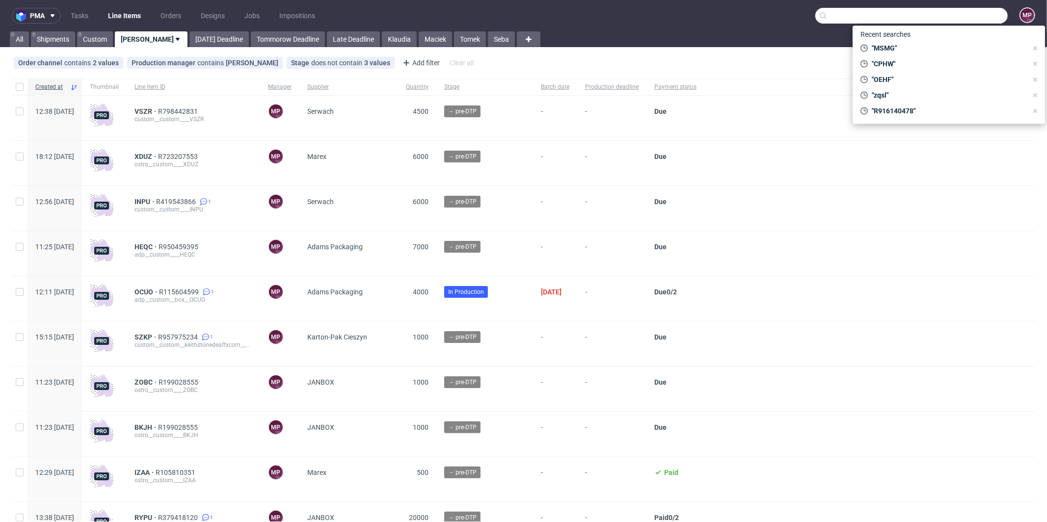
paste input "MXRD"
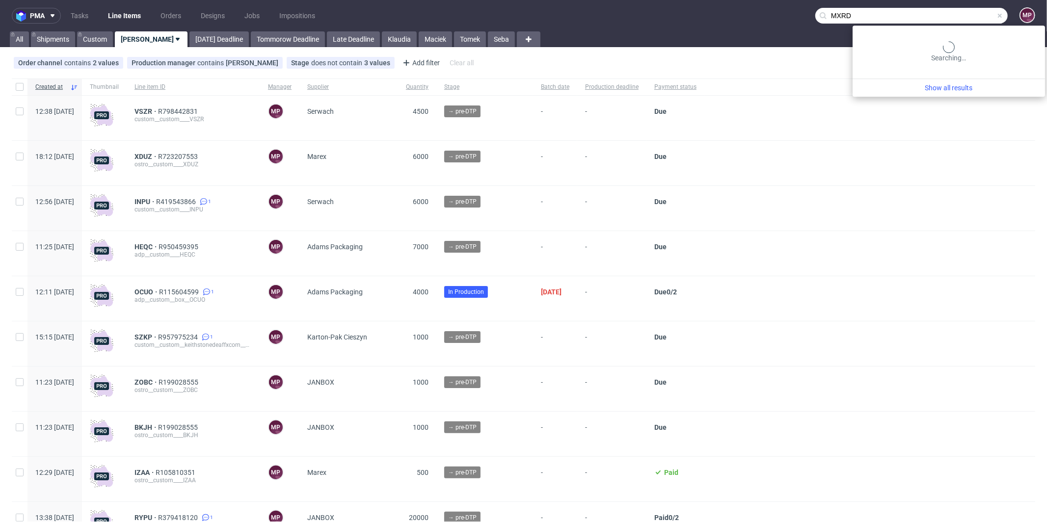
type input "MXRD"
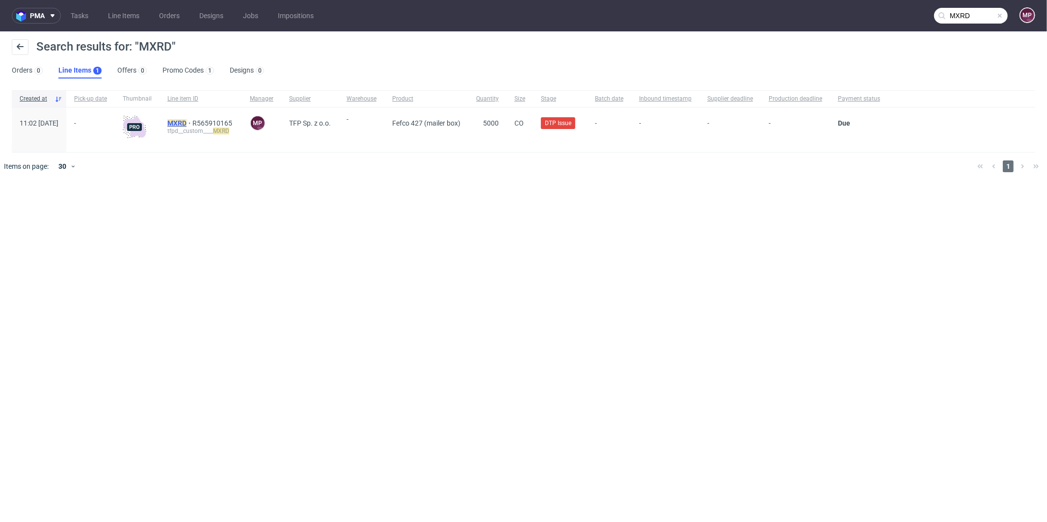
click at [187, 122] on mark "MXRD" at bounding box center [176, 123] width 19 height 8
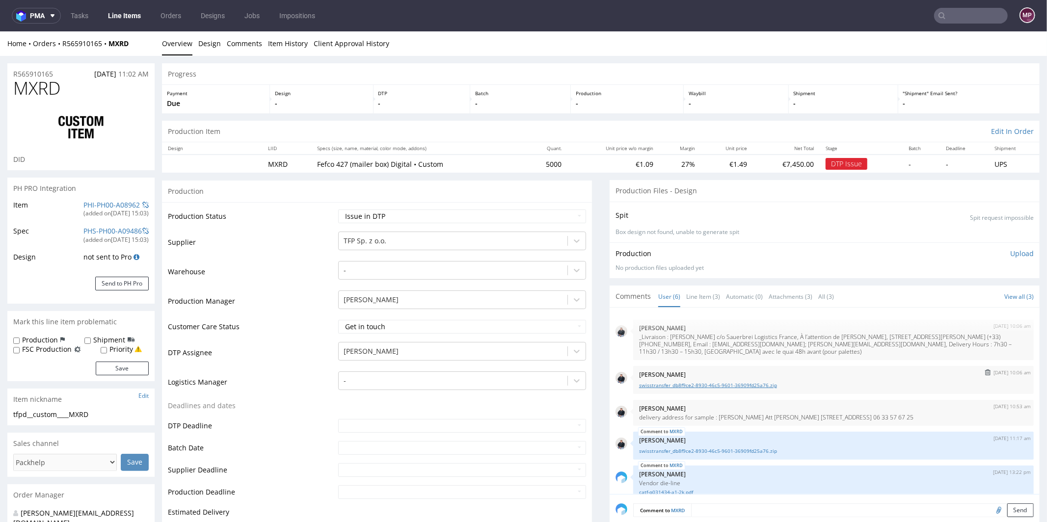
click at [701, 383] on link "swisstransfer_db8f9ce2-8930-46c5-9601-36909fd25a76.zip" at bounding box center [833, 385] width 389 height 7
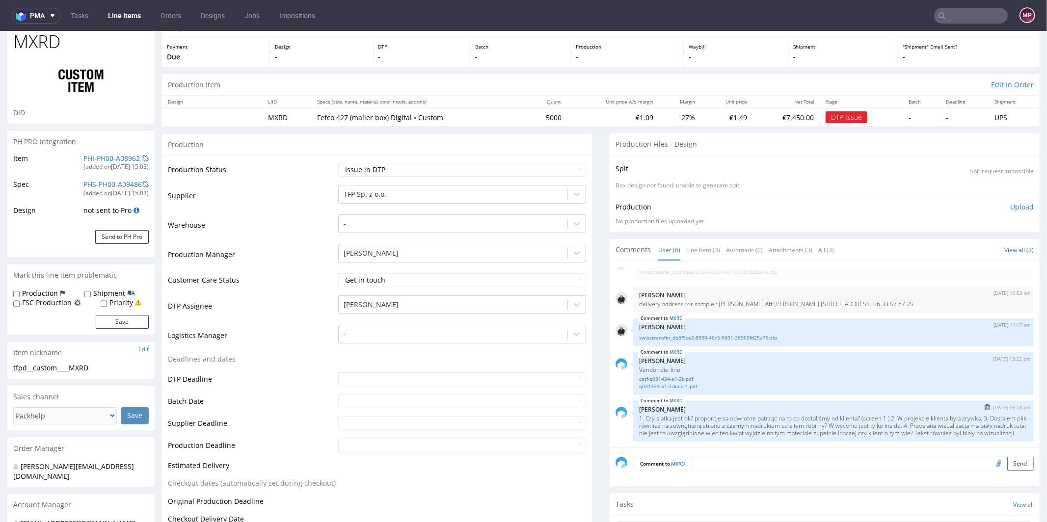
scroll to position [47, 0]
click at [708, 464] on textarea at bounding box center [862, 463] width 343 height 14
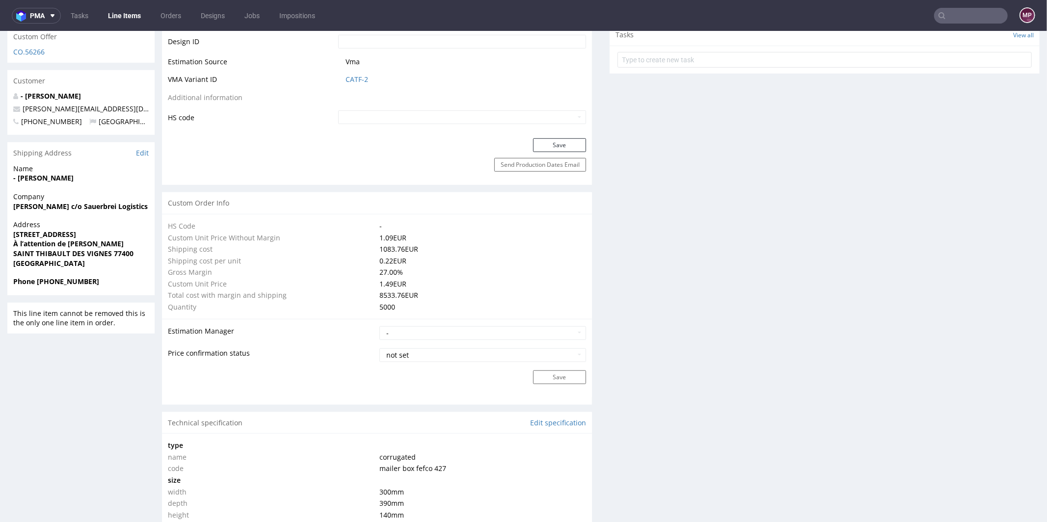
scroll to position [475, 0]
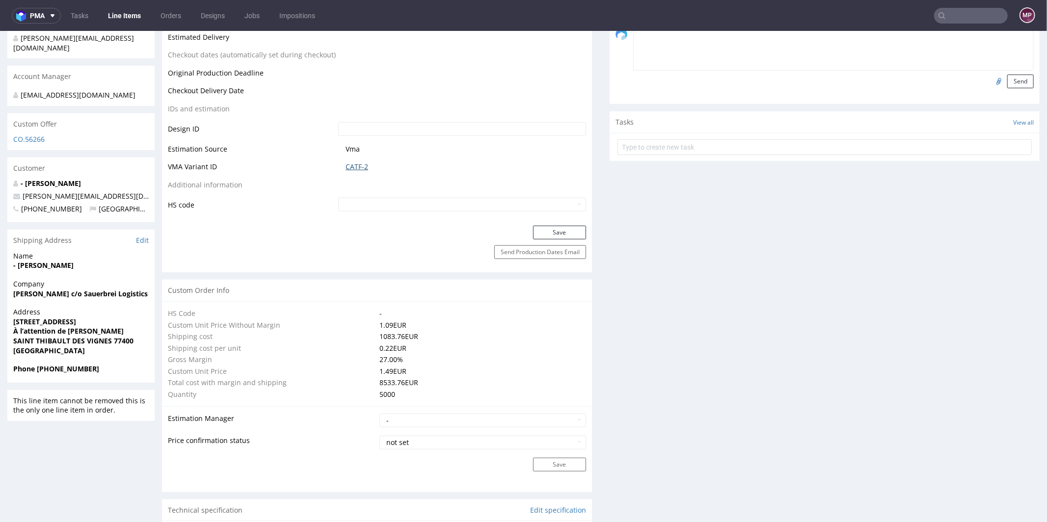
click at [360, 168] on link "CATF-2" at bounding box center [357, 167] width 23 height 10
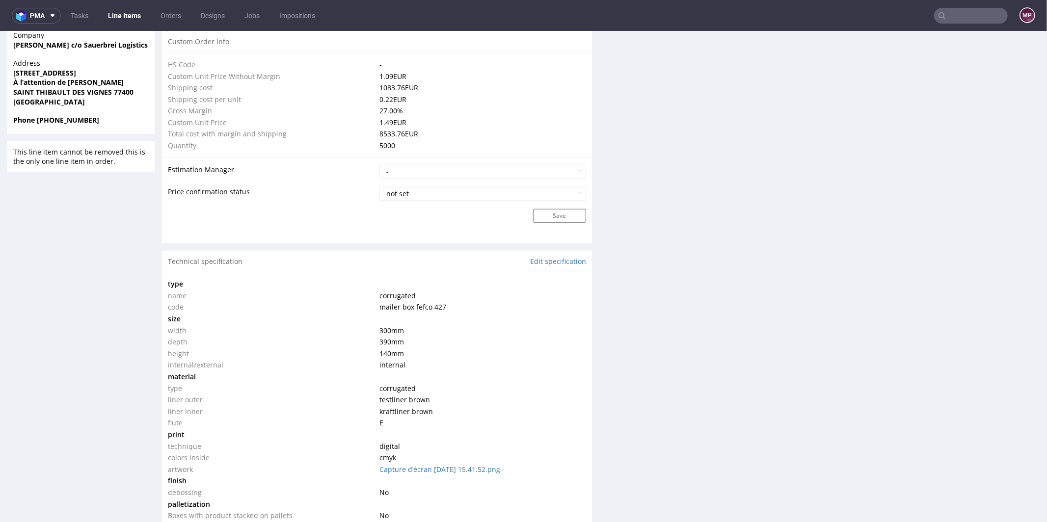
scroll to position [824, 0]
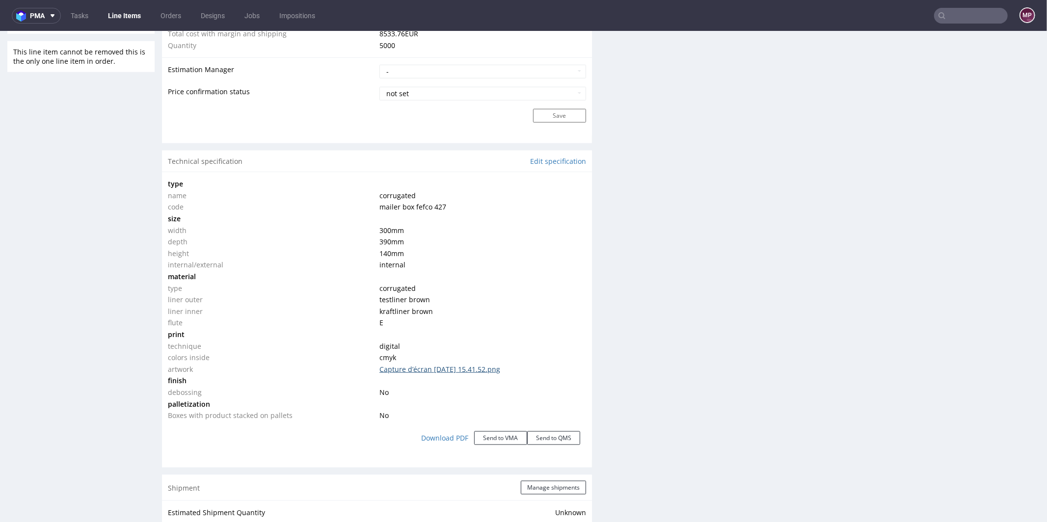
click at [411, 370] on link "Capture d’écran 2025-07-18 à 15.41.52.png" at bounding box center [440, 368] width 121 height 9
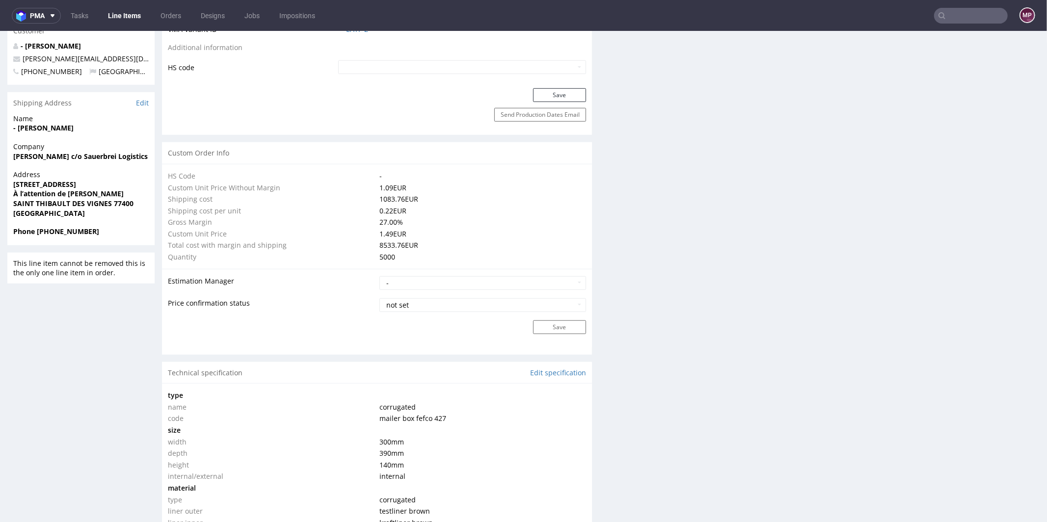
scroll to position [239, 0]
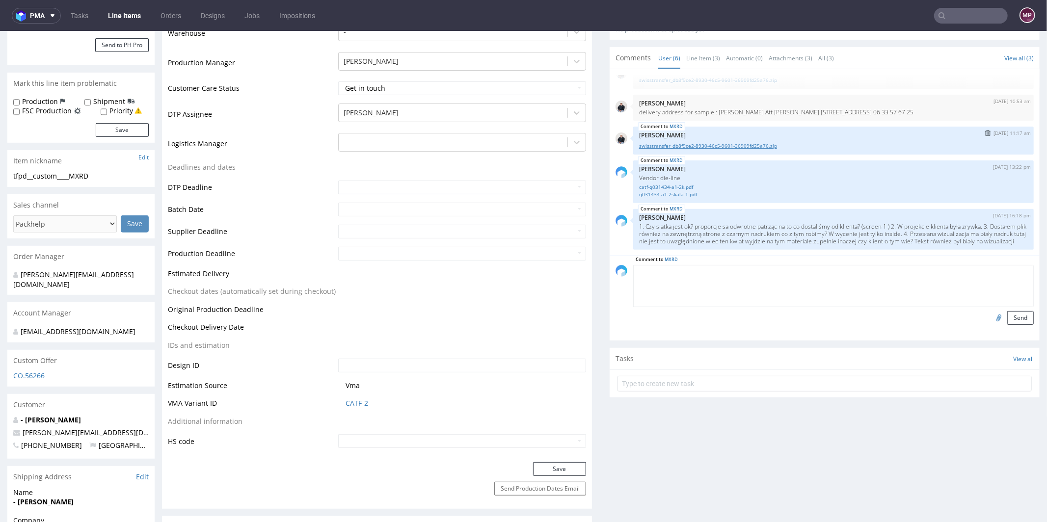
click at [714, 142] on link "swisstransfer_db8f9ce2-8930-46c5-9601-36909fd25a76.zip" at bounding box center [833, 145] width 389 height 7
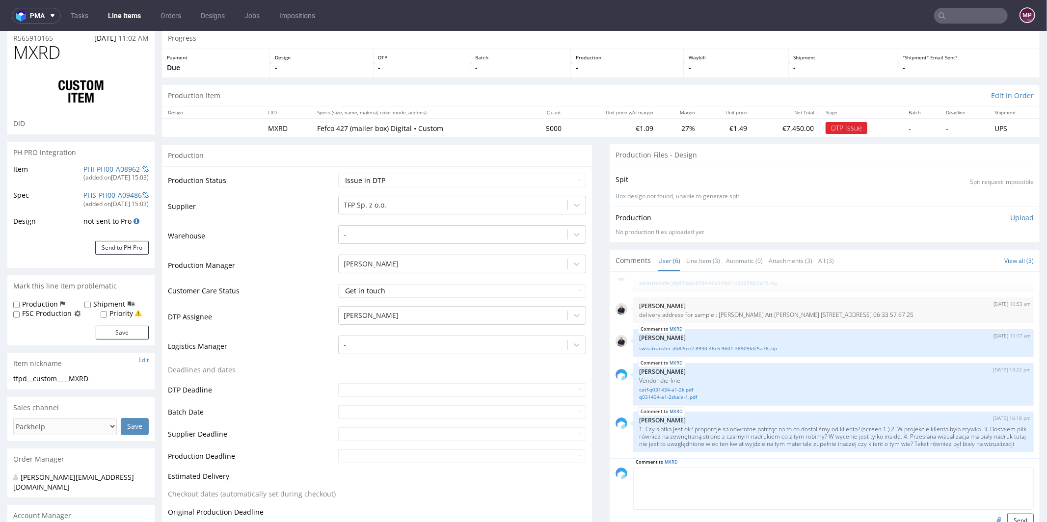
scroll to position [0, 0]
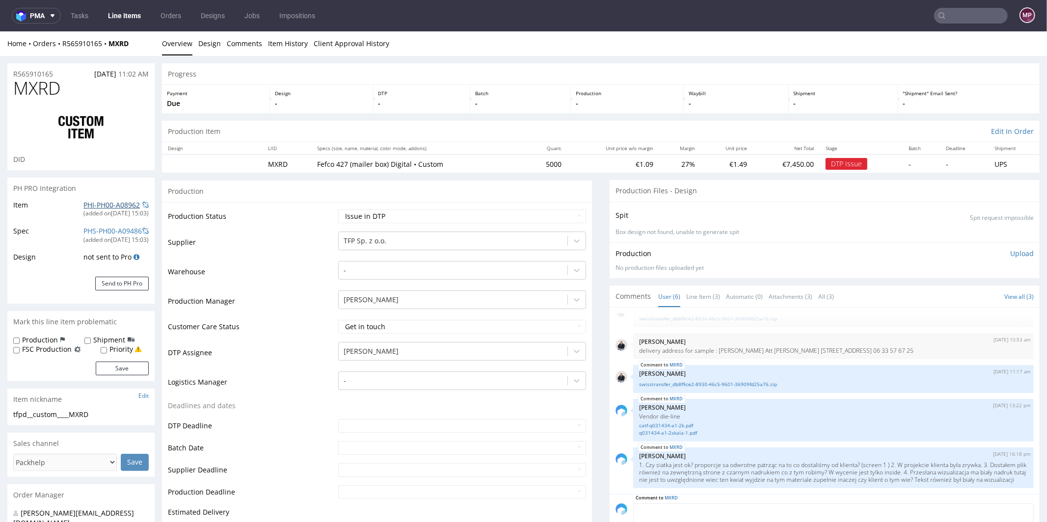
click at [107, 203] on link "PHI-PH00-A08962" at bounding box center [111, 204] width 56 height 9
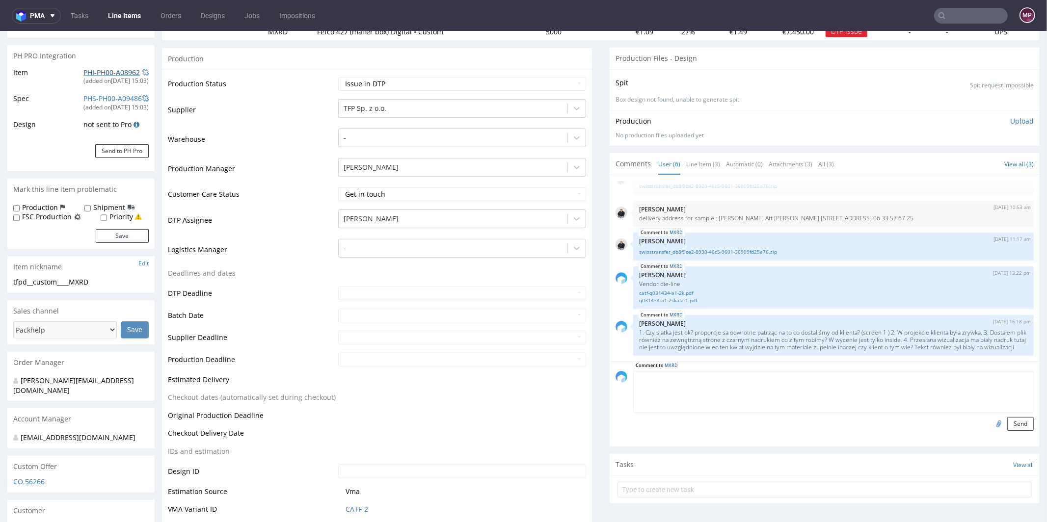
scroll to position [228, 0]
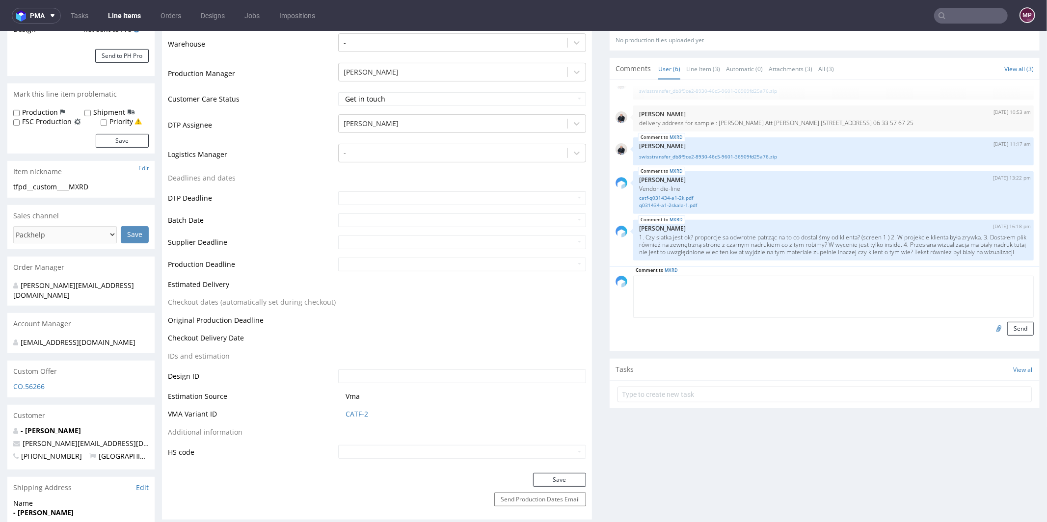
click at [646, 287] on textarea at bounding box center [833, 296] width 401 height 42
paste textarea "Panie Michale, widzę, ze poprzednio był liczony nadruk jednostronny, a teraz do…"
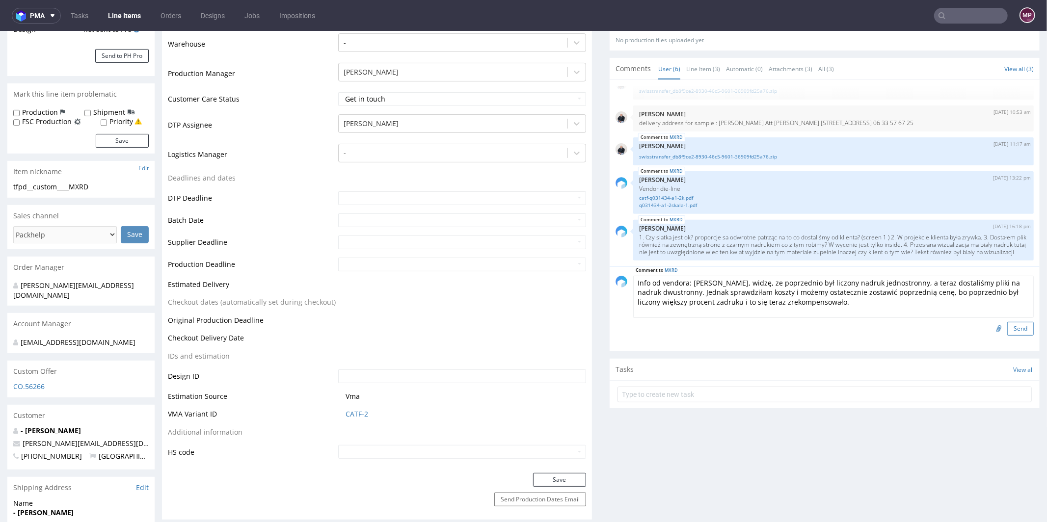
type textarea "Info od vendora: Panie Michale, widzę, ze poprzednio był liczony nadruk jednost…"
click at [1008, 323] on button "Send" at bounding box center [1021, 329] width 27 height 14
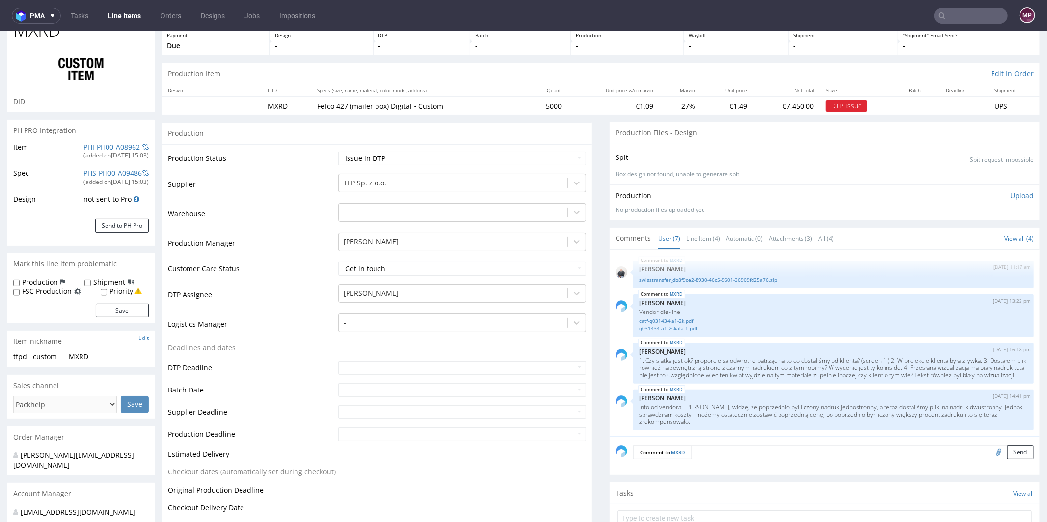
scroll to position [0, 0]
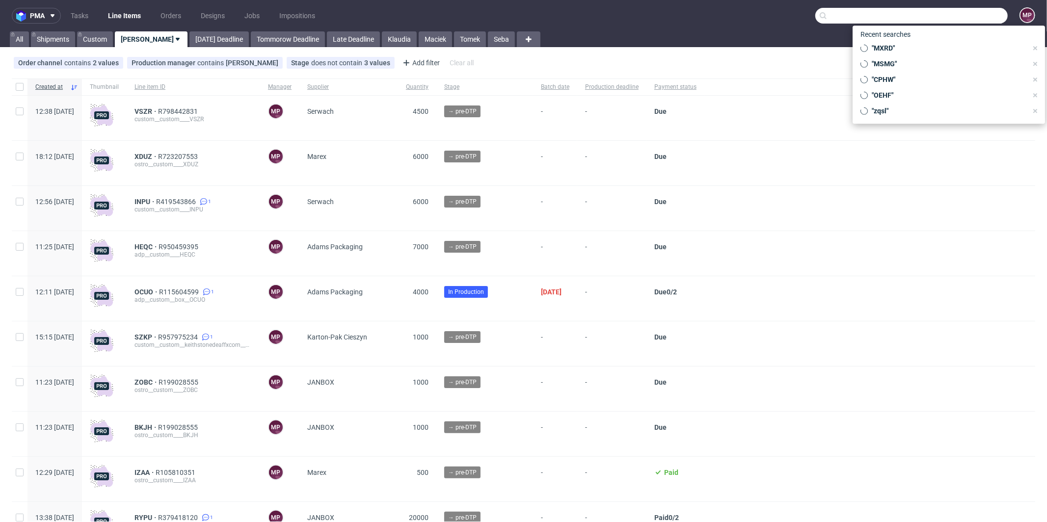
click at [951, 15] on input "text" at bounding box center [912, 16] width 192 height 16
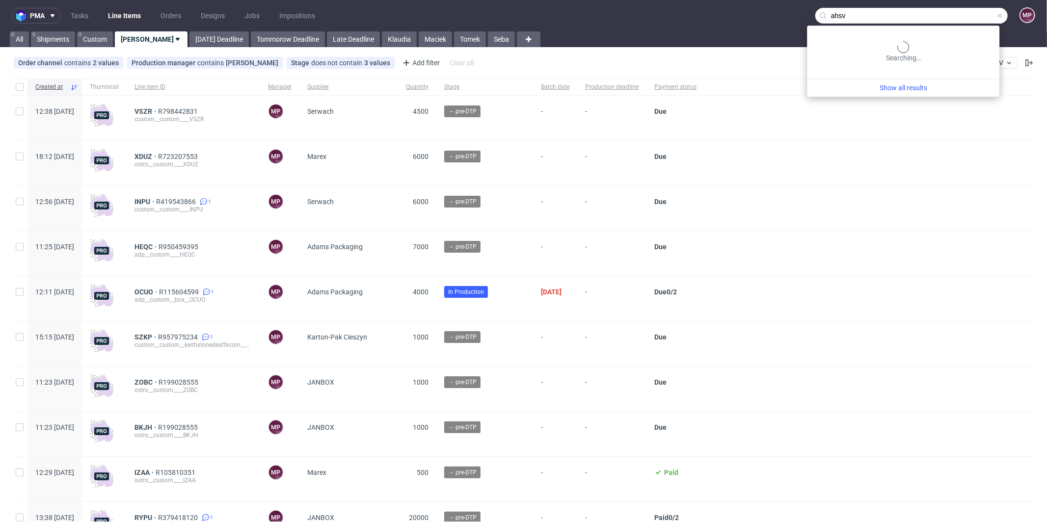
type input "ahsv"
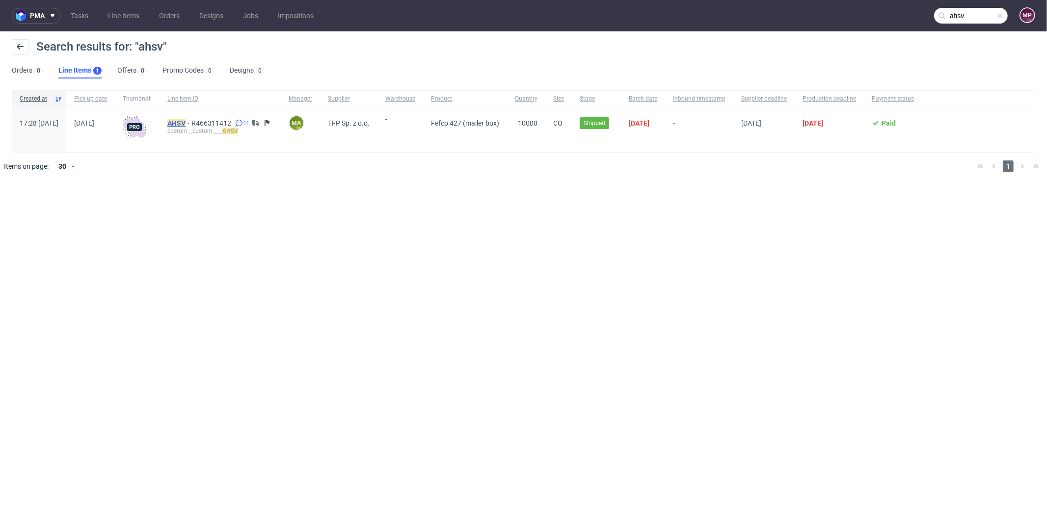
click at [186, 123] on mark "AHSV" at bounding box center [176, 123] width 18 height 8
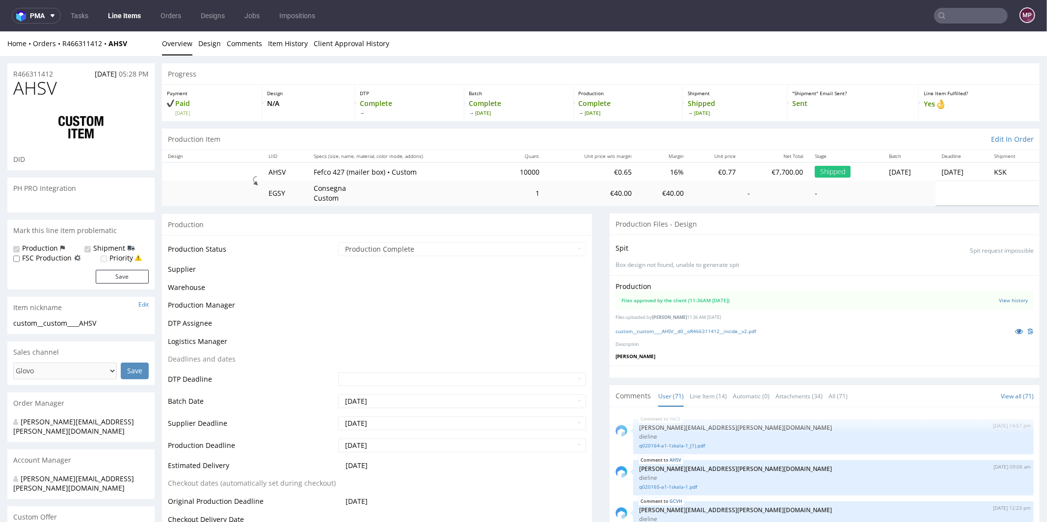
scroll to position [2513, 0]
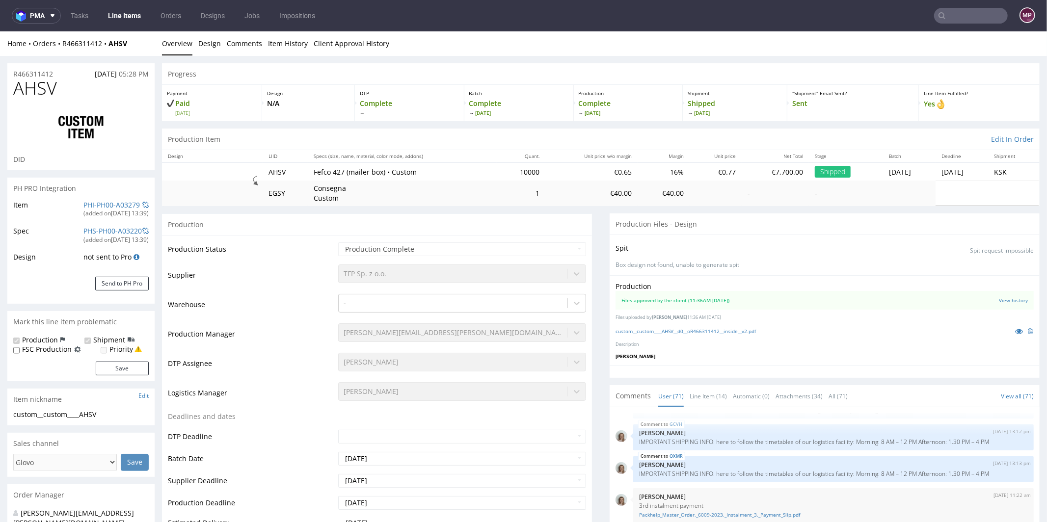
select select "in_progress"
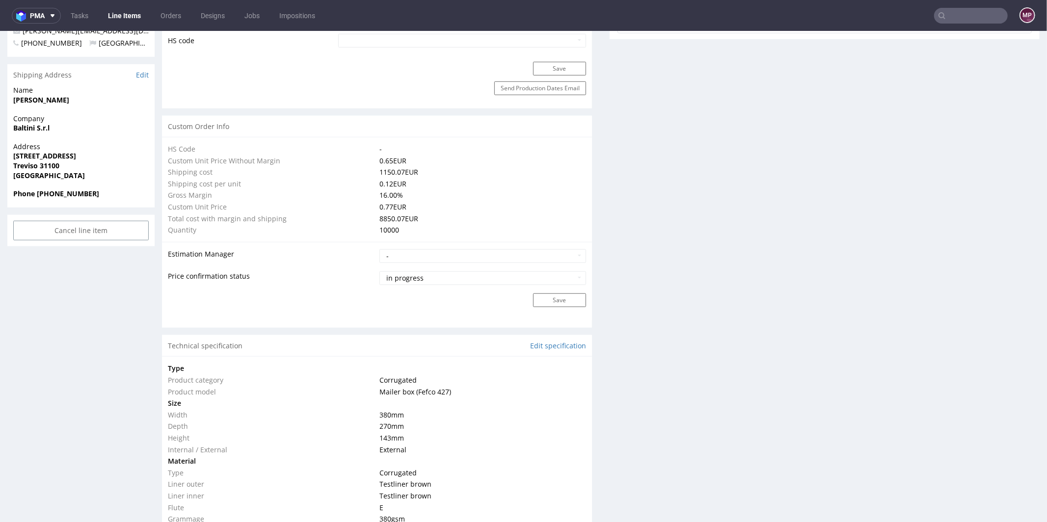
scroll to position [735, 0]
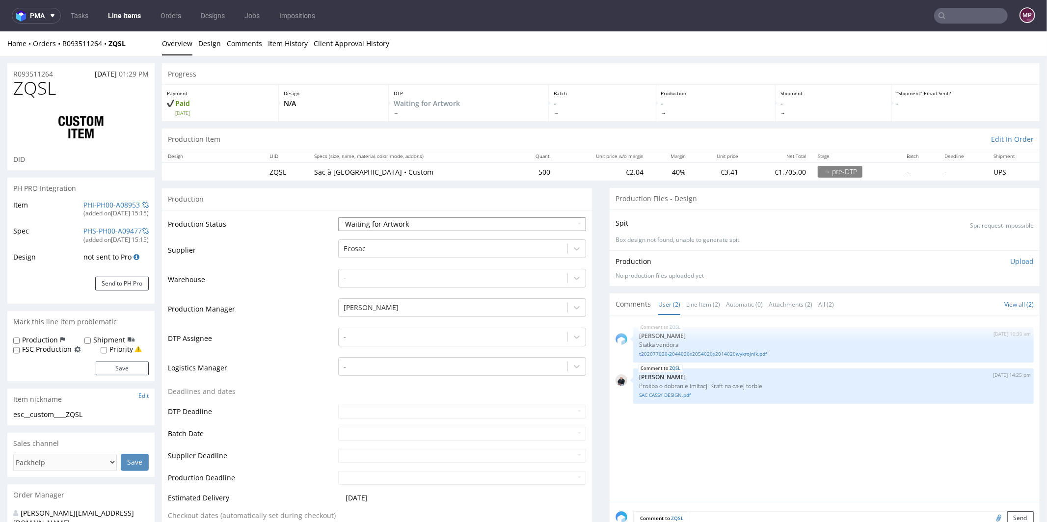
click at [418, 224] on select "Waiting for Artwork Waiting for Diecut Waiting for Mockup Waiting for DTP Waiti…" at bounding box center [462, 224] width 248 height 14
select select "dtp_waiting_for_check"
click at [338, 217] on select "Waiting for Artwork Waiting for Diecut Waiting for Mockup Waiting for DTP Waiti…" at bounding box center [462, 224] width 248 height 14
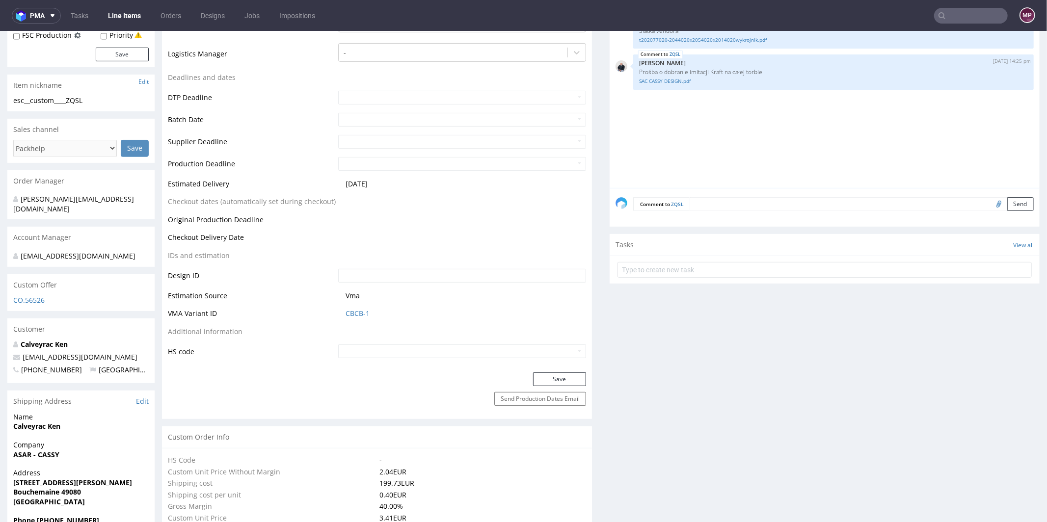
scroll to position [385, 0]
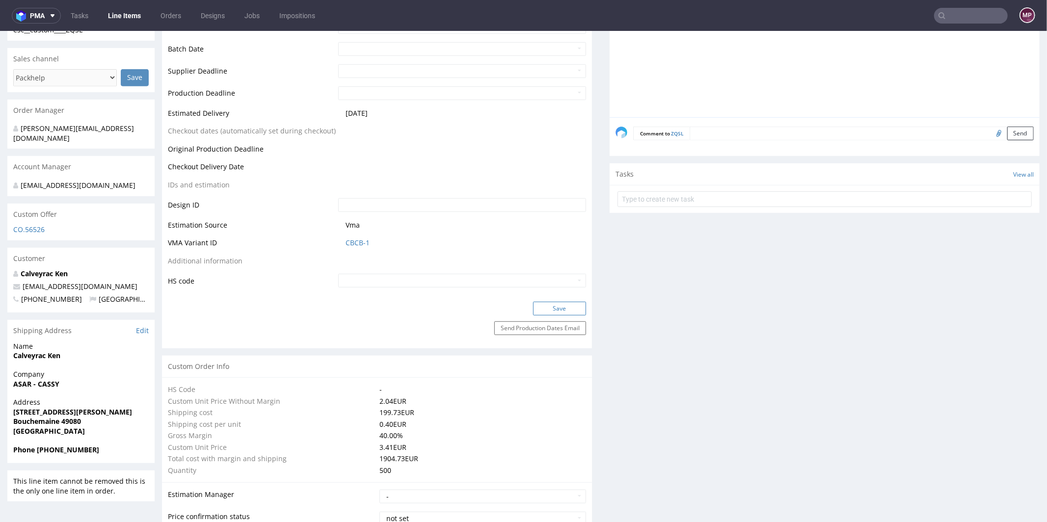
click at [556, 310] on button "Save" at bounding box center [559, 308] width 53 height 14
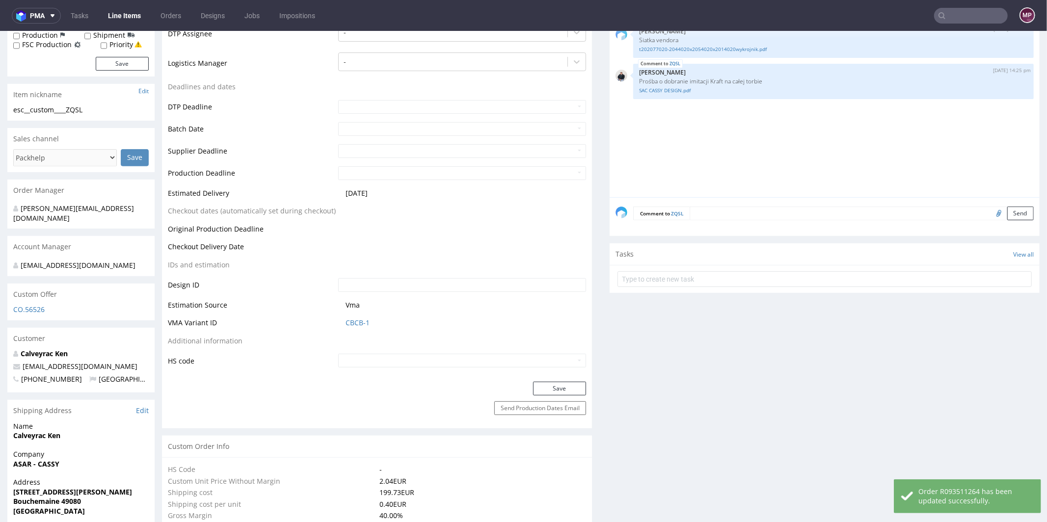
scroll to position [0, 0]
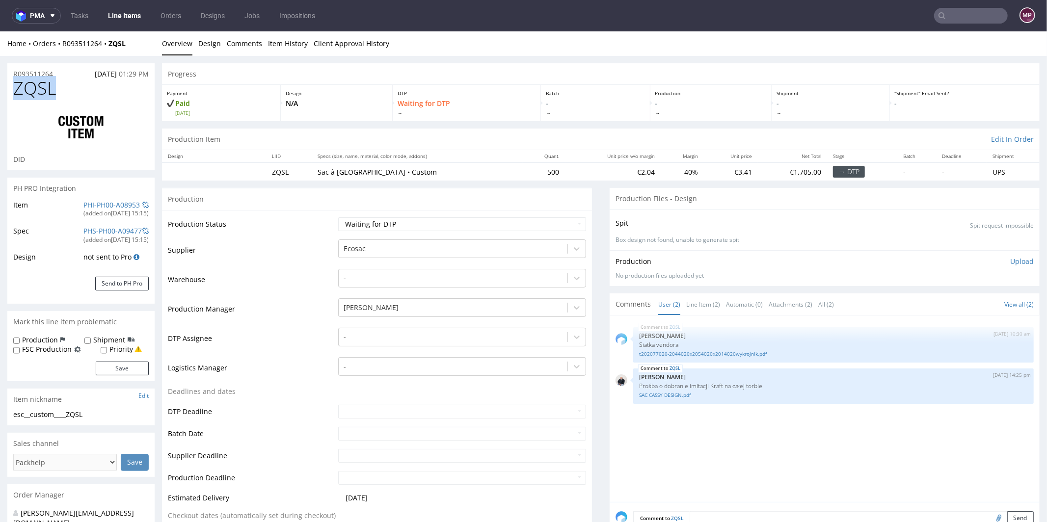
drag, startPoint x: 68, startPoint y: 92, endPoint x: 16, endPoint y: 91, distance: 52.1
click at [16, 91] on h1 "ZQSL" at bounding box center [81, 88] width 136 height 20
copy span "ZQSL"
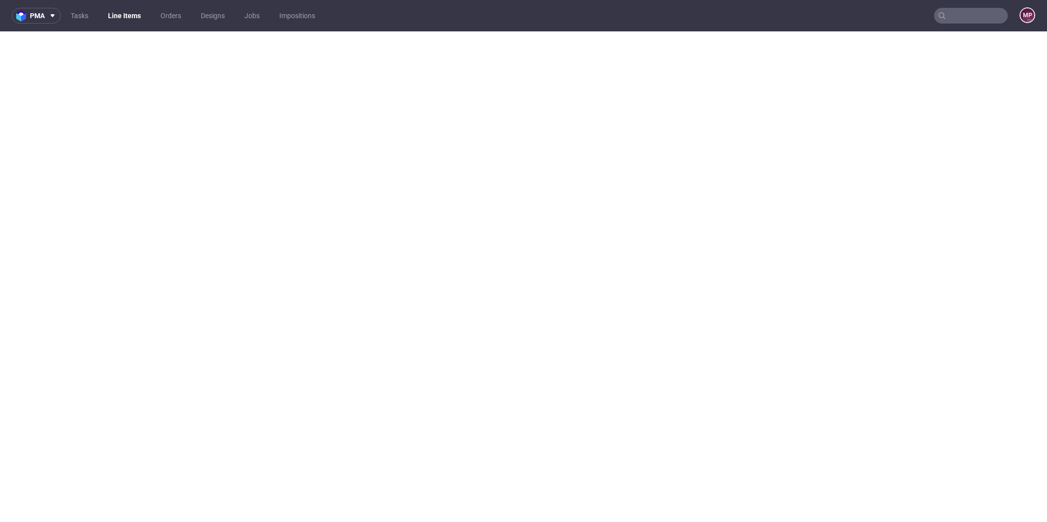
select select "in_progress"
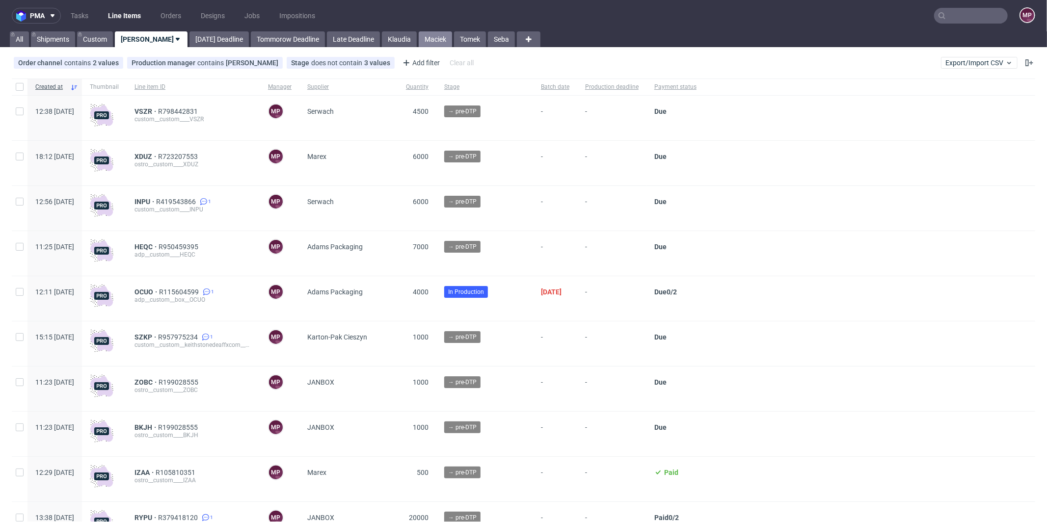
click at [419, 40] on link "Maciek" at bounding box center [435, 39] width 33 height 16
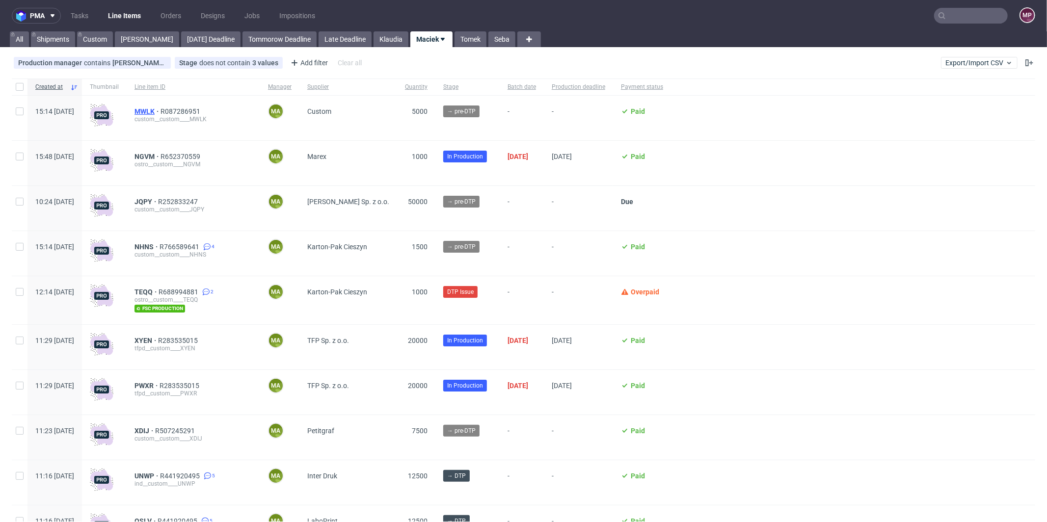
click at [161, 110] on span "MWLK" at bounding box center [148, 112] width 26 height 8
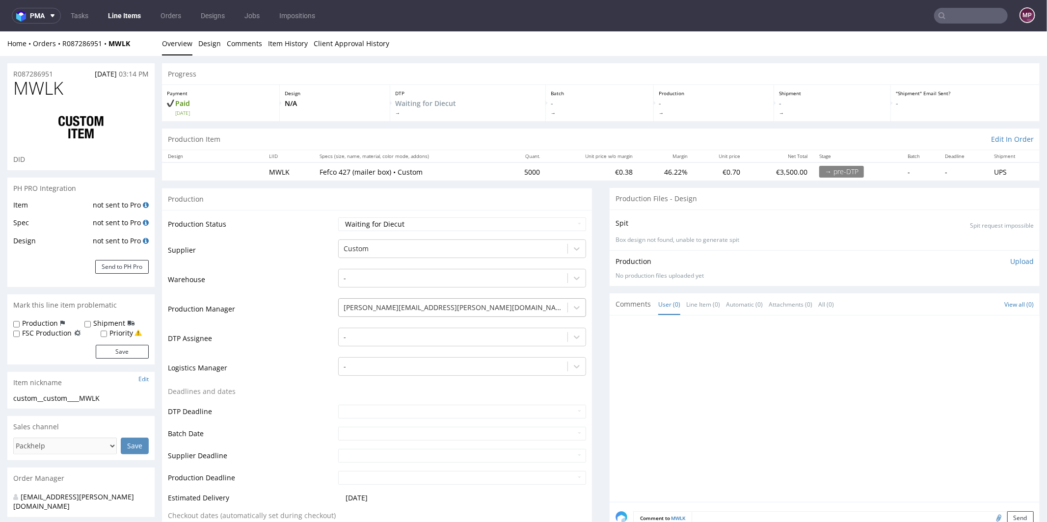
click at [412, 311] on div at bounding box center [453, 307] width 219 height 12
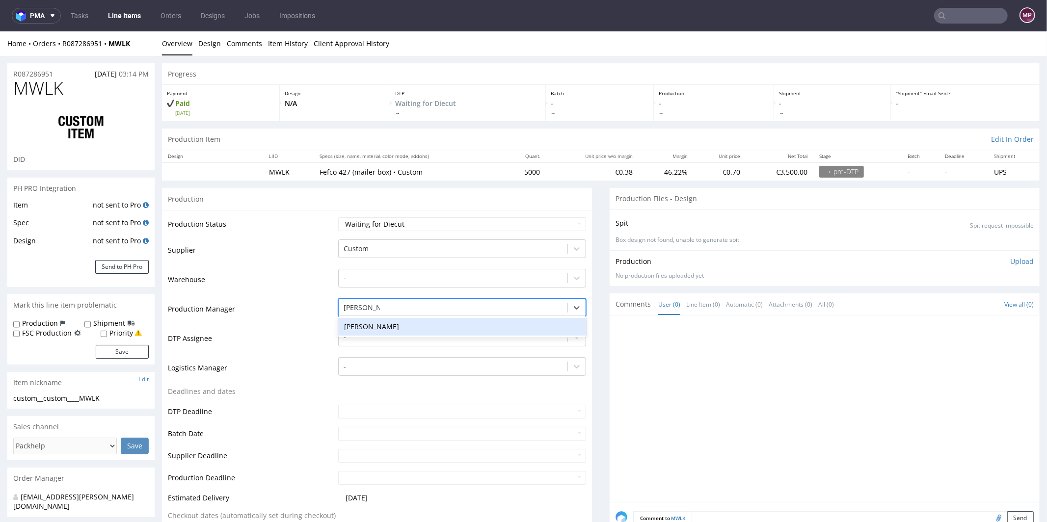
type input "michał pala"
click at [429, 326] on div "[PERSON_NAME]" at bounding box center [462, 327] width 248 height 18
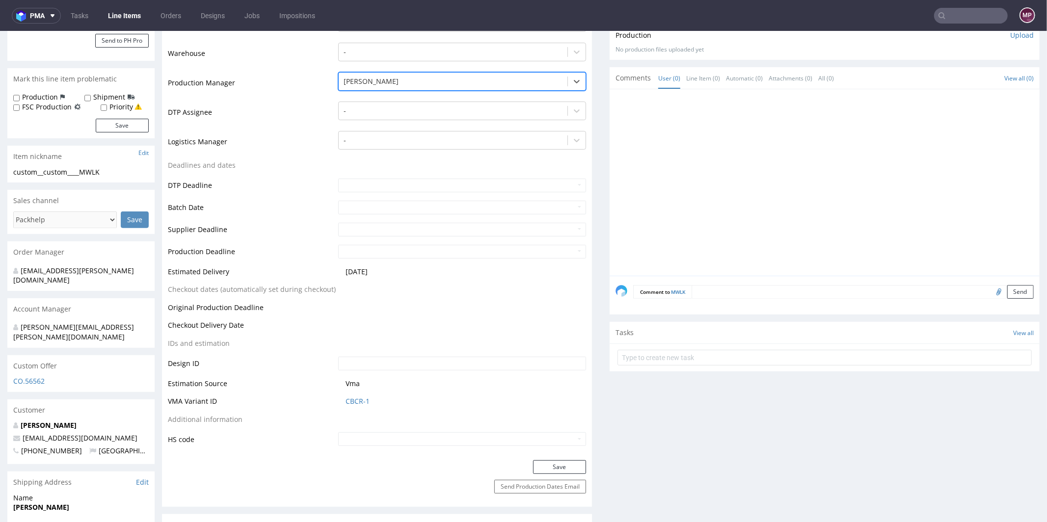
scroll to position [293, 0]
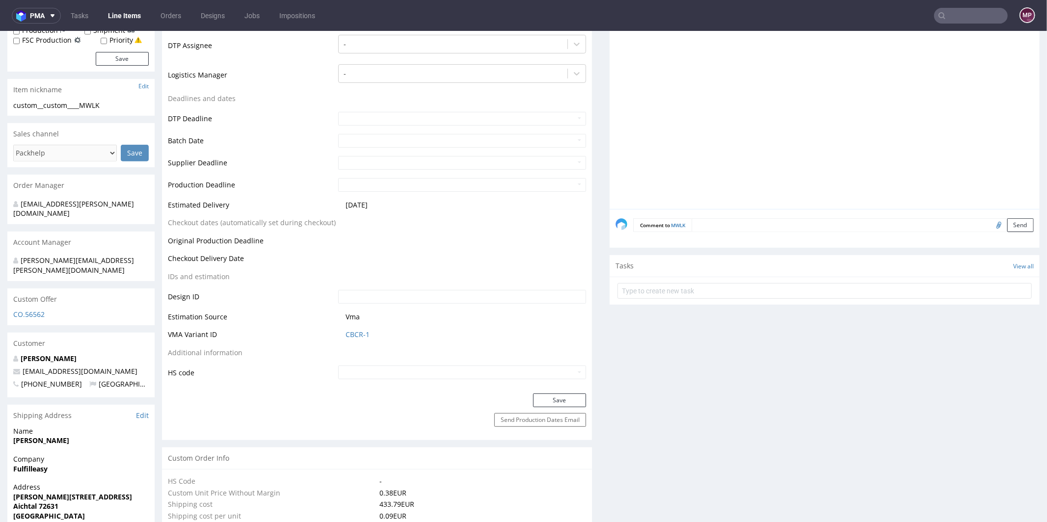
click at [521, 394] on div "Save" at bounding box center [377, 403] width 430 height 20
click at [523, 396] on div "Save" at bounding box center [377, 403] width 430 height 20
click at [533, 396] on button "Save" at bounding box center [559, 400] width 53 height 14
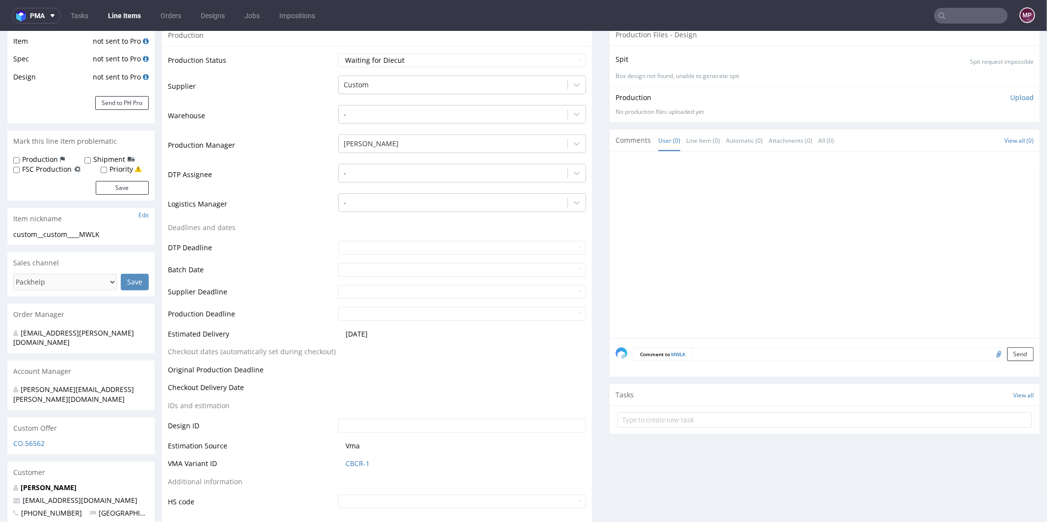
scroll to position [0, 0]
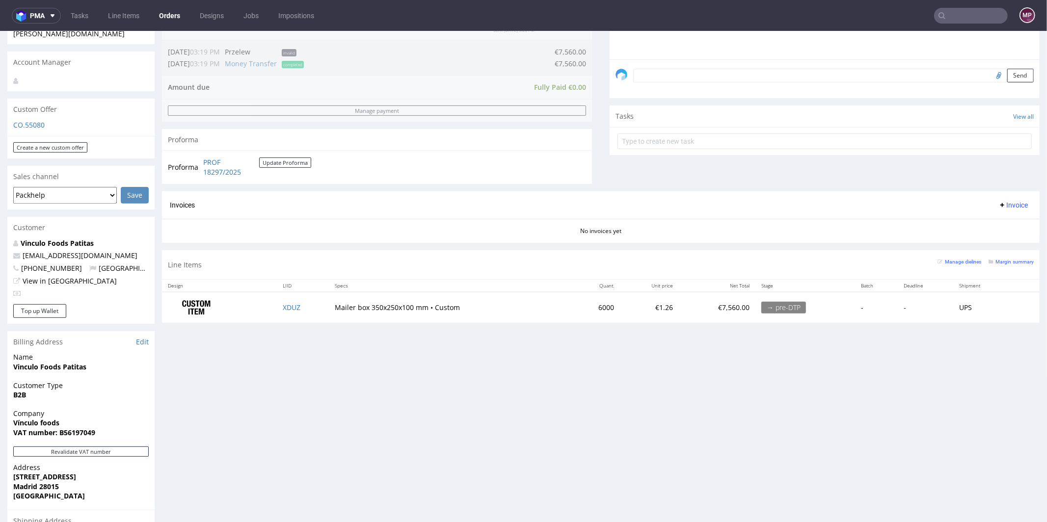
scroll to position [278, 0]
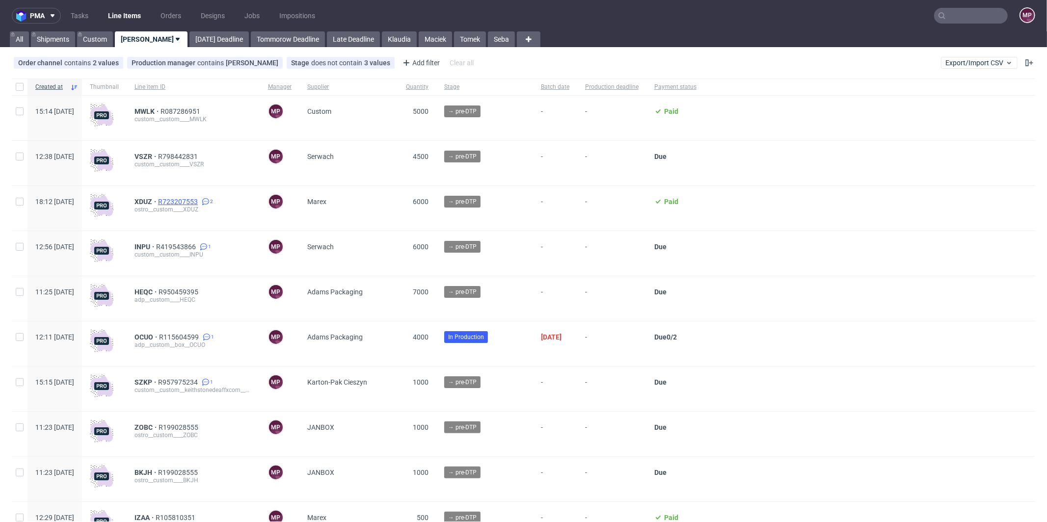
click at [200, 201] on span "R723207553" at bounding box center [179, 202] width 42 height 8
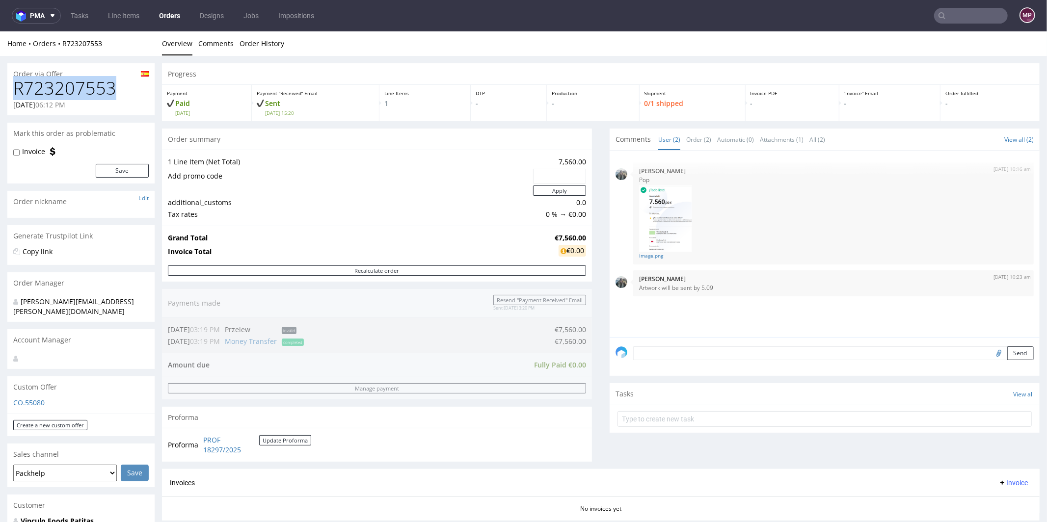
drag, startPoint x: 116, startPoint y: 87, endPoint x: 16, endPoint y: 89, distance: 99.7
click at [16, 89] on h1 "R723207553" at bounding box center [81, 88] width 136 height 20
copy h1 "R723207553"
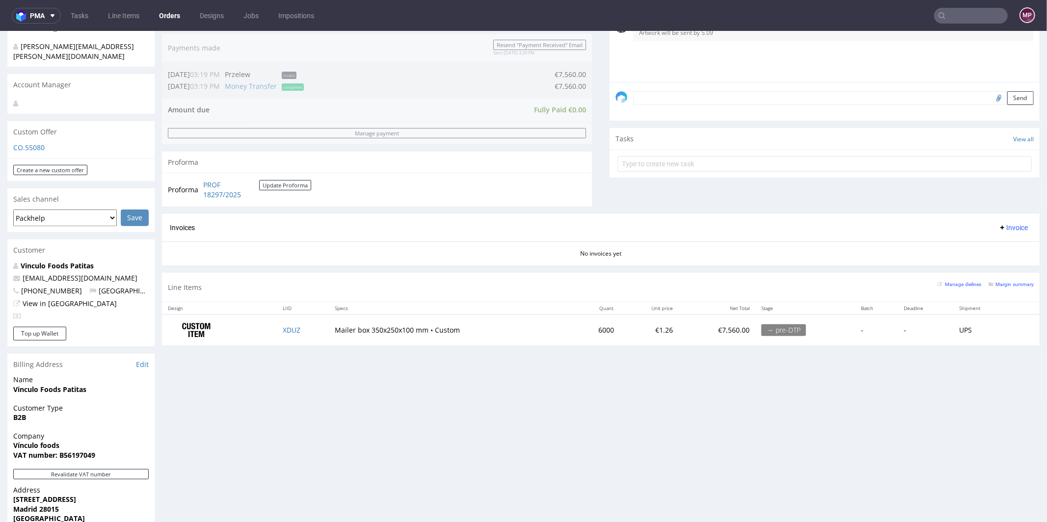
scroll to position [364, 0]
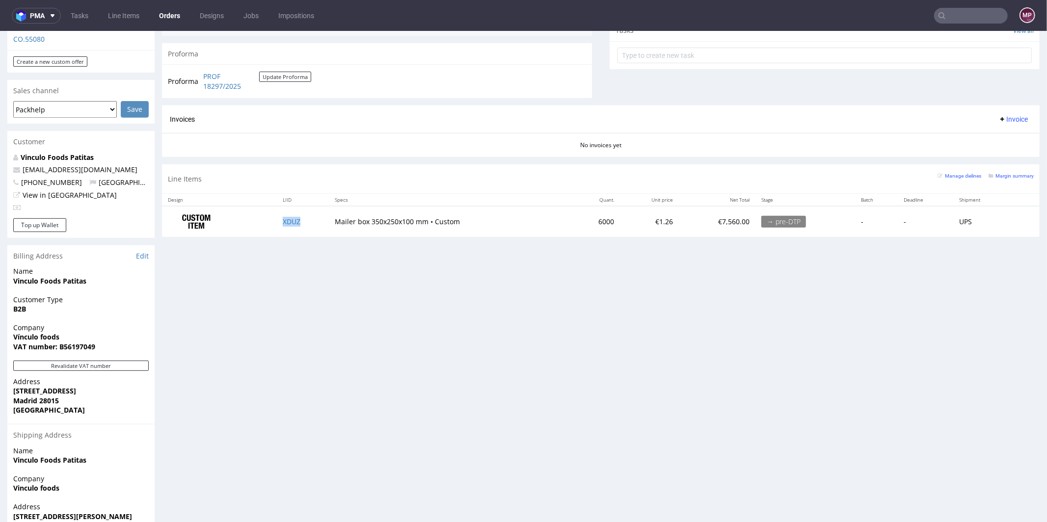
click at [311, 223] on td "XDUZ" at bounding box center [303, 221] width 52 height 31
copy link "XDUZ"
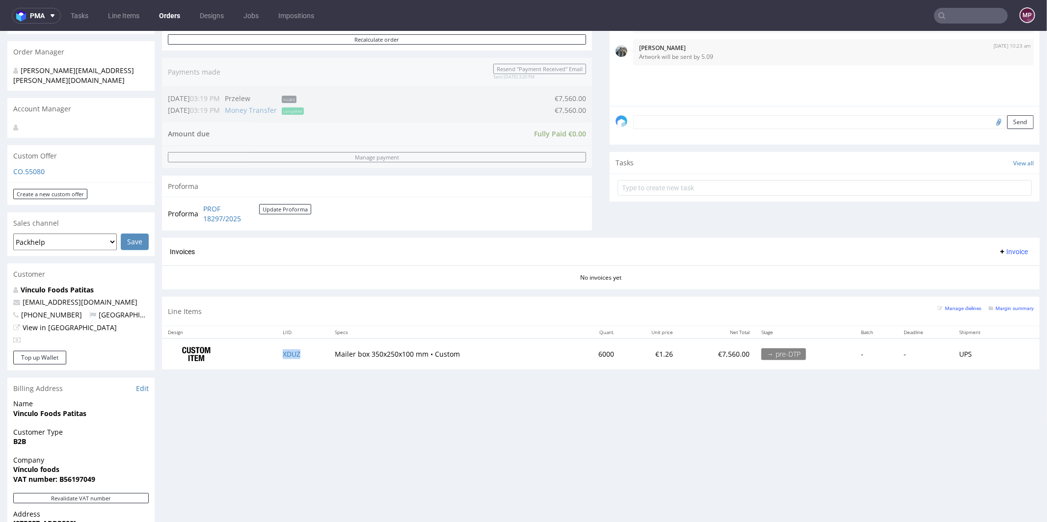
scroll to position [232, 0]
click at [995, 305] on small "Margin summary" at bounding box center [1011, 307] width 45 height 5
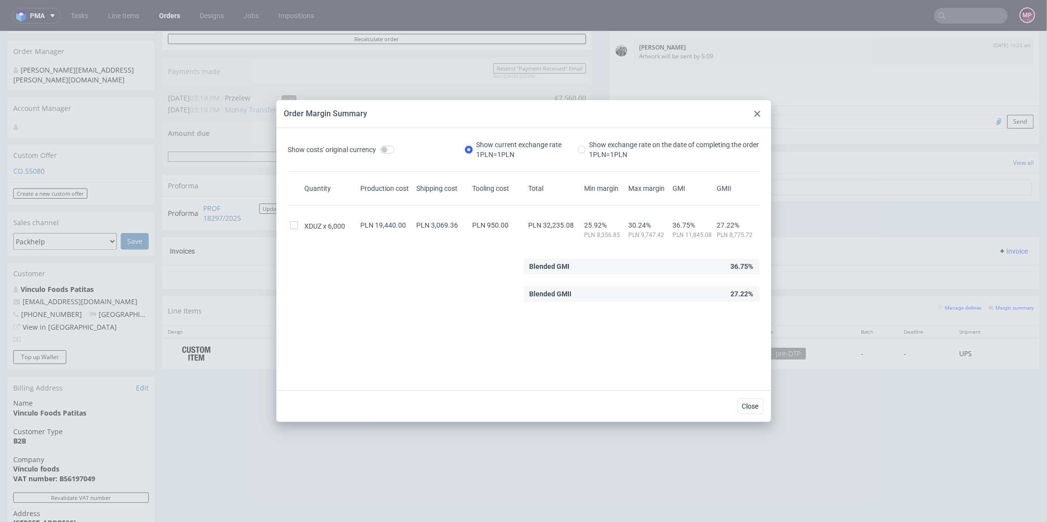
click at [756, 114] on icon at bounding box center [758, 114] width 6 height 6
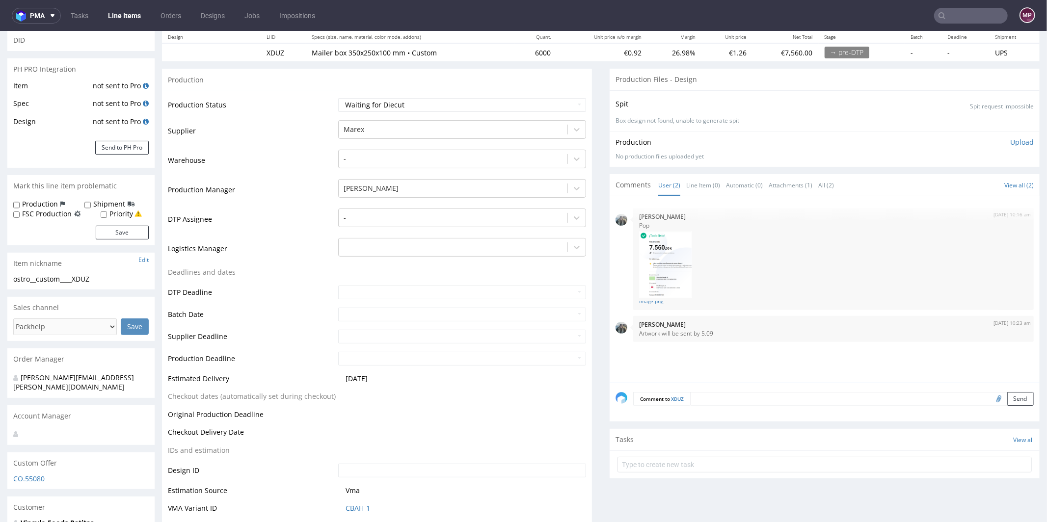
scroll to position [336, 0]
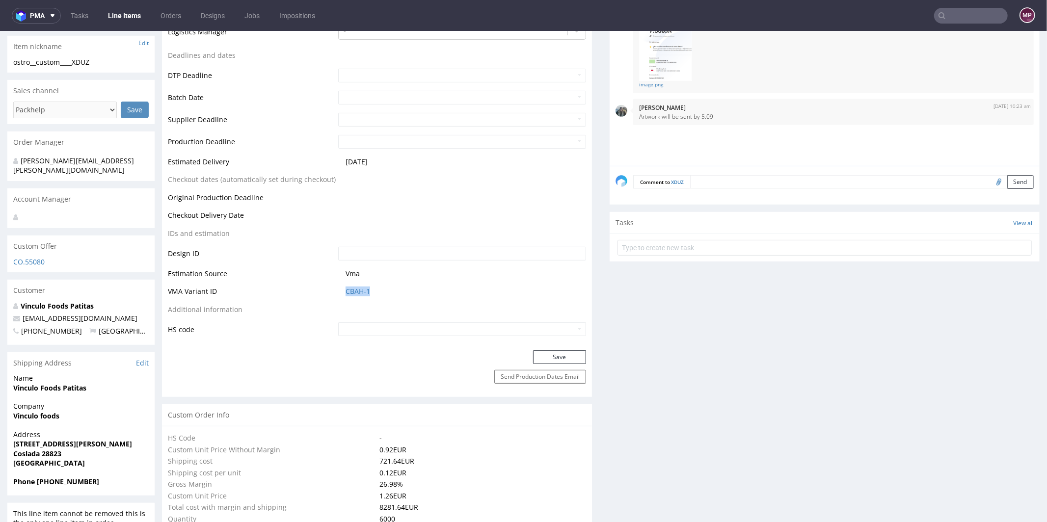
drag, startPoint x: 387, startPoint y: 291, endPoint x: 337, endPoint y: 292, distance: 50.1
click at [337, 292] on td "CBAH-1" at bounding box center [461, 294] width 250 height 18
copy link "CBAH-1"
click at [363, 291] on link "CBAH-1" at bounding box center [358, 291] width 25 height 10
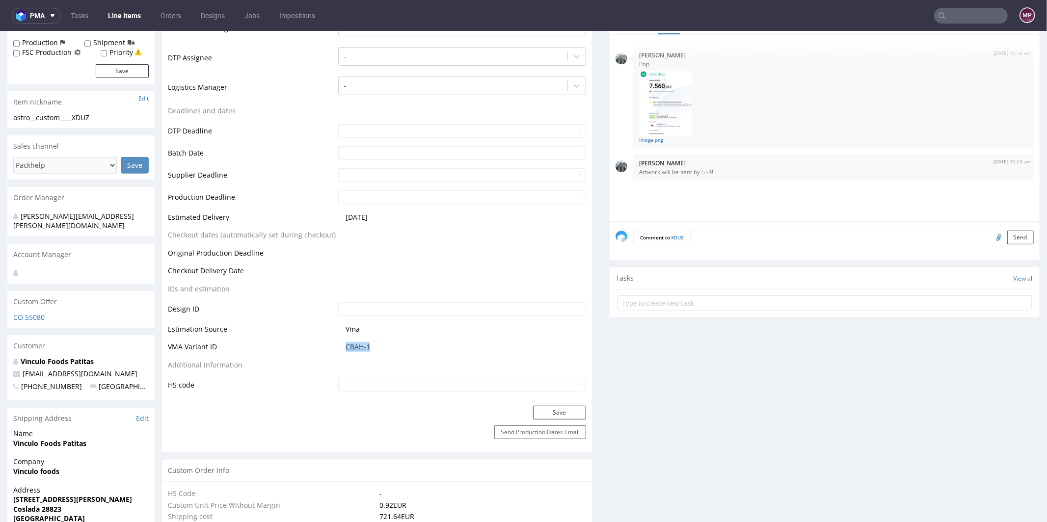
scroll to position [138, 0]
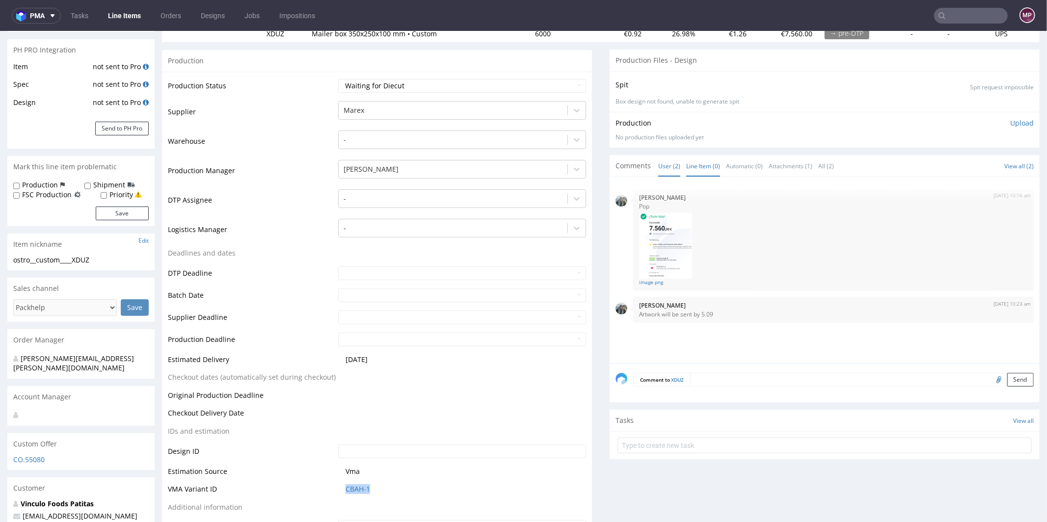
click at [700, 162] on link "Line Item (0)" at bounding box center [703, 165] width 34 height 21
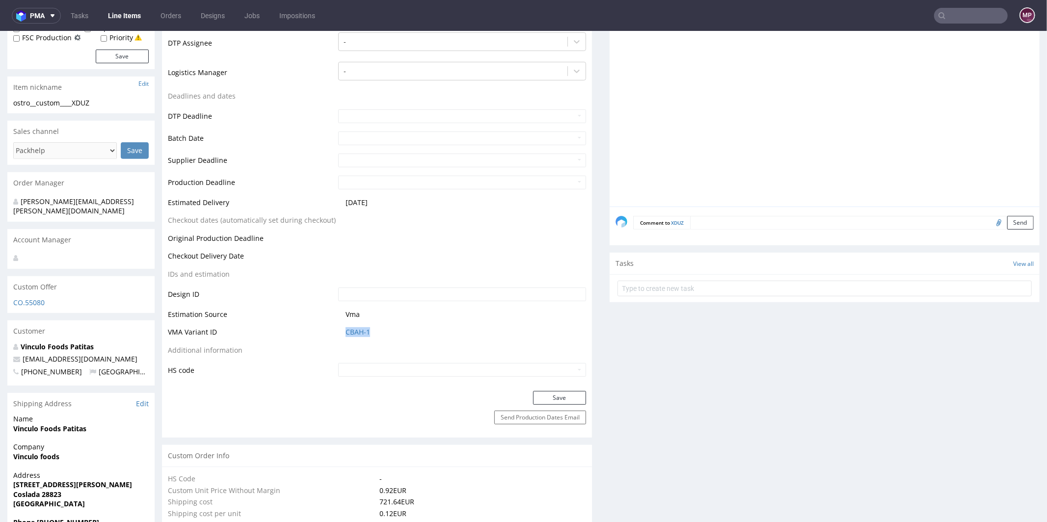
scroll to position [0, 0]
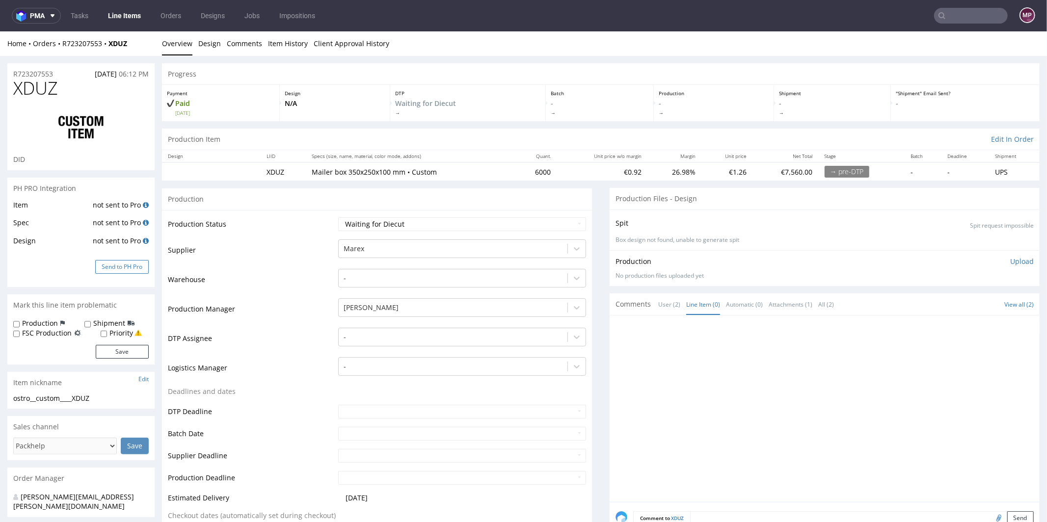
click at [134, 264] on button "Send to PH Pro" at bounding box center [122, 267] width 54 height 14
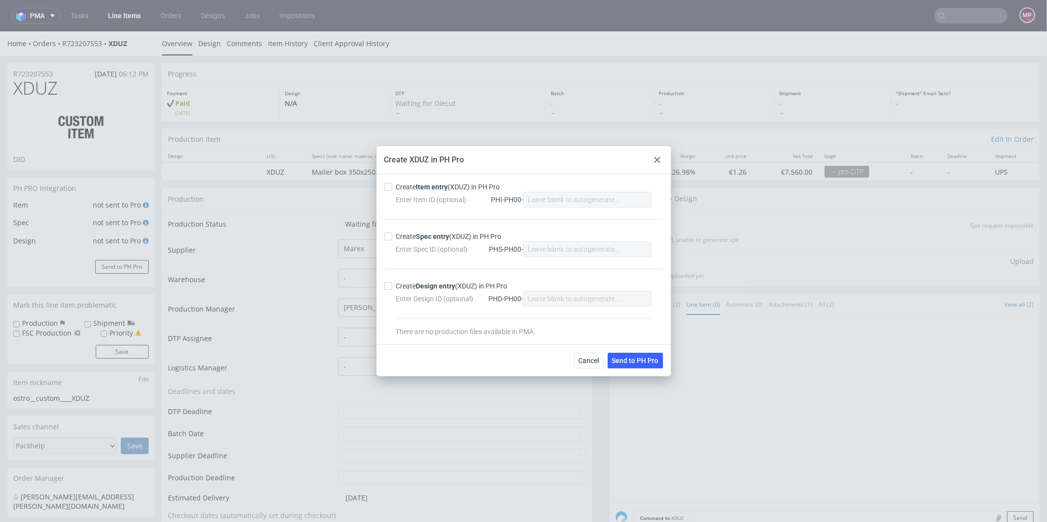
click at [414, 185] on div "Create Item entry (XDUZ) in PH Pro" at bounding box center [448, 187] width 104 height 10
click at [392, 185] on input "Create Item entry (XDUZ) in PH Pro" at bounding box center [388, 187] width 8 height 8
checkbox input "true"
click at [430, 236] on strong "Spec entry" at bounding box center [432, 237] width 33 height 8
click at [392, 236] on input "Create Spec entry (XDUZ) in PH Pro" at bounding box center [388, 237] width 8 height 8
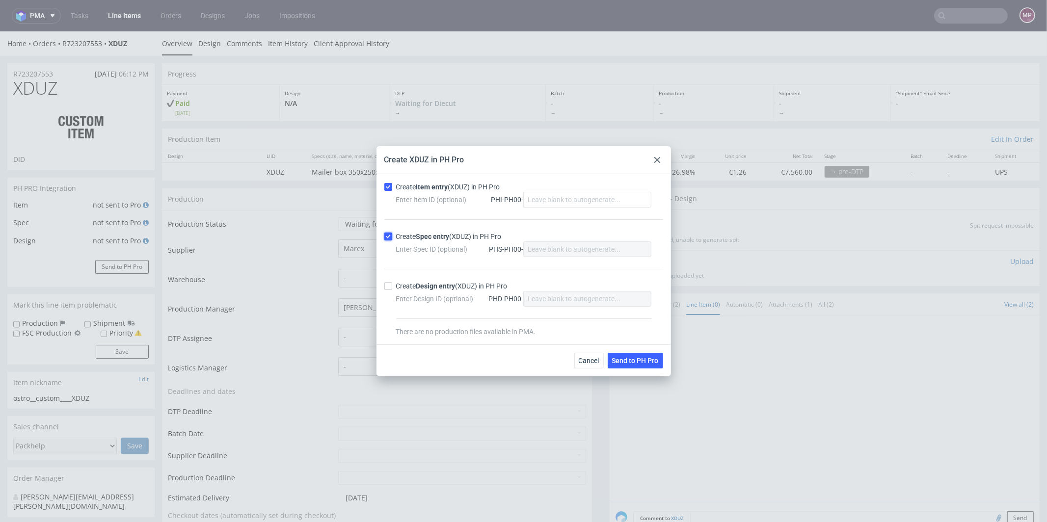
checkbox input "true"
click at [621, 361] on span "Send to PH Pro" at bounding box center [635, 360] width 47 height 7
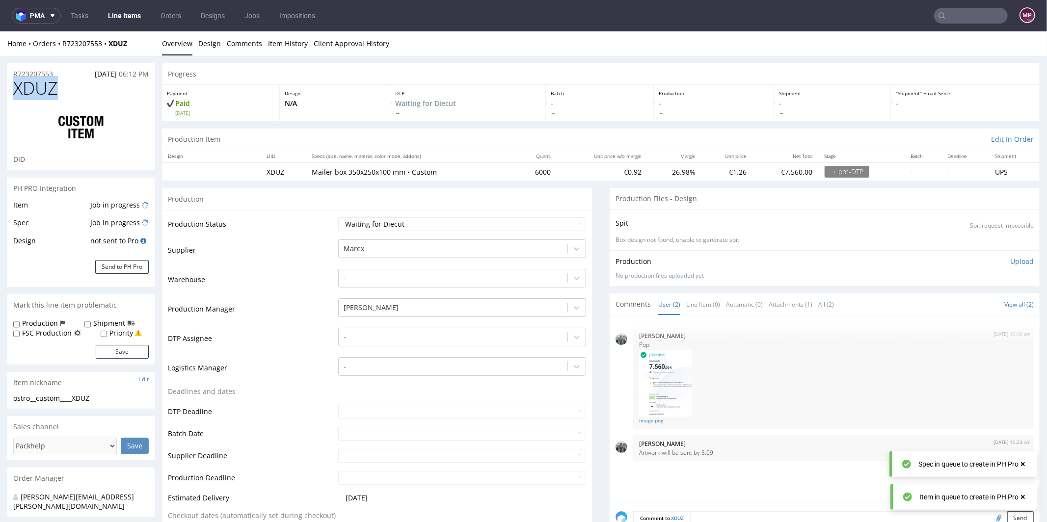
drag, startPoint x: 84, startPoint y: 95, endPoint x: 0, endPoint y: 93, distance: 84.0
copy span "XDUZ"
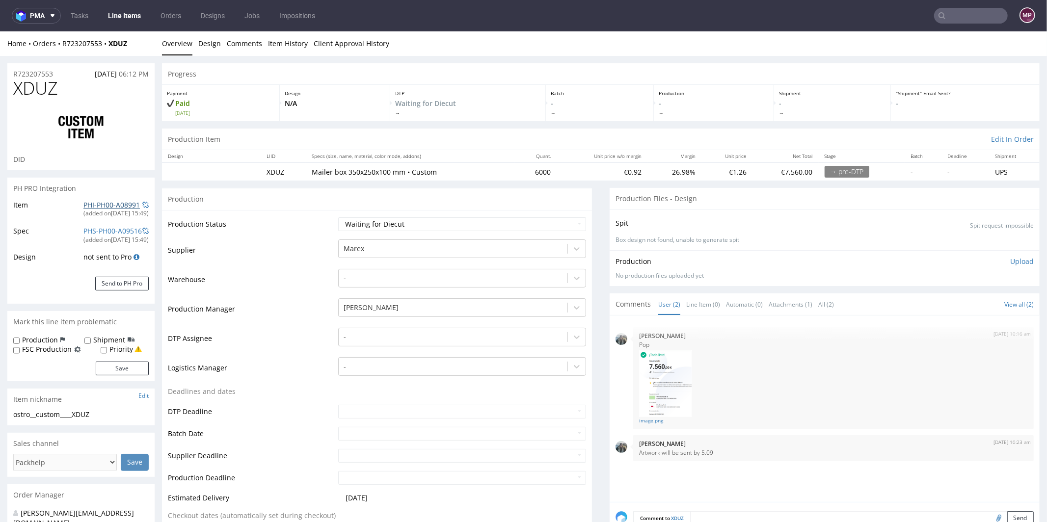
click at [117, 204] on link "PHI-PH00-A08991" at bounding box center [111, 204] width 56 height 9
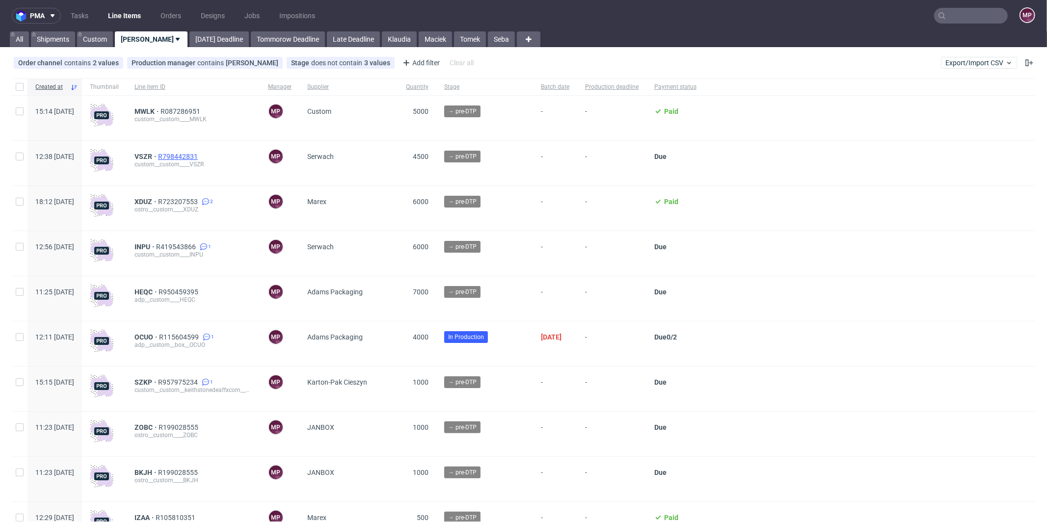
click at [200, 154] on span "R798442831" at bounding box center [179, 157] width 42 height 8
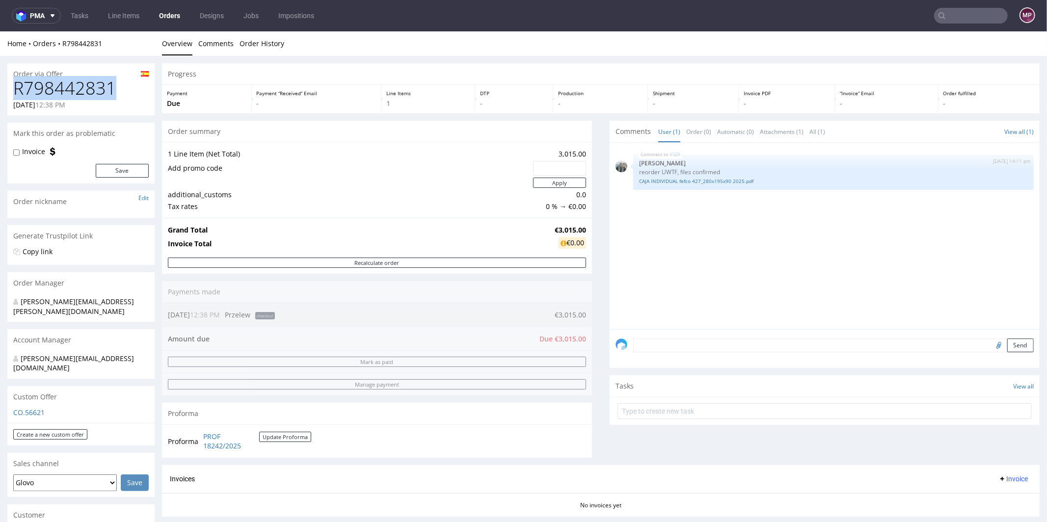
drag, startPoint x: 123, startPoint y: 88, endPoint x: 0, endPoint y: 85, distance: 122.8
click at [0, 85] on div "Order via Offer R798442831 28.08.2025 12:38 PM Mark this order as problematic I…" at bounding box center [523, 515] width 1047 height 920
copy h1 "R798442831"
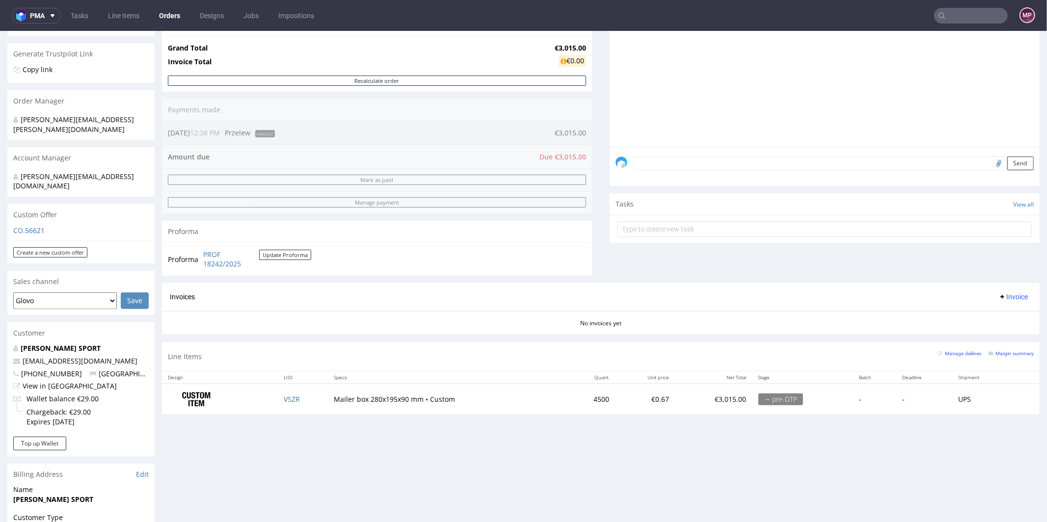
scroll to position [375, 0]
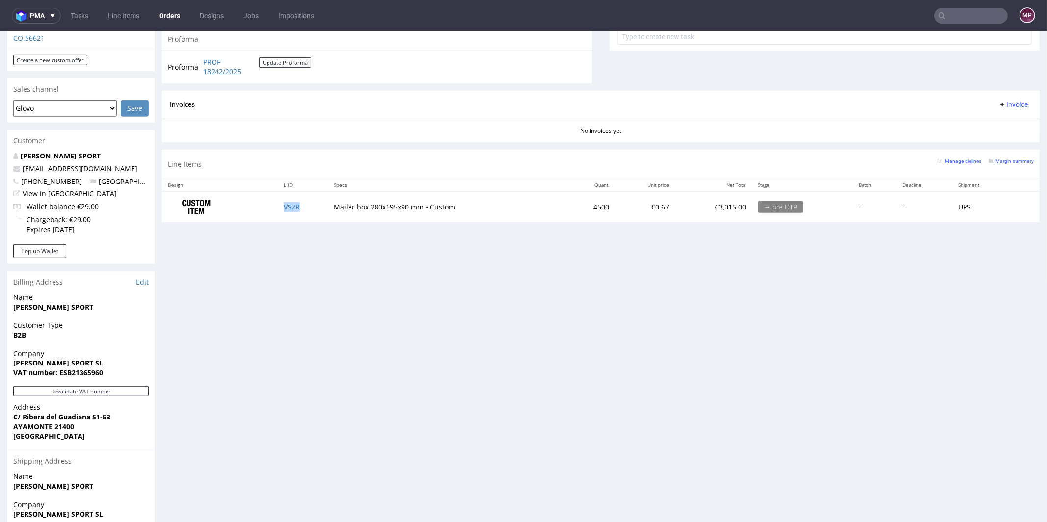
click at [306, 213] on td "VSZR" at bounding box center [303, 206] width 50 height 31
copy link "VSZR"
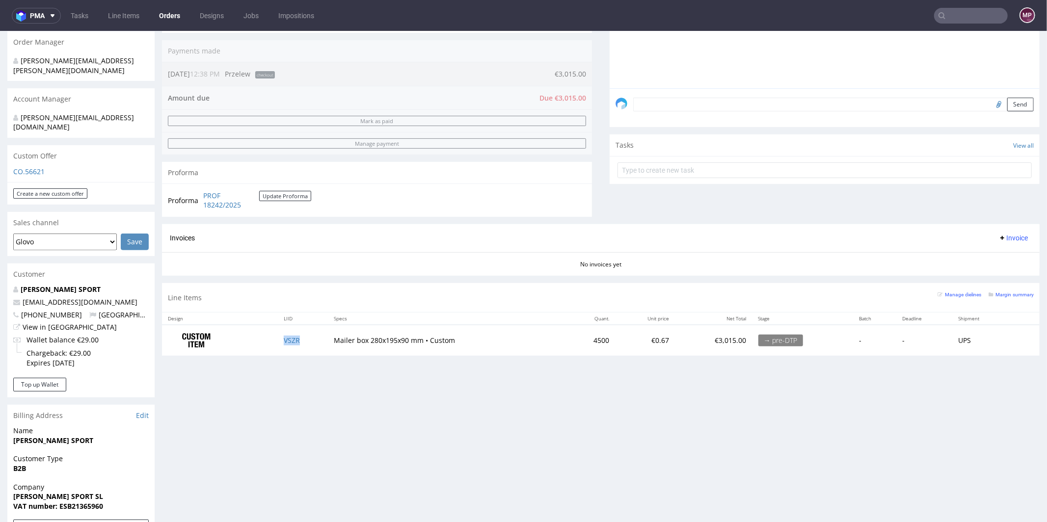
scroll to position [362, 0]
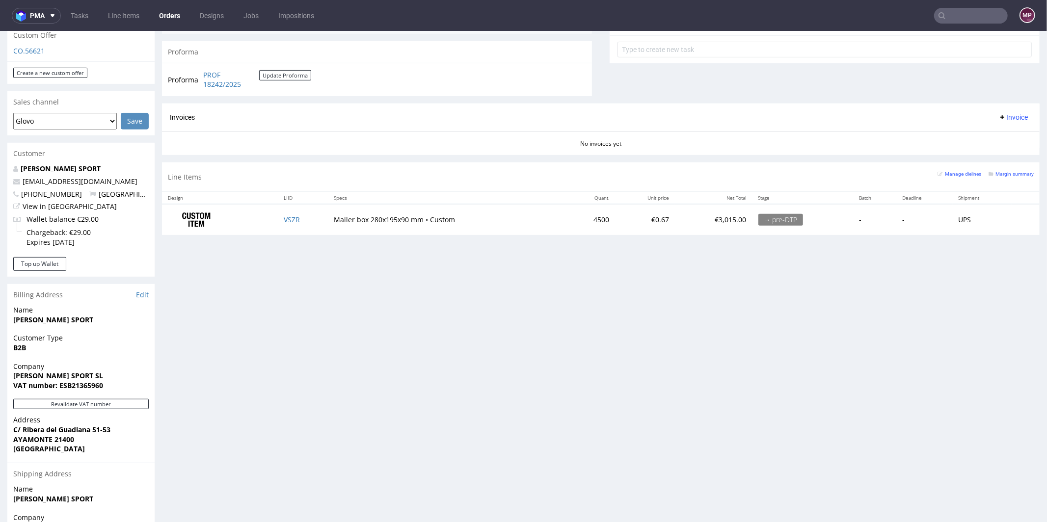
click at [999, 168] on div "Margin summary" at bounding box center [1011, 173] width 45 height 10
click at [1000, 171] on small "Margin summary" at bounding box center [1011, 173] width 45 height 5
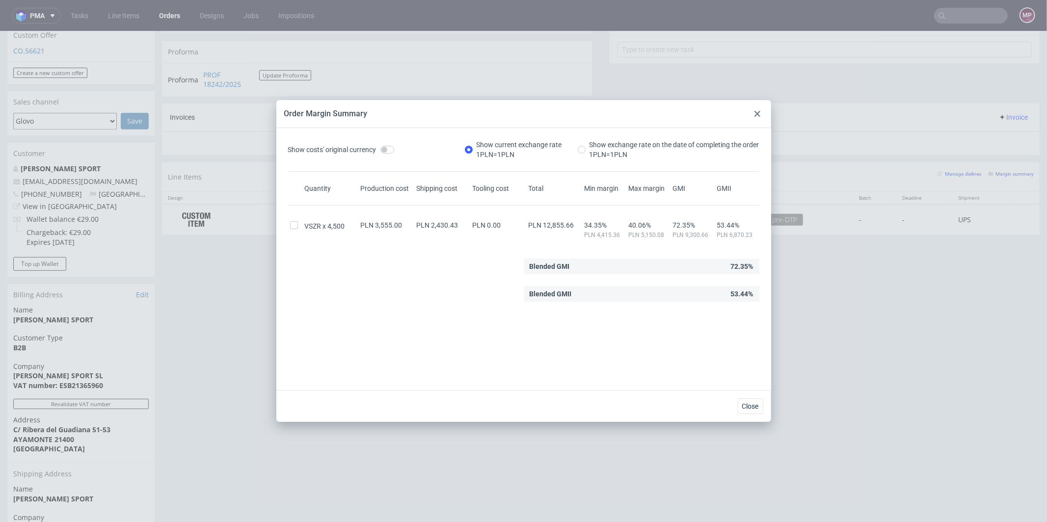
drag, startPoint x: 754, startPoint y: 113, endPoint x: 748, endPoint y: 83, distance: 31.1
click at [755, 113] on icon at bounding box center [758, 114] width 6 height 6
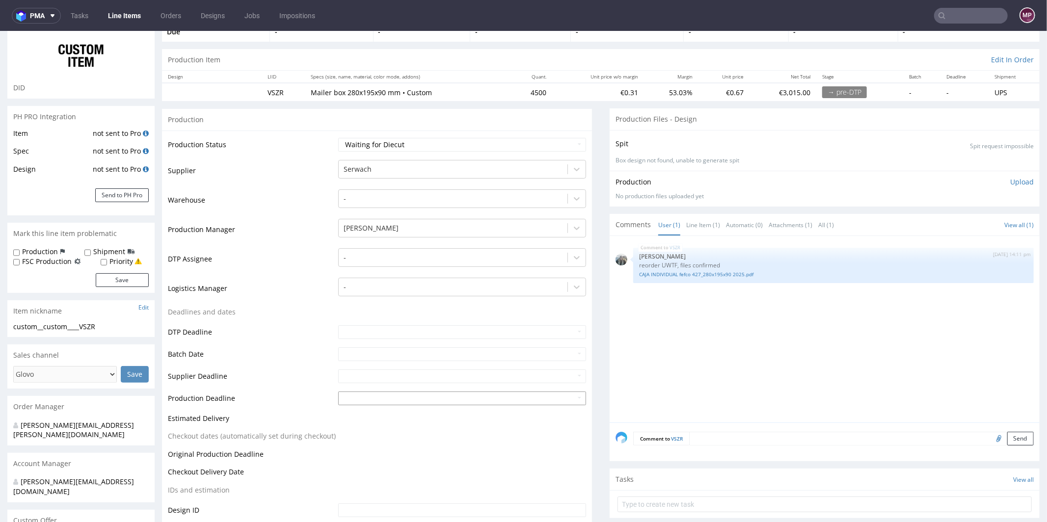
scroll to position [191, 0]
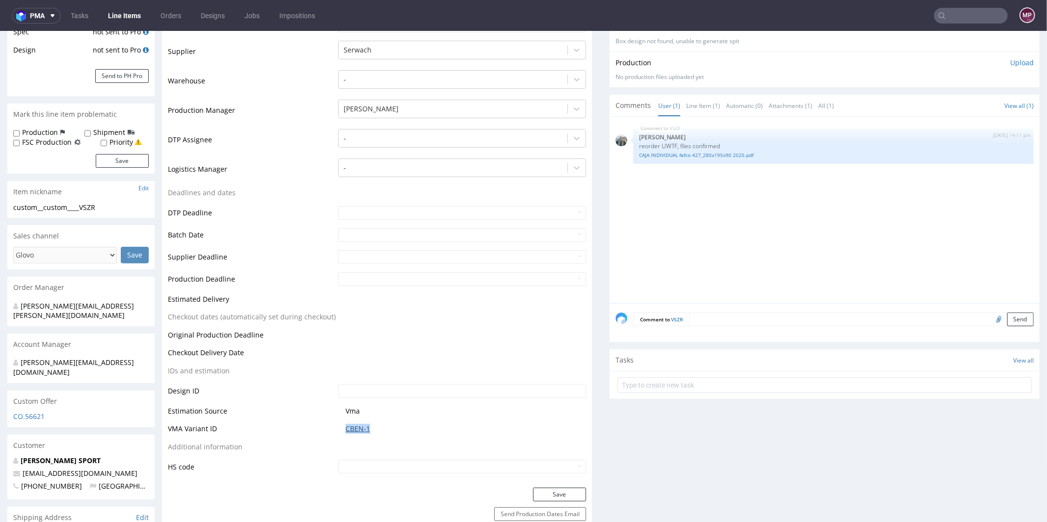
drag, startPoint x: 380, startPoint y: 431, endPoint x: 343, endPoint y: 427, distance: 37.0
click at [346, 427] on span "CBEN-1" at bounding box center [466, 429] width 241 height 10
copy link "CBEN-1"
click at [355, 424] on link "CBEN-1" at bounding box center [358, 429] width 25 height 10
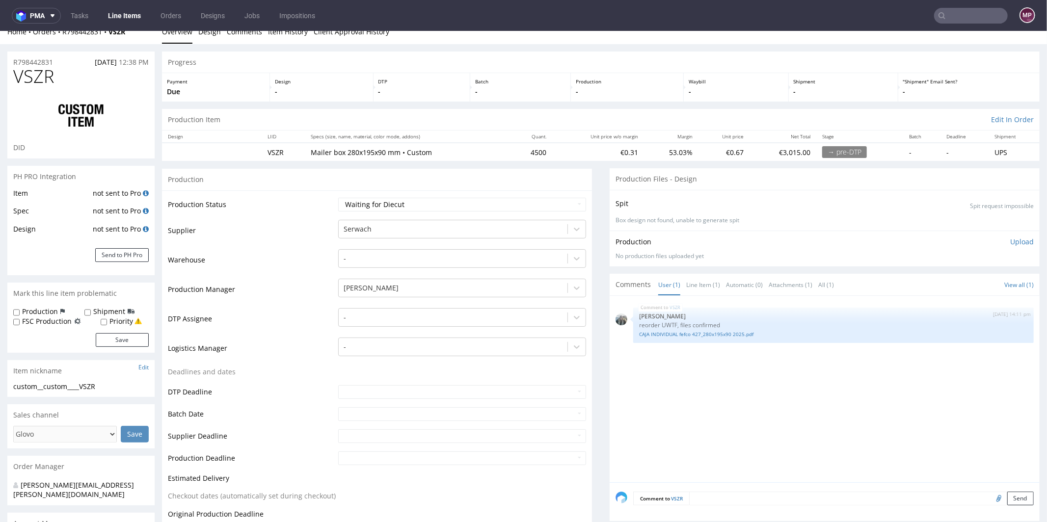
scroll to position [75, 0]
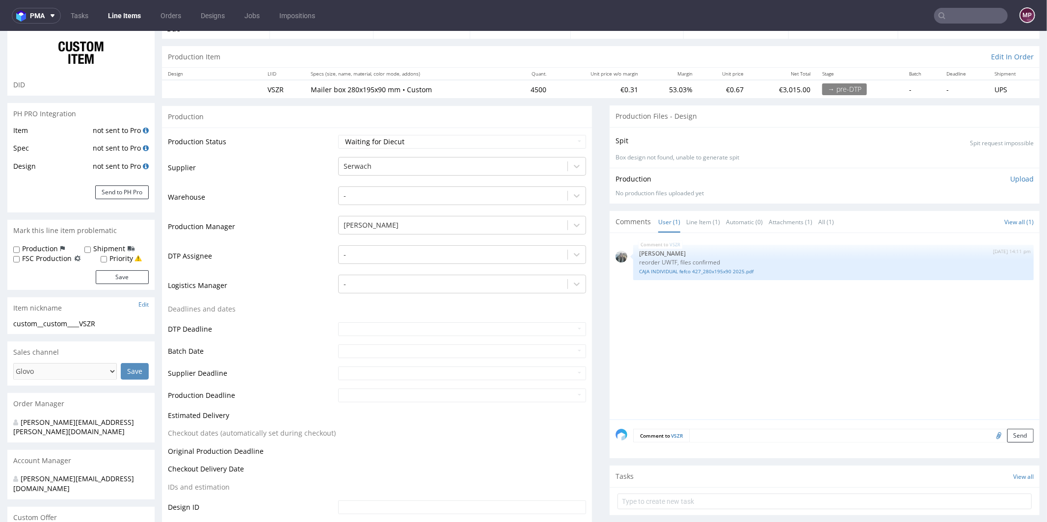
click at [728, 431] on textarea at bounding box center [861, 436] width 345 height 14
type textarea "Waiting for payment"
click at [1008, 484] on button "Send" at bounding box center [1021, 482] width 27 height 14
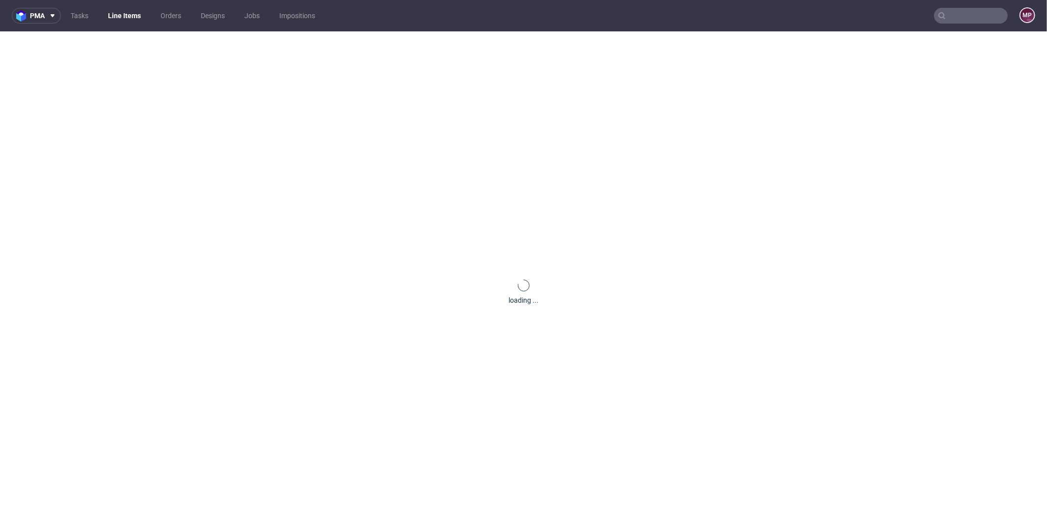
scroll to position [0, 0]
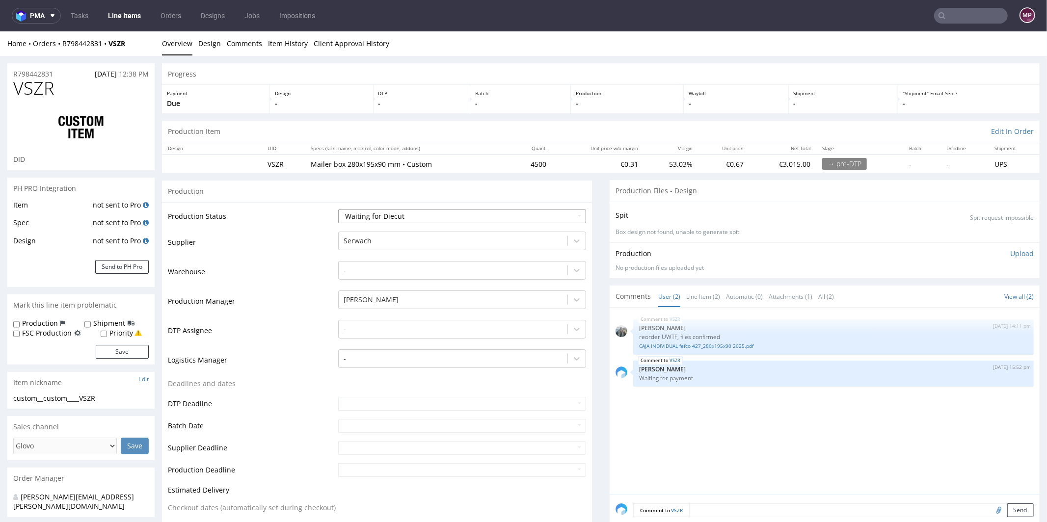
click at [385, 213] on select "Waiting for Artwork Waiting for Diecut Waiting for Mockup Waiting for DTP Waiti…" at bounding box center [462, 216] width 248 height 14
select select "pre_dtp_waiting_for_artwork"
click at [338, 209] on select "Waiting for Artwork Waiting for Diecut Waiting for Mockup Waiting for DTP Waiti…" at bounding box center [462, 216] width 248 height 14
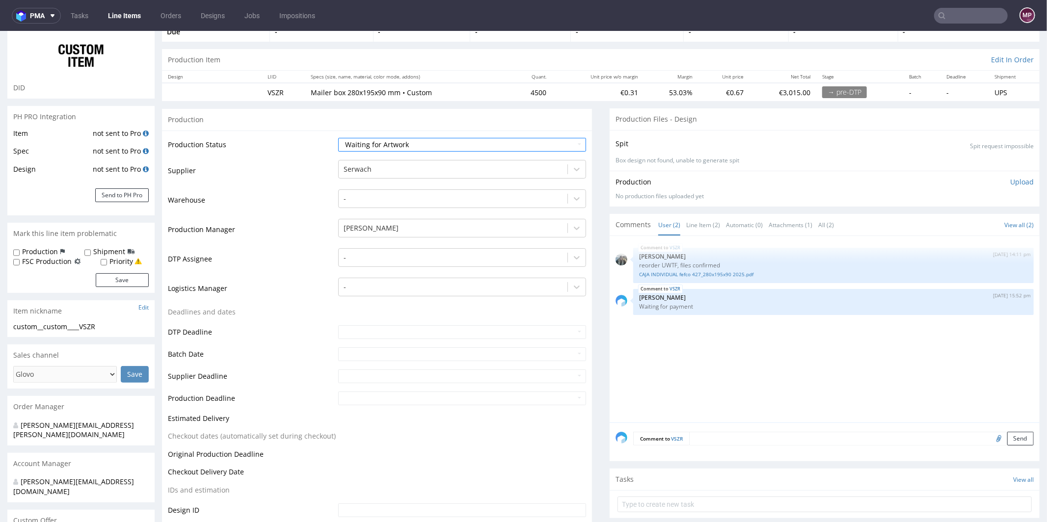
scroll to position [208, 0]
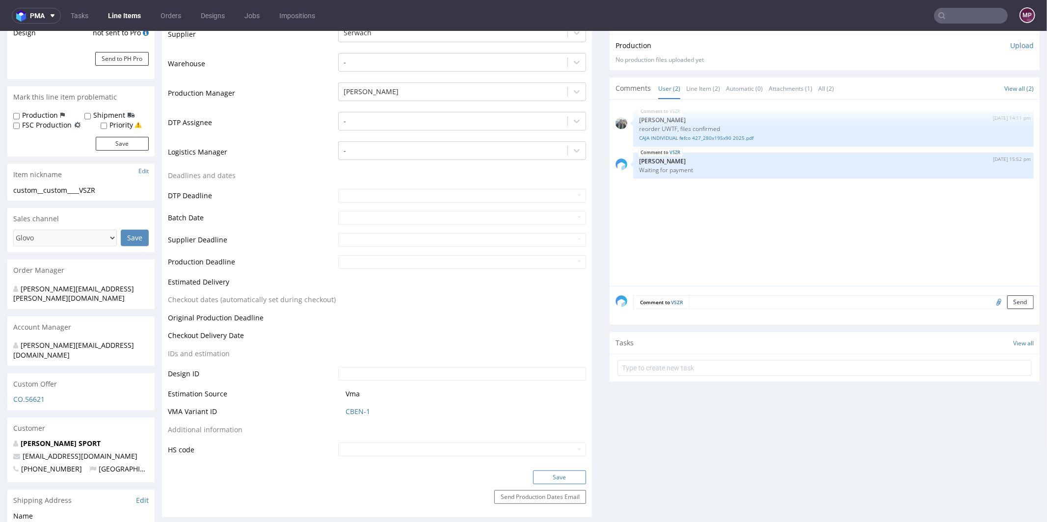
click at [558, 474] on button "Save" at bounding box center [559, 477] width 53 height 14
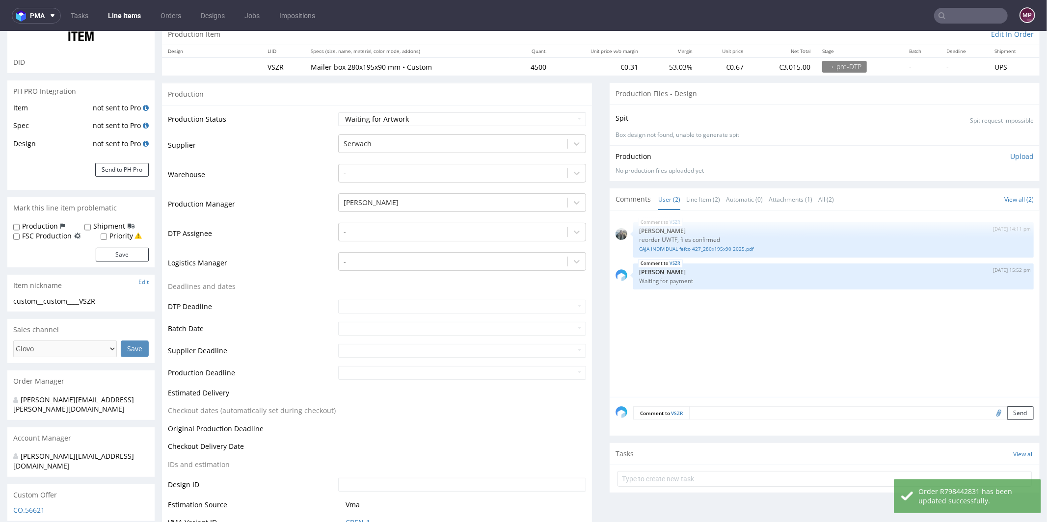
scroll to position [0, 0]
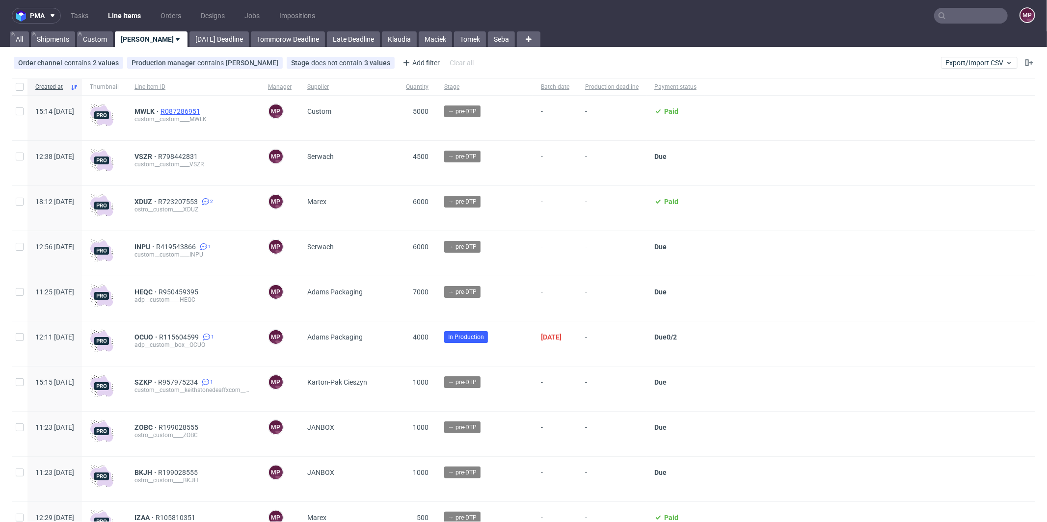
click at [202, 110] on span "R087286951" at bounding box center [182, 112] width 42 height 8
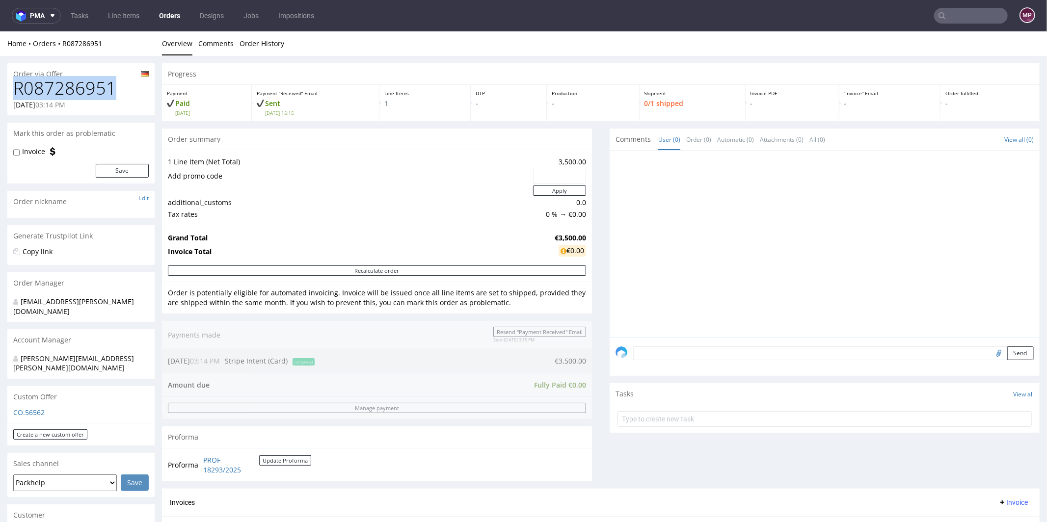
drag, startPoint x: 116, startPoint y: 84, endPoint x: 15, endPoint y: 88, distance: 100.7
click at [15, 88] on h1 "R087286951" at bounding box center [81, 88] width 136 height 20
copy h1 "R087286951"
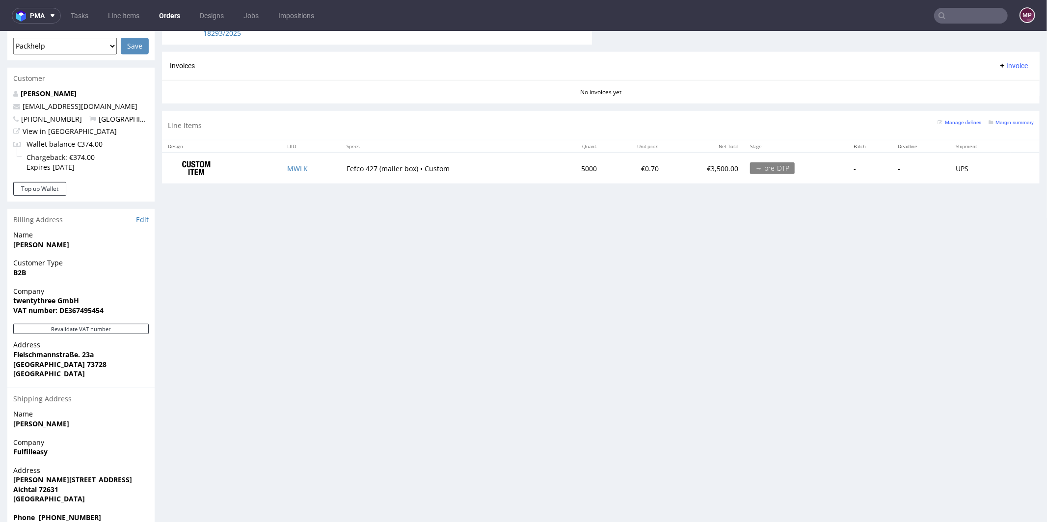
scroll to position [438, 0]
click at [318, 178] on td "MWLK" at bounding box center [311, 166] width 60 height 31
copy link "MWLK"
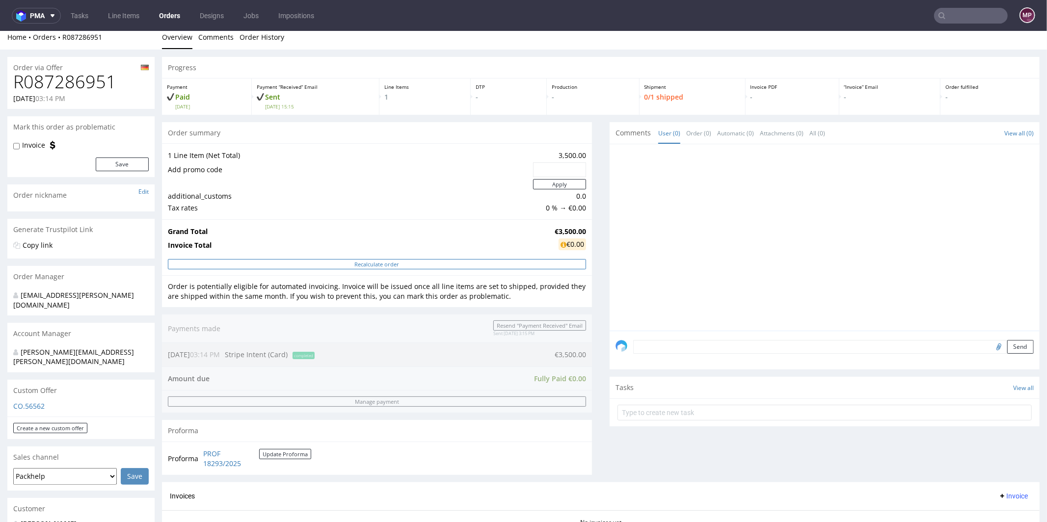
scroll to position [224, 0]
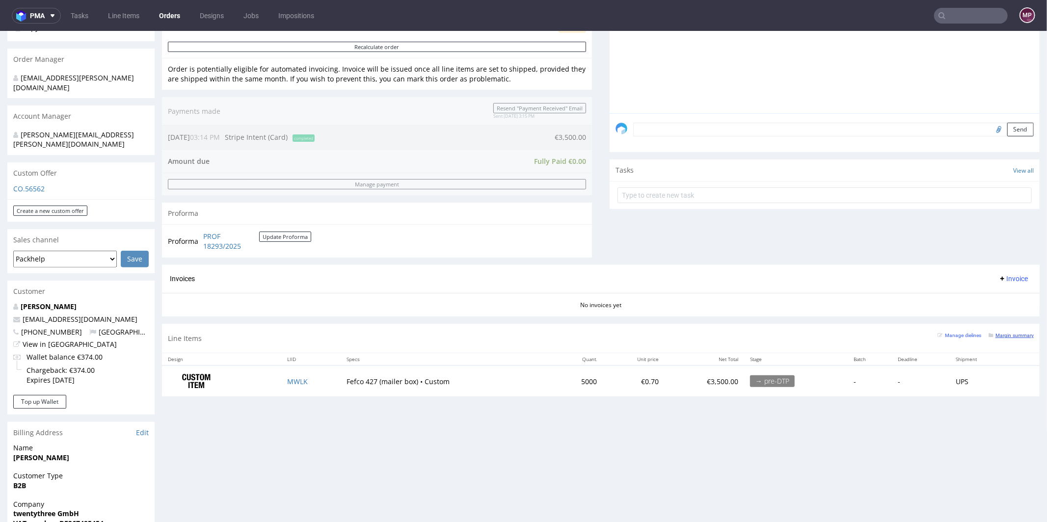
click at [1001, 333] on small "Margin summary" at bounding box center [1011, 334] width 45 height 5
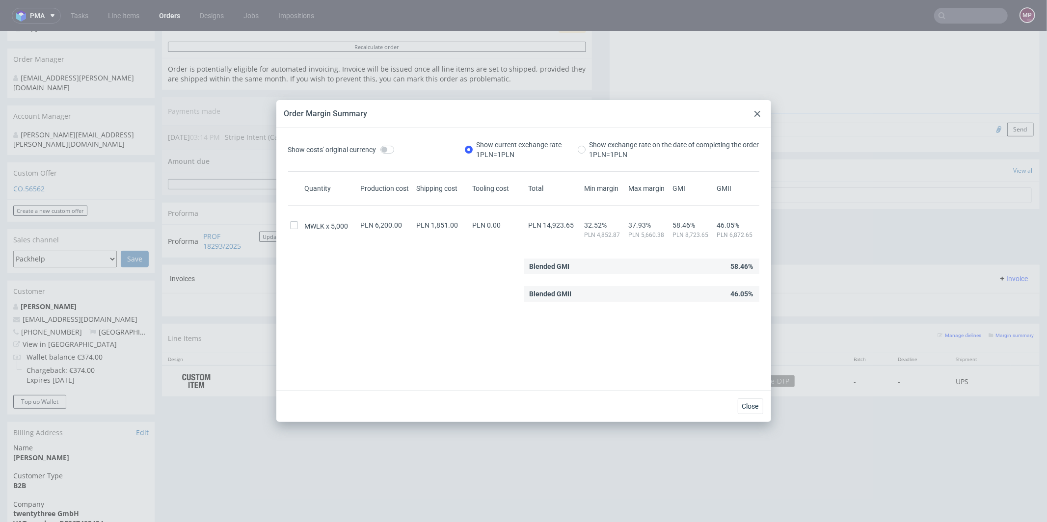
click at [742, 113] on div "Order Margin Summary" at bounding box center [523, 114] width 495 height 28
click at [763, 112] on div at bounding box center [758, 114] width 12 height 12
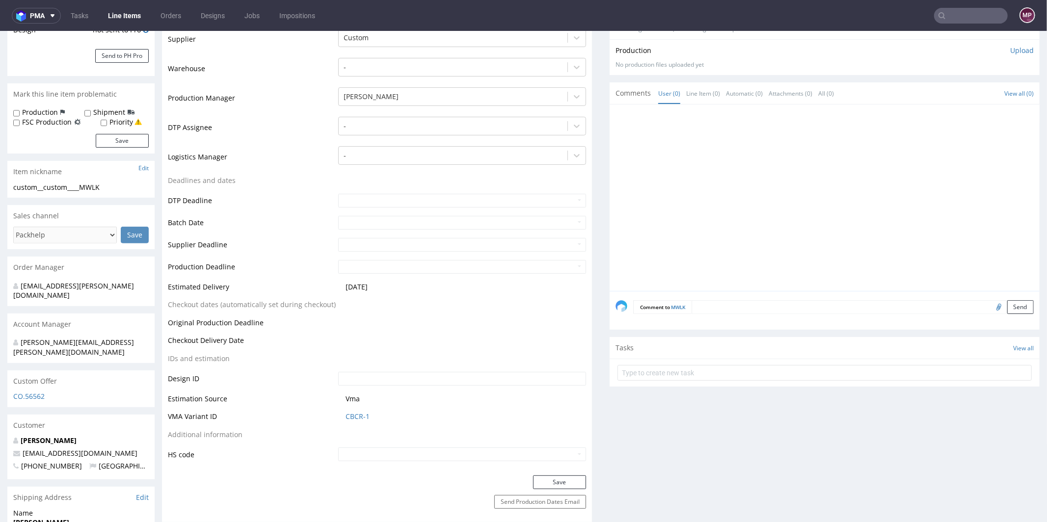
scroll to position [221, 0]
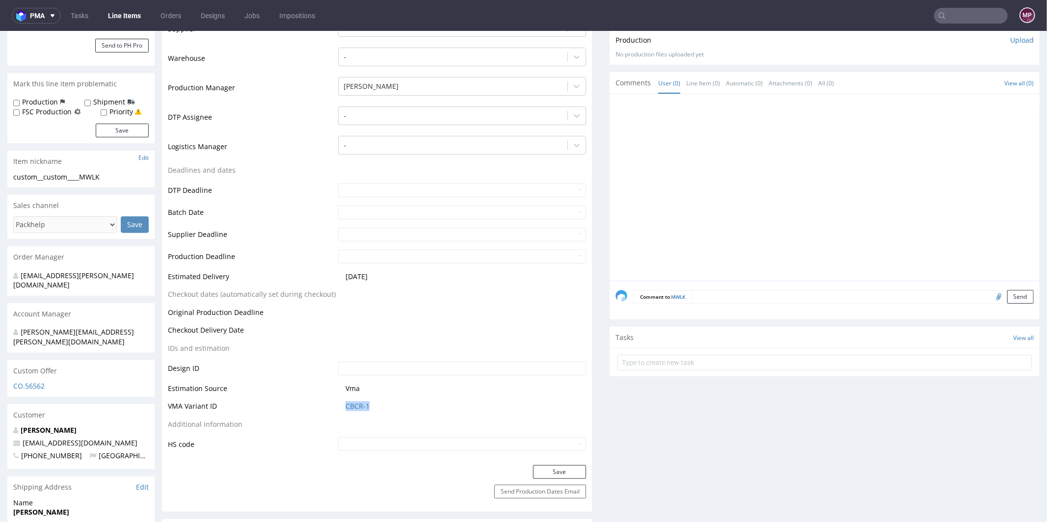
drag, startPoint x: 382, startPoint y: 410, endPoint x: 340, endPoint y: 405, distance: 42.0
click at [340, 405] on td "CBCR-1" at bounding box center [461, 409] width 250 height 18
copy link "CBCR-1"
click at [341, 400] on td "CBCR-1" at bounding box center [461, 409] width 250 height 18
click at [346, 403] on link "CBCR-1" at bounding box center [358, 406] width 24 height 10
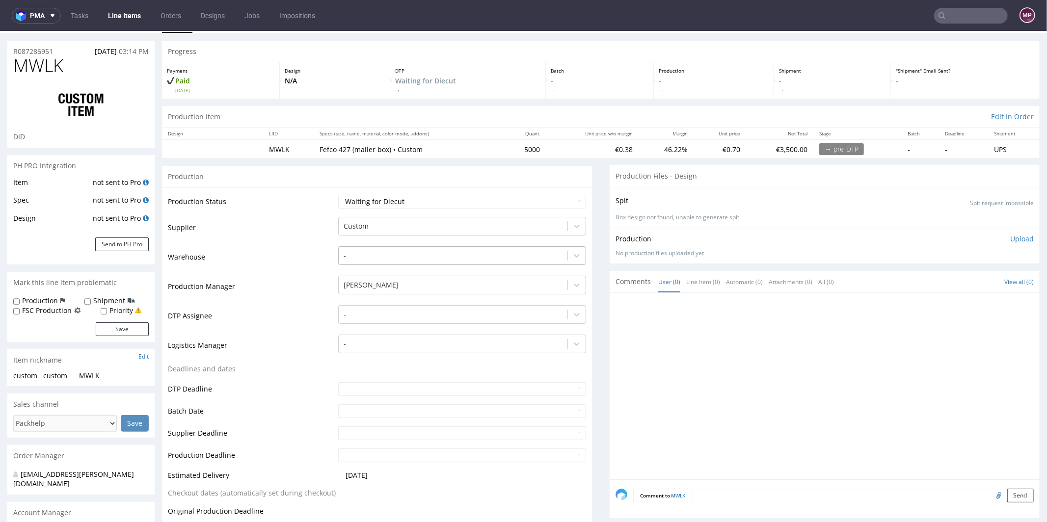
scroll to position [0, 0]
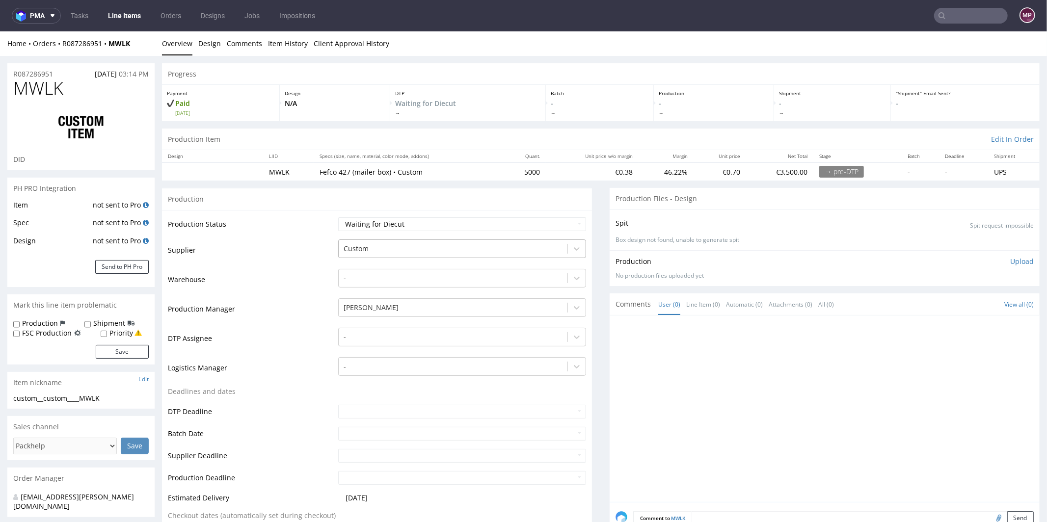
click at [369, 245] on div at bounding box center [453, 249] width 219 height 12
type input "serwa"
click at [374, 270] on div "Serwach" at bounding box center [462, 268] width 248 height 18
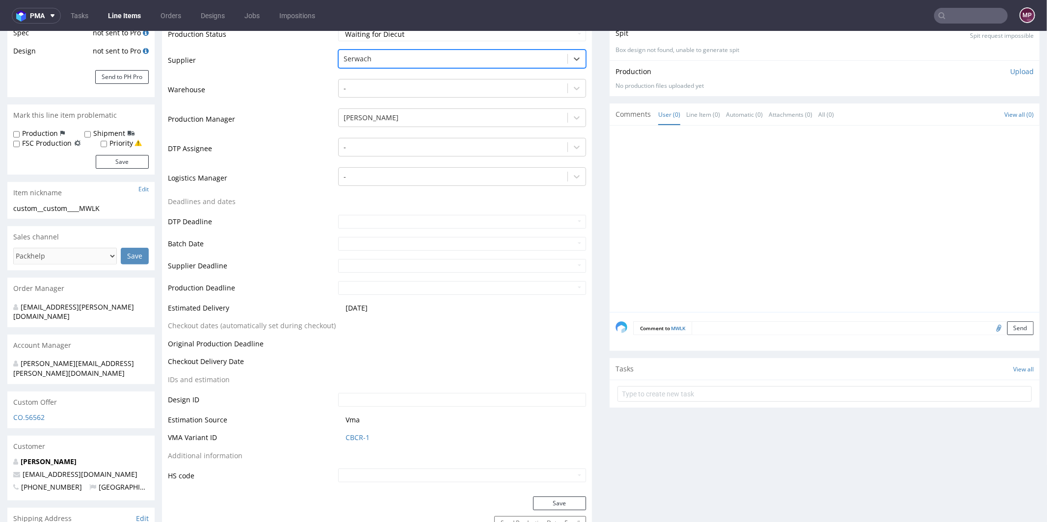
scroll to position [221, 0]
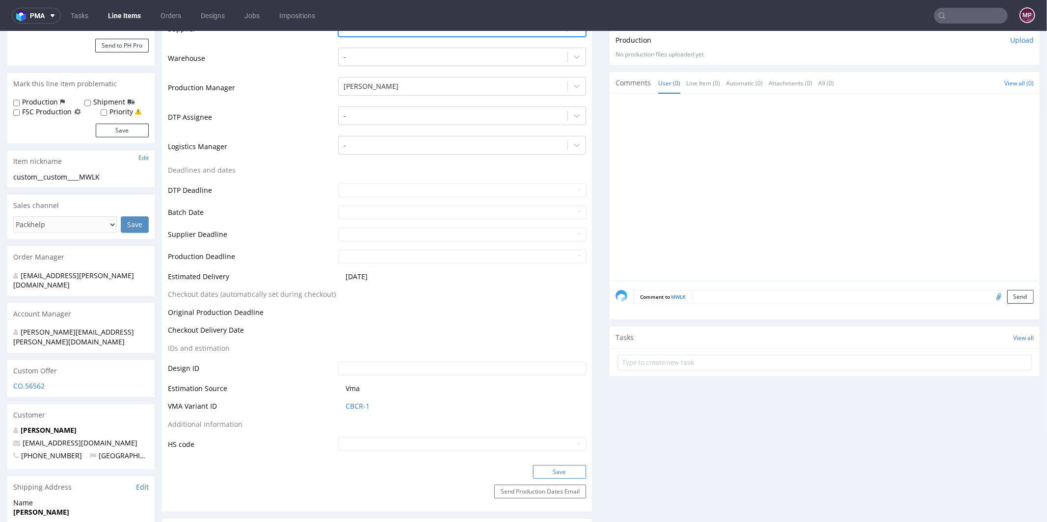
click at [541, 466] on button "Save" at bounding box center [559, 472] width 53 height 14
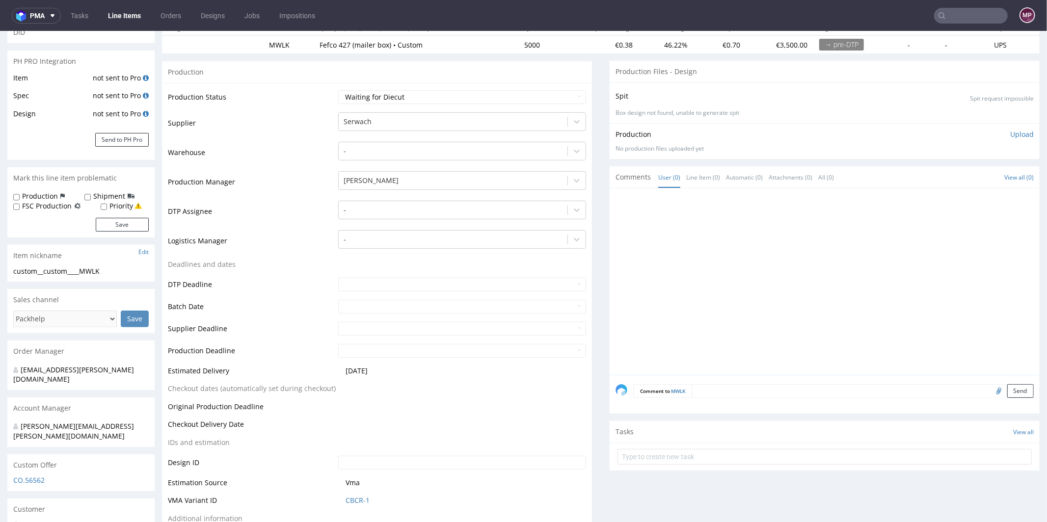
scroll to position [0, 0]
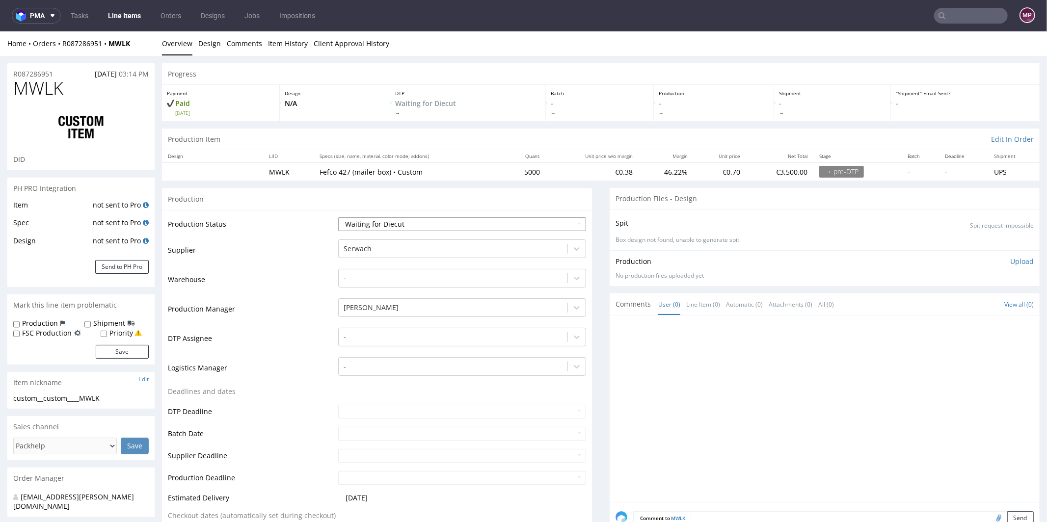
click at [399, 219] on select "Waiting for Artwork Waiting for Diecut Waiting for Mockup Waiting for DTP Waiti…" at bounding box center [462, 224] width 248 height 14
select select "pre_dtp_waiting_for_artwork"
click at [338, 217] on select "Waiting for Artwork Waiting for Diecut Waiting for Mockup Waiting for DTP Waiti…" at bounding box center [462, 224] width 248 height 14
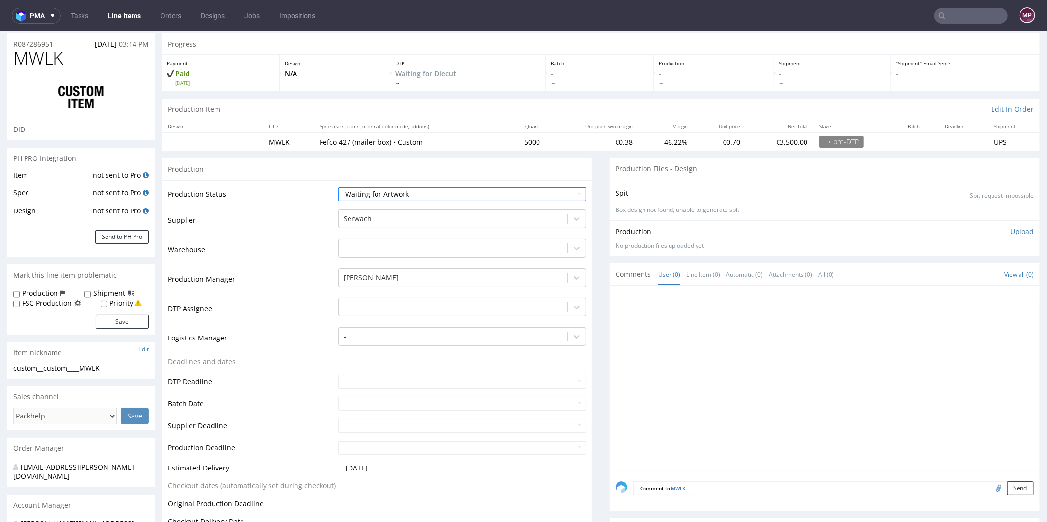
scroll to position [359, 0]
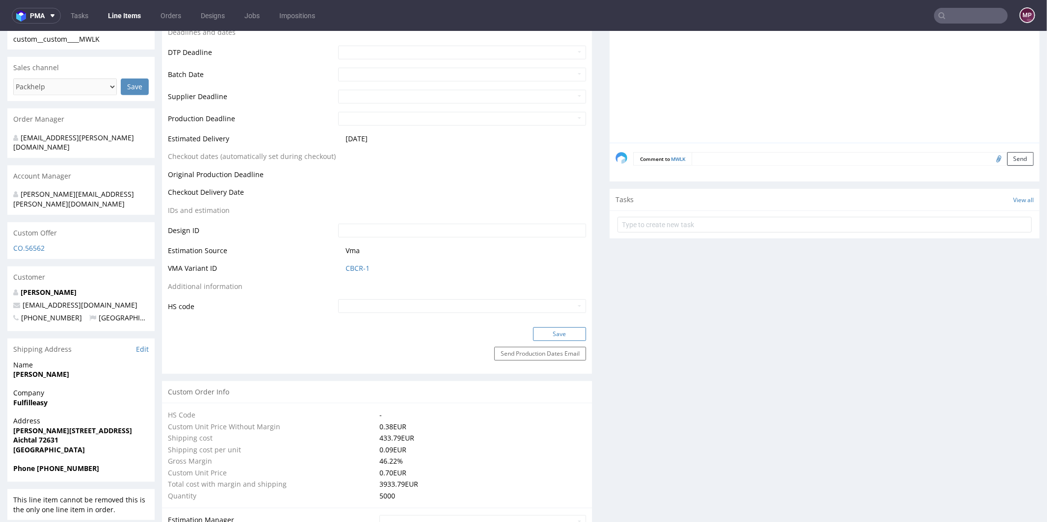
click at [558, 333] on button "Save" at bounding box center [559, 334] width 53 height 14
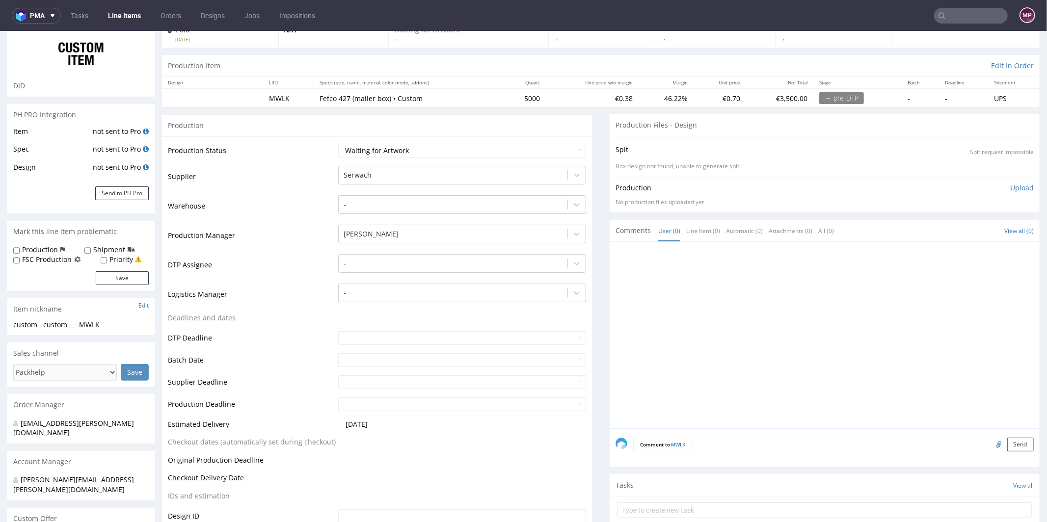
scroll to position [98, 0]
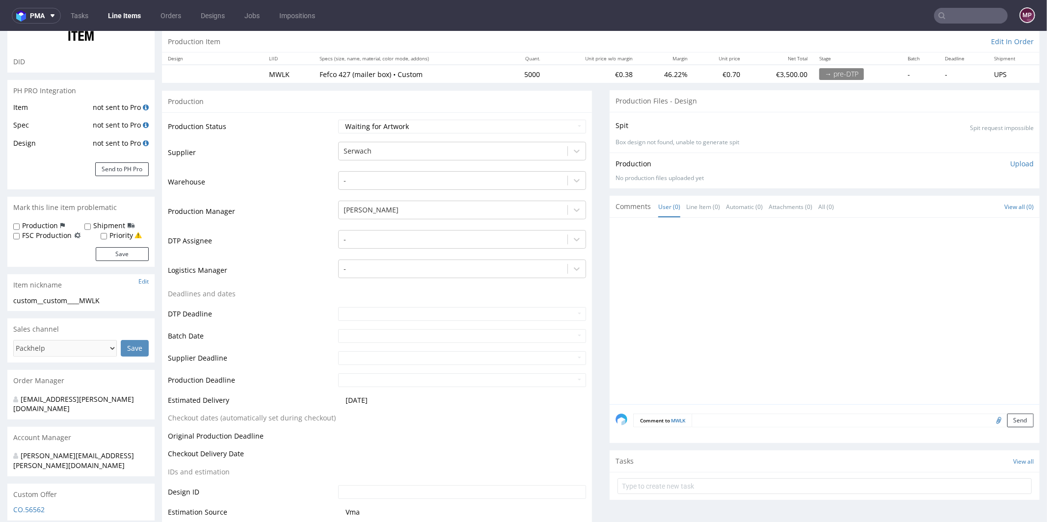
click at [717, 414] on textarea at bounding box center [863, 420] width 342 height 14
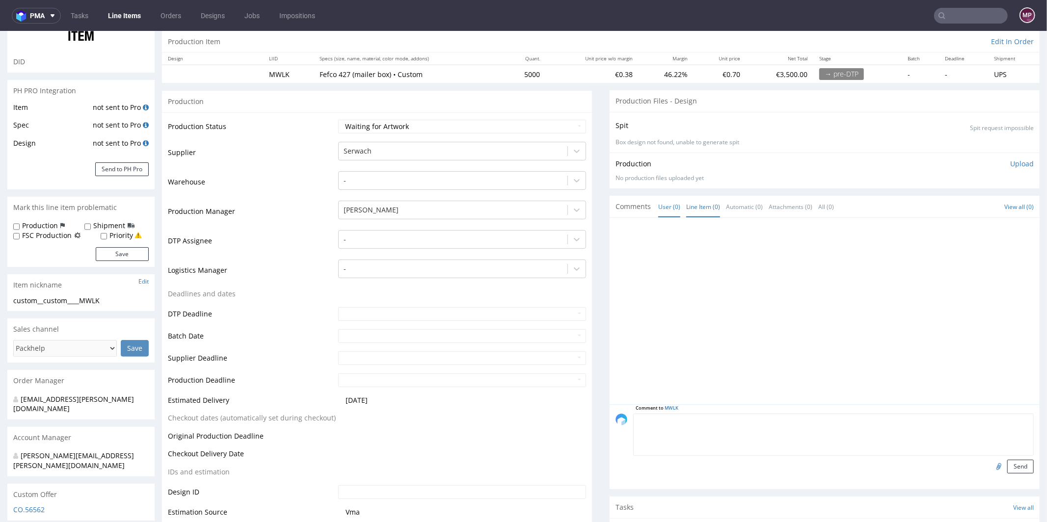
click at [686, 209] on link "Line Item (0)" at bounding box center [703, 206] width 34 height 21
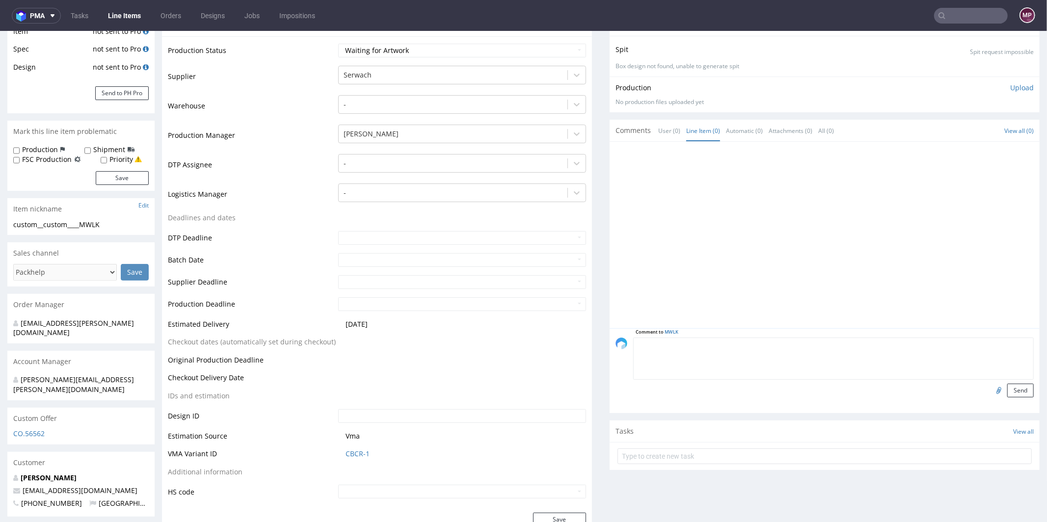
scroll to position [195, 0]
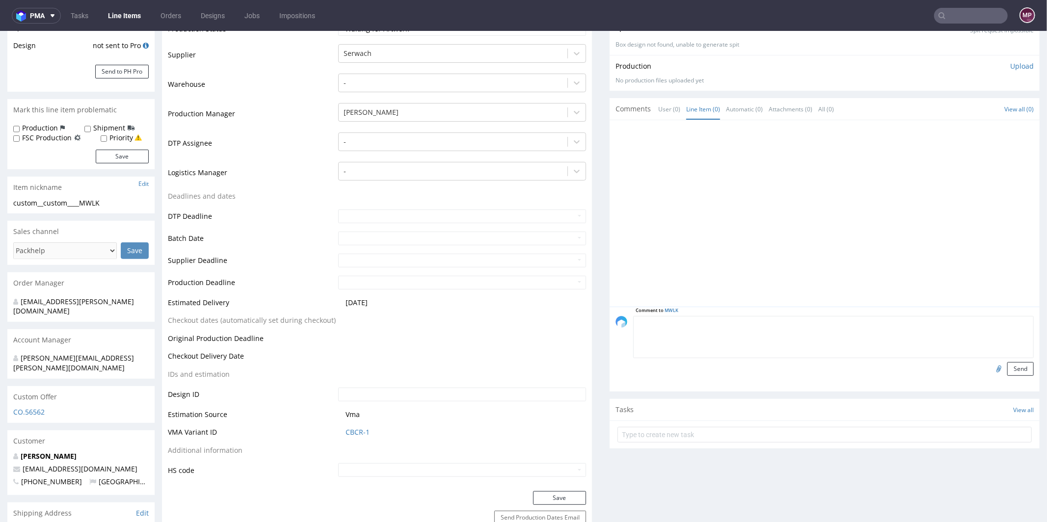
click at [658, 334] on textarea at bounding box center [833, 337] width 401 height 42
type textarea "Production file from previous order. Please confirm 1:1 re-order"
click at [991, 369] on input "file" at bounding box center [998, 368] width 14 height 13
type input "C:\fakepath\custom____OMOH__d0__oR328108901__inside.pdf"
click at [1008, 368] on button "Send" at bounding box center [1021, 369] width 27 height 14
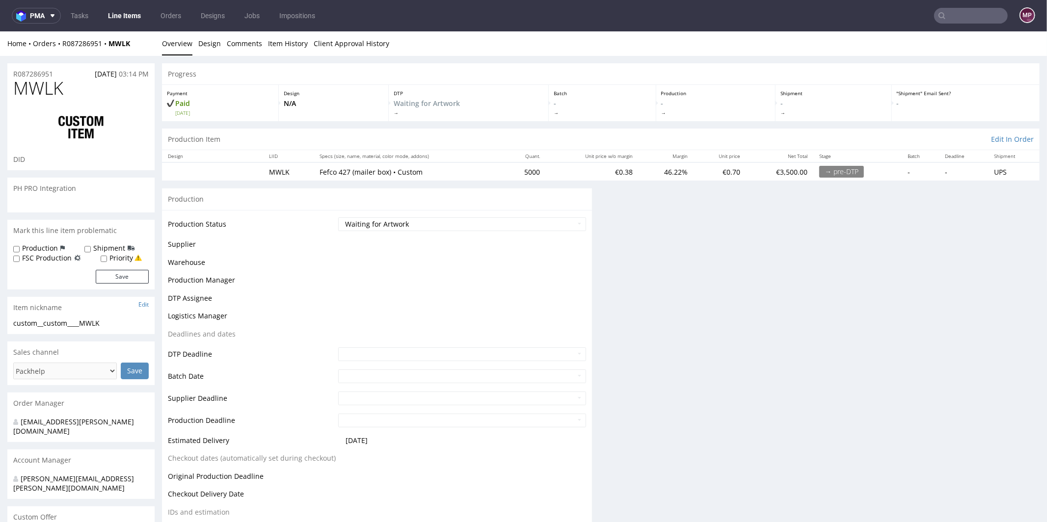
scroll to position [0, 0]
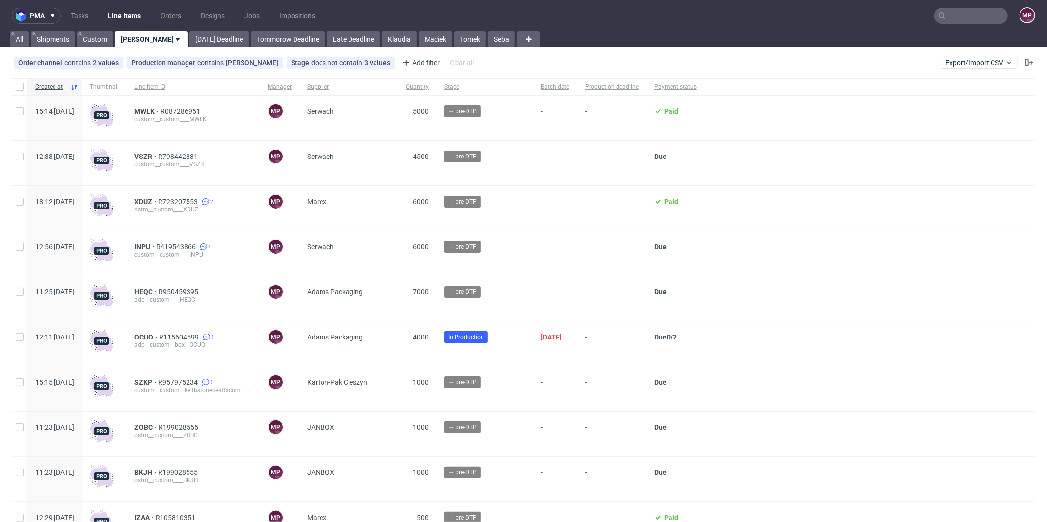
click at [964, 18] on input "text" at bounding box center [971, 16] width 74 height 16
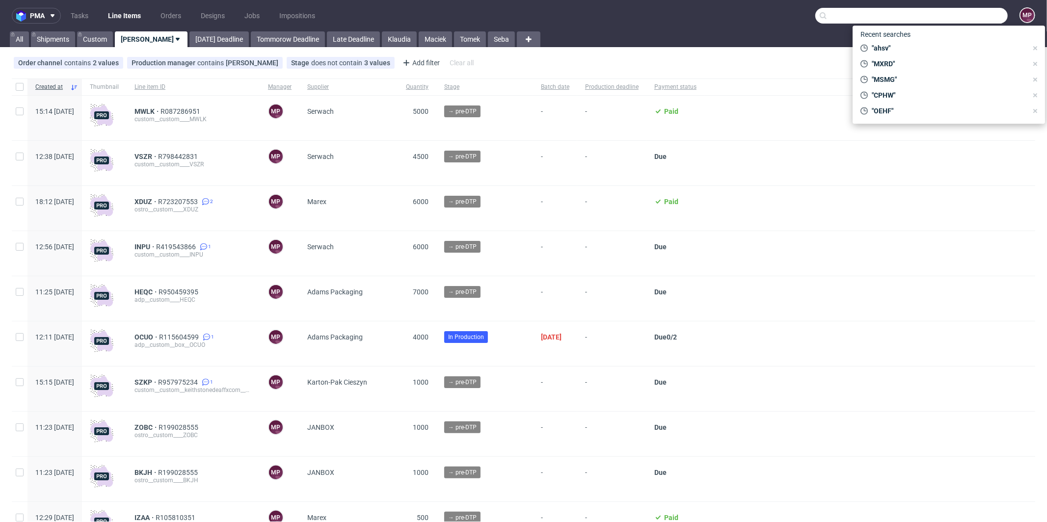
paste input "SFHQ"
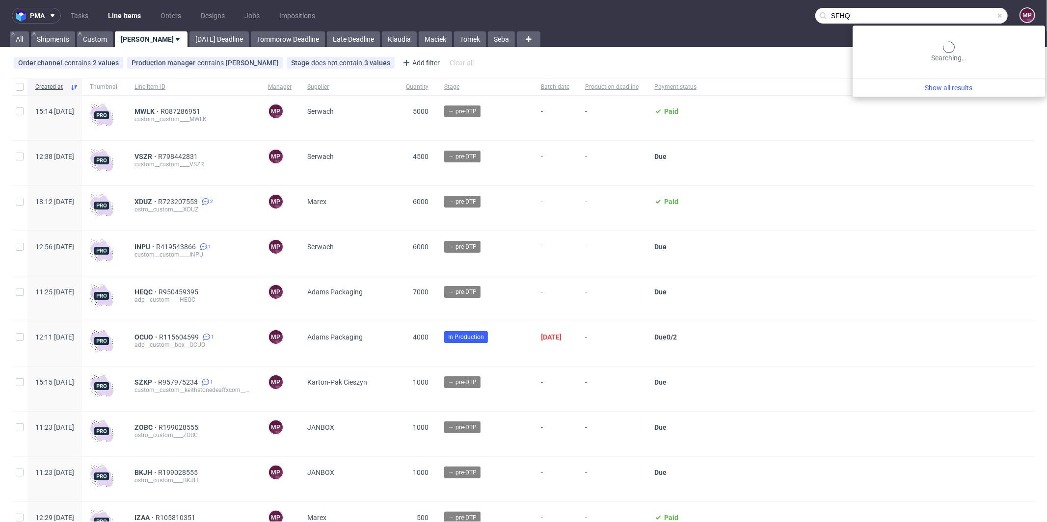
type input "SFHQ"
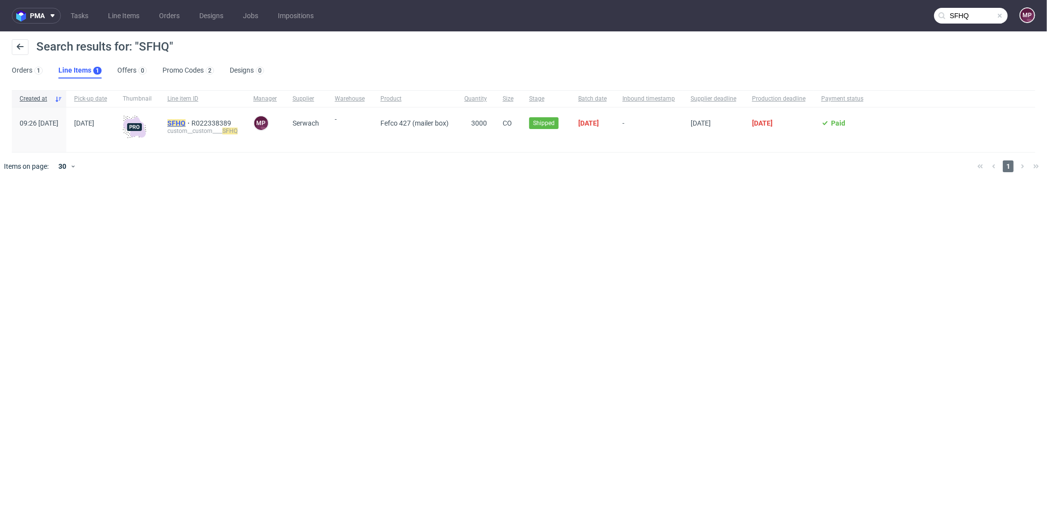
click at [186, 122] on mark "SFHQ" at bounding box center [176, 123] width 18 height 8
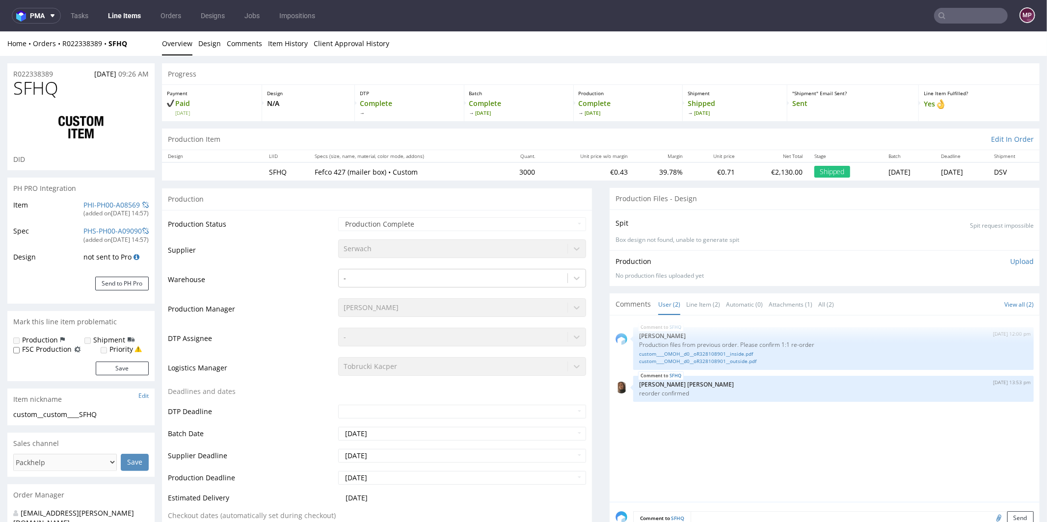
select select "in_progress"
click at [714, 353] on link "custom____OMOH__d0__oR328108901__inside.pdf" at bounding box center [833, 353] width 389 height 7
click at [702, 361] on link "custom____OMOH__d0__oR328108901__outside.pdf" at bounding box center [833, 360] width 389 height 7
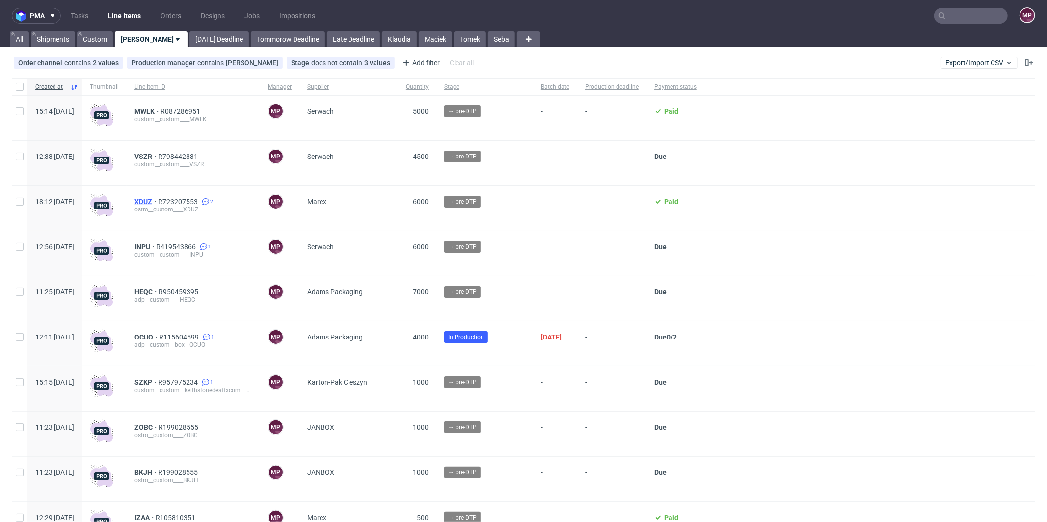
click at [158, 199] on span "XDUZ" at bounding box center [147, 202] width 24 height 8
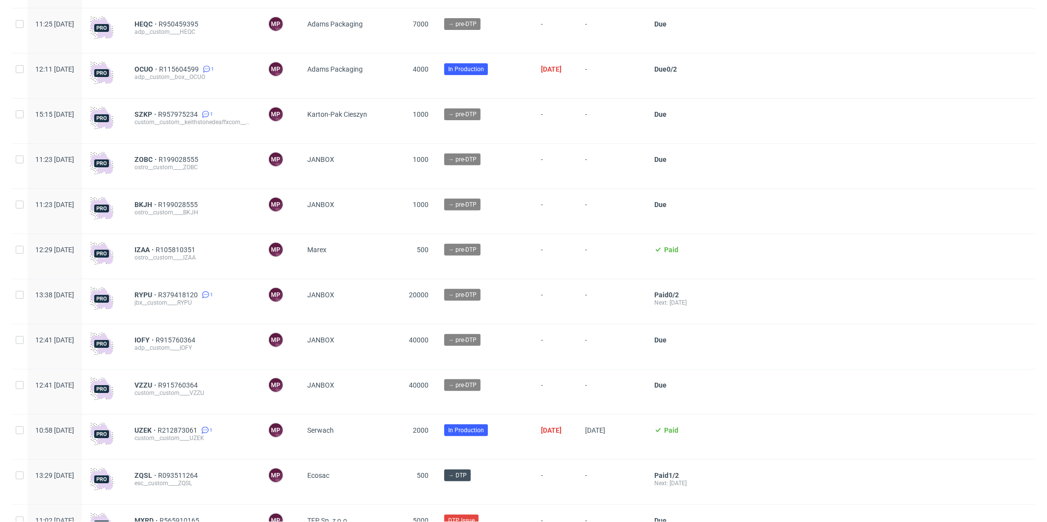
scroll to position [270, 0]
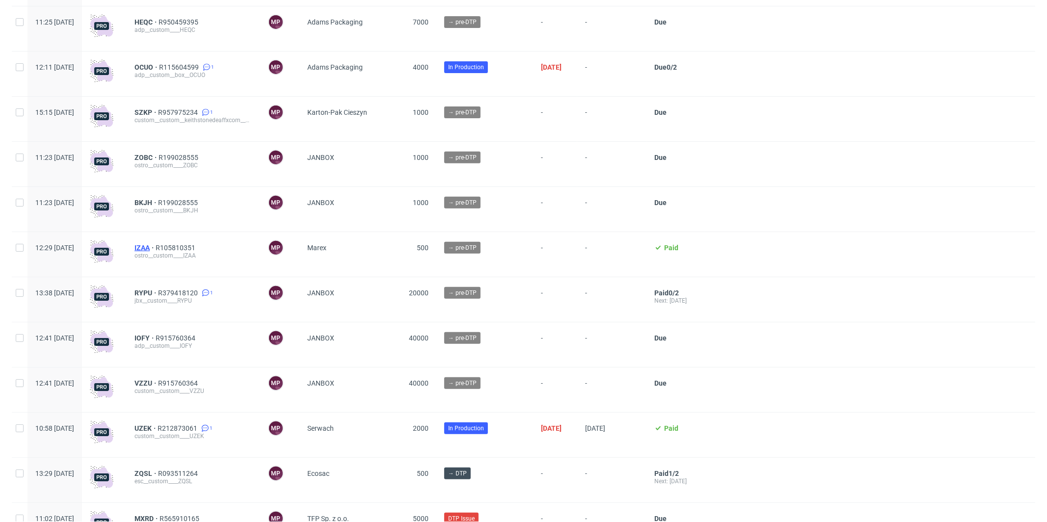
click at [156, 249] on span "IZAA" at bounding box center [145, 248] width 21 height 8
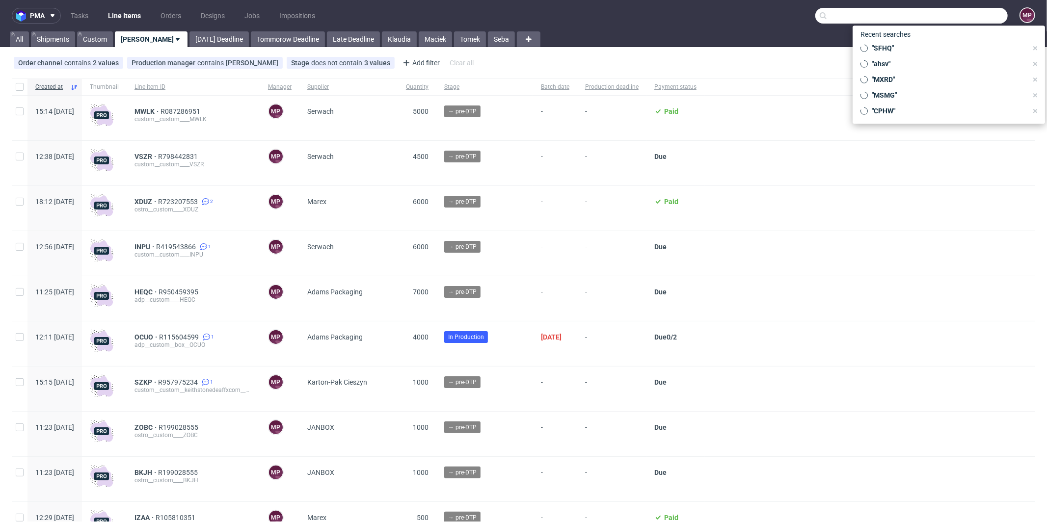
click at [981, 12] on input "text" at bounding box center [912, 16] width 192 height 16
paste input "R307087336"
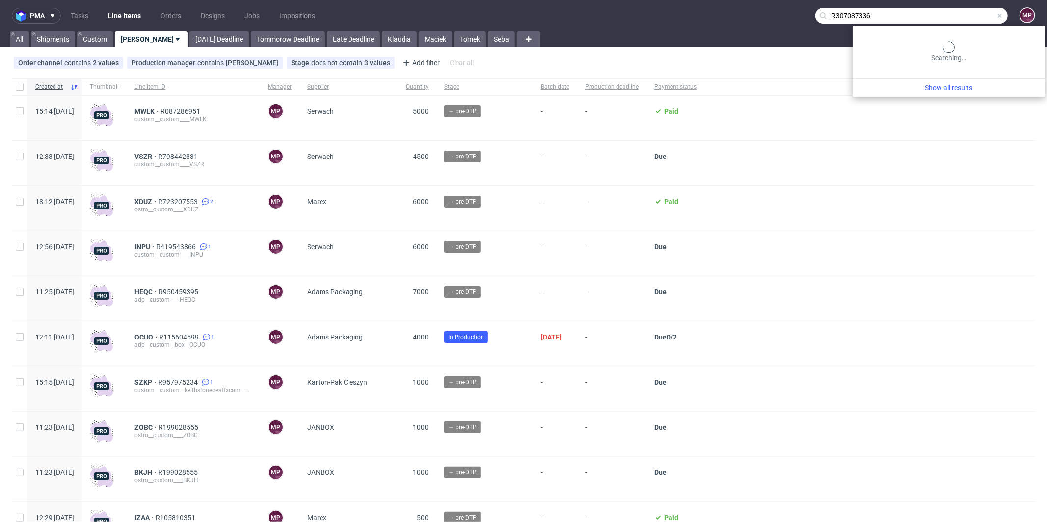
type input "R307087336"
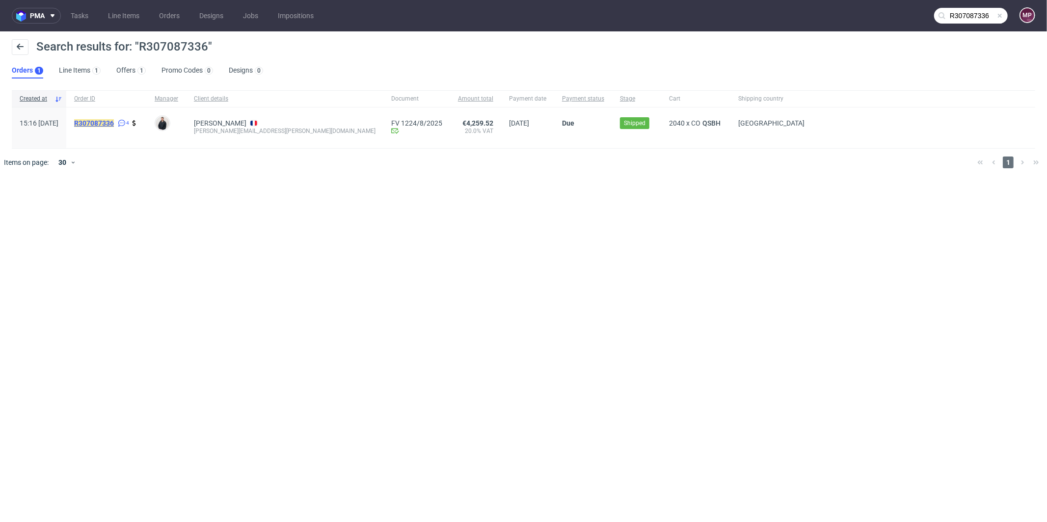
click at [114, 121] on mark "R307087336" at bounding box center [94, 123] width 40 height 8
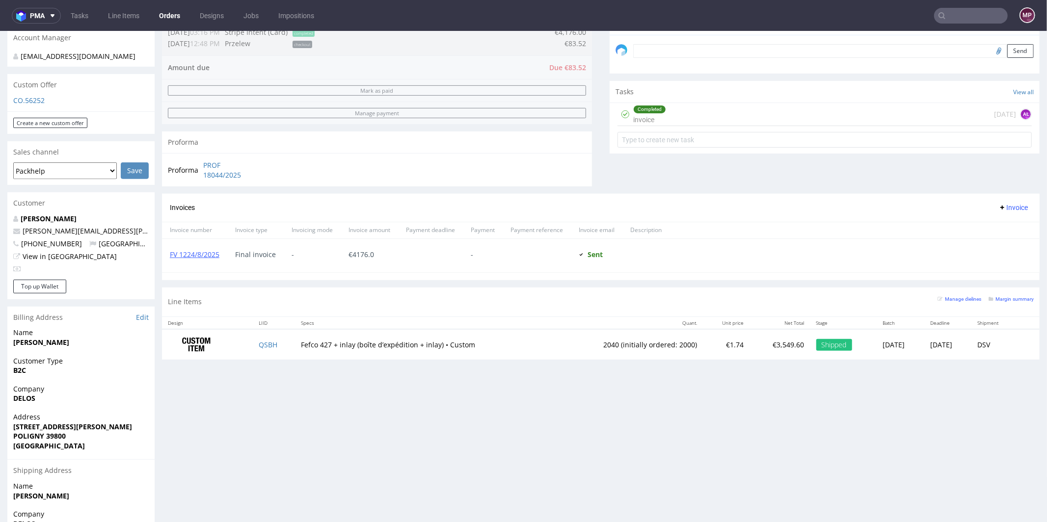
scroll to position [324, 0]
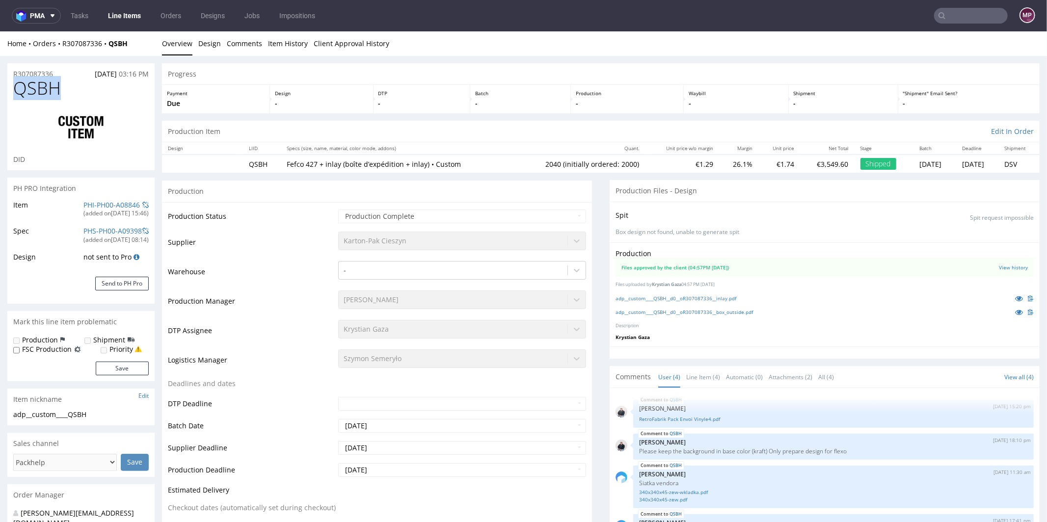
drag, startPoint x: 66, startPoint y: 94, endPoint x: 19, endPoint y: 90, distance: 47.3
click at [19, 90] on h1 "QSBH" at bounding box center [81, 88] width 136 height 20
copy span "QSBH"
click at [953, 13] on input "text" at bounding box center [971, 16] width 74 height 16
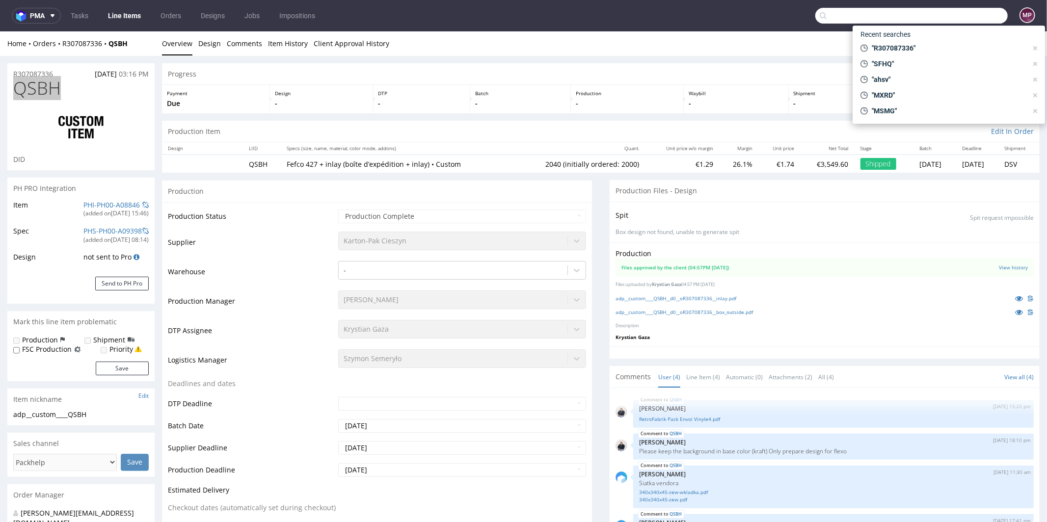
paste input "R143435669"
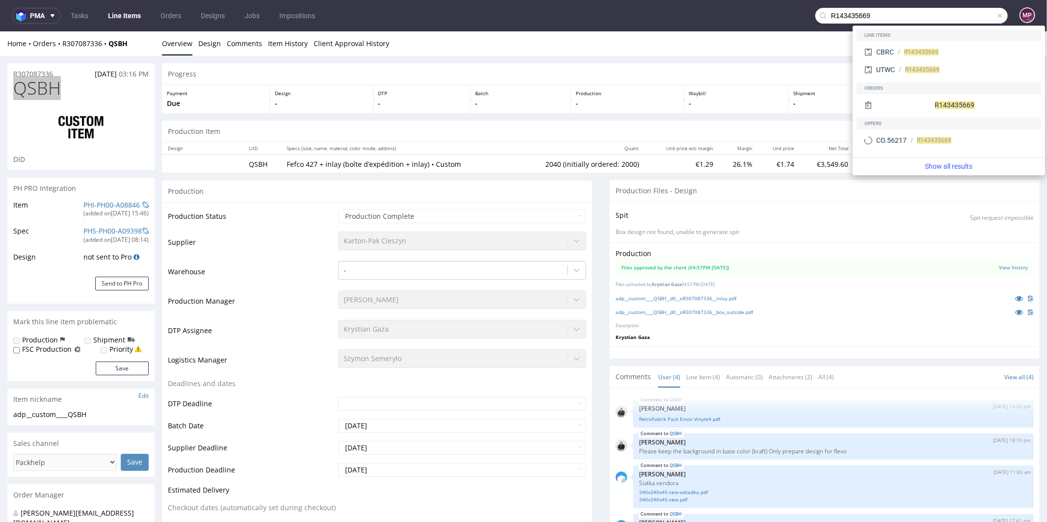
type input "R143435669"
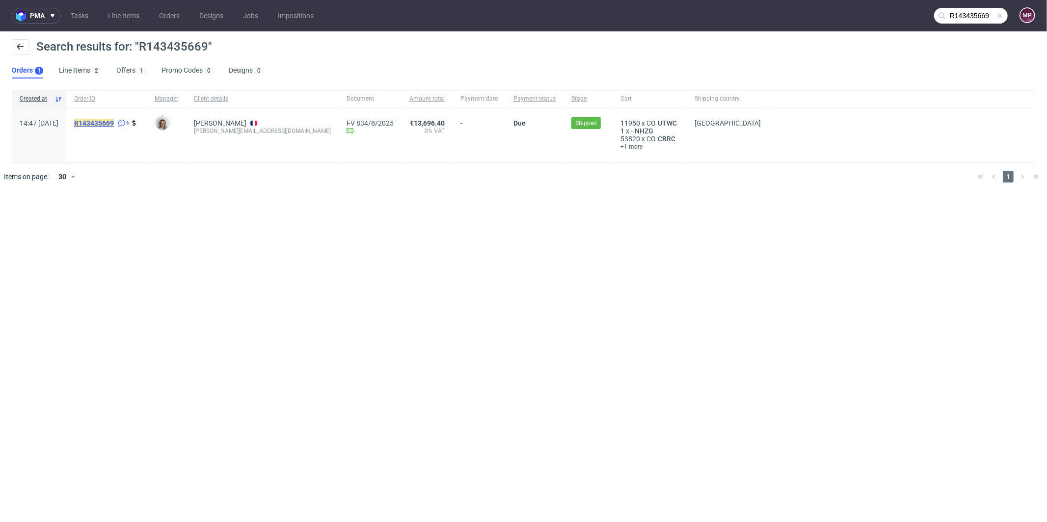
click at [114, 125] on mark "R143435669" at bounding box center [94, 123] width 40 height 8
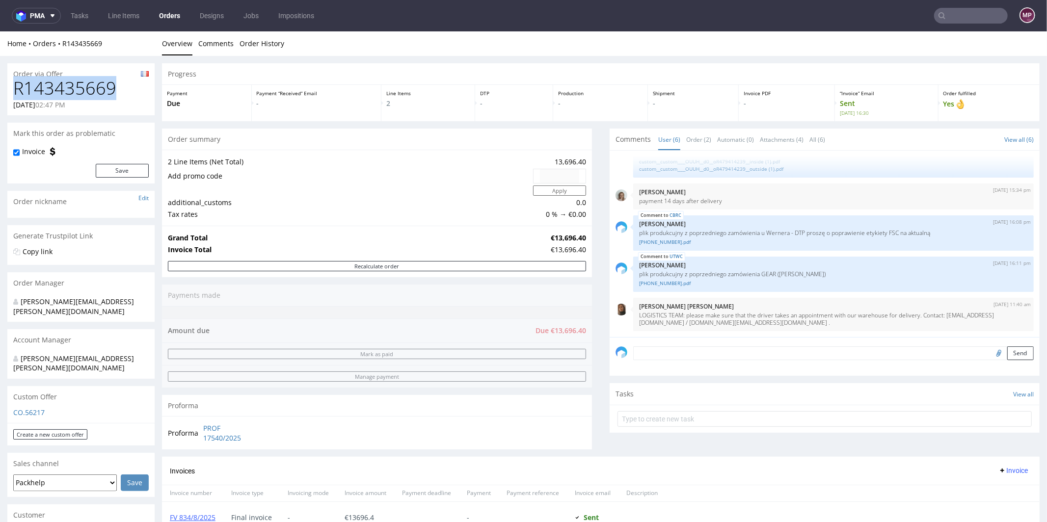
drag, startPoint x: 122, startPoint y: 85, endPoint x: 12, endPoint y: 84, distance: 110.0
click at [12, 84] on div "R143435669 [DATE] 02:47 PM" at bounding box center [80, 96] width 147 height 37
copy h1 "R143435669"
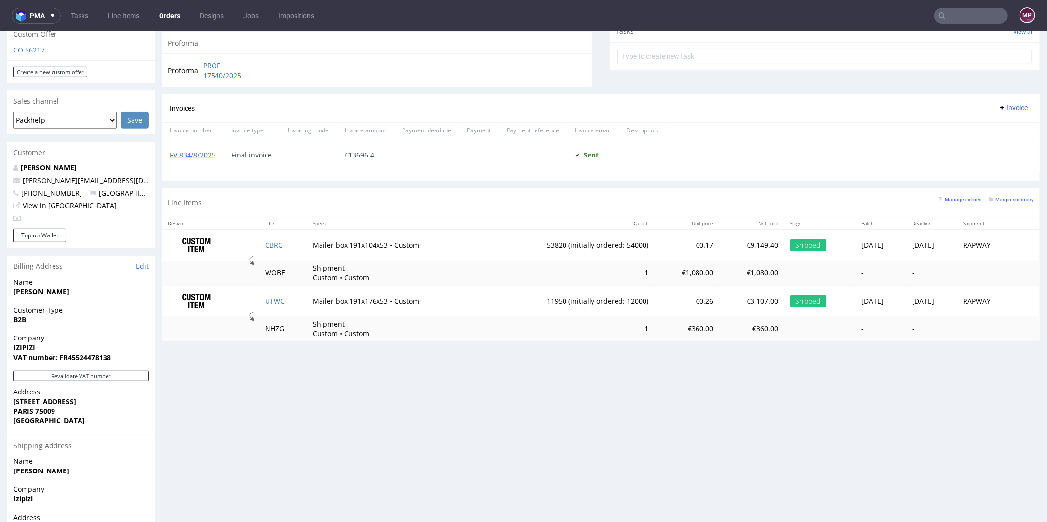
scroll to position [363, 0]
click at [292, 295] on td "UTWC" at bounding box center [283, 300] width 48 height 30
copy link "UTWC"
click at [285, 244] on td "CBRC" at bounding box center [283, 244] width 48 height 31
copy link "CBRC"
